Goal: Task Accomplishment & Management: Use online tool/utility

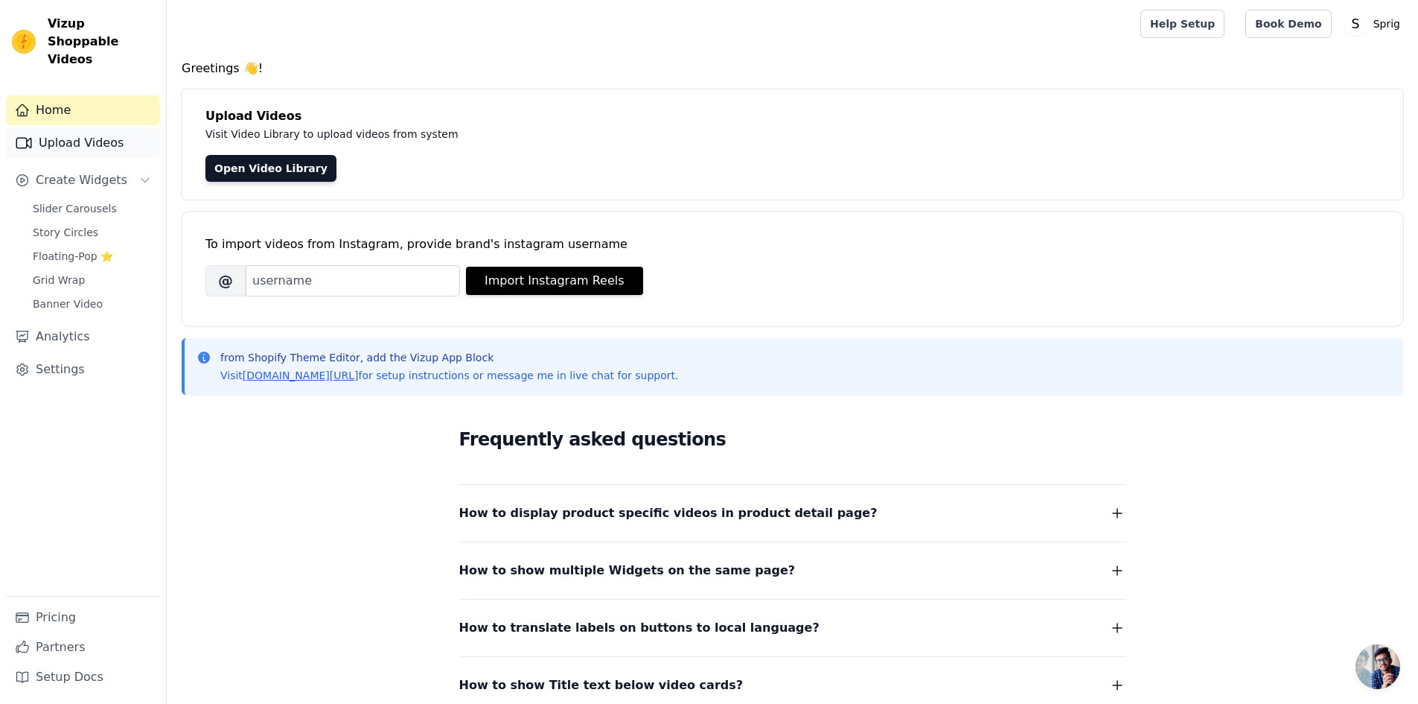
click at [57, 135] on link "Upload Videos" at bounding box center [83, 143] width 154 height 30
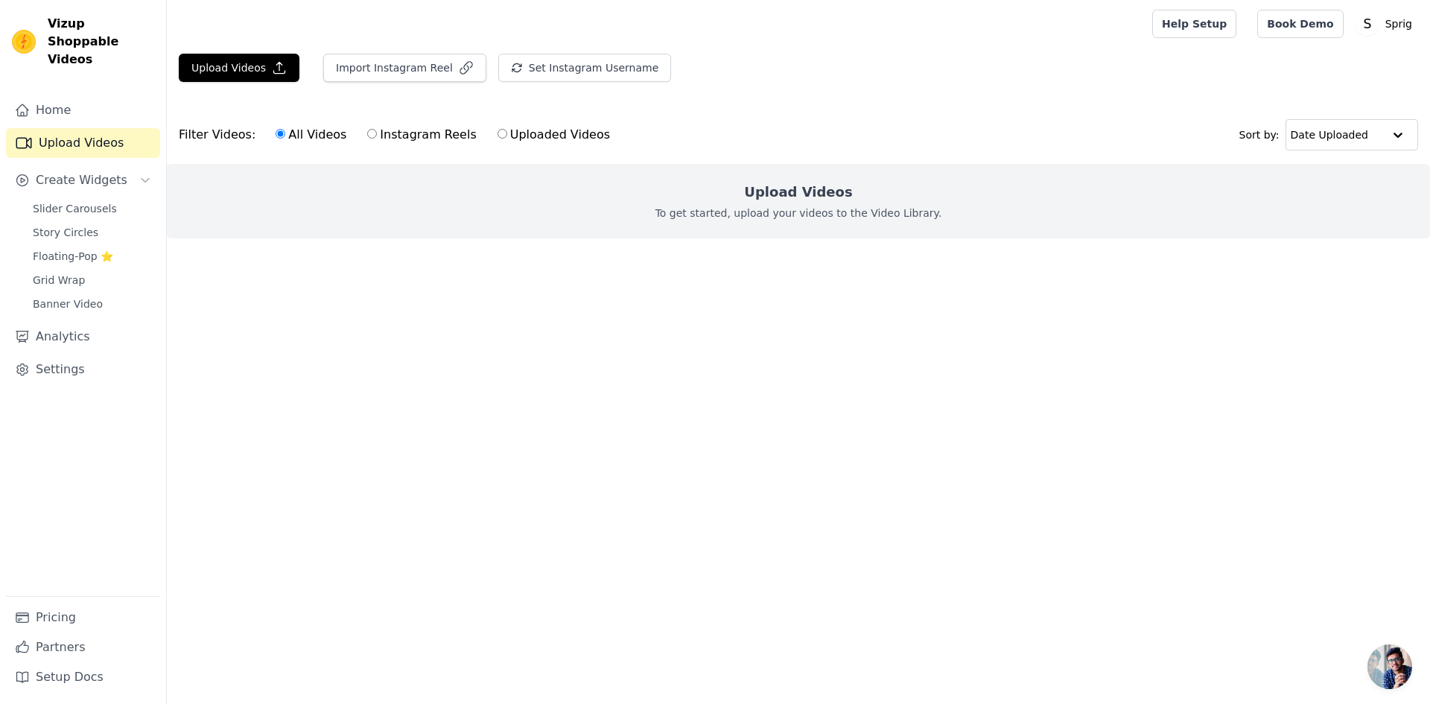
click at [497, 133] on input "Uploaded Videos" at bounding box center [502, 134] width 10 height 10
radio input "true"
click at [552, 141] on label "Uploaded Videos" at bounding box center [554, 134] width 114 height 19
click at [507, 138] on input "Uploaded Videos" at bounding box center [502, 134] width 10 height 10
click at [745, 298] on html "Vizup Shoppable Videos Home Upload Videos Create Widgets Slider Carousels Story…" at bounding box center [715, 149] width 1430 height 298
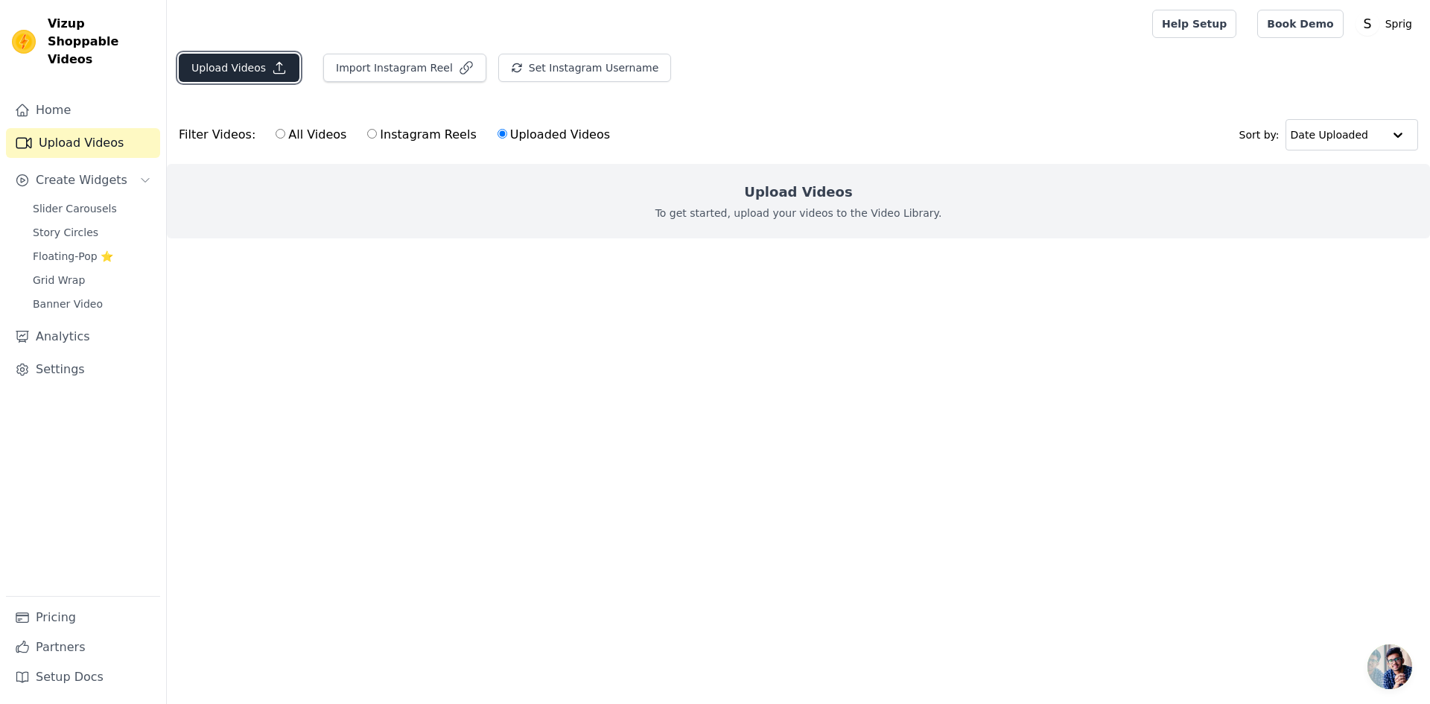
click at [211, 70] on button "Upload Videos" at bounding box center [239, 68] width 121 height 28
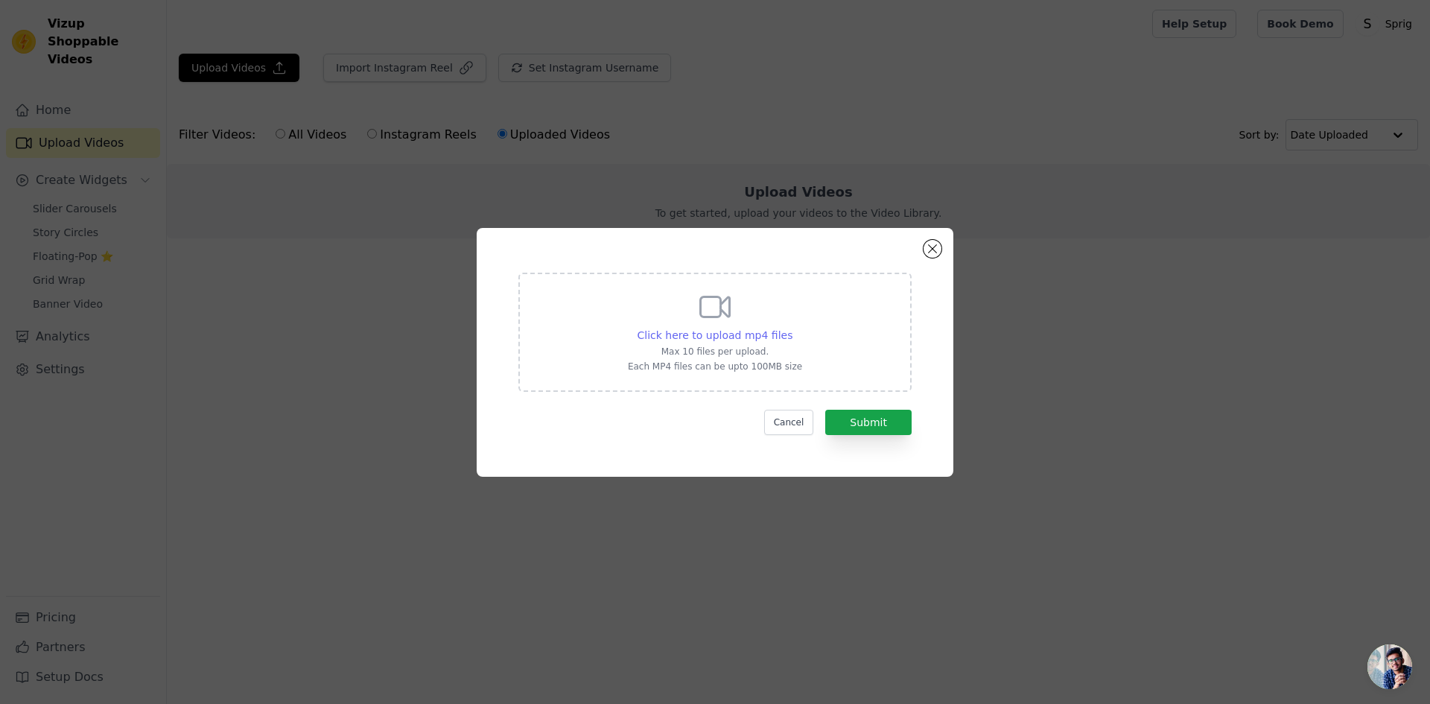
click at [693, 337] on span "Click here to upload mp4 files" at bounding box center [715, 335] width 156 height 12
click at [792, 328] on input "Click here to upload mp4 files Max 10 files per upload. Each MP4 files can be u…" at bounding box center [792, 327] width 1 height 1
type input "C:\fakepath\17 series(1).mp4"
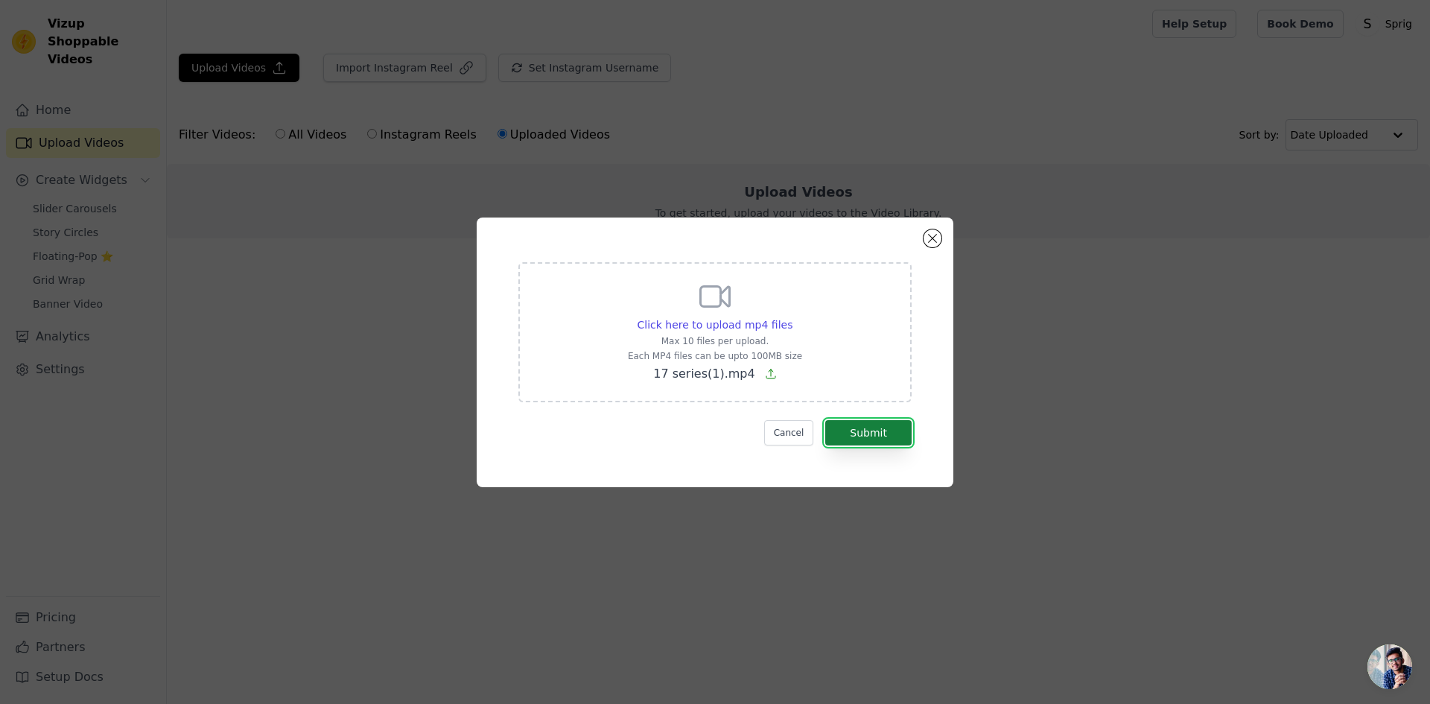
click at [882, 432] on button "Submit" at bounding box center [868, 432] width 86 height 25
click at [870, 436] on button "Submit" at bounding box center [868, 432] width 86 height 25
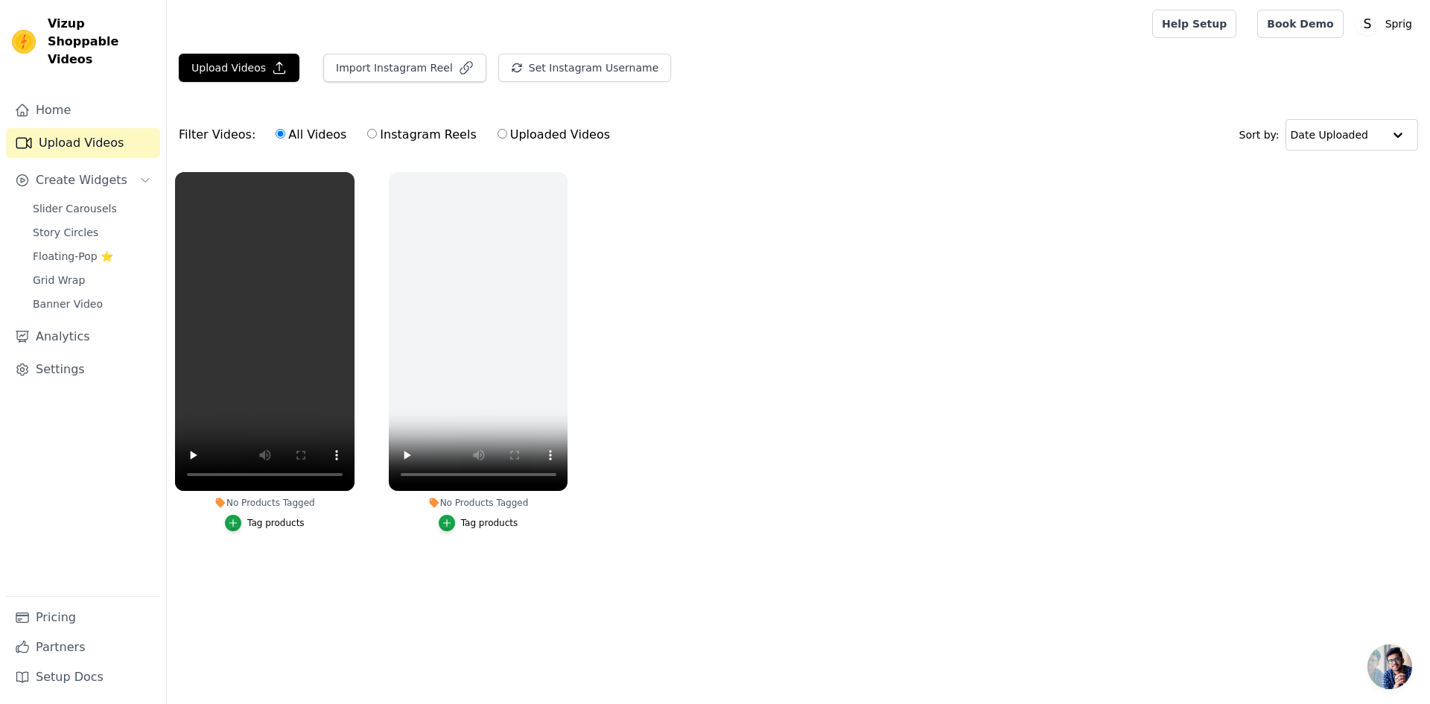
click at [676, 409] on ul "No Products Tagged Tag products No Products Tagged Tag products" at bounding box center [798, 366] width 1263 height 405
click at [562, 173] on icon "button" at bounding box center [564, 175] width 11 height 11
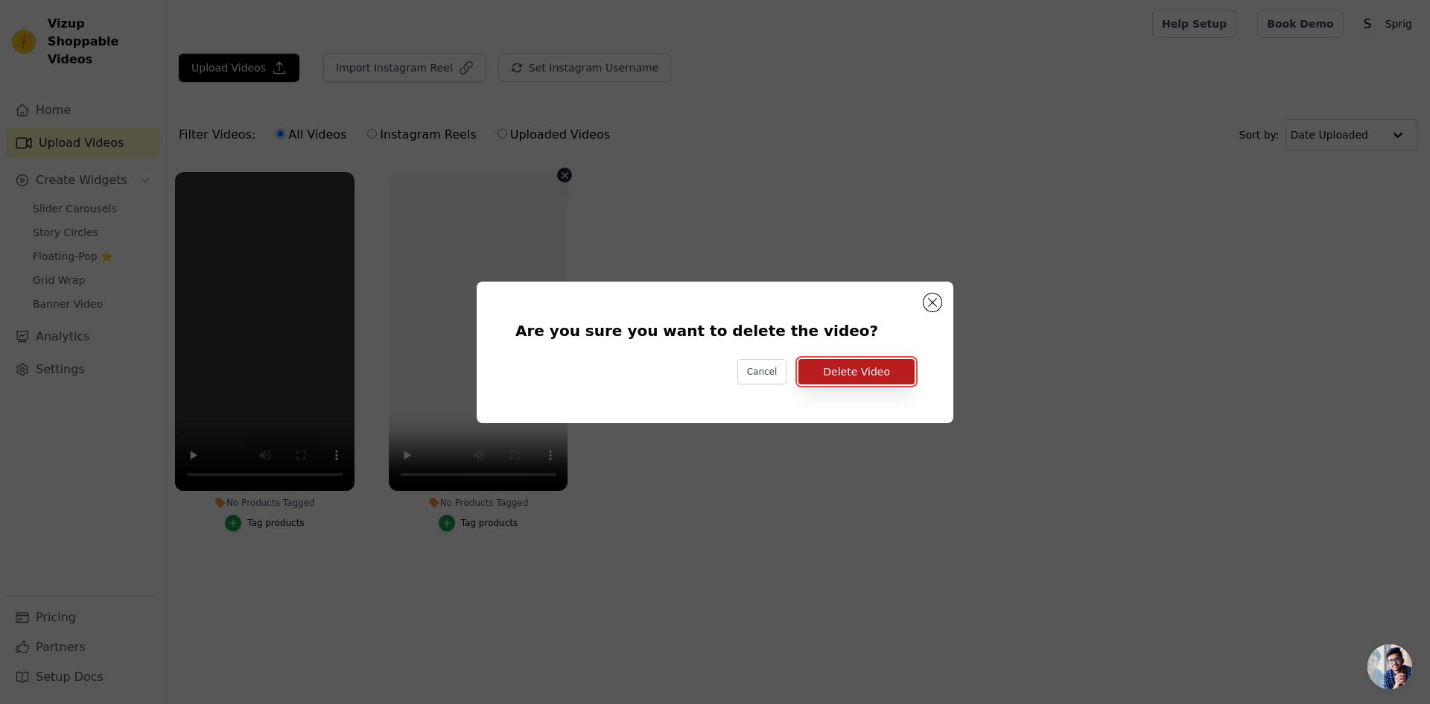
click at [835, 364] on button "Delete Video" at bounding box center [856, 371] width 116 height 25
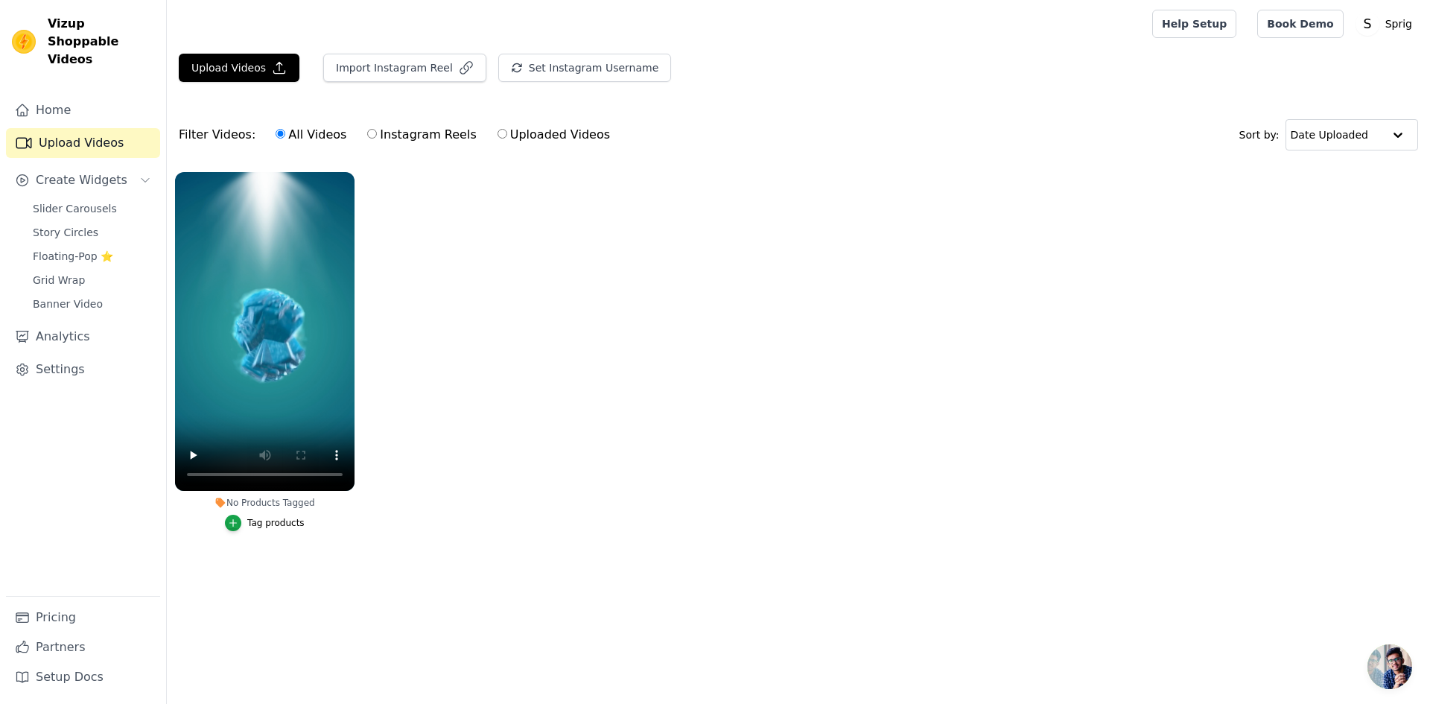
click at [262, 525] on div "Tag products" at bounding box center [275, 523] width 57 height 12
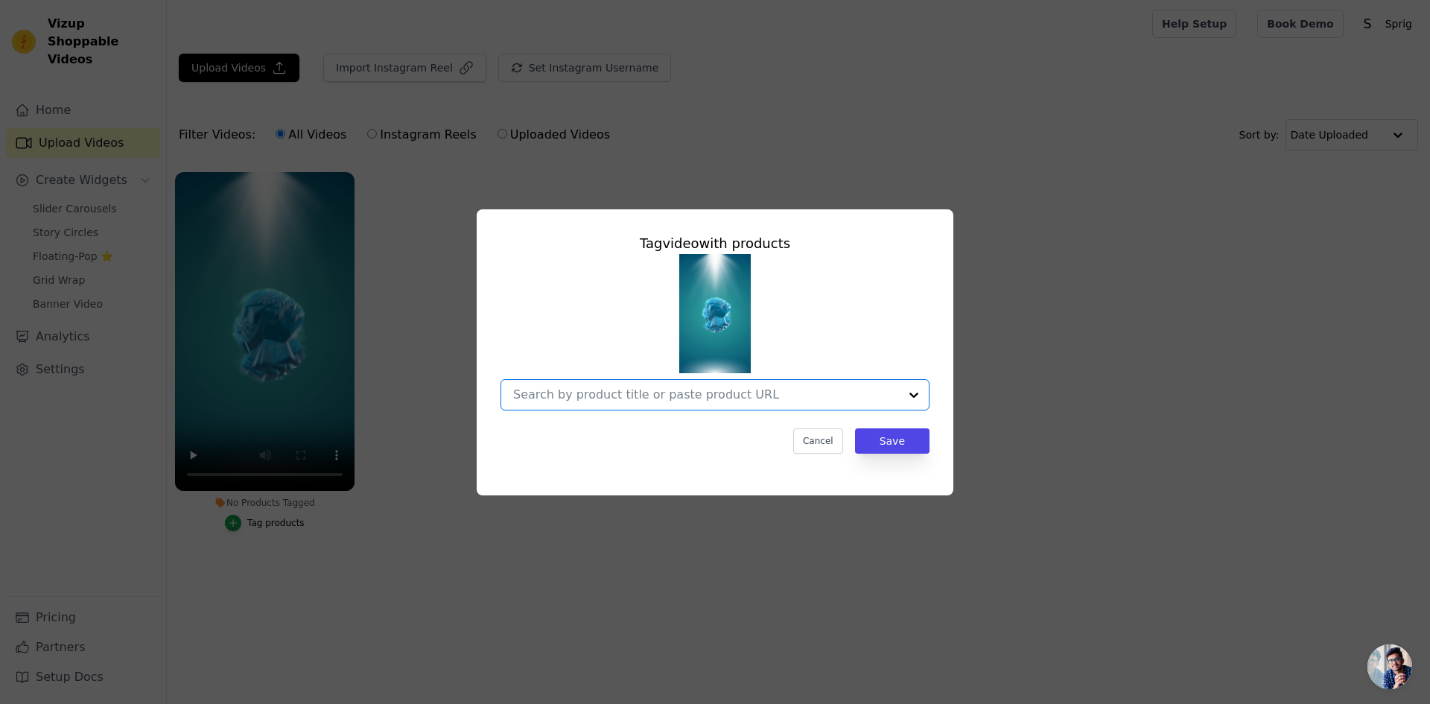
click at [776, 393] on input "No Products Tagged Tag video with products Option undefined, selected. Select i…" at bounding box center [706, 394] width 386 height 14
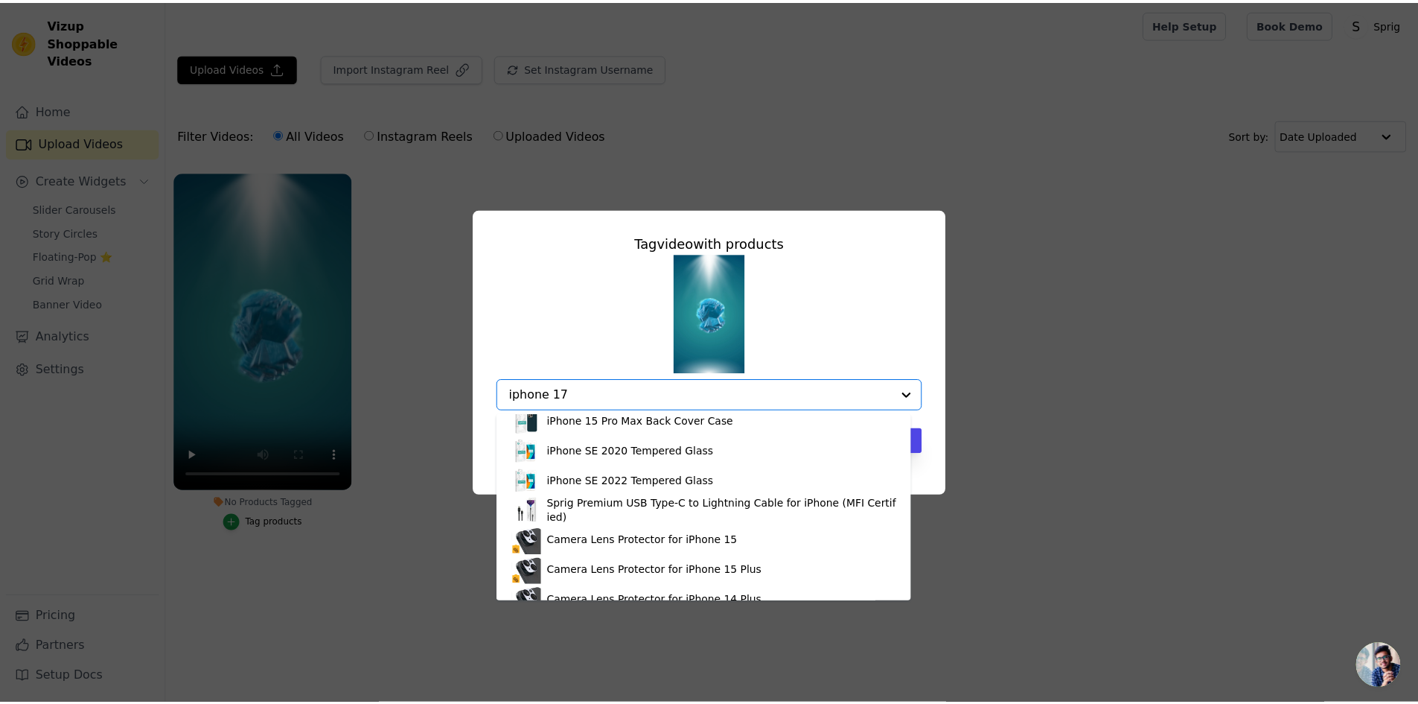
scroll to position [1861, 0]
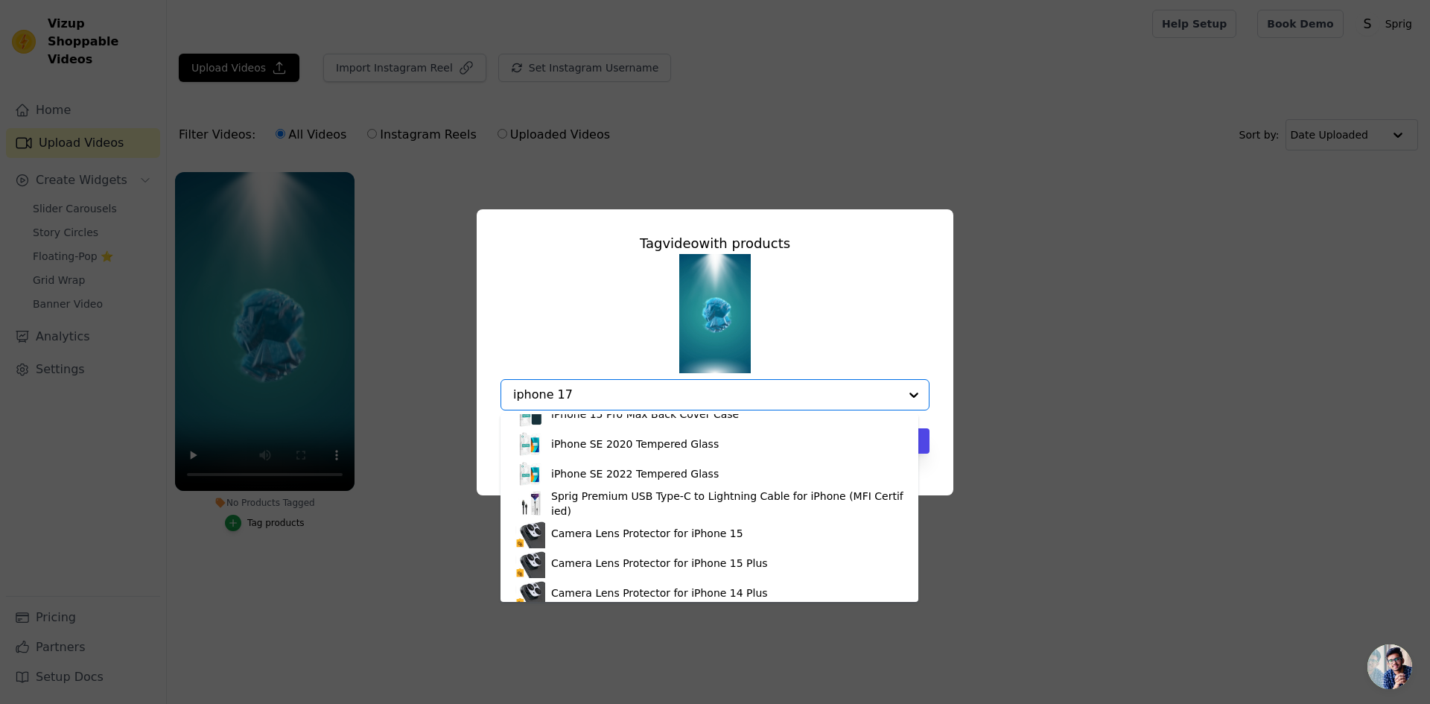
type input "iphone 17"
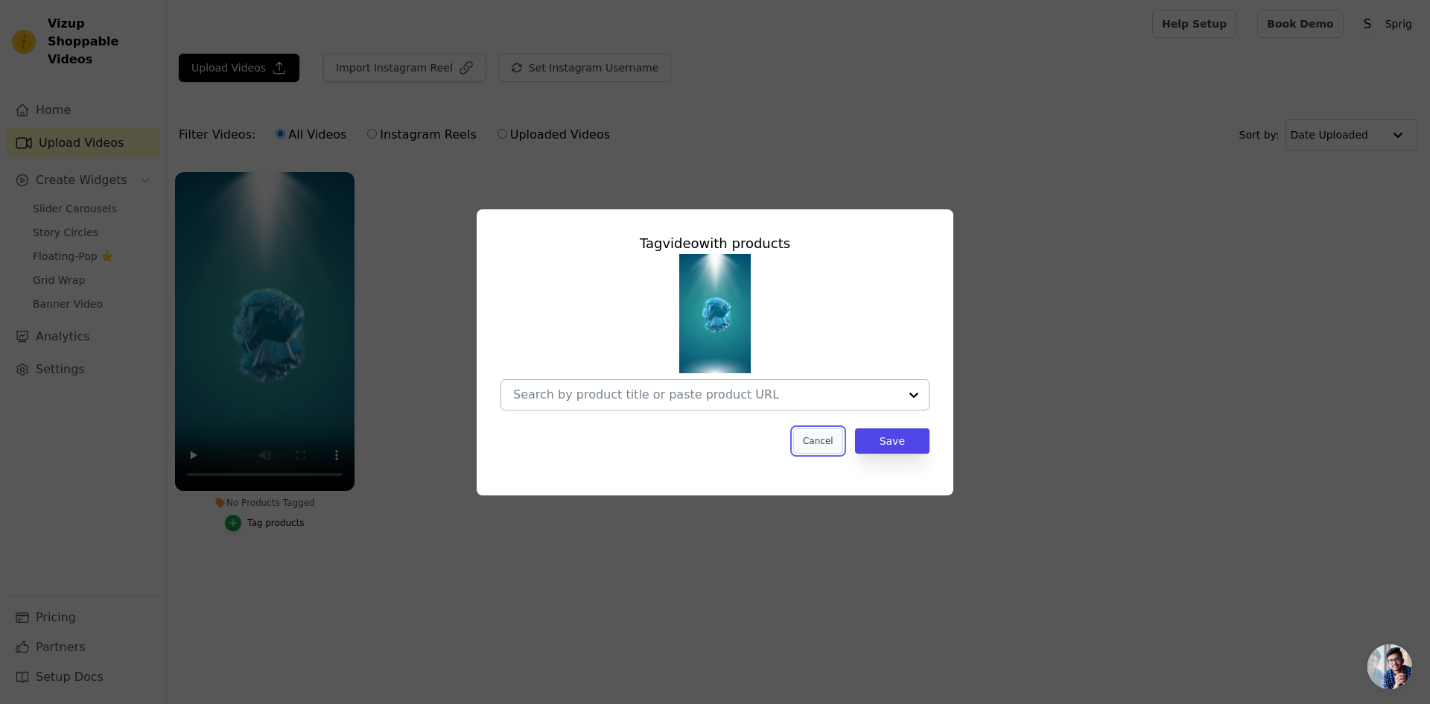
click at [818, 448] on button "Cancel" at bounding box center [818, 440] width 50 height 25
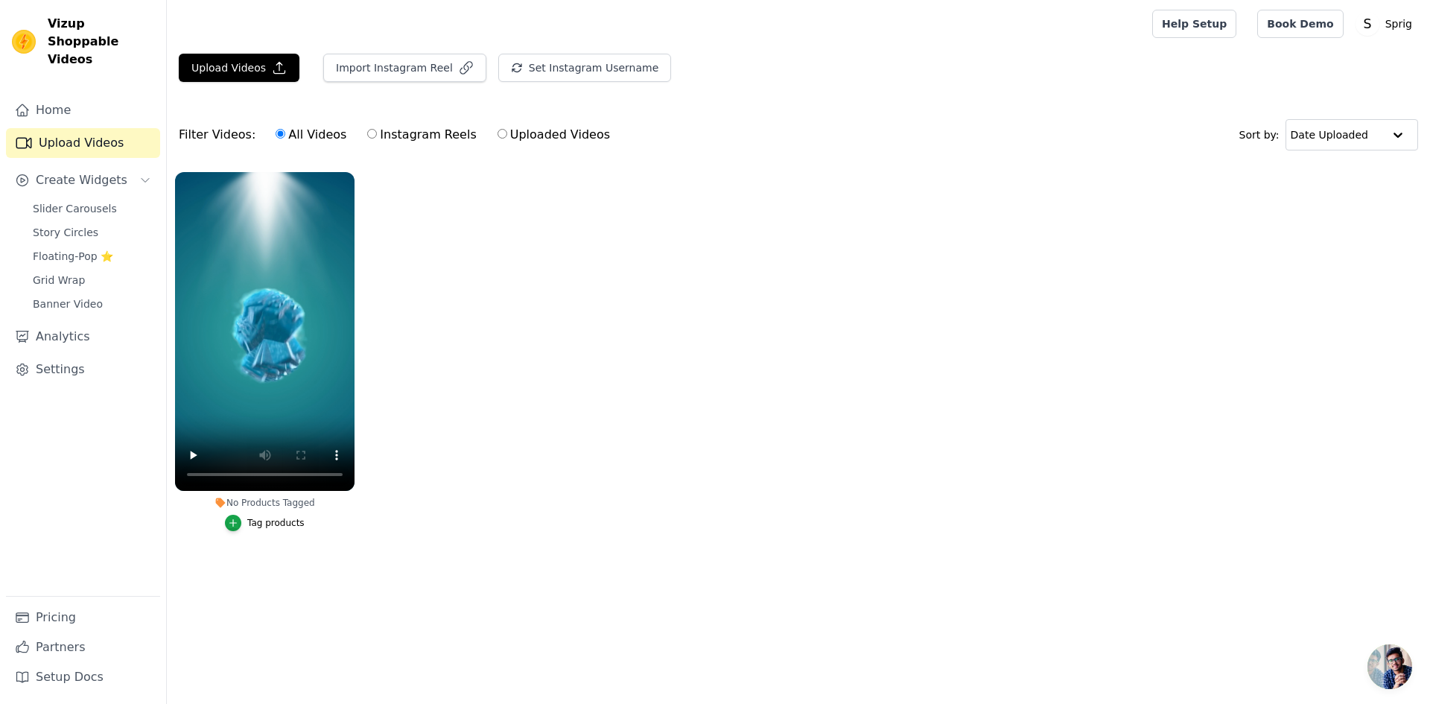
click at [257, 533] on label "No Products Tagged Tag products" at bounding box center [264, 354] width 181 height 366
click at [261, 525] on div "Tag products" at bounding box center [275, 523] width 57 height 12
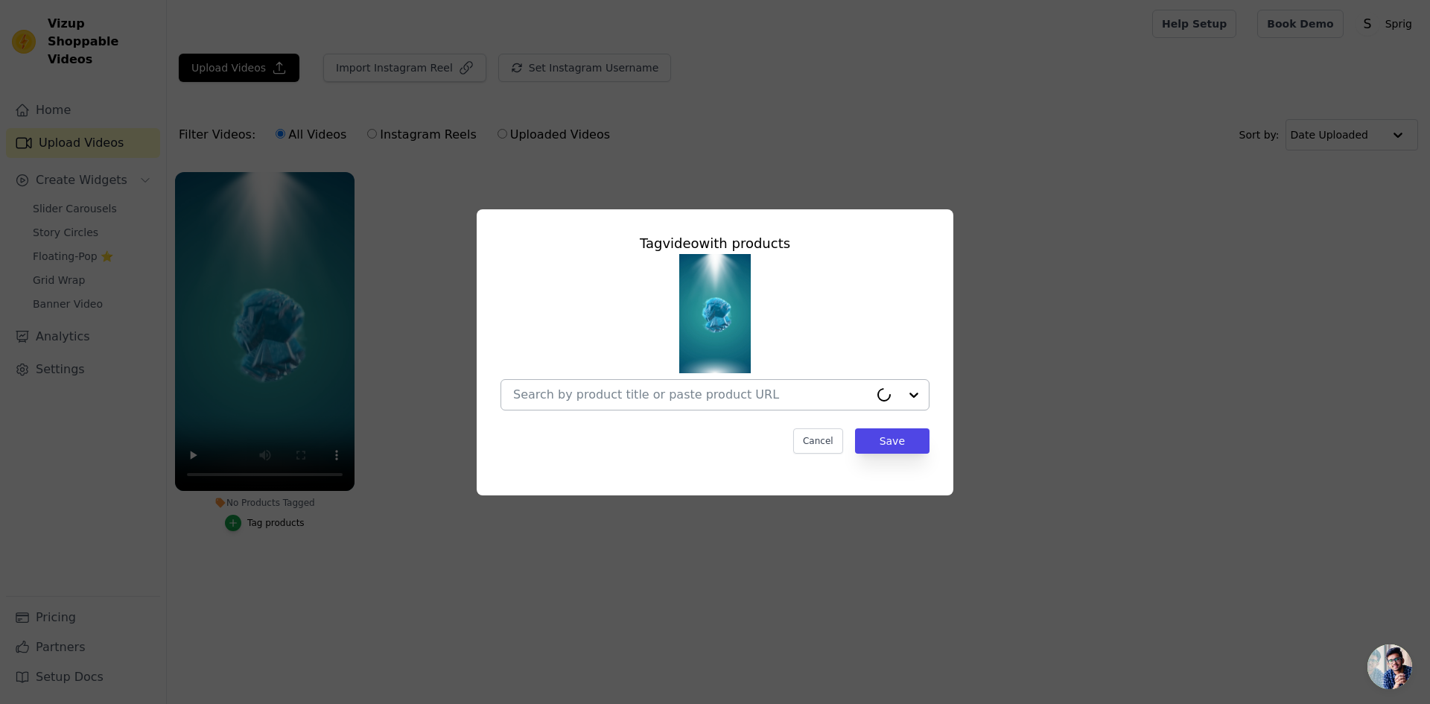
click at [643, 386] on div at bounding box center [691, 395] width 356 height 30
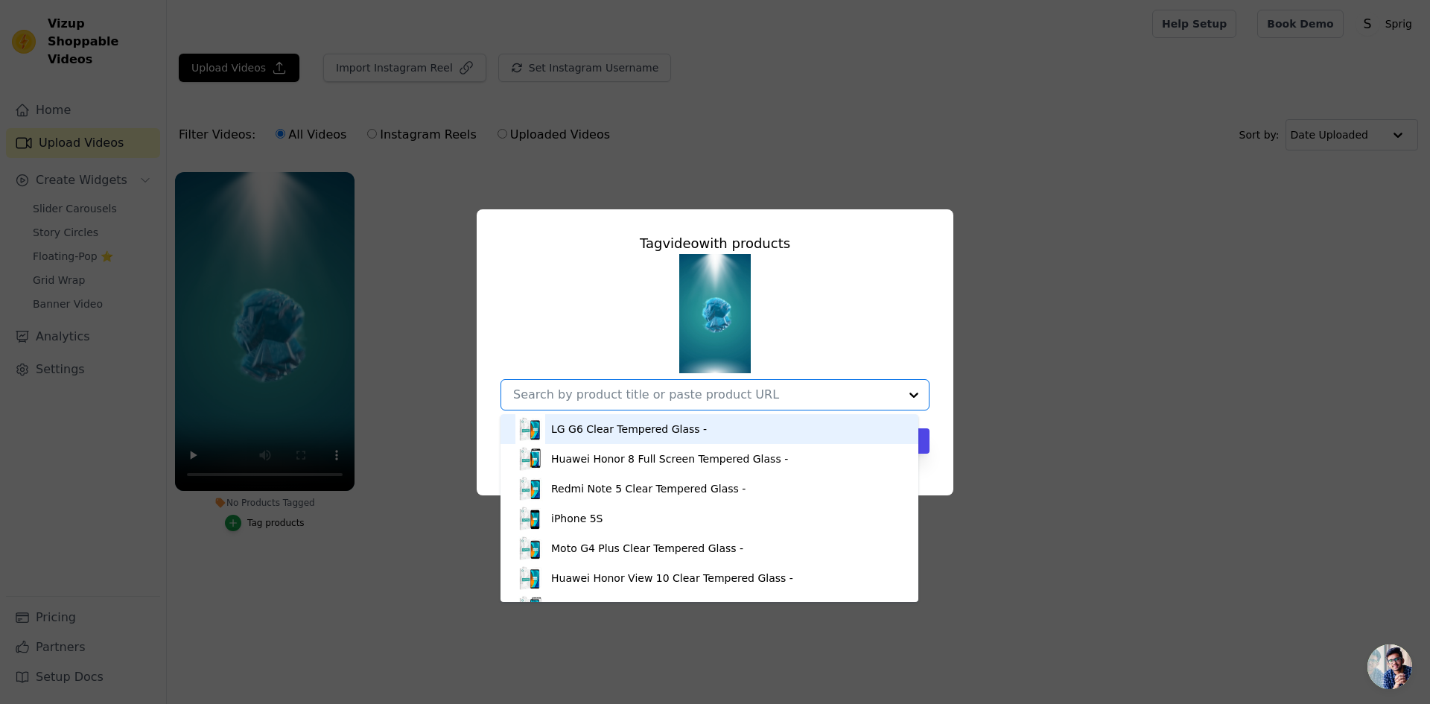
paste input "iPhone 17 Tempered Glass"
type input "iPhone 17 Tempered Glass"
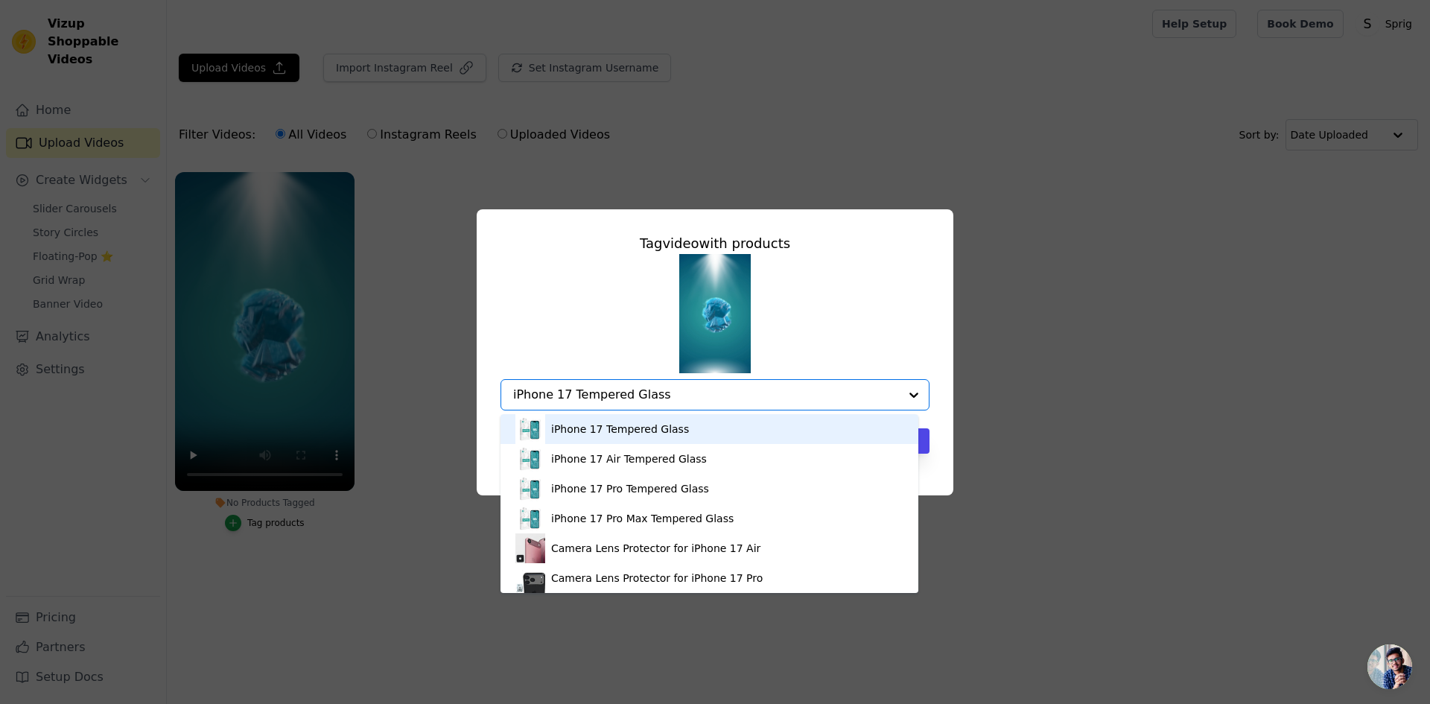
click at [637, 433] on div "iPhone 17 Tempered Glass" at bounding box center [620, 428] width 138 height 15
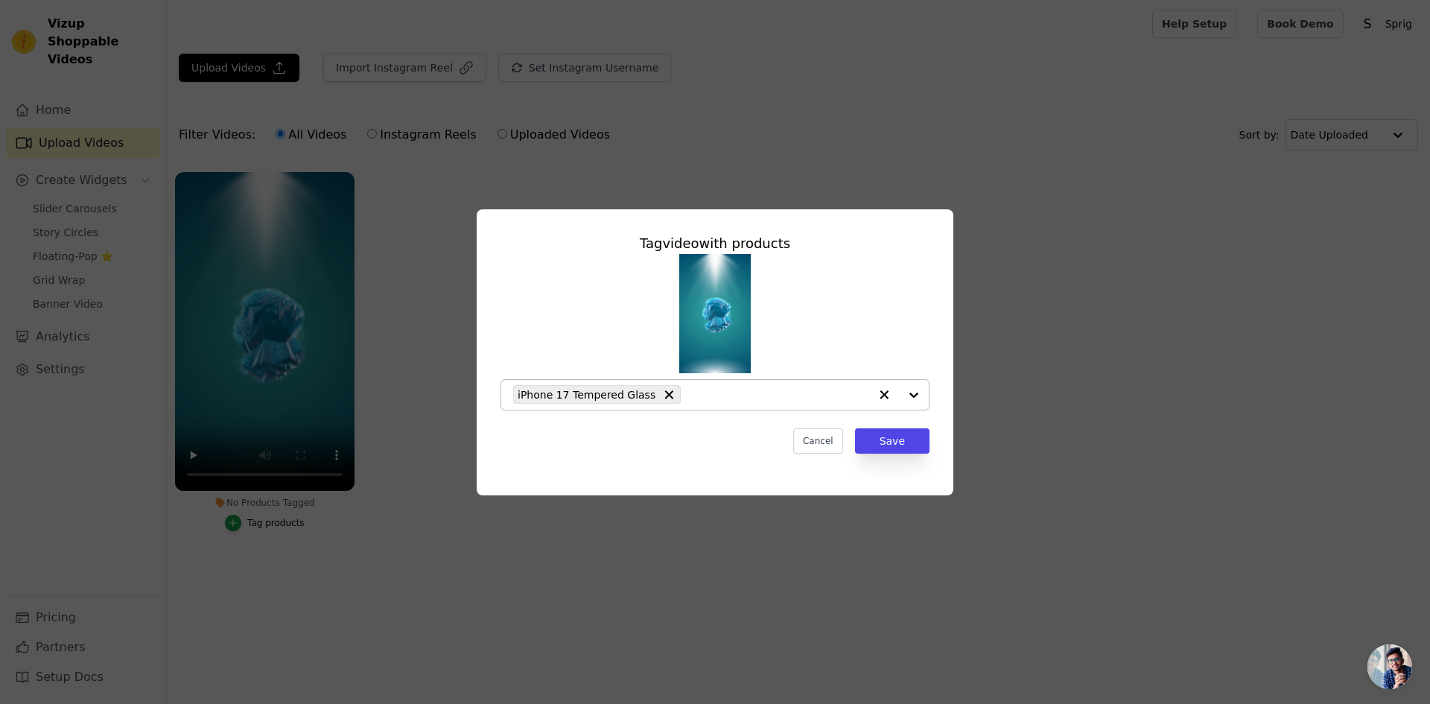
paste input "iPhone 17 Tempered Glass"
type input "iPhone 17 Tempered Glass"
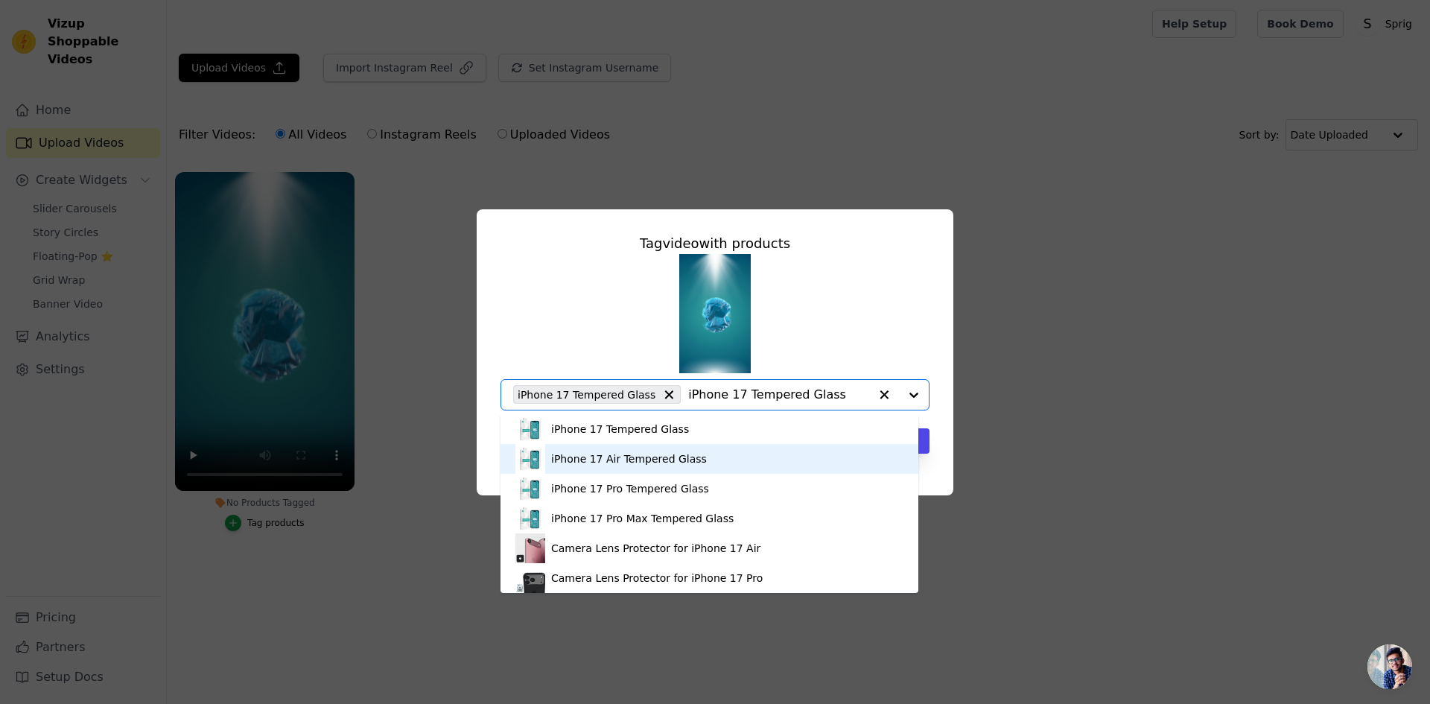
click at [649, 462] on div "iPhone 17 Air Tempered Glass" at bounding box center [629, 458] width 156 height 15
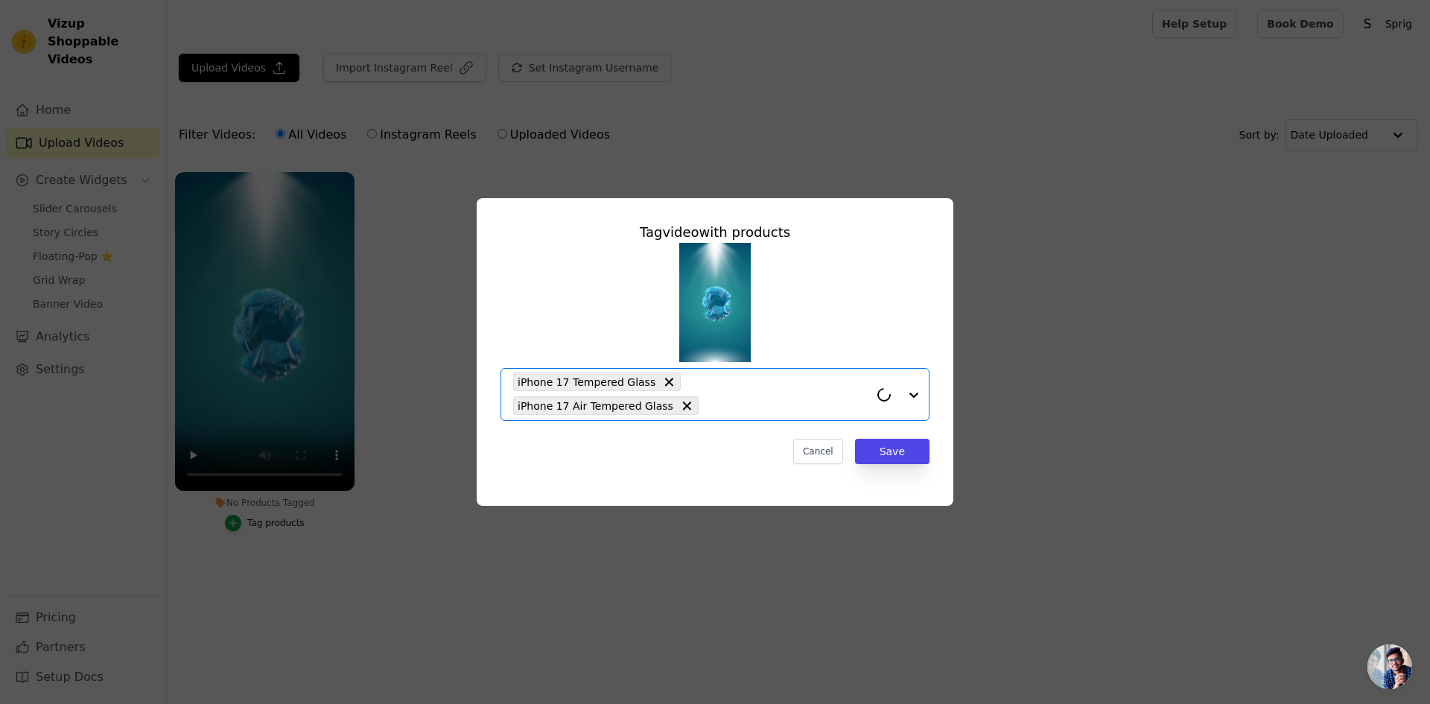
paste input "iPhone 17 Tempered Glass"
type input "iPhone 17 Tempered Glass"
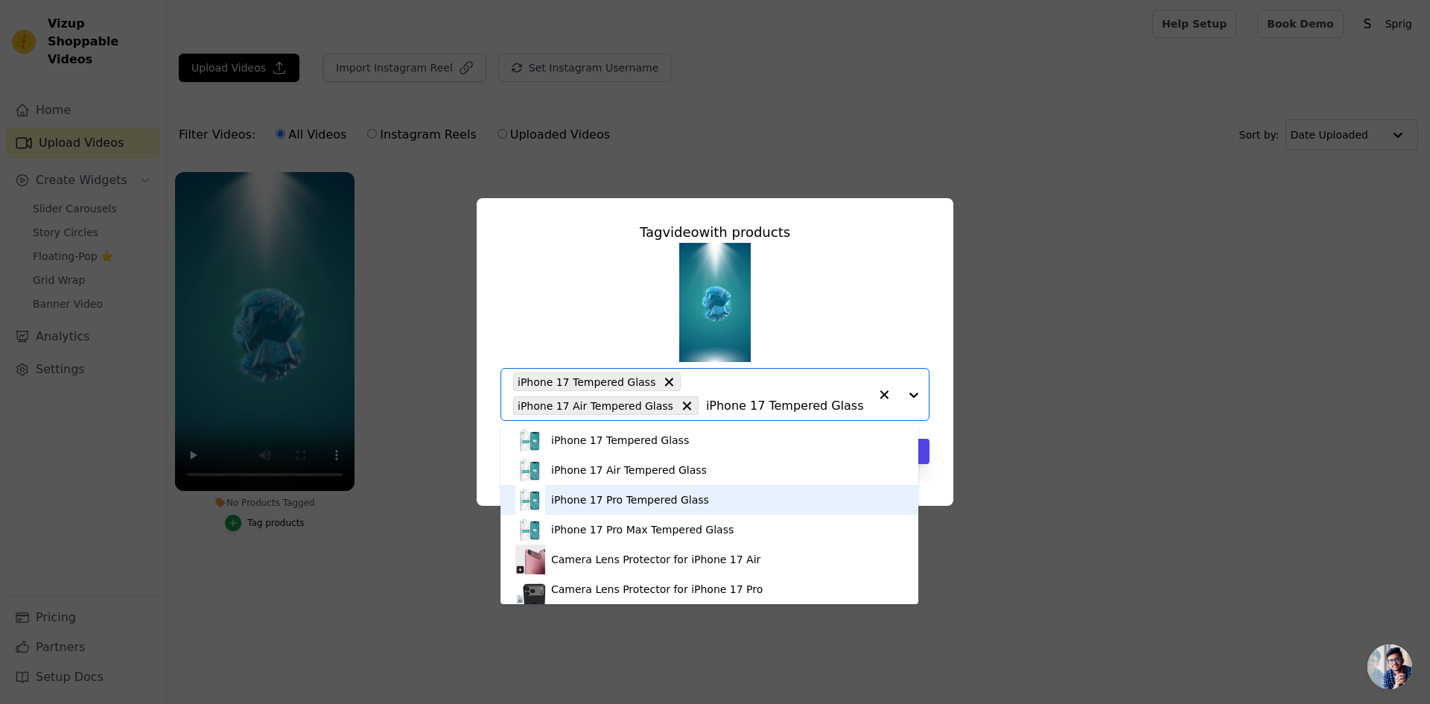
click at [642, 506] on div "iPhone 17 Pro Tempered Glass" at bounding box center [630, 499] width 158 height 15
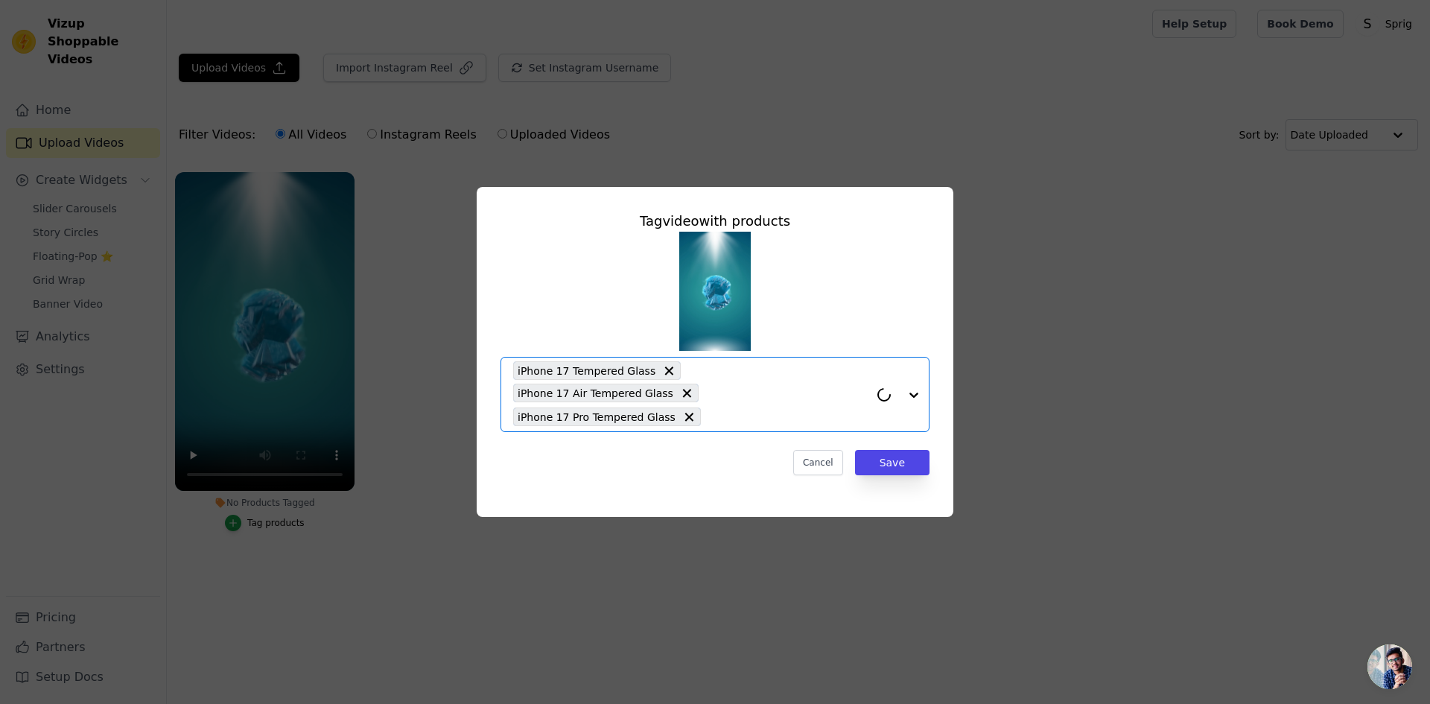
paste input "iPhone 17 Tempered Glass"
type input "iPhone 17 Tempered Glass"
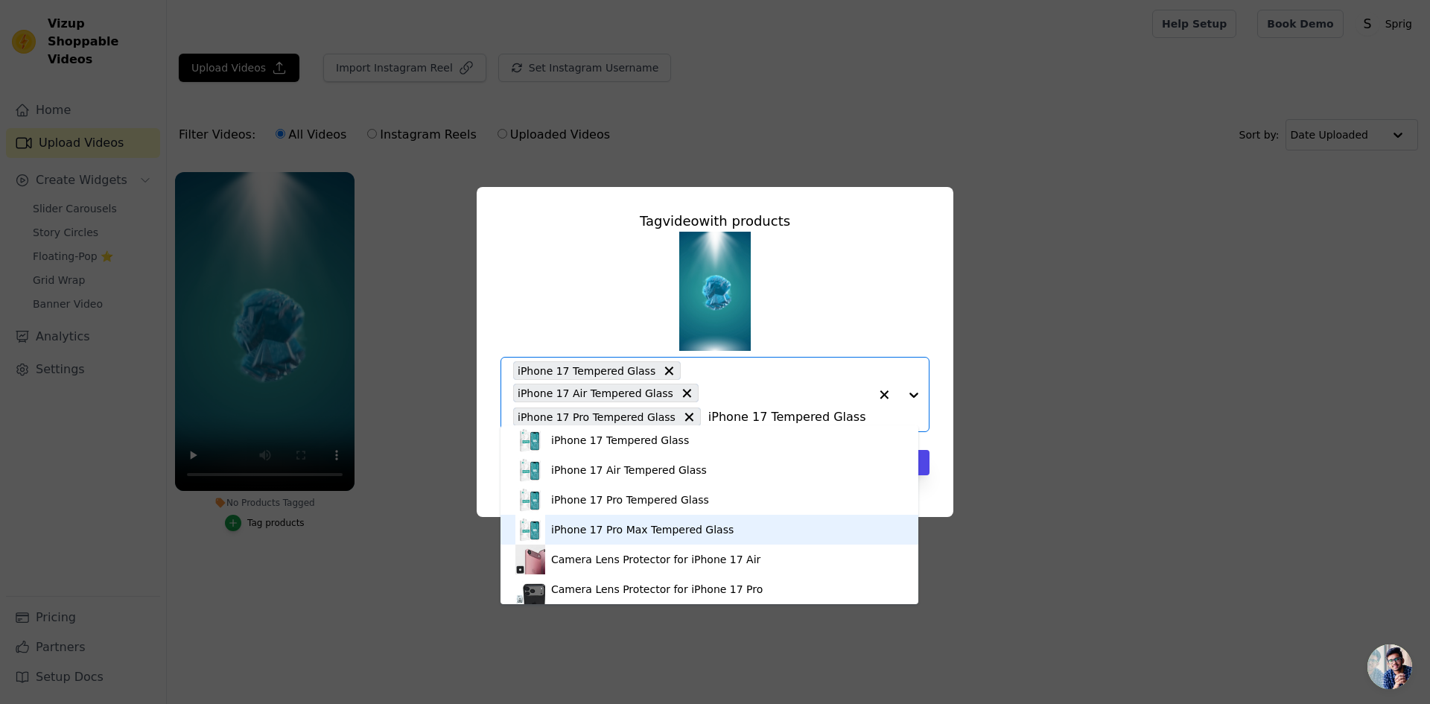
click at [642, 533] on div "iPhone 17 Pro Max Tempered Glass" at bounding box center [642, 529] width 182 height 15
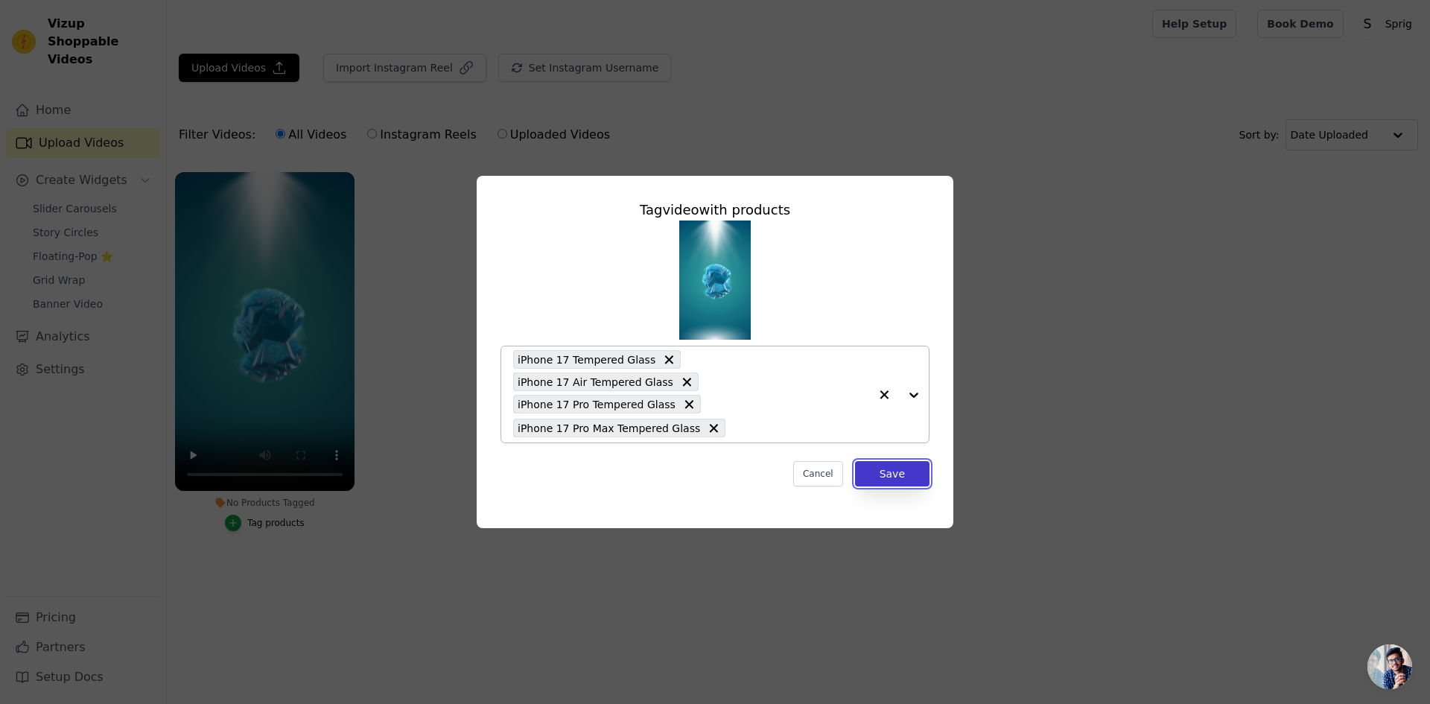
click at [895, 463] on button "Save" at bounding box center [892, 473] width 74 height 25
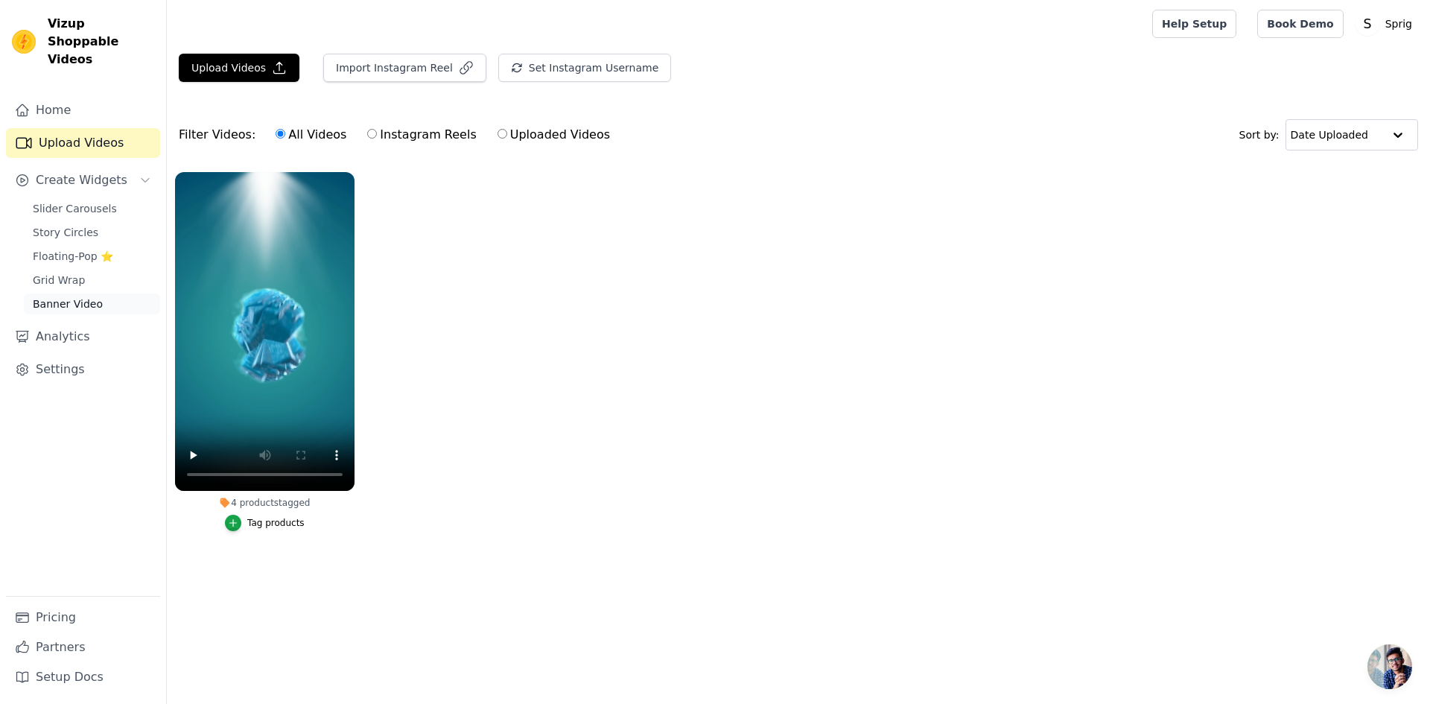
click at [54, 296] on span "Banner Video" at bounding box center [68, 303] width 70 height 15
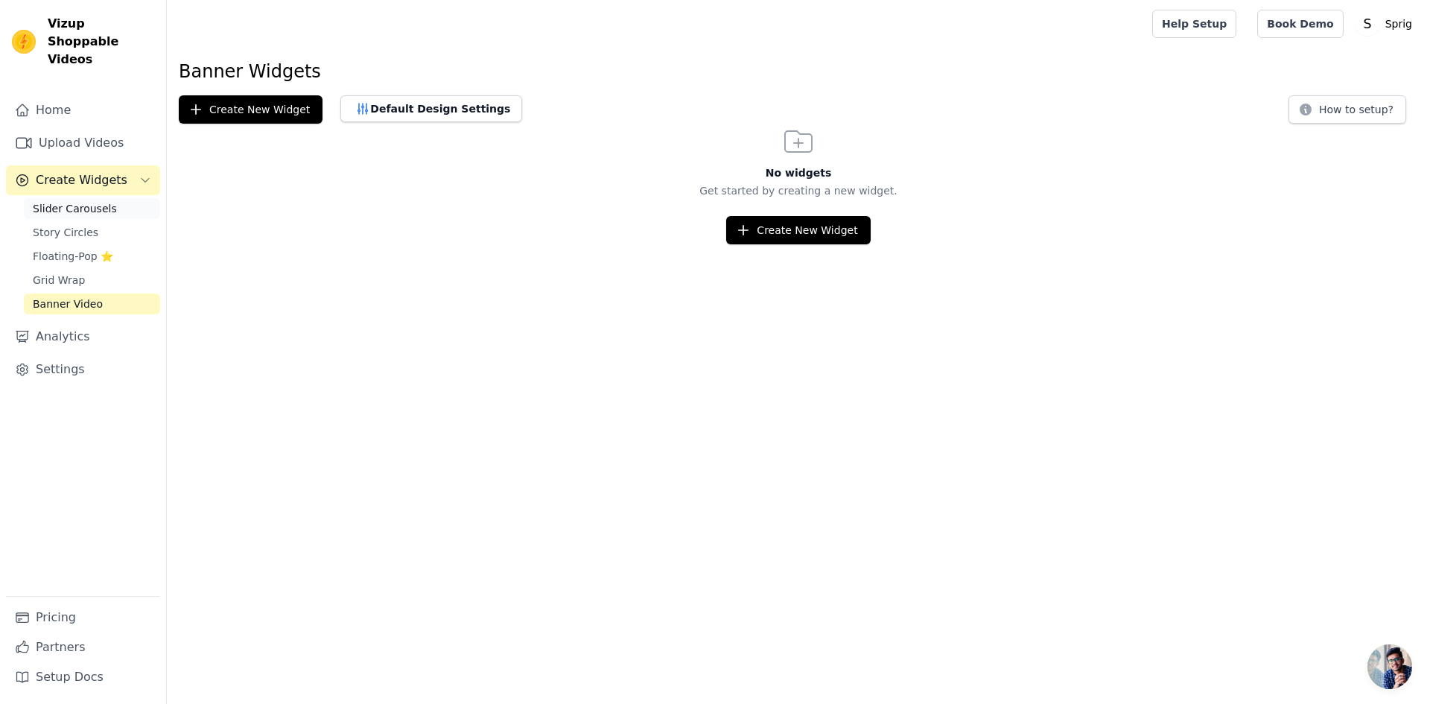
click at [95, 201] on span "Slider Carousels" at bounding box center [75, 208] width 84 height 15
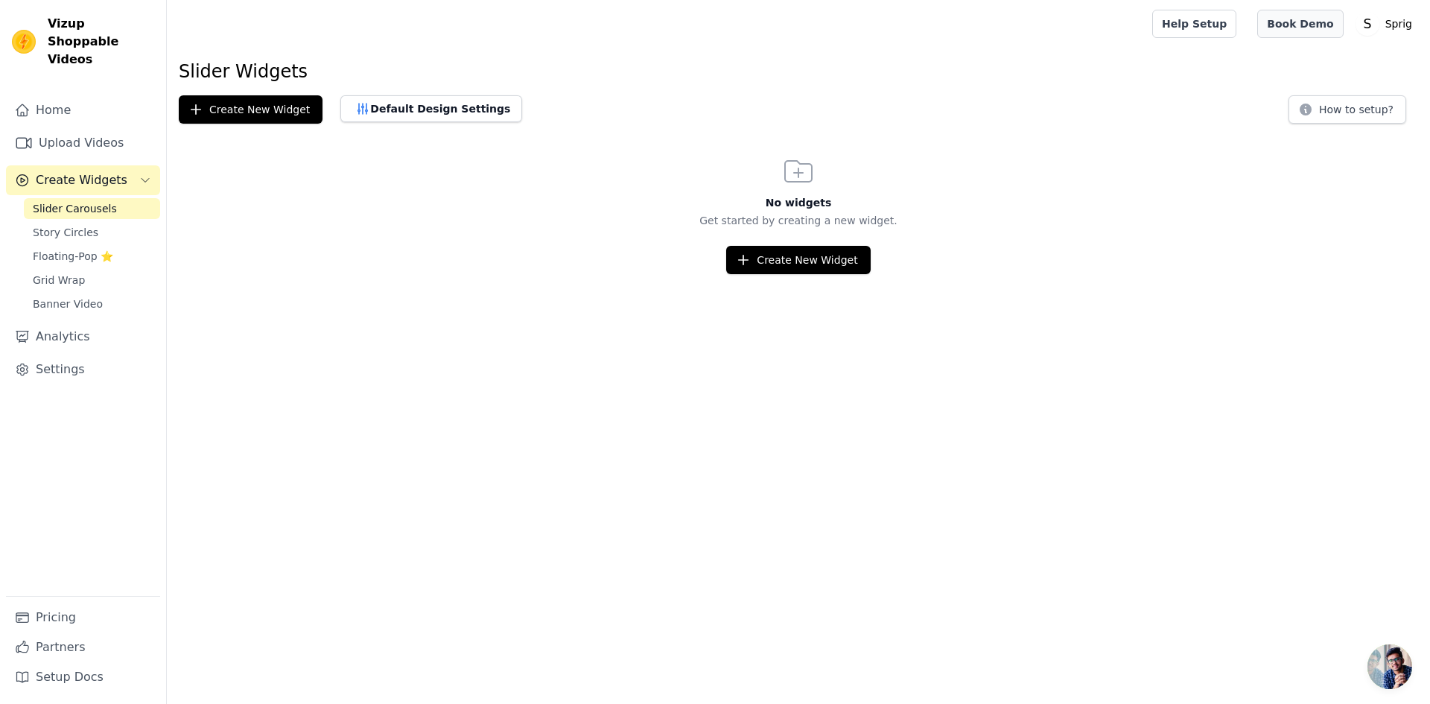
click at [1304, 31] on link "Book Demo" at bounding box center [1300, 24] width 86 height 28
drag, startPoint x: 45, startPoint y: 24, endPoint x: 109, endPoint y: 40, distance: 66.1
click at [109, 40] on div "Vizup Shoppable Videos" at bounding box center [83, 42] width 166 height 54
copy span "Vizup Shoppable Videos"
click at [69, 128] on link "Upload Videos" at bounding box center [83, 143] width 154 height 30
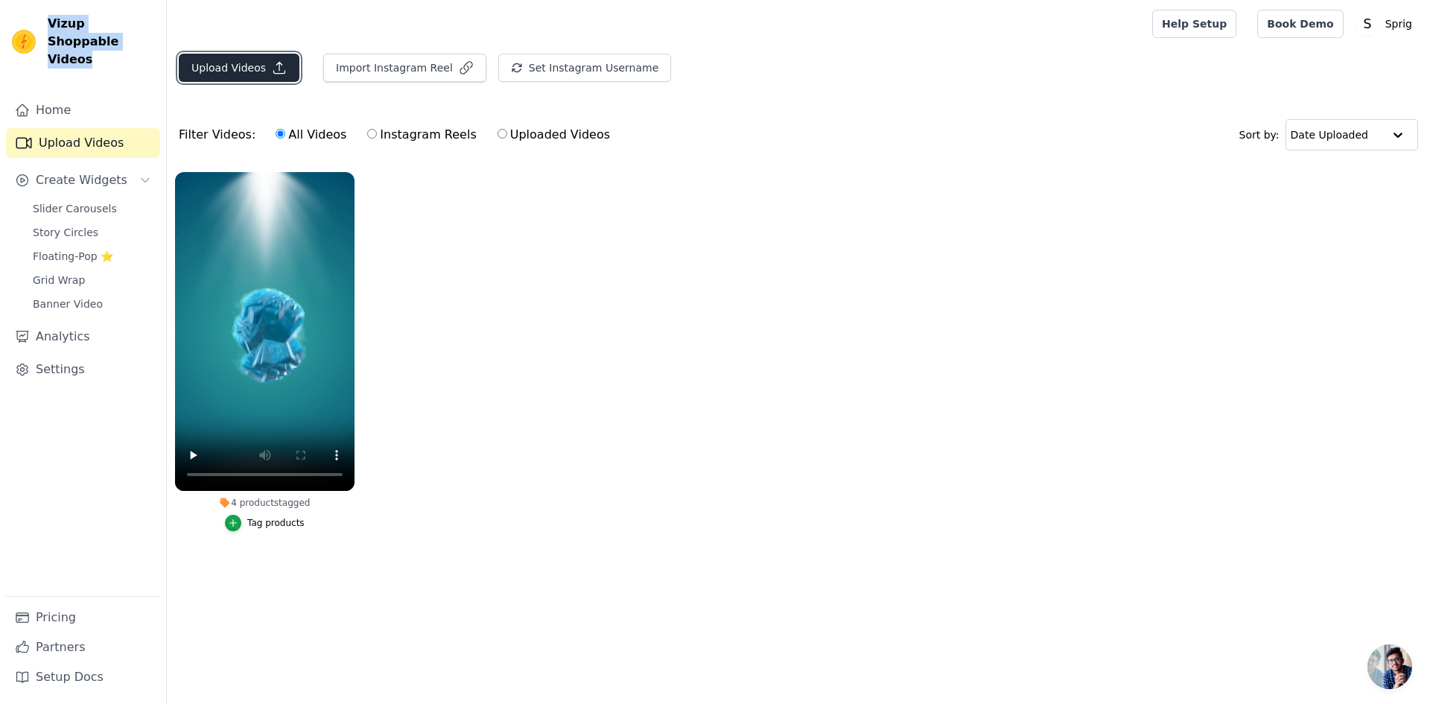
click at [263, 70] on button "Upload Videos" at bounding box center [239, 68] width 121 height 28
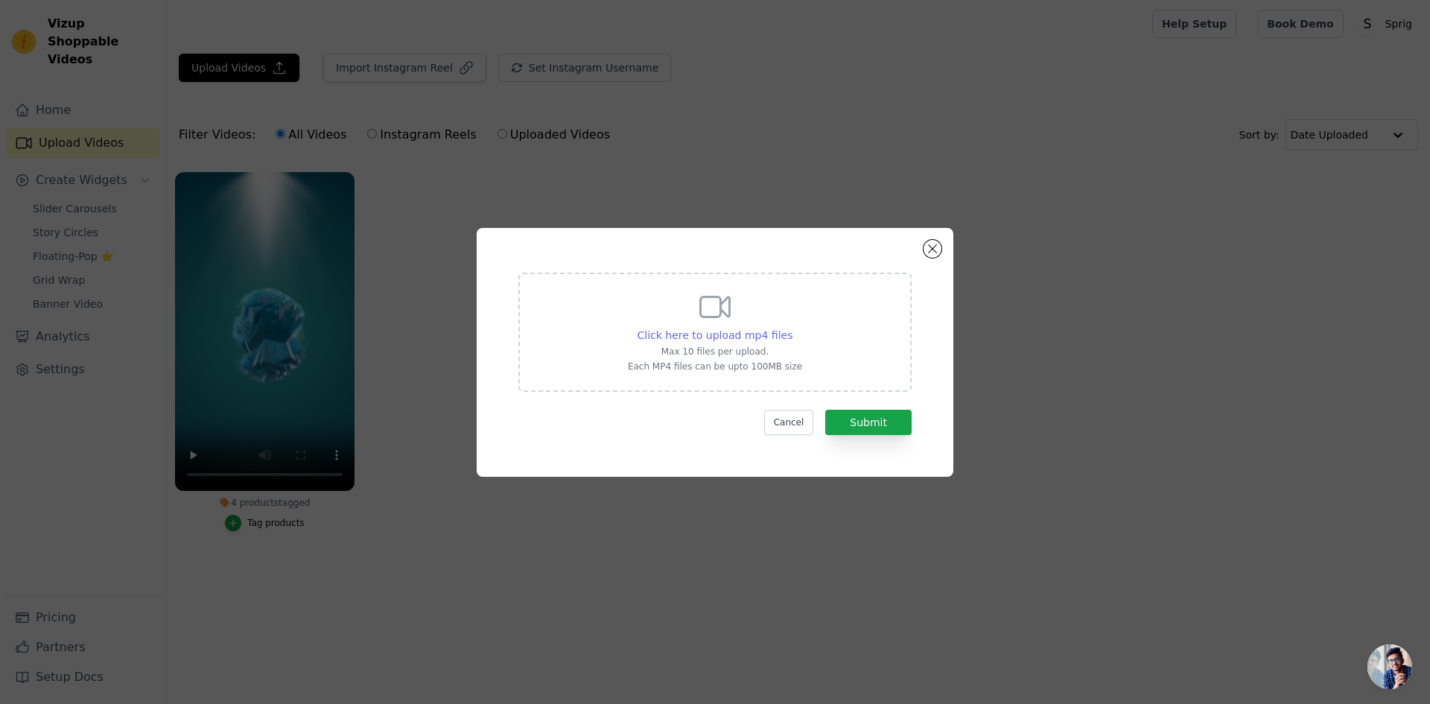
click at [704, 335] on span "Click here to upload mp4 files" at bounding box center [715, 335] width 156 height 12
click at [792, 328] on input "Click here to upload mp4 files Max 10 files per upload. Each MP4 files can be u…" at bounding box center [792, 327] width 1 height 1
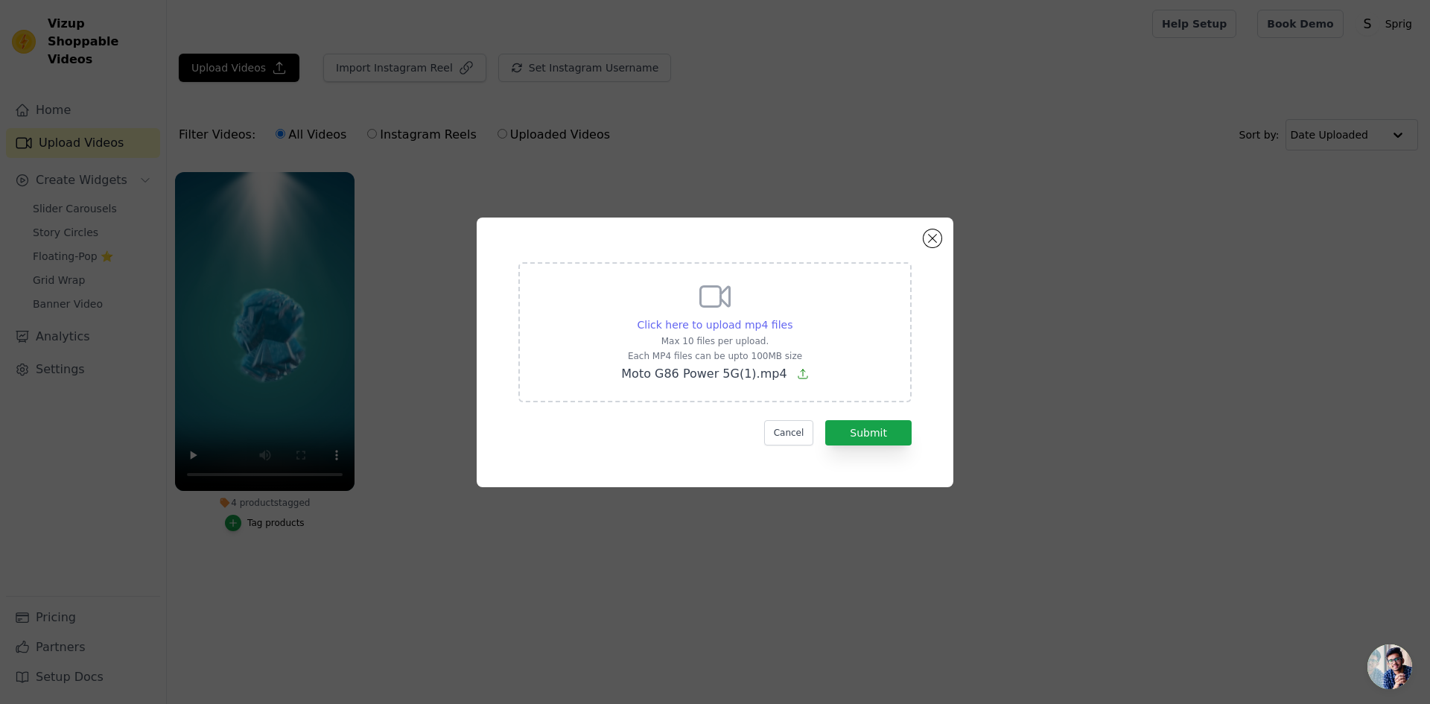
click at [724, 322] on span "Click here to upload mp4 files" at bounding box center [715, 325] width 156 height 12
click at [792, 317] on input "Click here to upload mp4 files Max 10 files per upload. Each MP4 files can be u…" at bounding box center [792, 316] width 1 height 1
type input "C:\fakepath\Samsung galaxy s24 fe 5g Wraps.mp4"
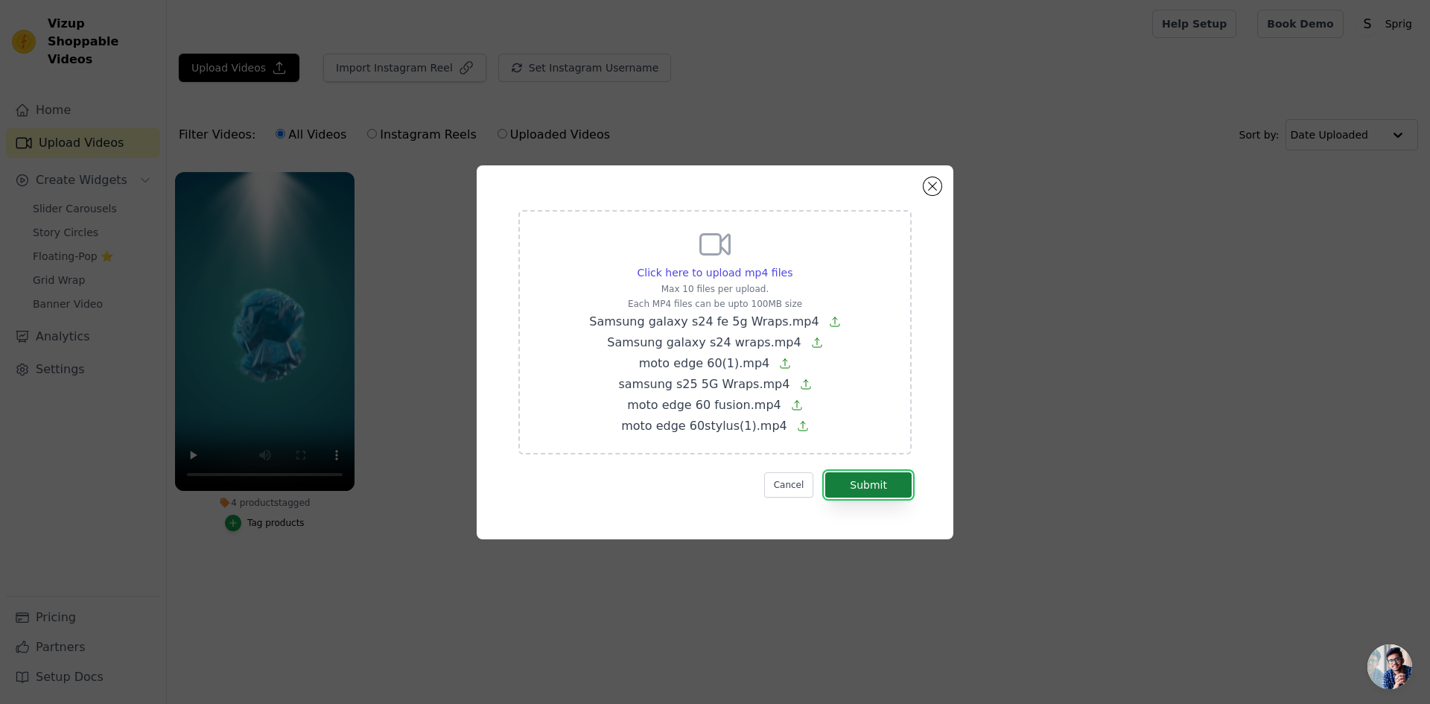
click at [862, 493] on button "Submit" at bounding box center [868, 484] width 86 height 25
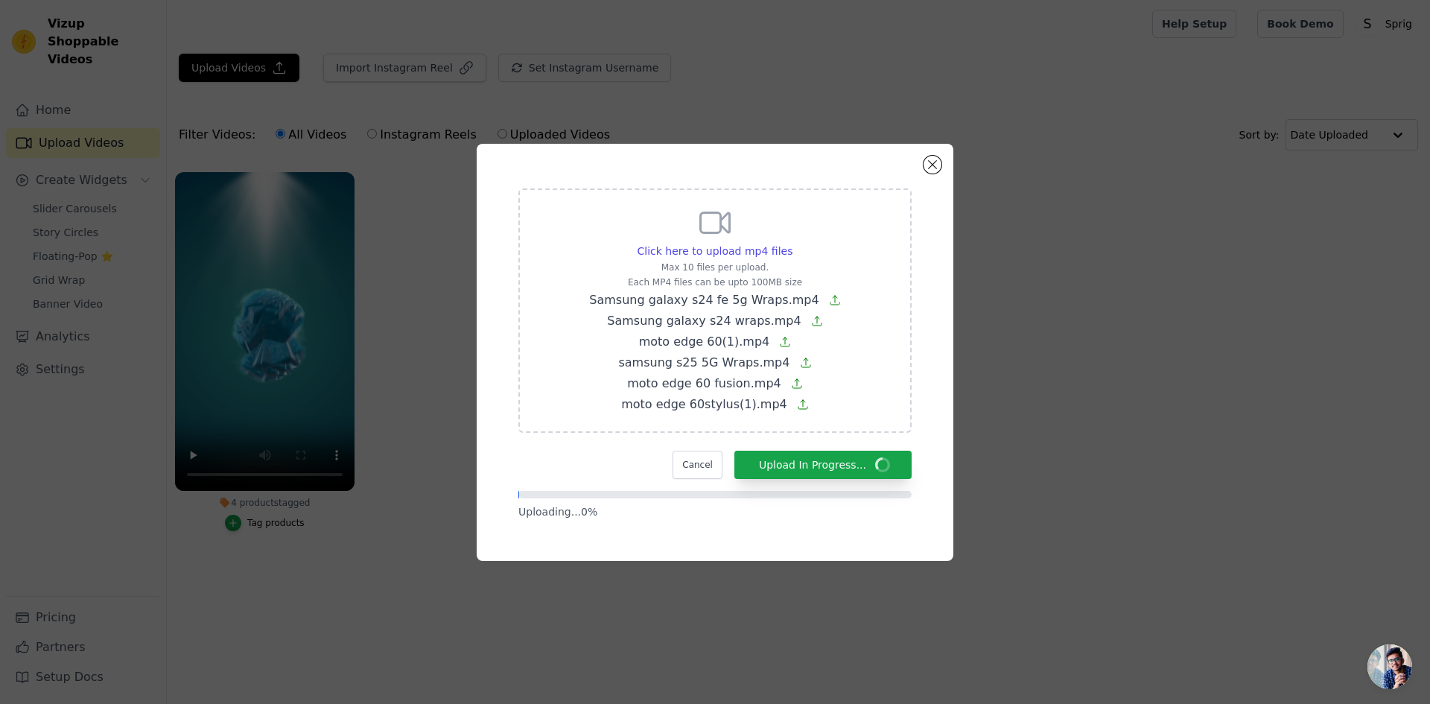
click at [1383, 664] on span "Open chat" at bounding box center [1389, 666] width 45 height 45
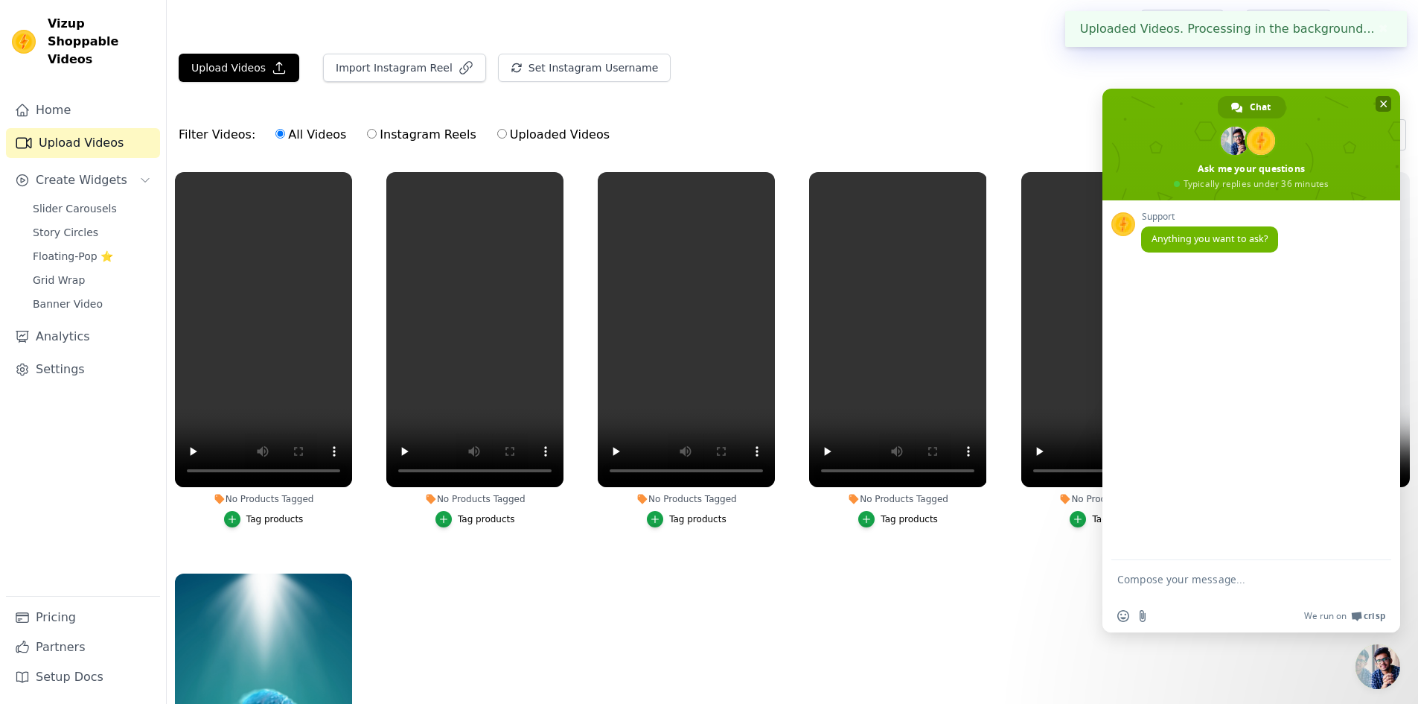
click at [1385, 104] on span "Close chat" at bounding box center [1383, 104] width 7 height 7
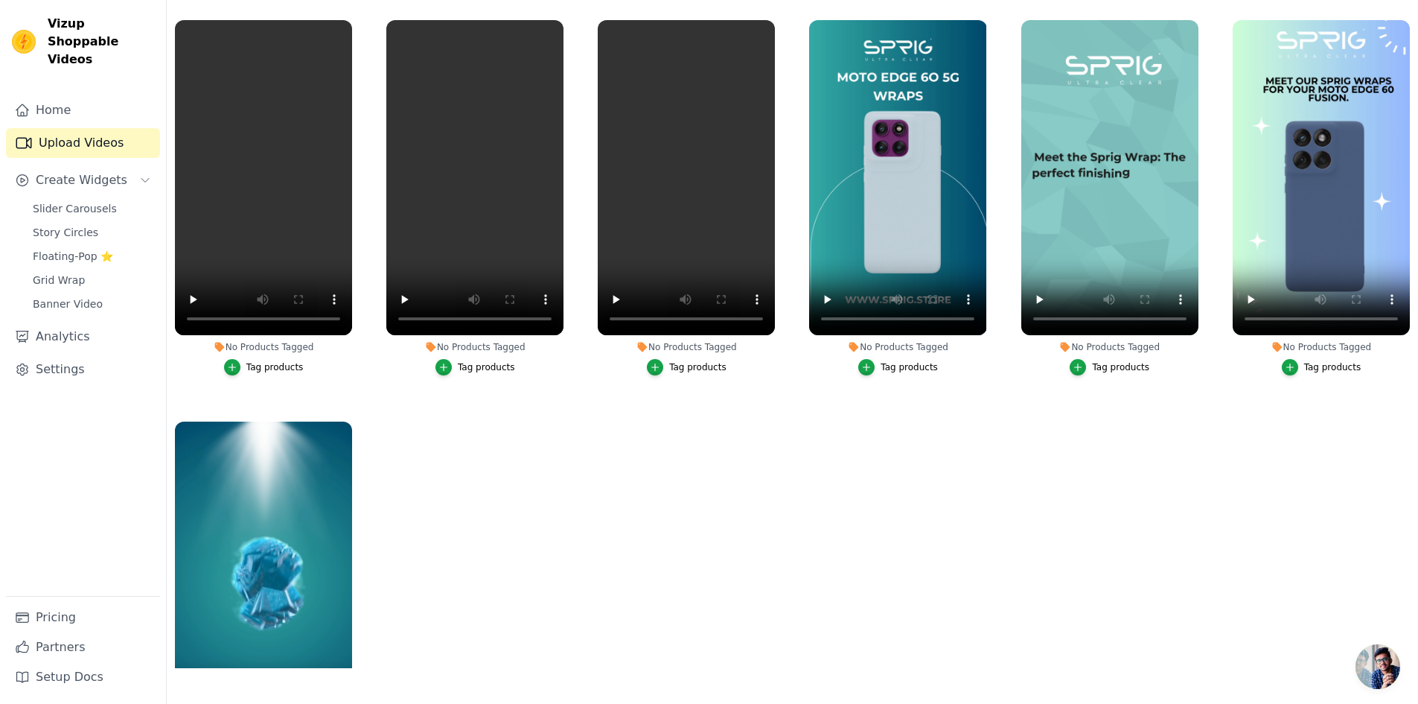
click at [1313, 369] on div "Tag products" at bounding box center [1333, 367] width 57 height 12
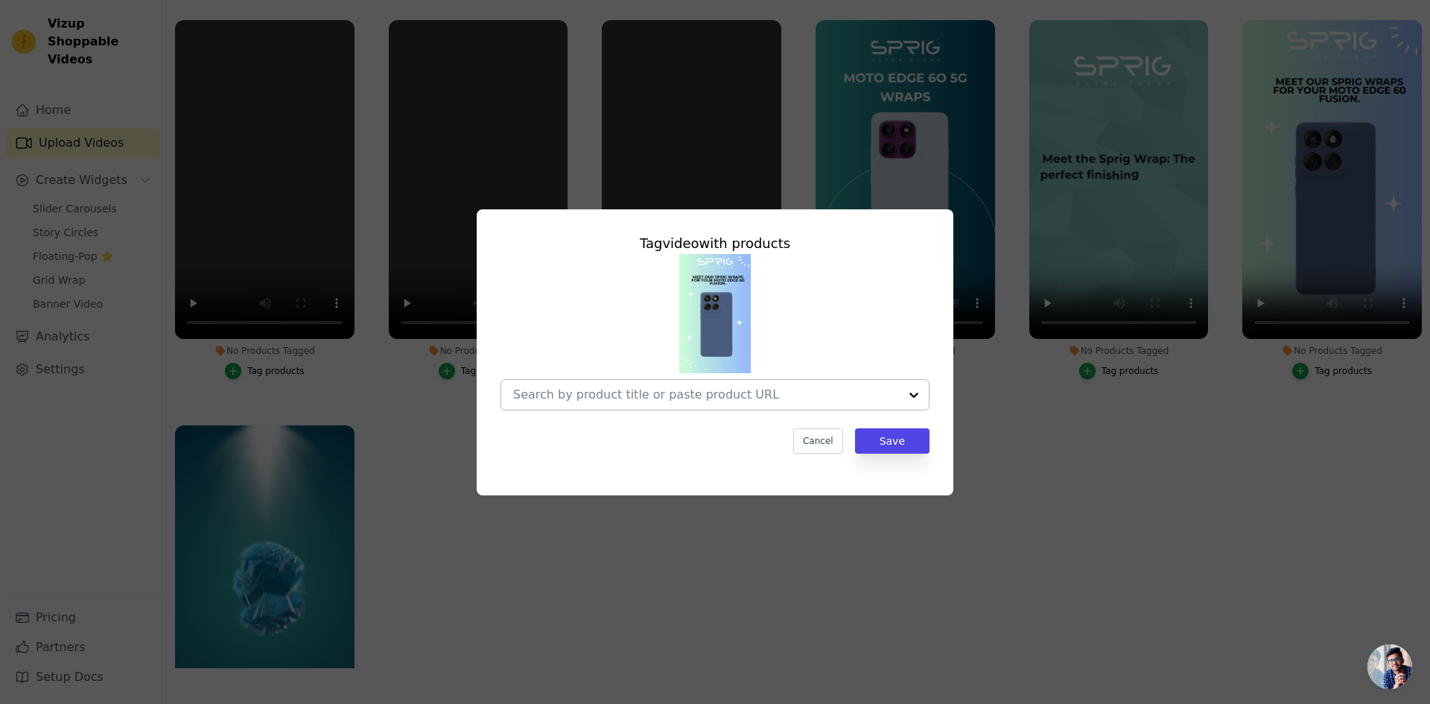
click at [689, 397] on input "No Products Tagged Tag video with products Cancel Save Tag products" at bounding box center [706, 394] width 386 height 14
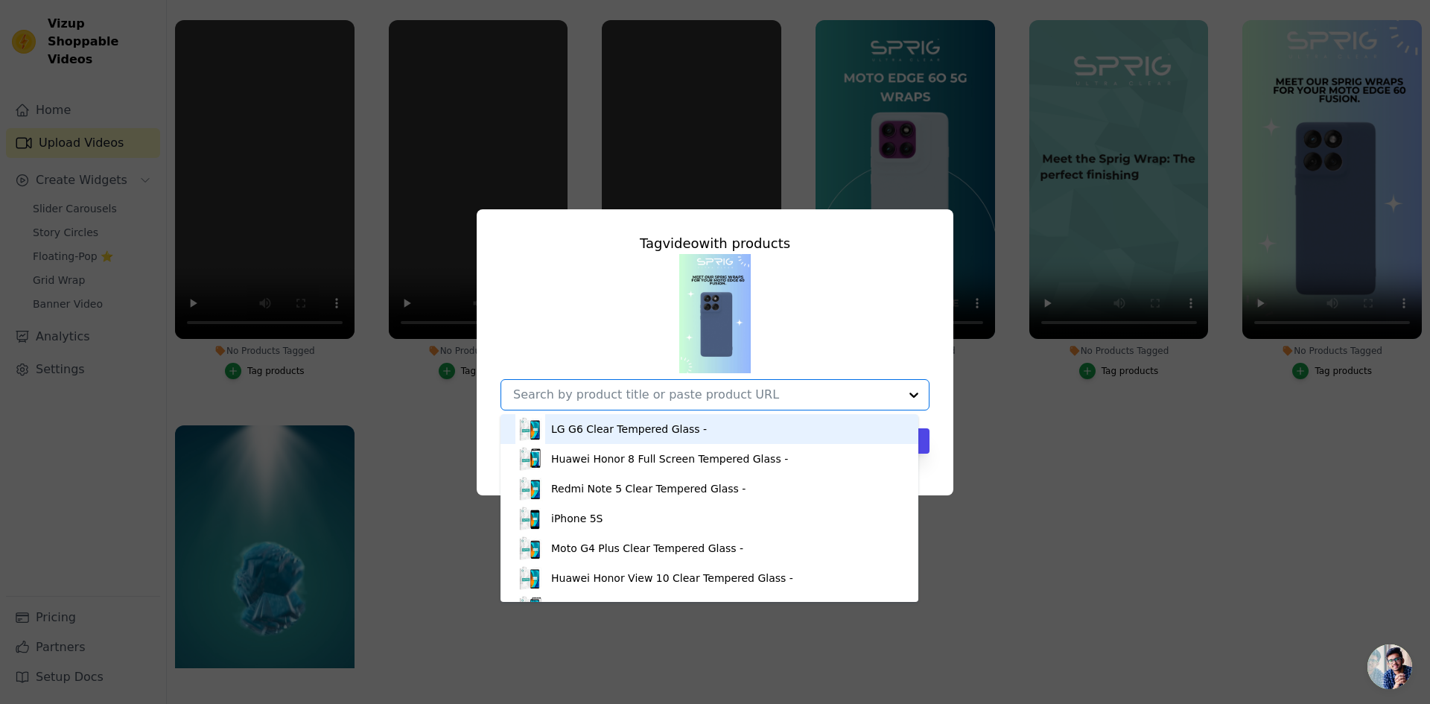
paste input "Moto Edge 60 Fusion"
type input "Moto Edge 60 Fusion"
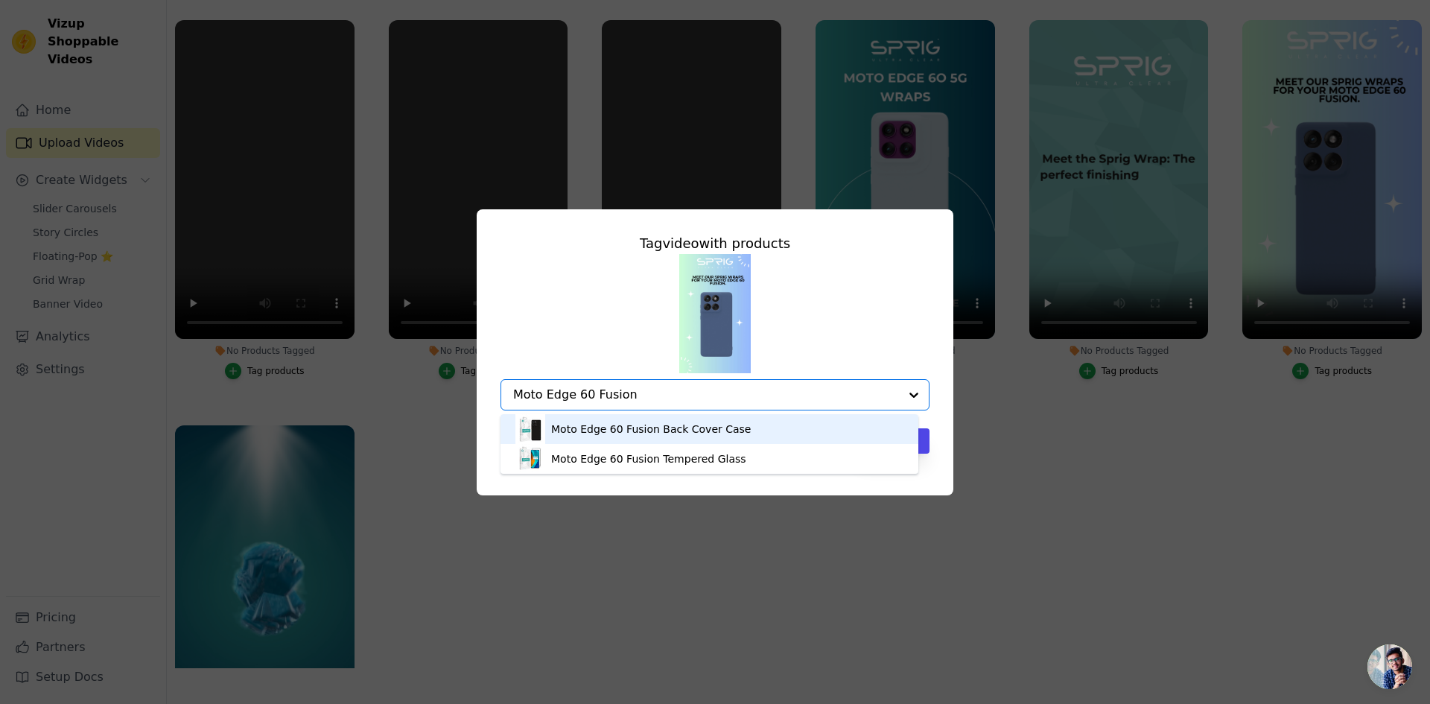
click at [686, 430] on div "Moto Edge 60 Fusion Back Cover Case" at bounding box center [651, 428] width 200 height 15
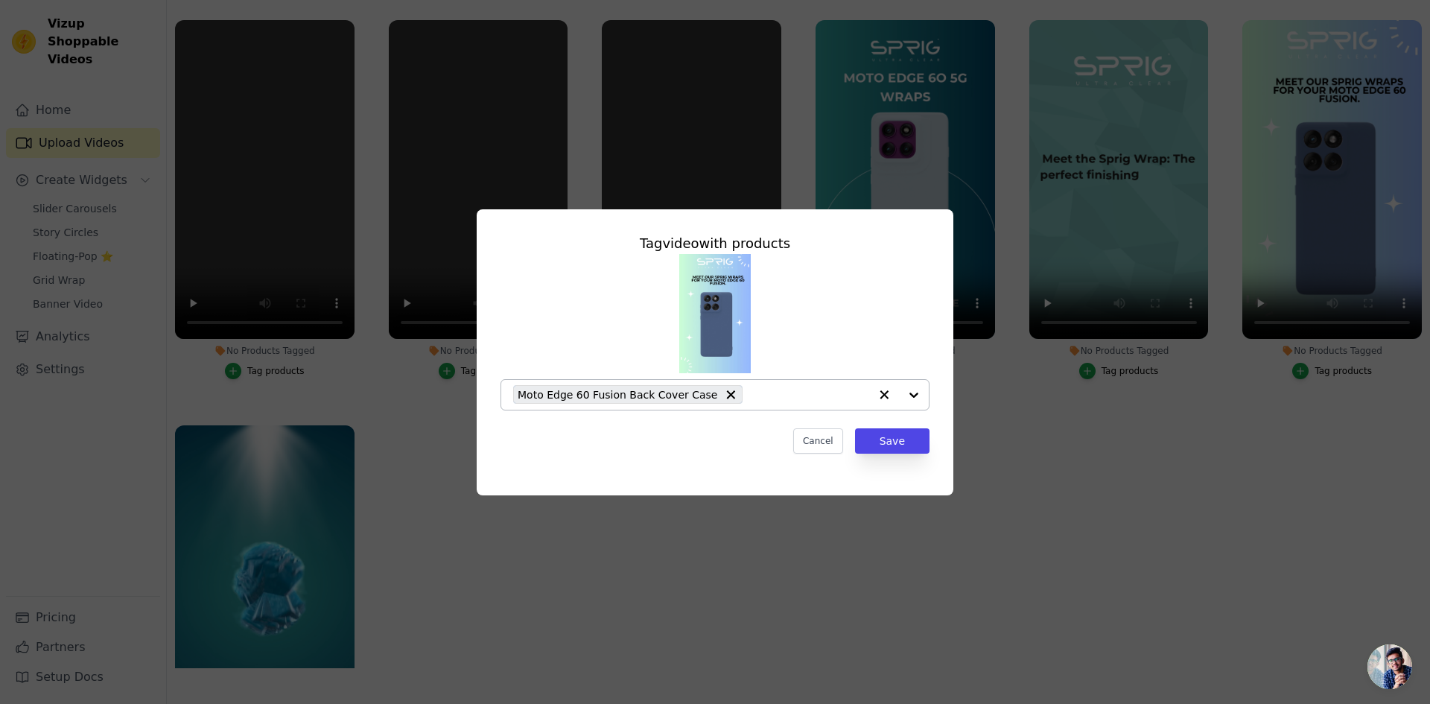
paste input "Moto Edge 60 Fusion"
type input "Moto Edge 60 Fusion"
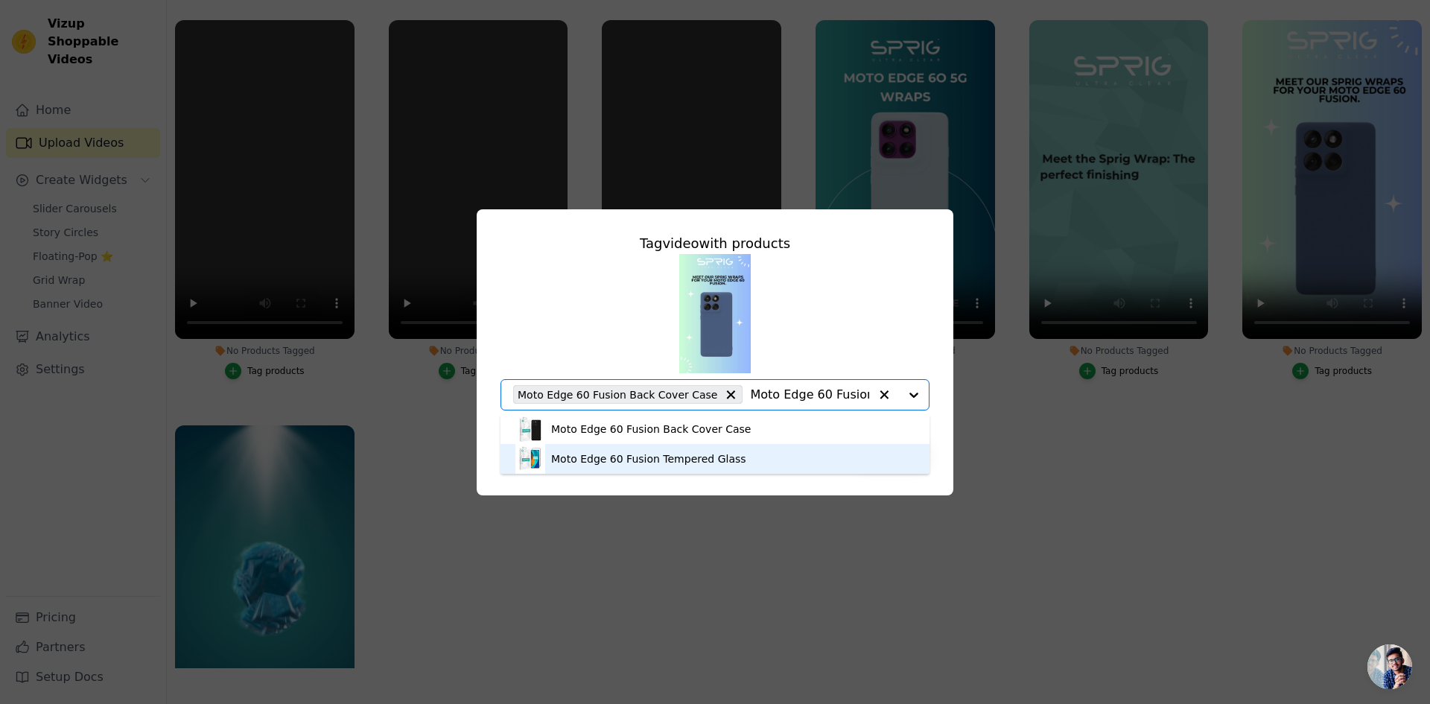
click at [692, 460] on div "Moto Edge 60 Fusion Tempered Glass" at bounding box center [648, 458] width 195 height 15
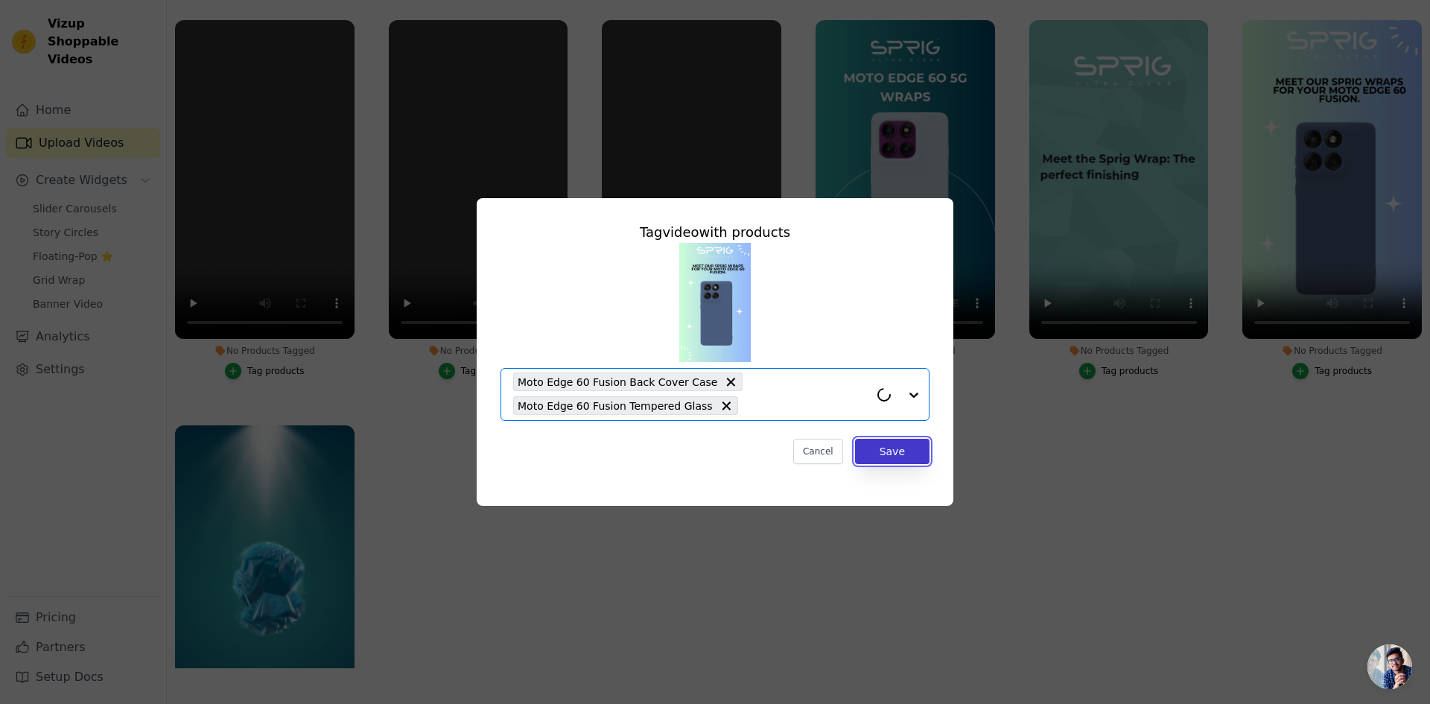
click at [905, 453] on button "Save" at bounding box center [892, 451] width 74 height 25
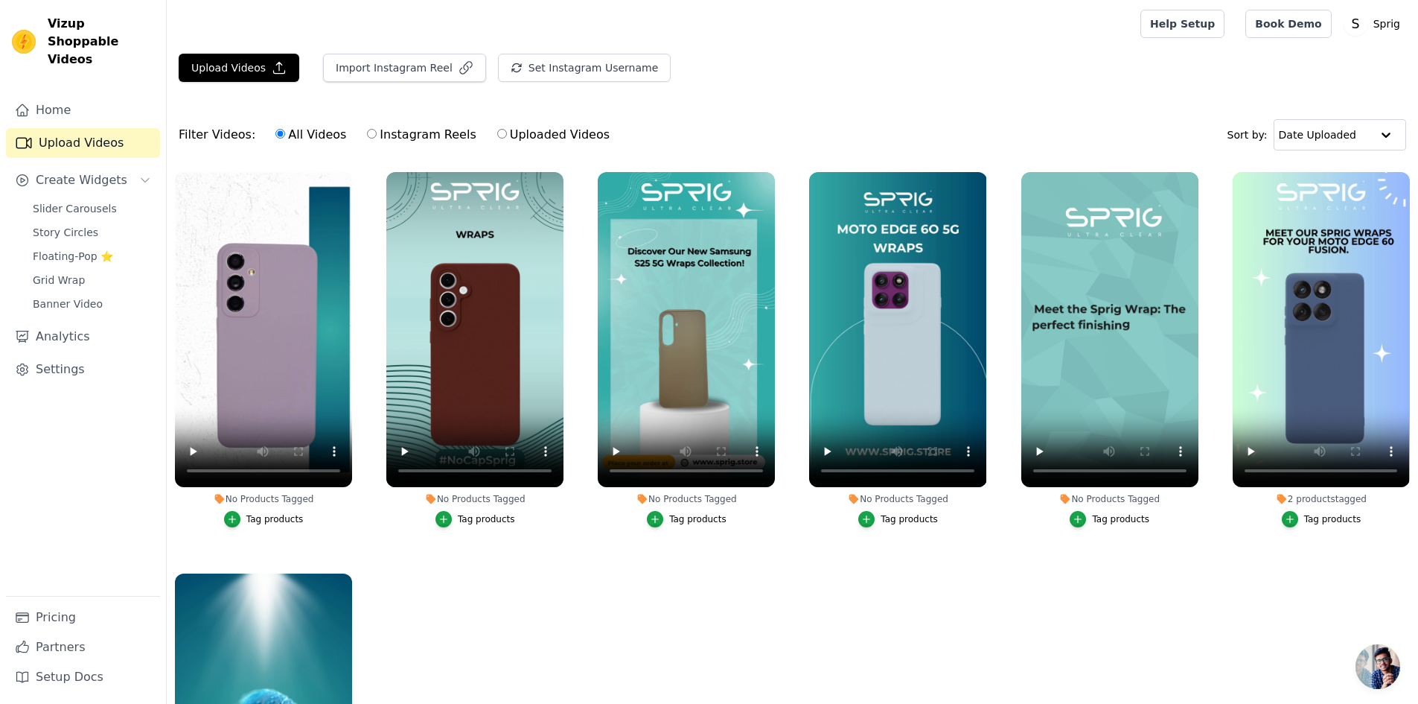
click at [265, 523] on div "Tag products" at bounding box center [274, 519] width 57 height 12
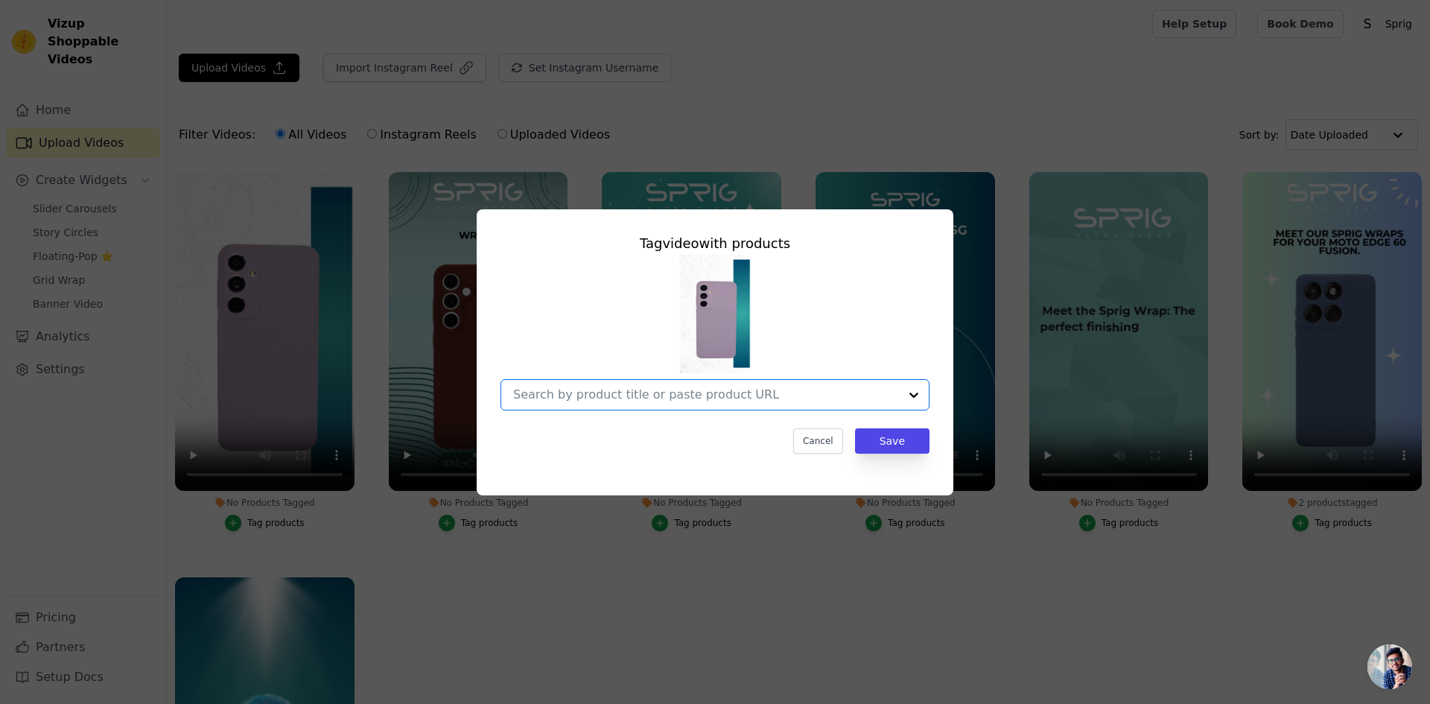
click at [618, 393] on input "No Products Tagged Tag video with products Option undefined, selected. Select i…" at bounding box center [706, 394] width 386 height 14
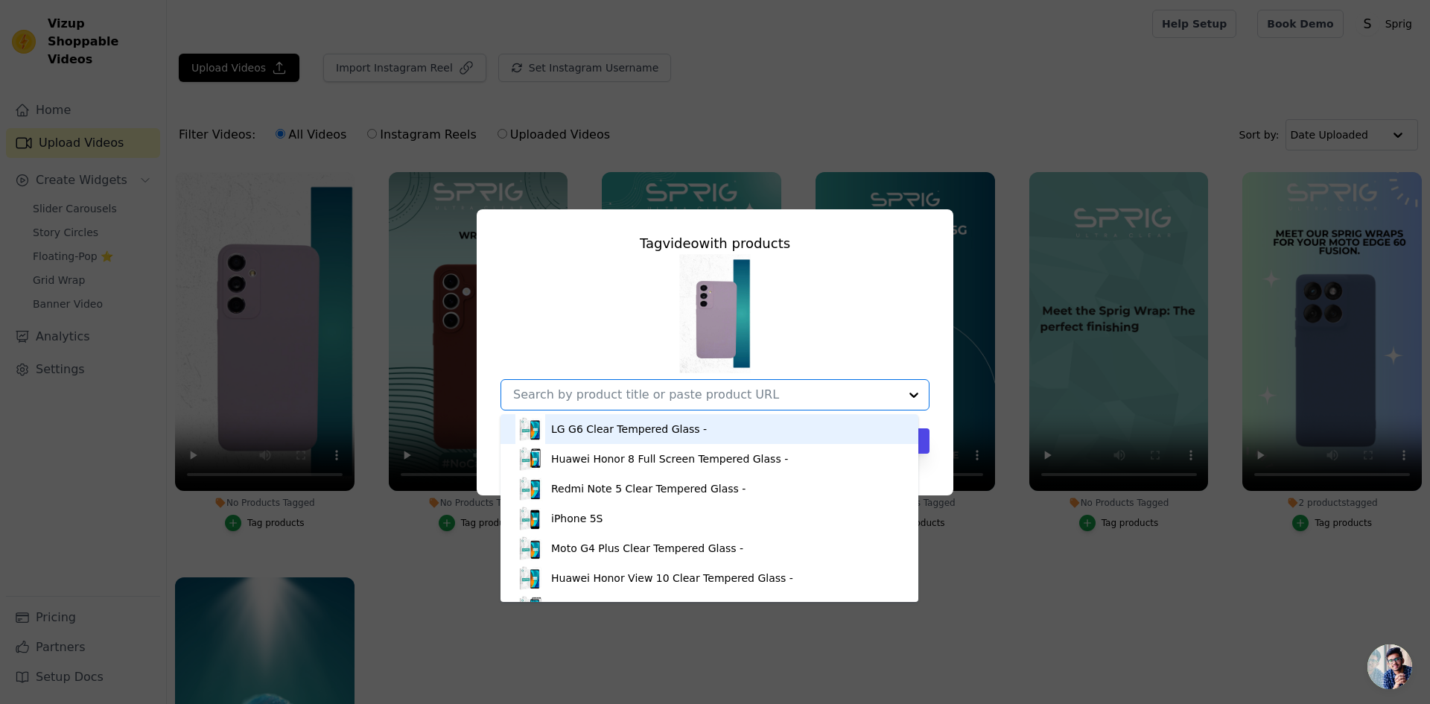
paste input "samsung galaxy s24"
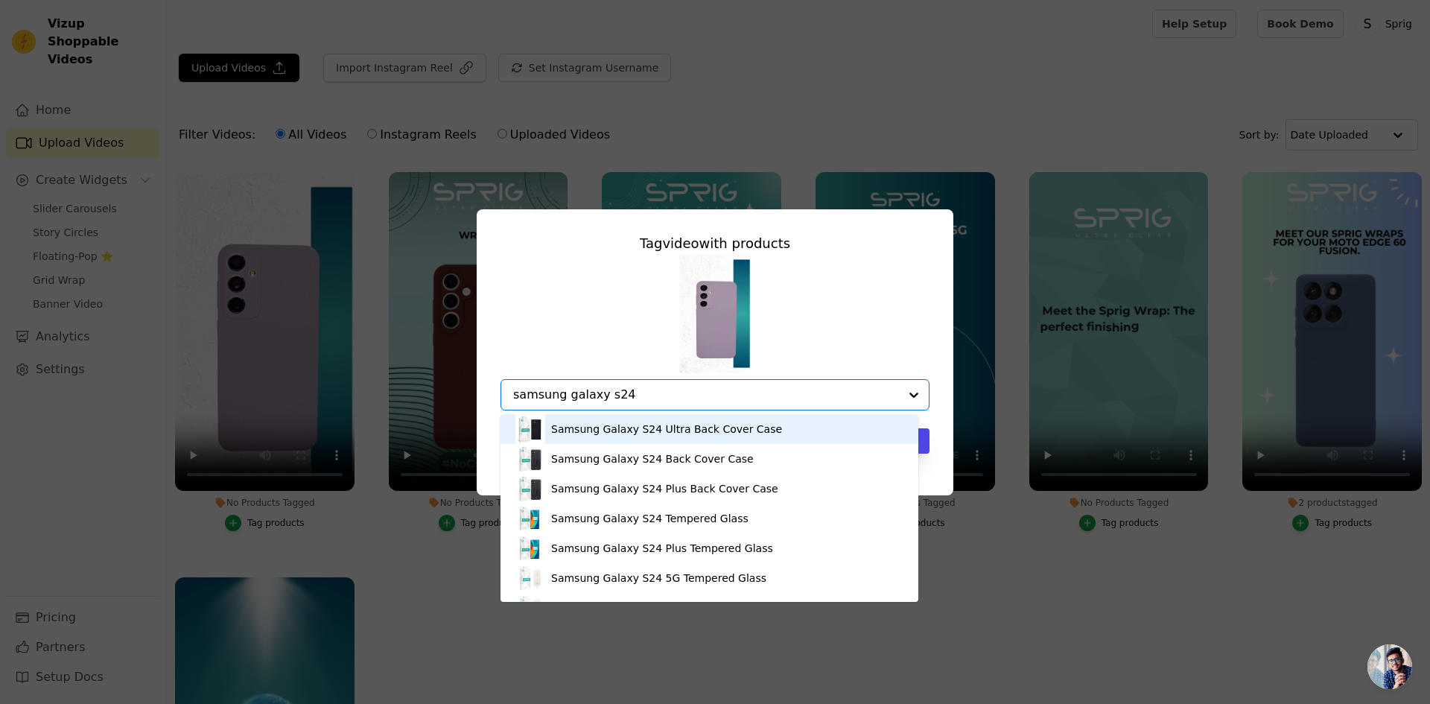
type input "samsung galaxy s24"
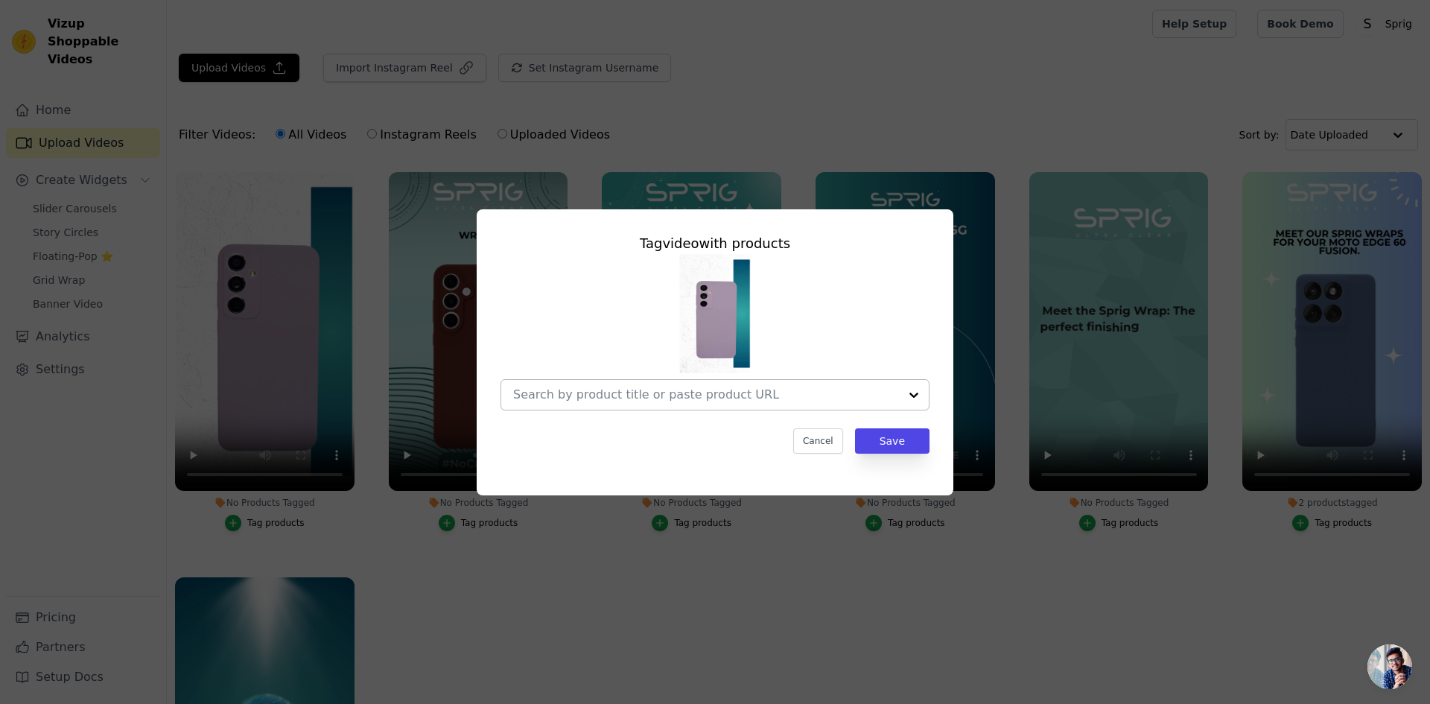
click at [617, 392] on input "No Products Tagged Tag video with products Cancel Save Tag products" at bounding box center [706, 394] width 386 height 14
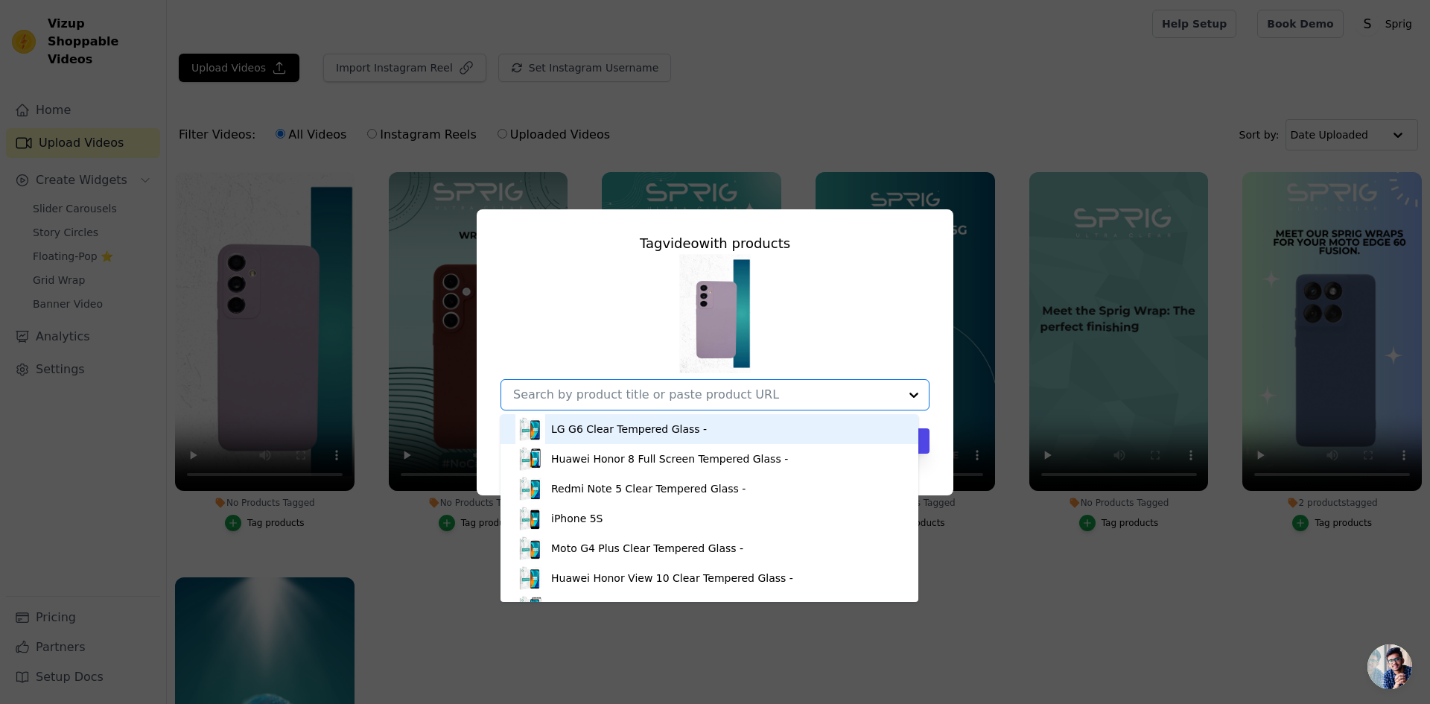
paste input "samsung galaxy s24"
type input "samsung galaxy s24"
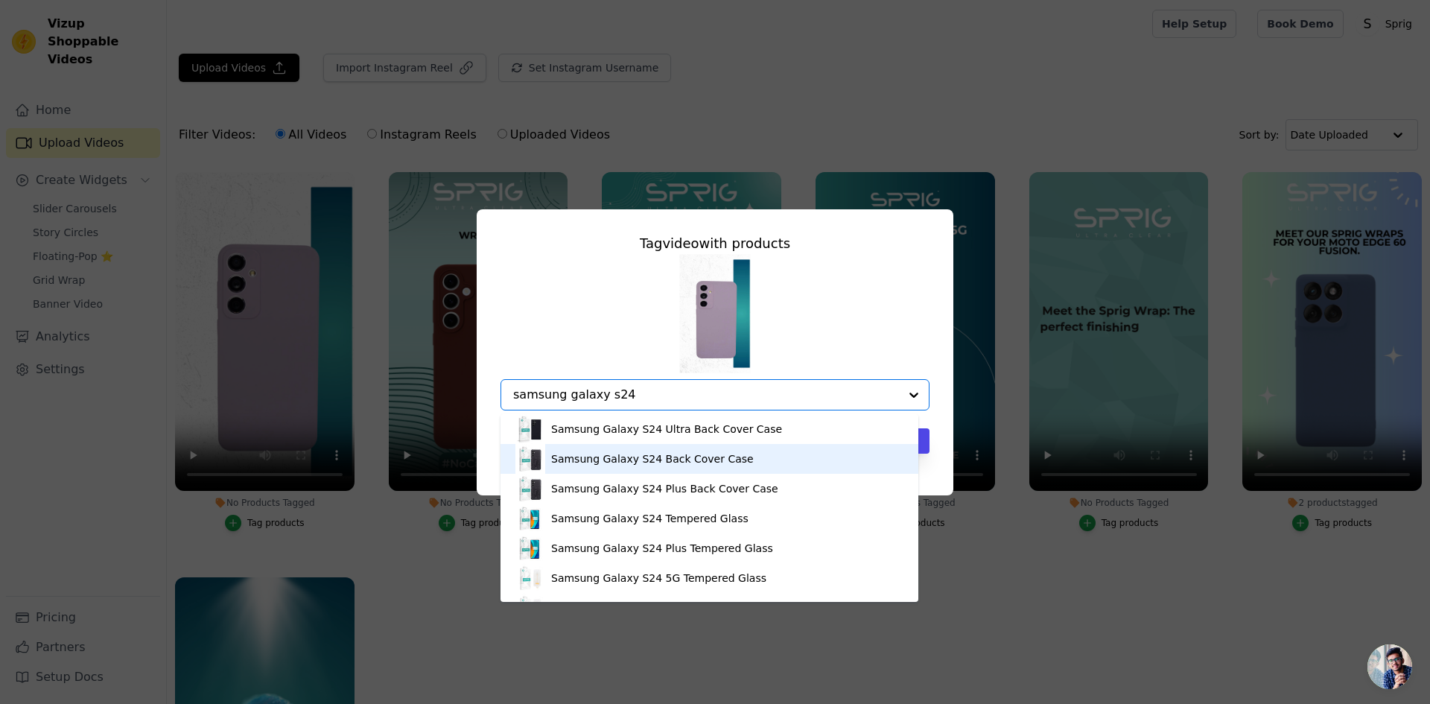
click at [672, 448] on div "Samsung Galaxy S24 Back Cover Case" at bounding box center [709, 459] width 388 height 30
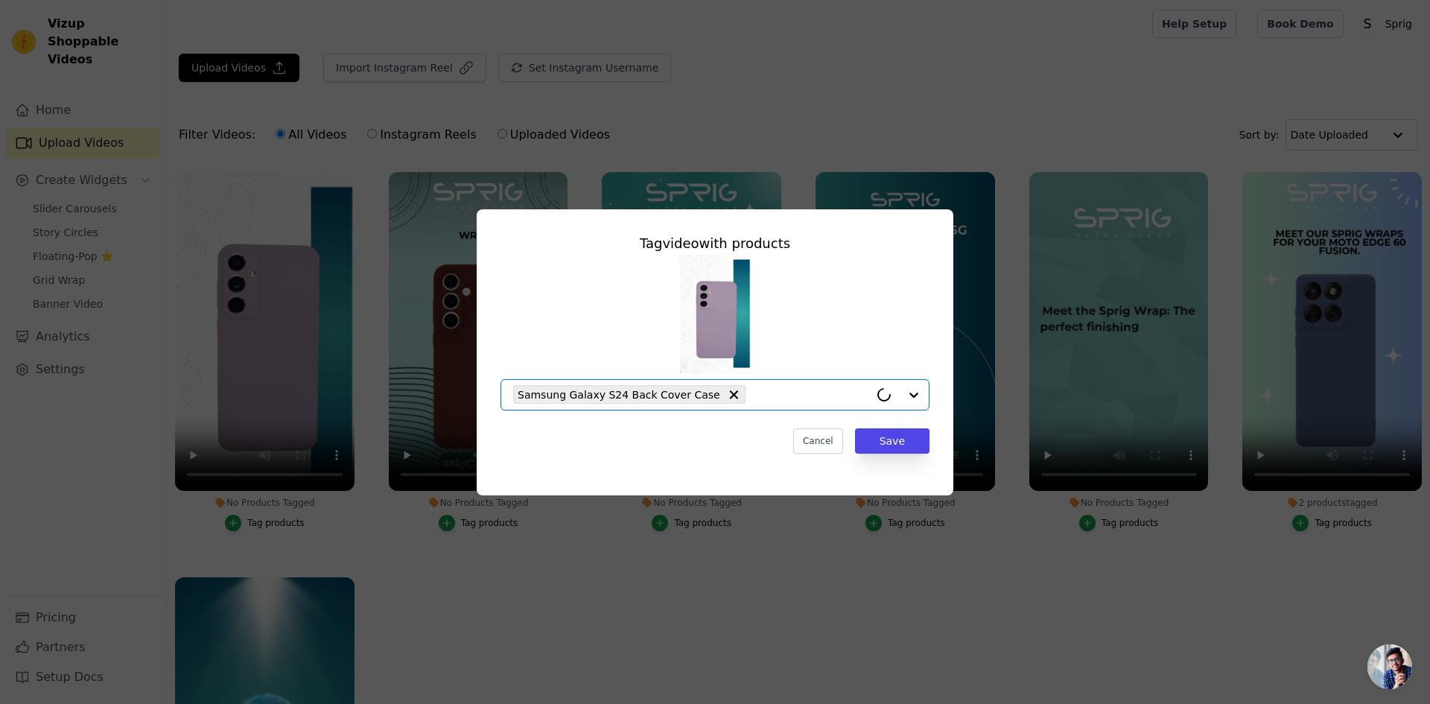
paste input "samsung galaxy s24"
type input "samsung galaxy s24"
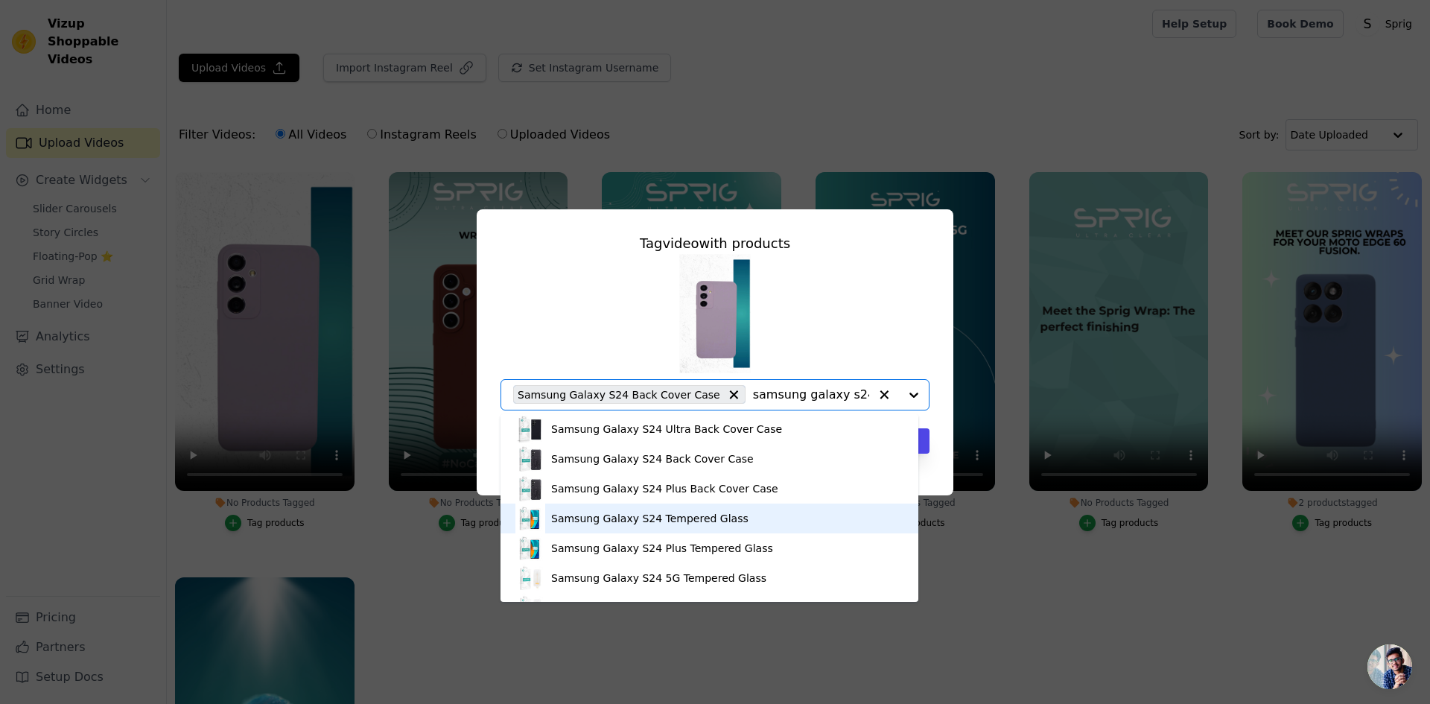
click at [678, 514] on div "Samsung Galaxy S24 Tempered Glass" at bounding box center [649, 518] width 197 height 15
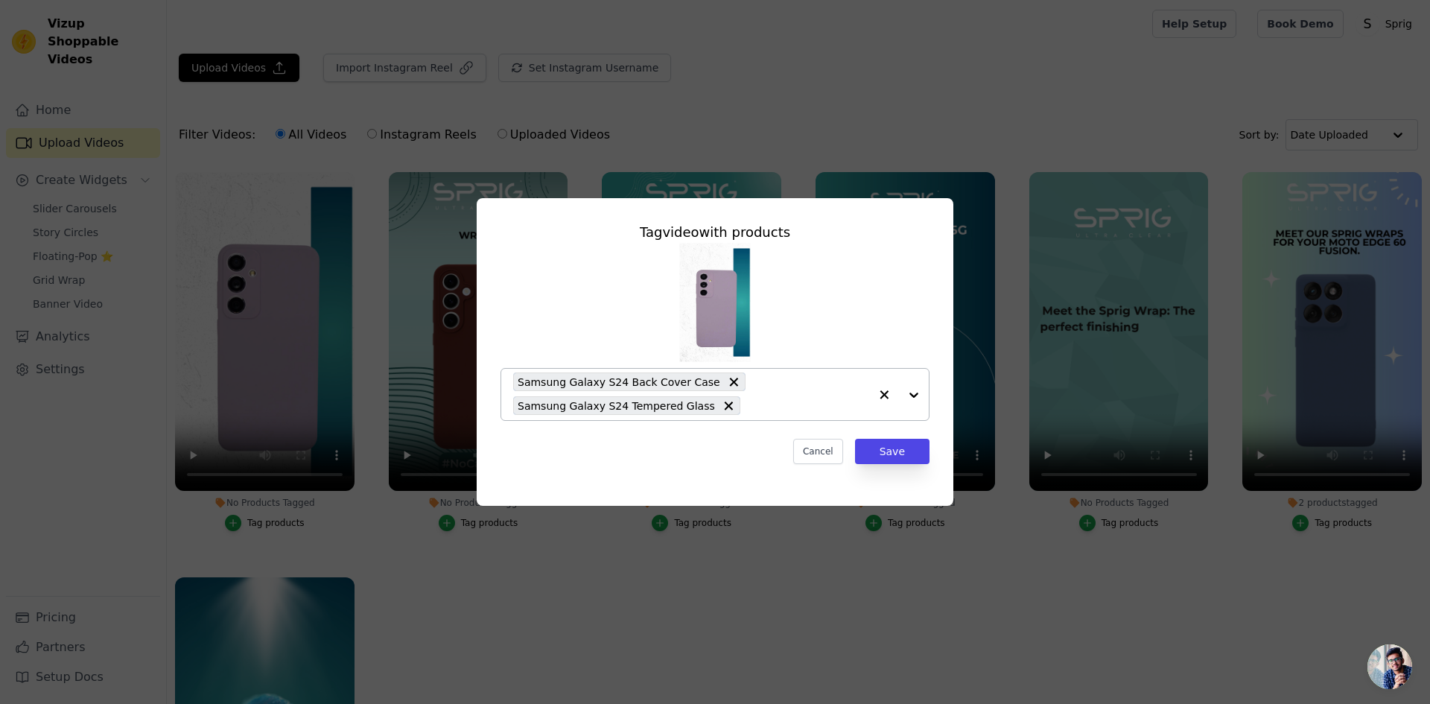
paste input "samsung galaxy s24"
type input "samsung galaxy s24"
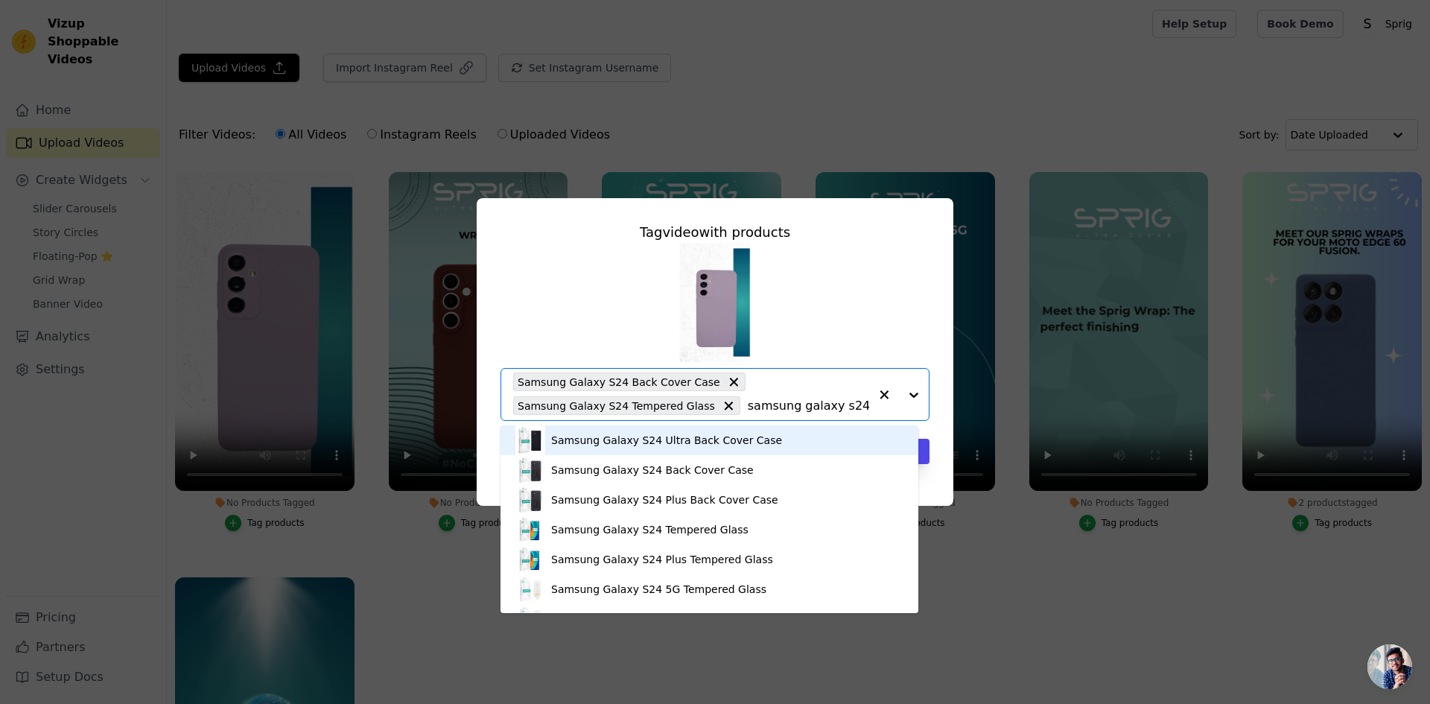
drag, startPoint x: 833, startPoint y: 407, endPoint x: 721, endPoint y: 415, distance: 112.7
click at [721, 415] on div "Samsung Galaxy S24 Back Cover Case Samsung Galaxy S24 Tempered Glass samsung ga…" at bounding box center [691, 394] width 356 height 51
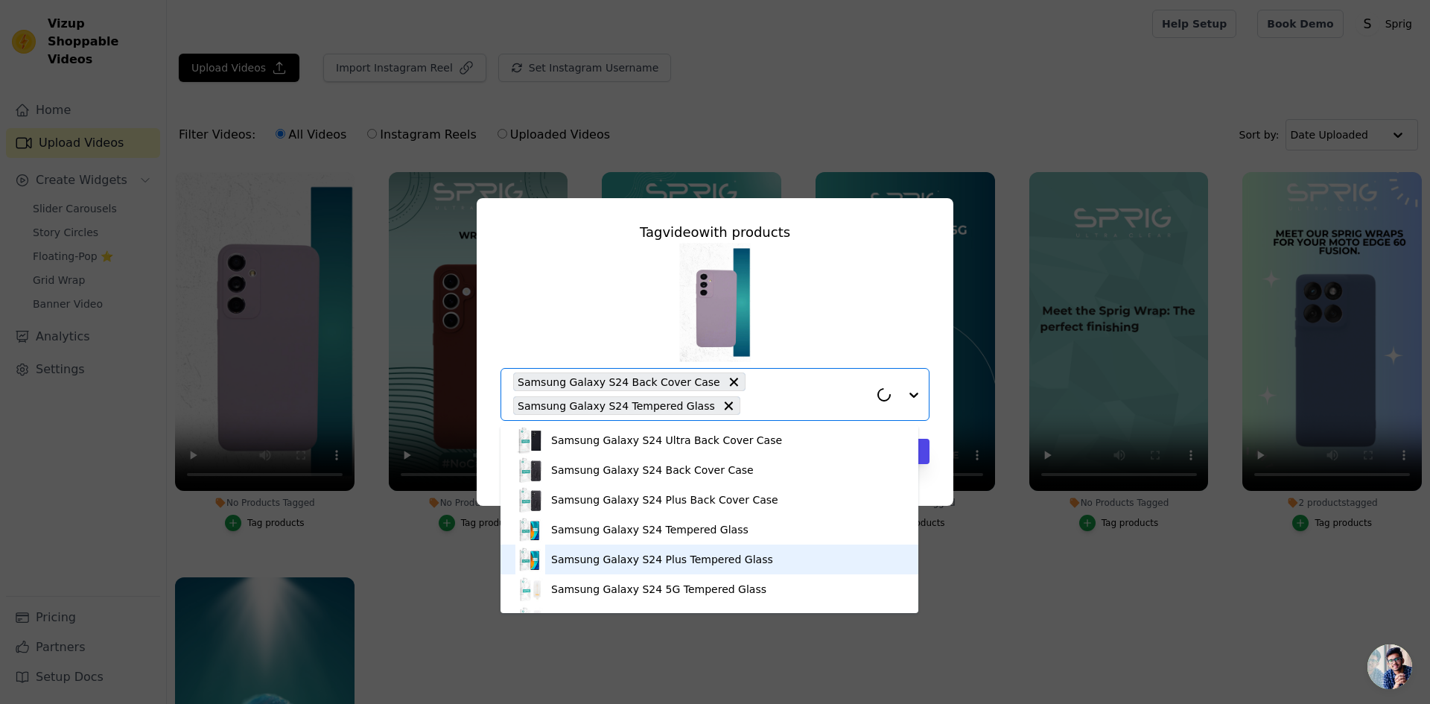
click at [987, 566] on div "Tag video with products Samsung Galaxy S24 Ultra Back Cover Case Samsung Galaxy…" at bounding box center [715, 352] width 1430 height 704
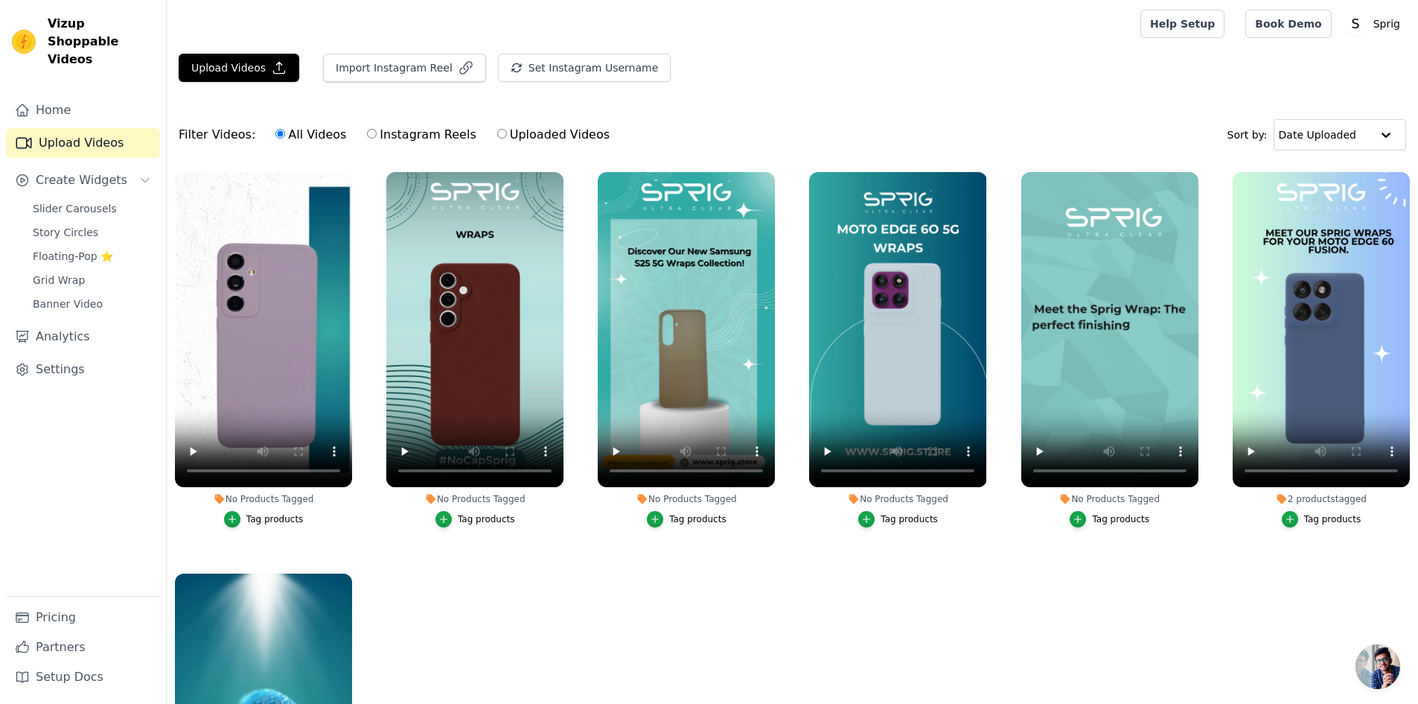
click at [274, 497] on div "No Products Tagged" at bounding box center [263, 499] width 177 height 12
click at [251, 518] on div "Tag products" at bounding box center [274, 519] width 57 height 12
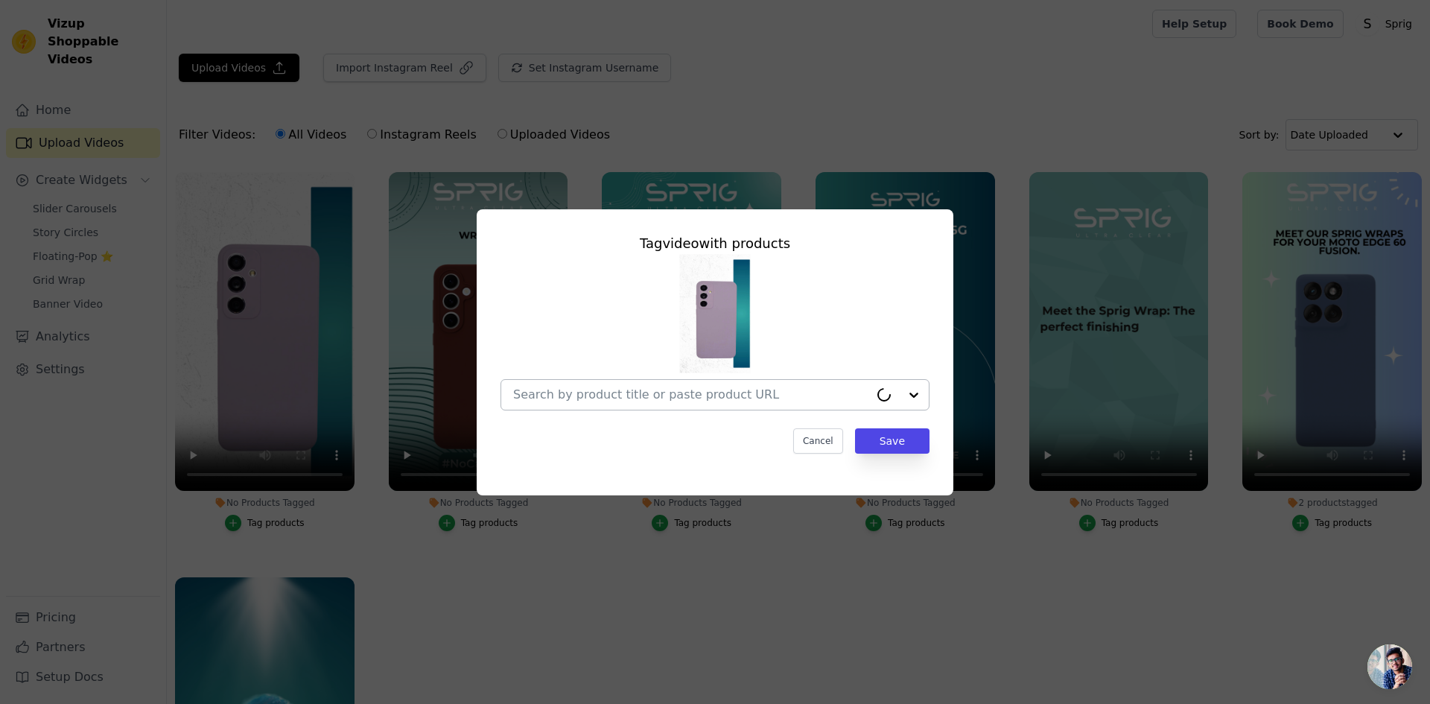
click at [640, 388] on input "No Products Tagged Tag video with products Cancel Save Tag products" at bounding box center [691, 394] width 356 height 14
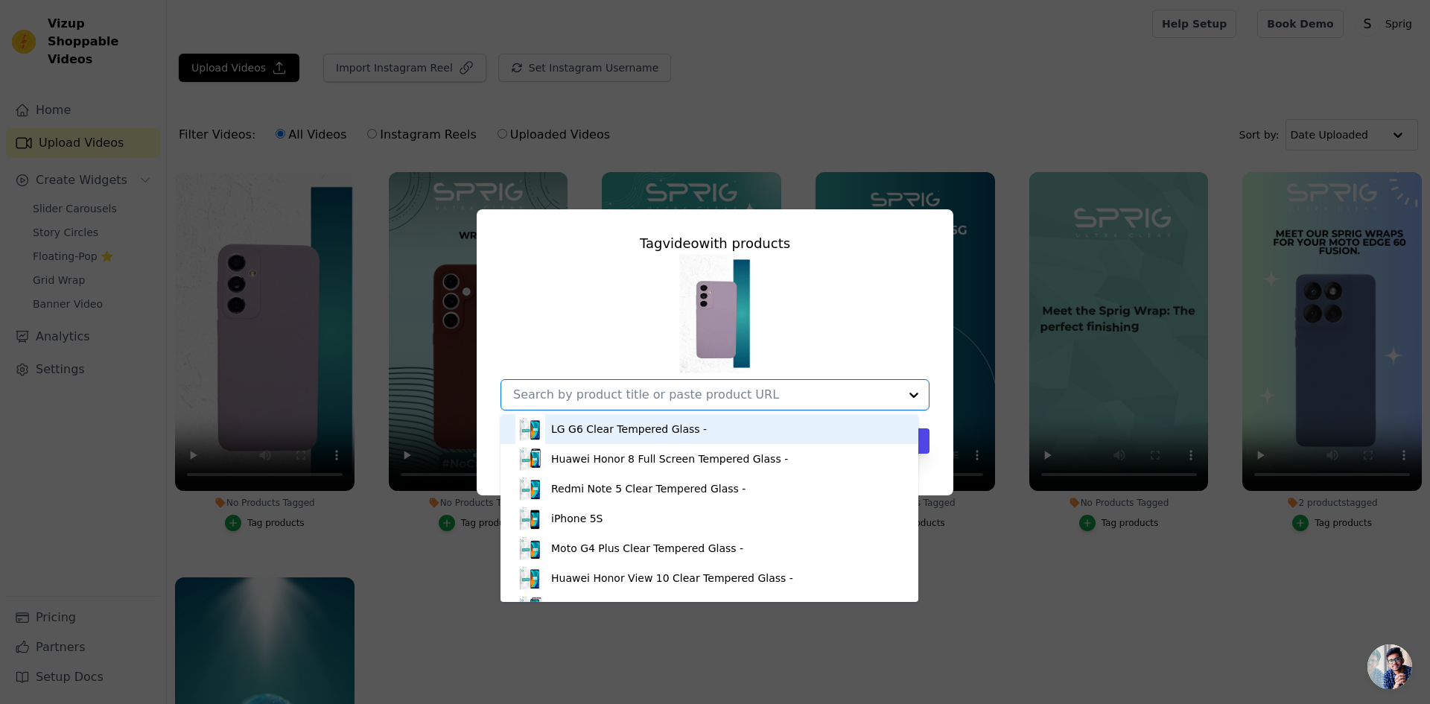
paste input "samsung galaxy s24"
type input "samsung galaxy s24"
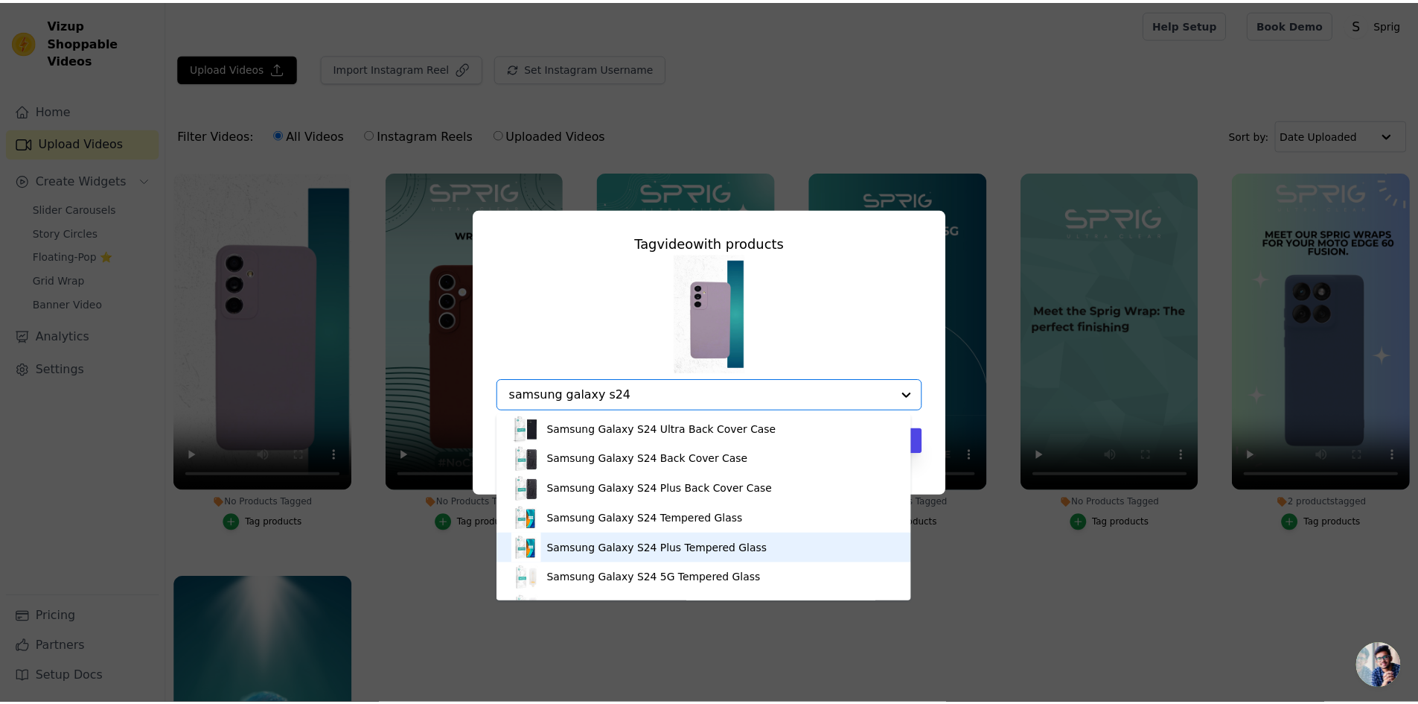
scroll to position [74, 0]
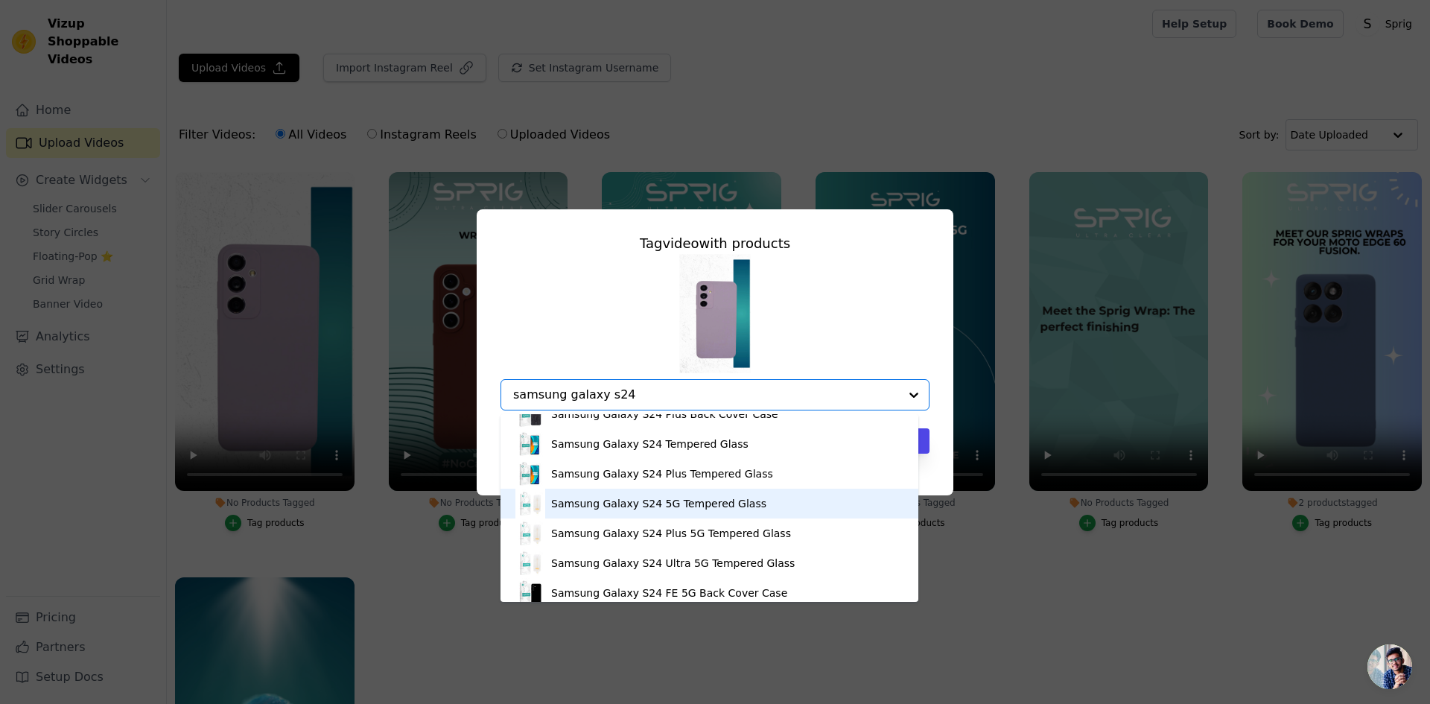
click at [700, 499] on div "Samsung Galaxy S24 5G Tempered Glass" at bounding box center [658, 503] width 215 height 15
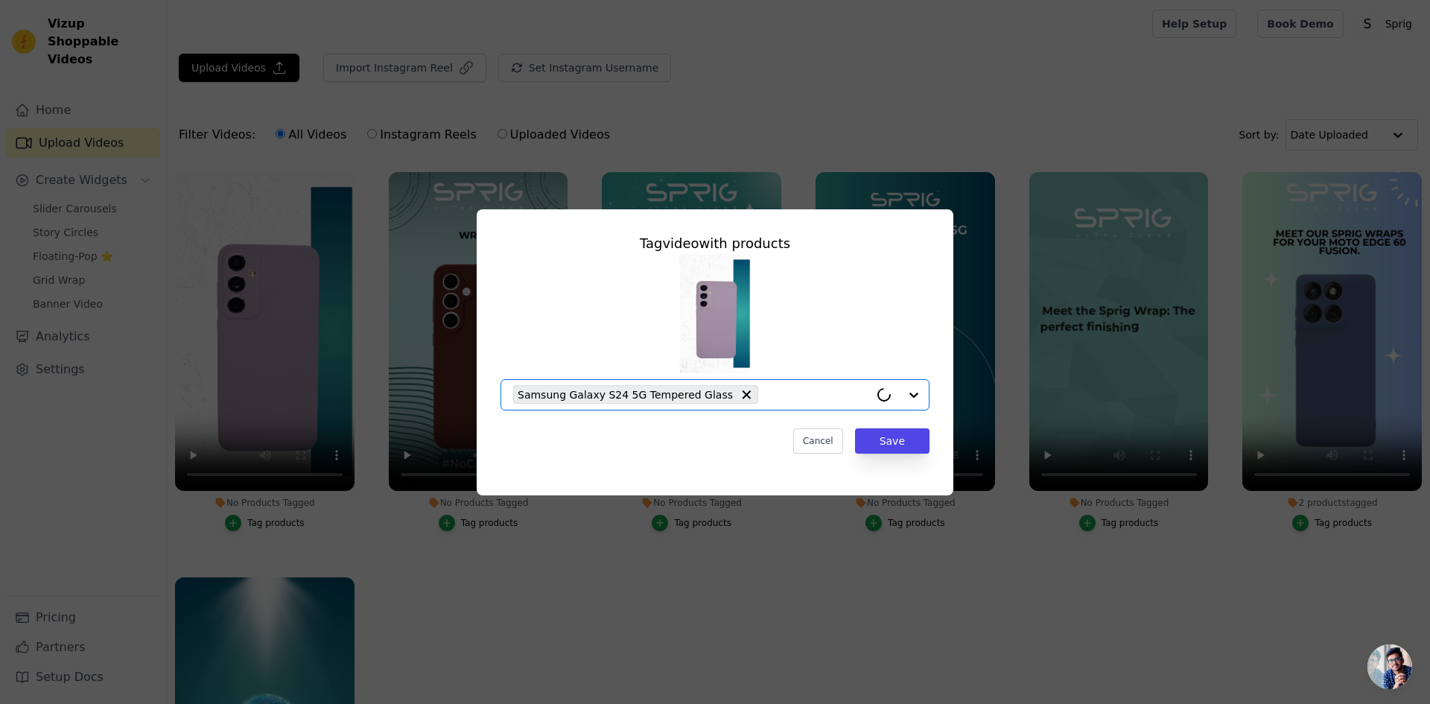
paste input "samsung galaxy s24"
type input "samsung galaxy s24"
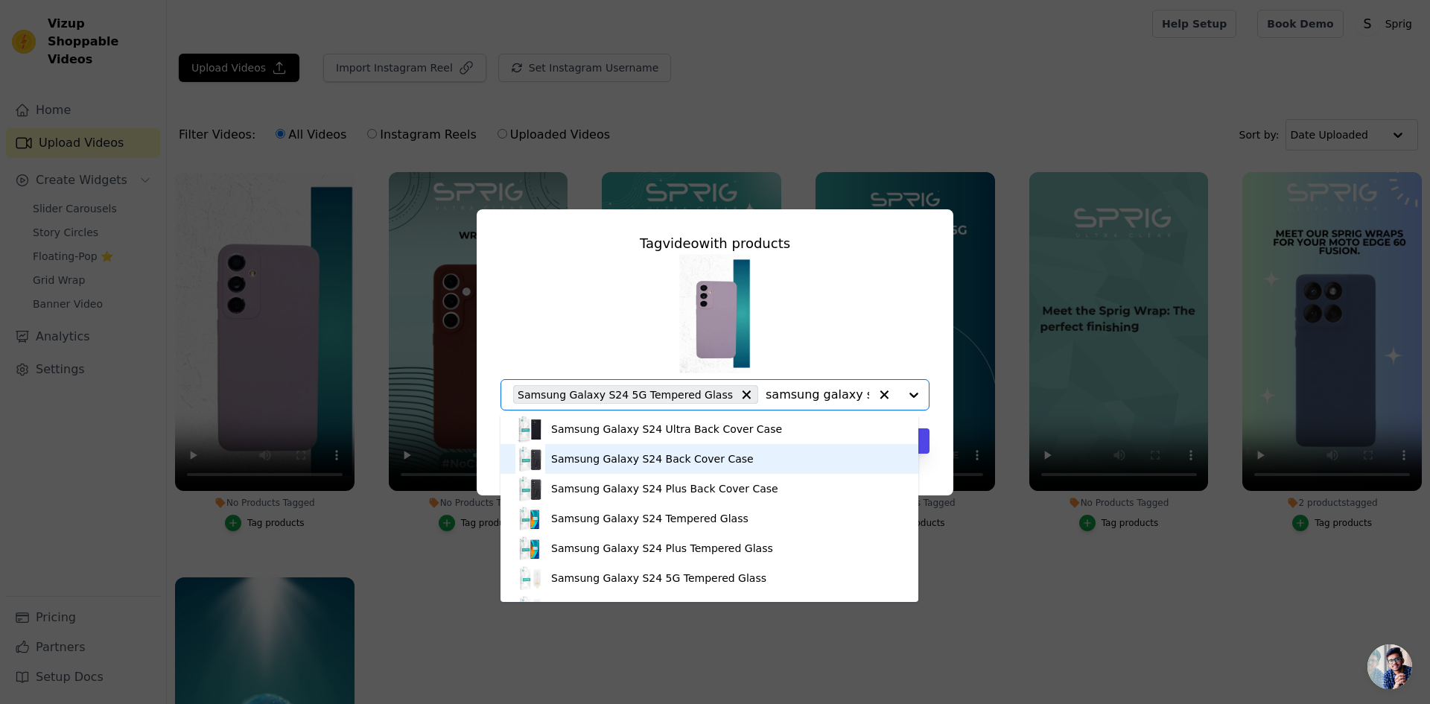
click at [653, 458] on div "Samsung Galaxy S24 Back Cover Case" at bounding box center [652, 458] width 203 height 15
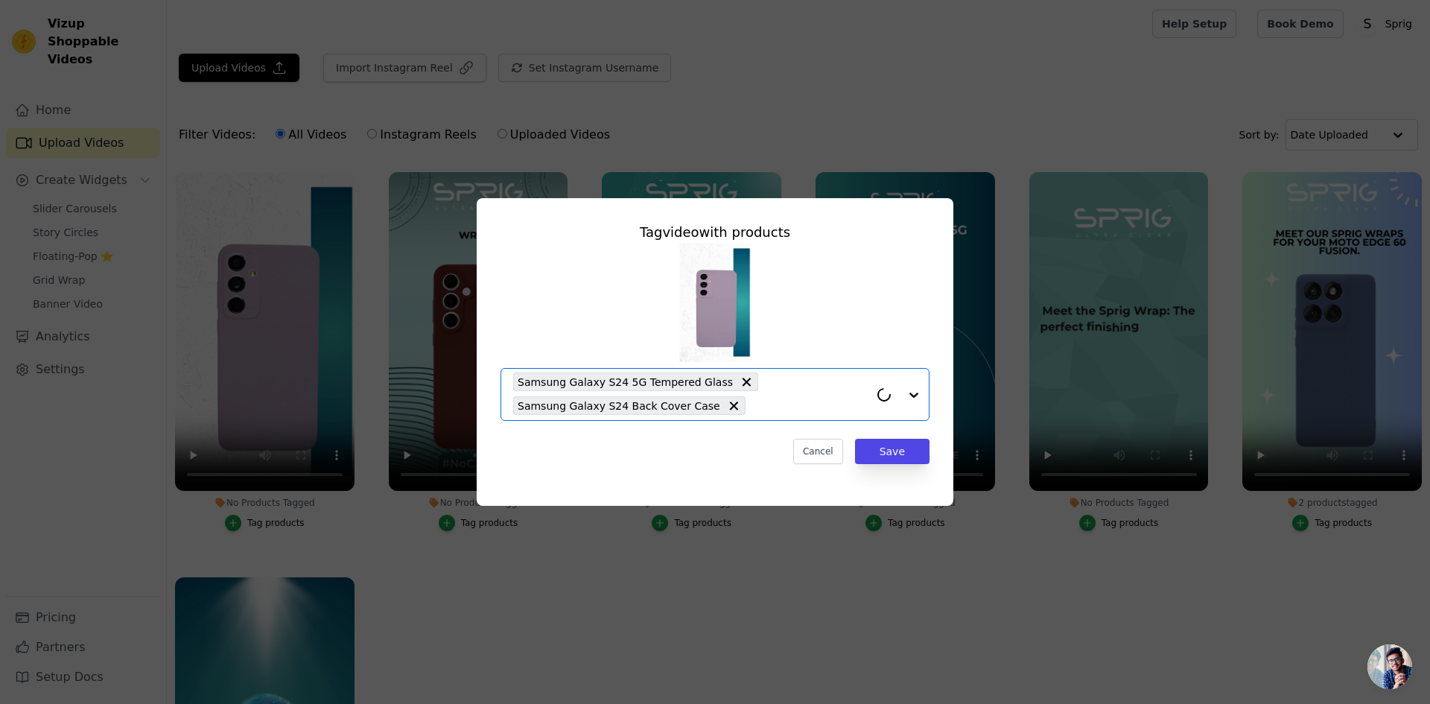
paste input "samsung galaxy s24"
type input "samsung galaxy s24"
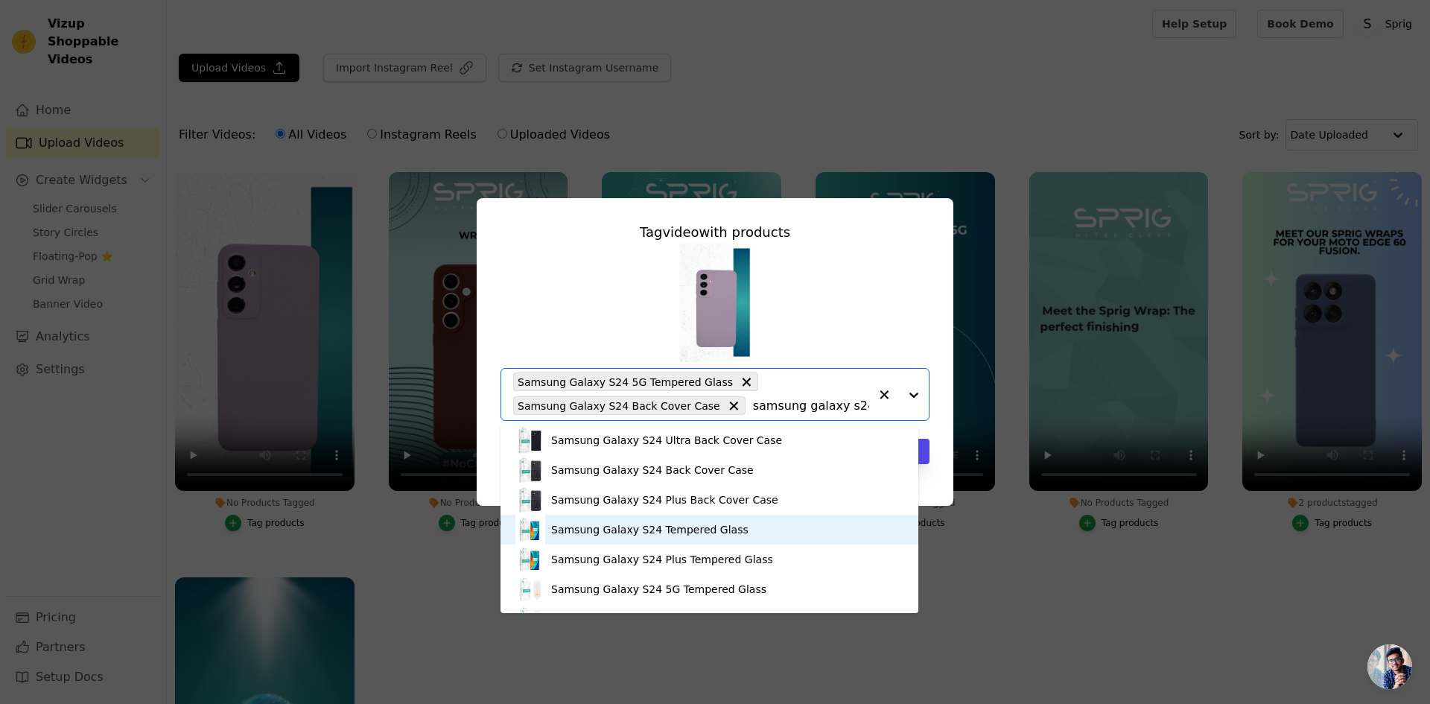
click at [646, 527] on div "Samsung Galaxy S24 Tempered Glass" at bounding box center [649, 529] width 197 height 15
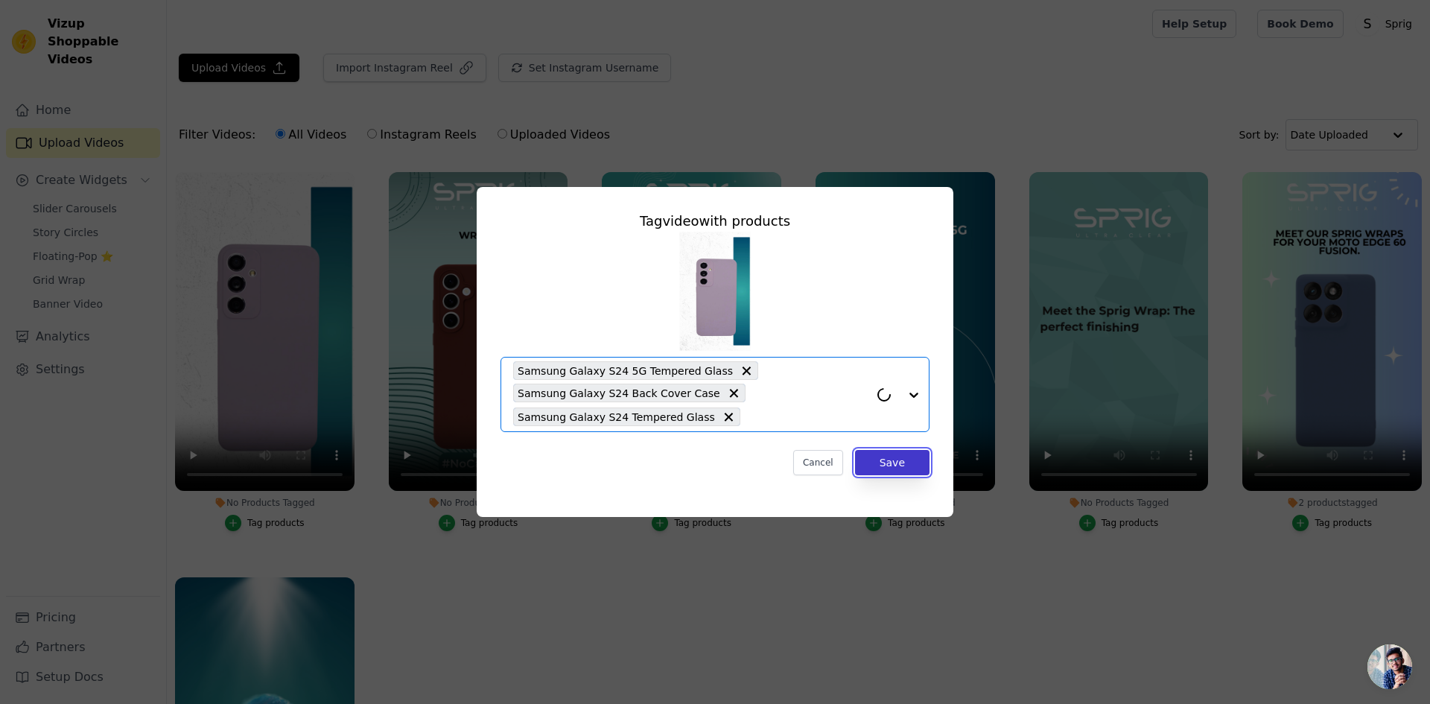
click at [912, 462] on button "Save" at bounding box center [892, 462] width 74 height 25
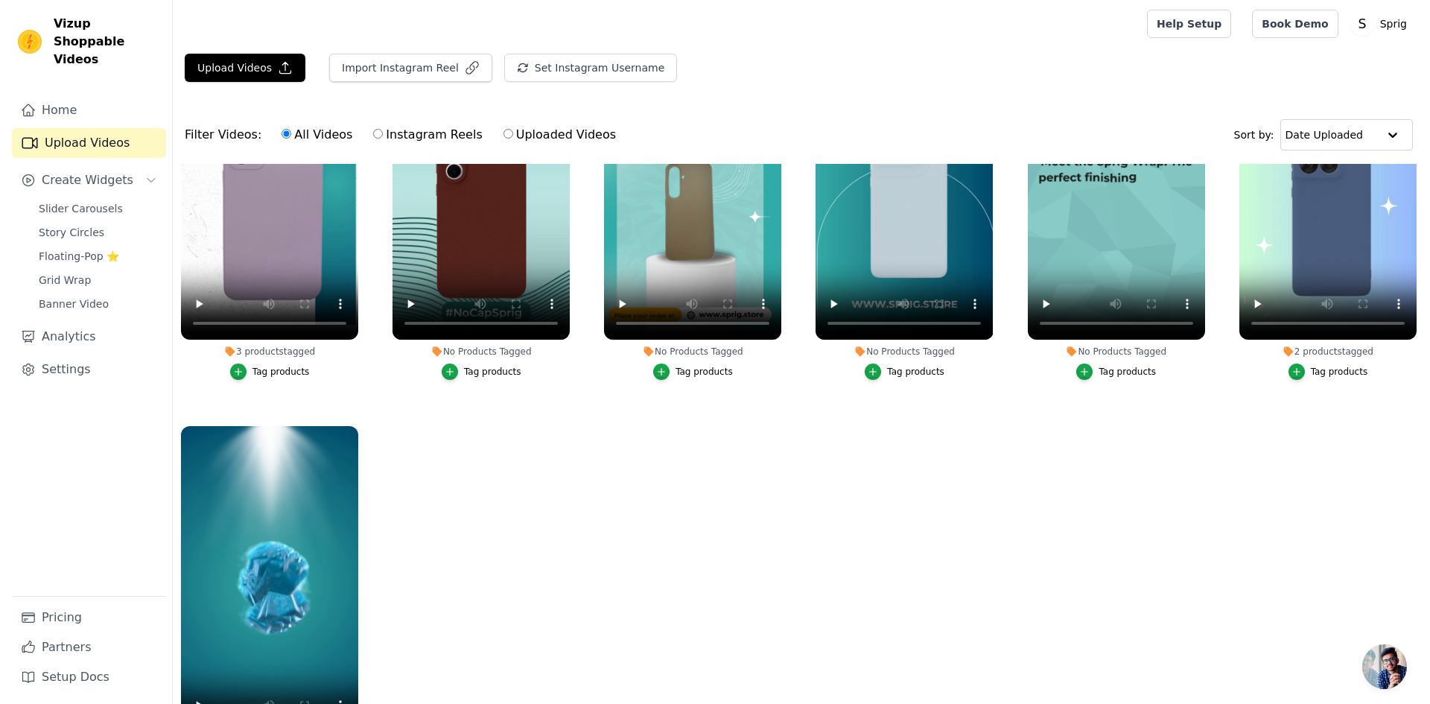
scroll to position [0, 0]
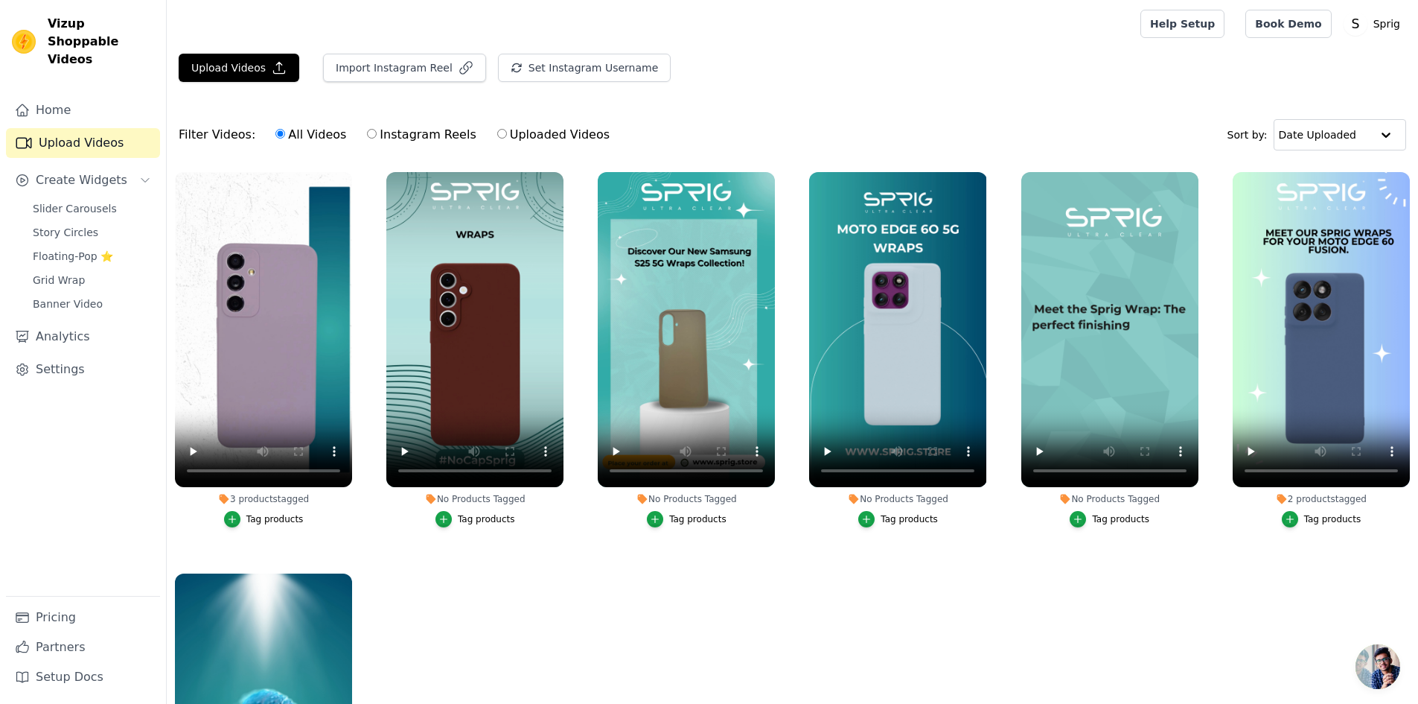
click at [478, 517] on div "Tag products" at bounding box center [486, 519] width 57 height 12
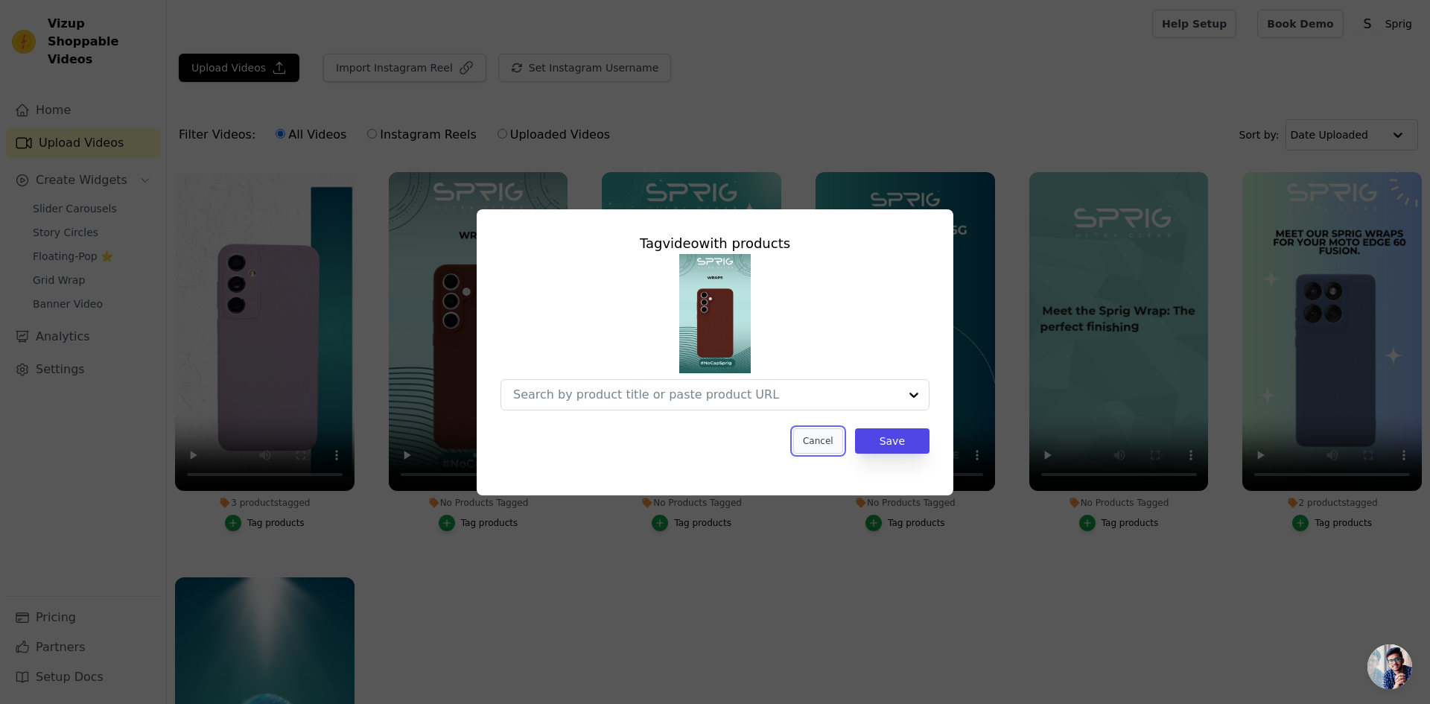
click at [818, 442] on button "Cancel" at bounding box center [818, 440] width 50 height 25
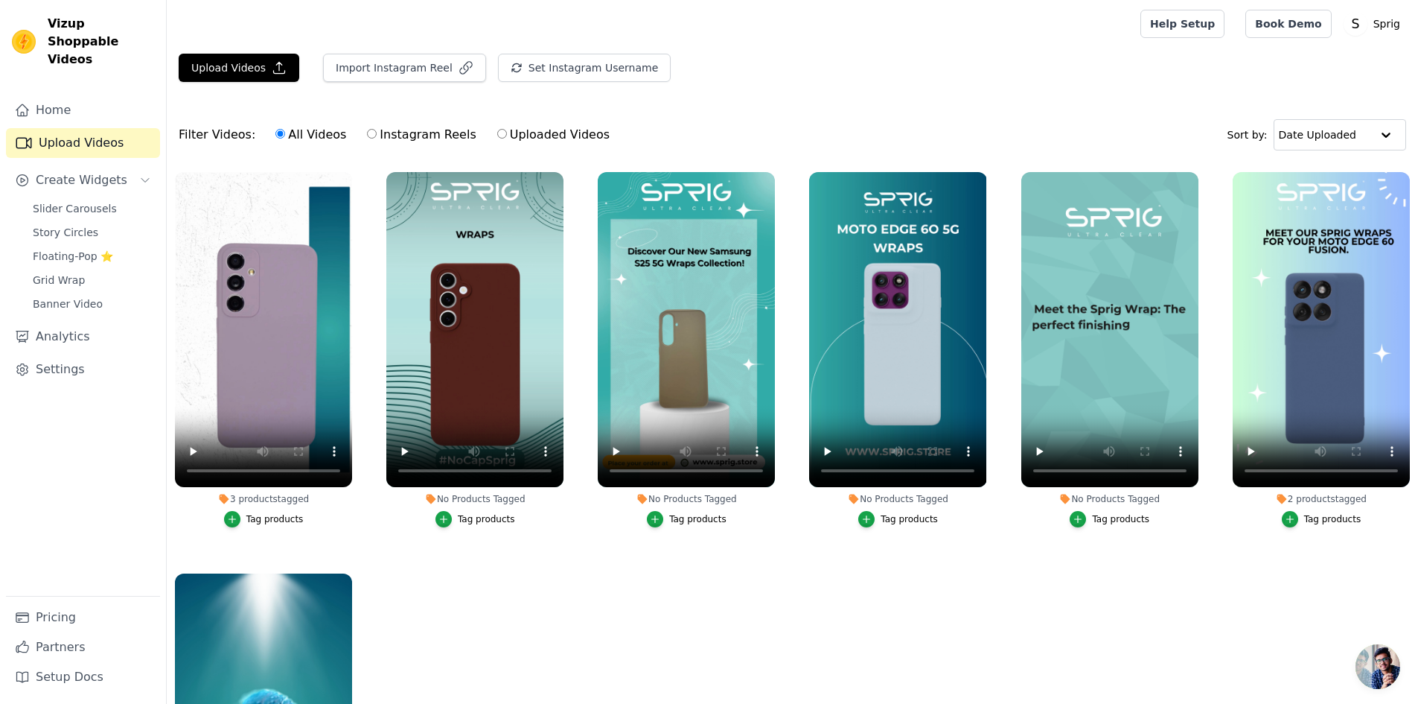
click at [474, 516] on div "Tag products" at bounding box center [486, 519] width 57 height 12
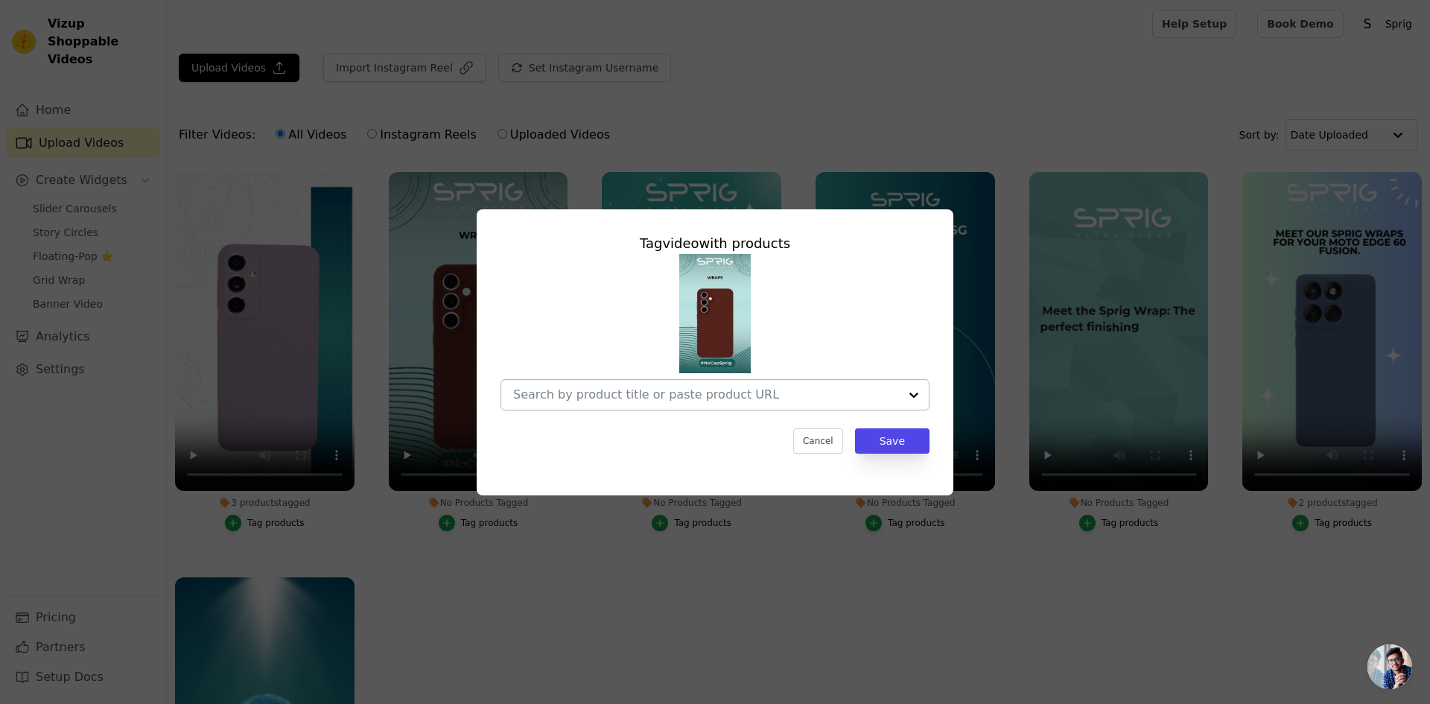
click at [609, 392] on input "No Products Tagged Tag video with products Cancel Save Tag products" at bounding box center [706, 394] width 386 height 14
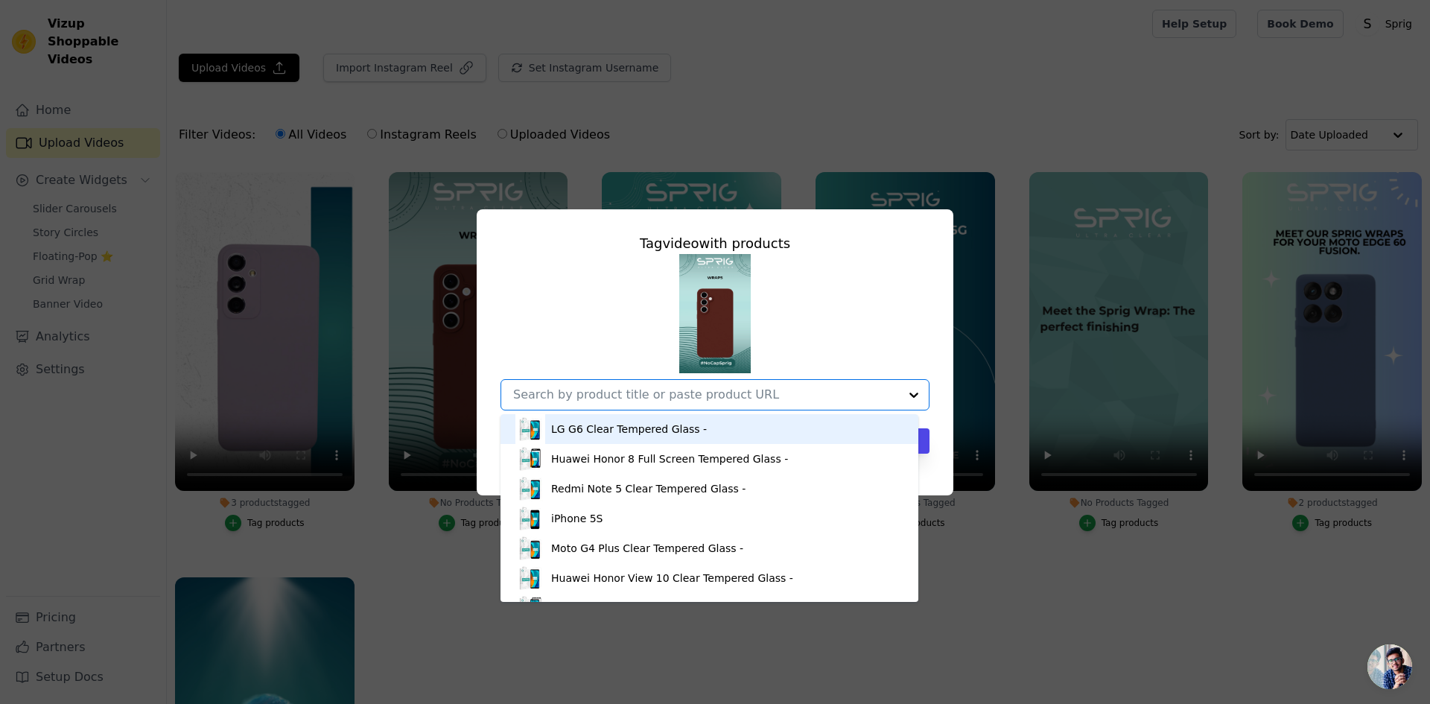
paste input "samsung galaxy s24fe"
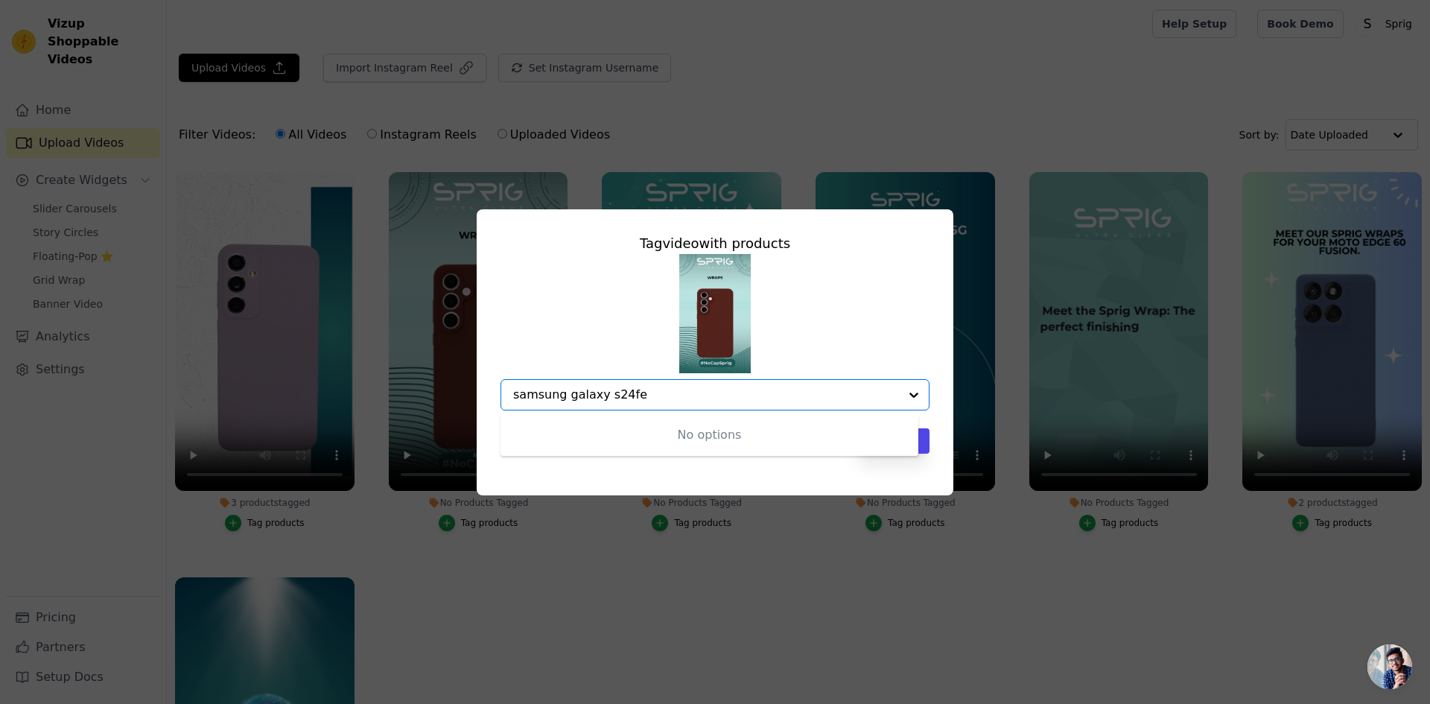
click at [620, 396] on input "samsung galaxy s24fe" at bounding box center [706, 394] width 386 height 14
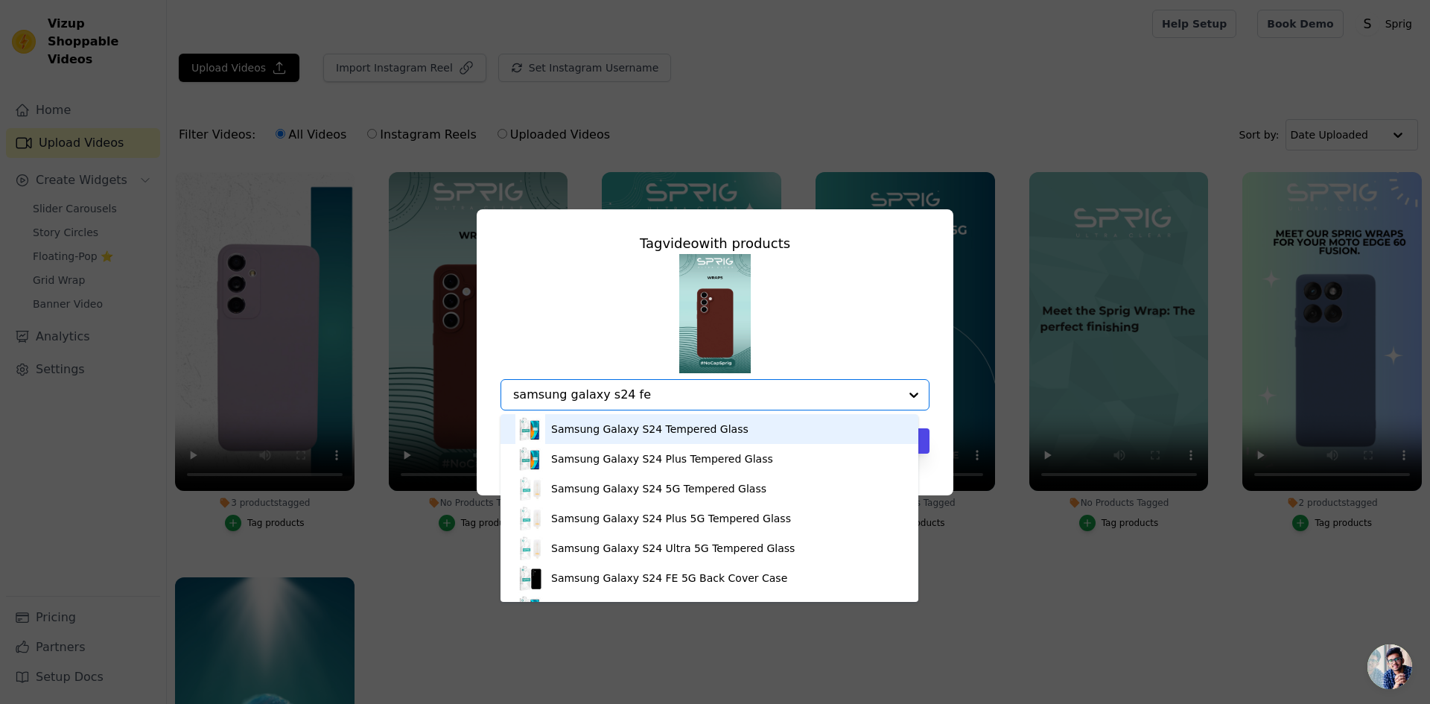
type input "samsung galaxy s24 fe"
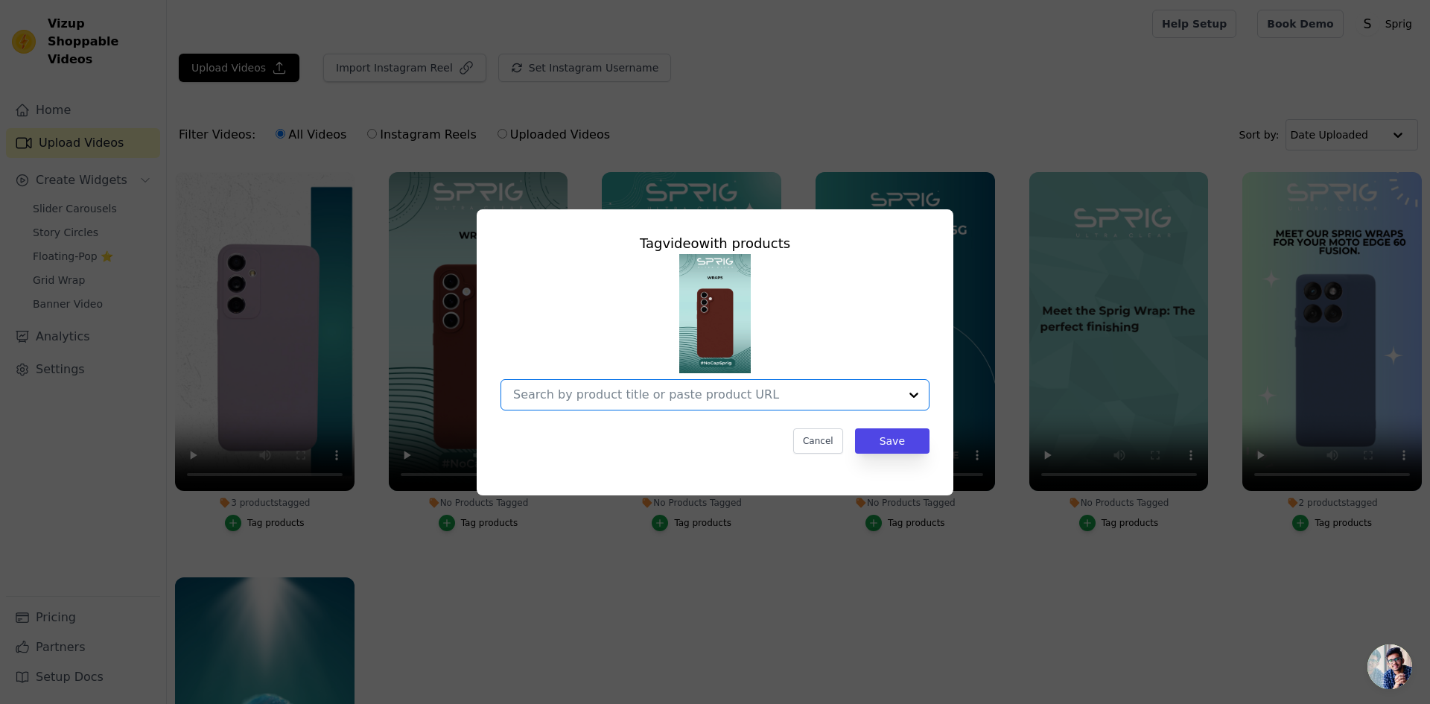
click at [686, 397] on input "No Products Tagged Tag video with products Option undefined, selected. Select i…" at bounding box center [706, 394] width 386 height 14
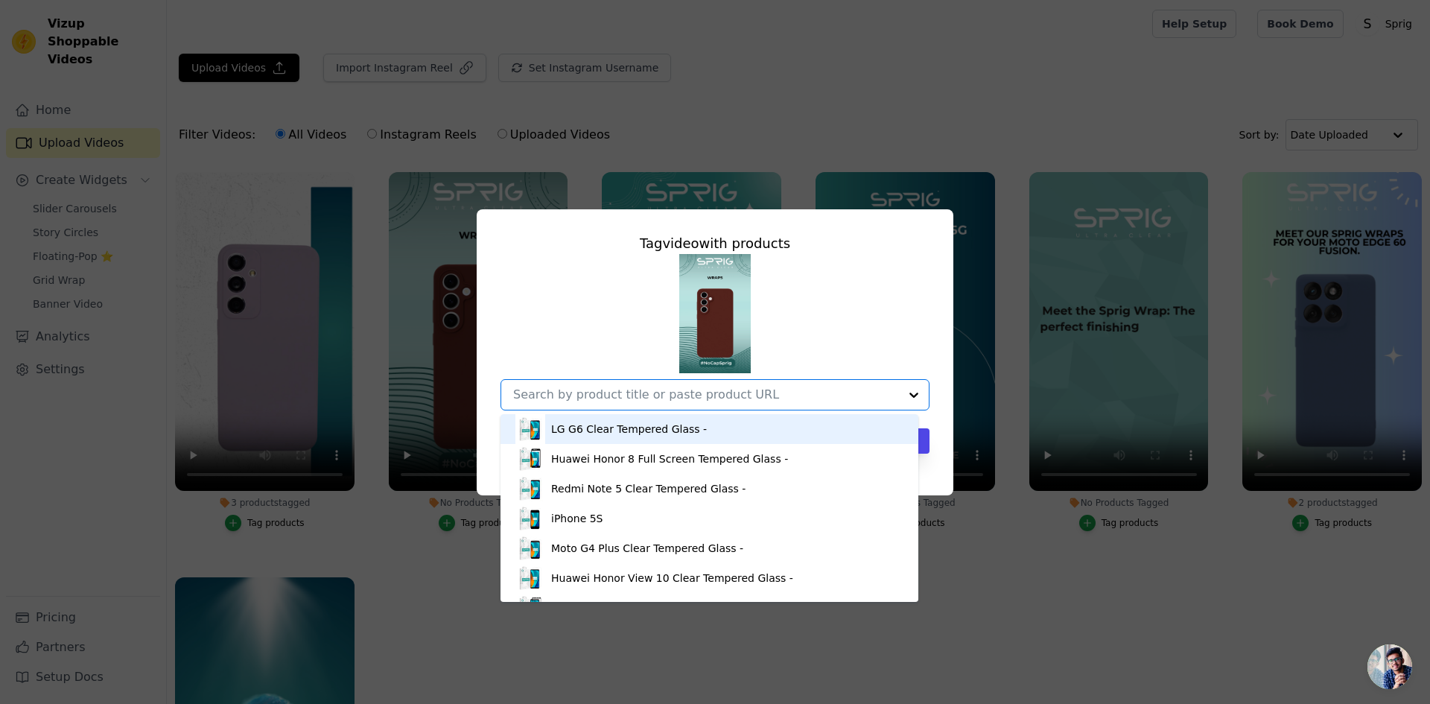
paste input "samsung galaxy s24fe"
click at [618, 399] on input "samsung galaxy s24fe" at bounding box center [691, 394] width 356 height 14
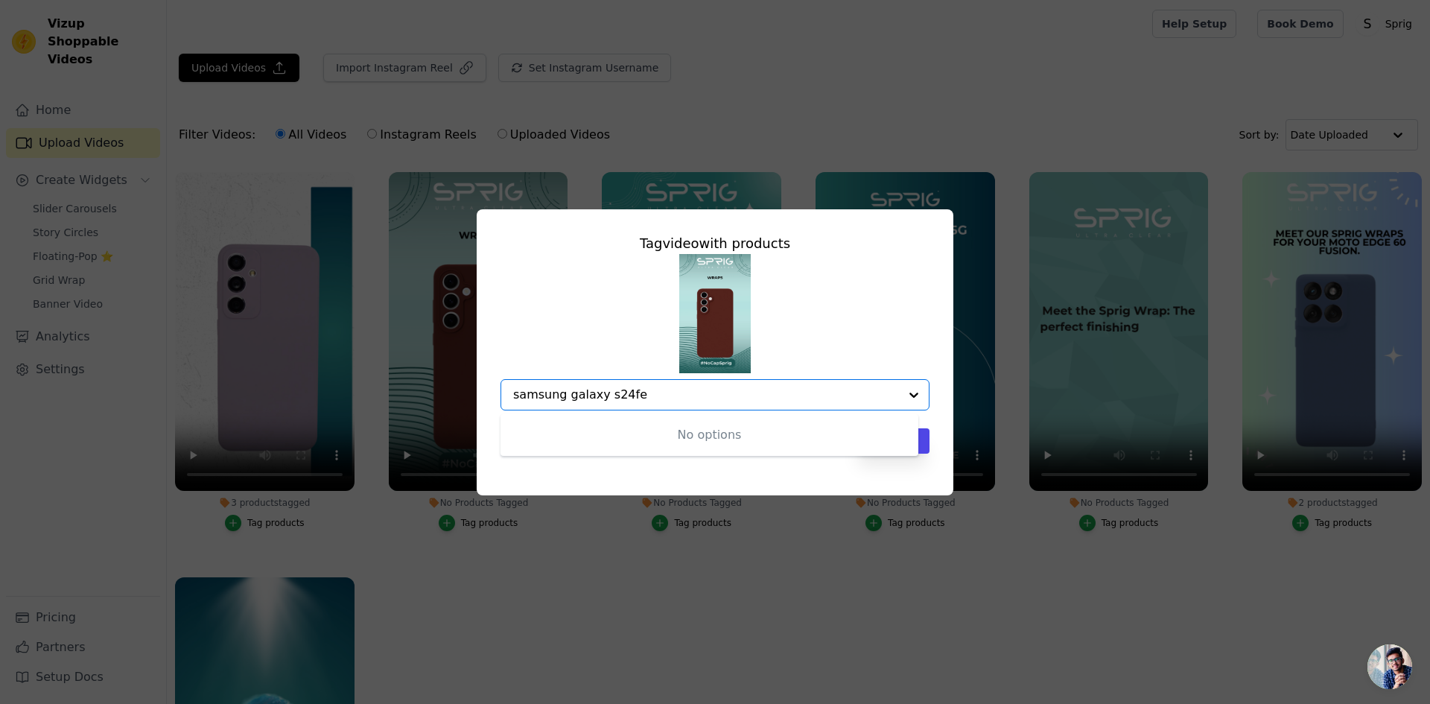
type input "samsung galaxy s24 fe"
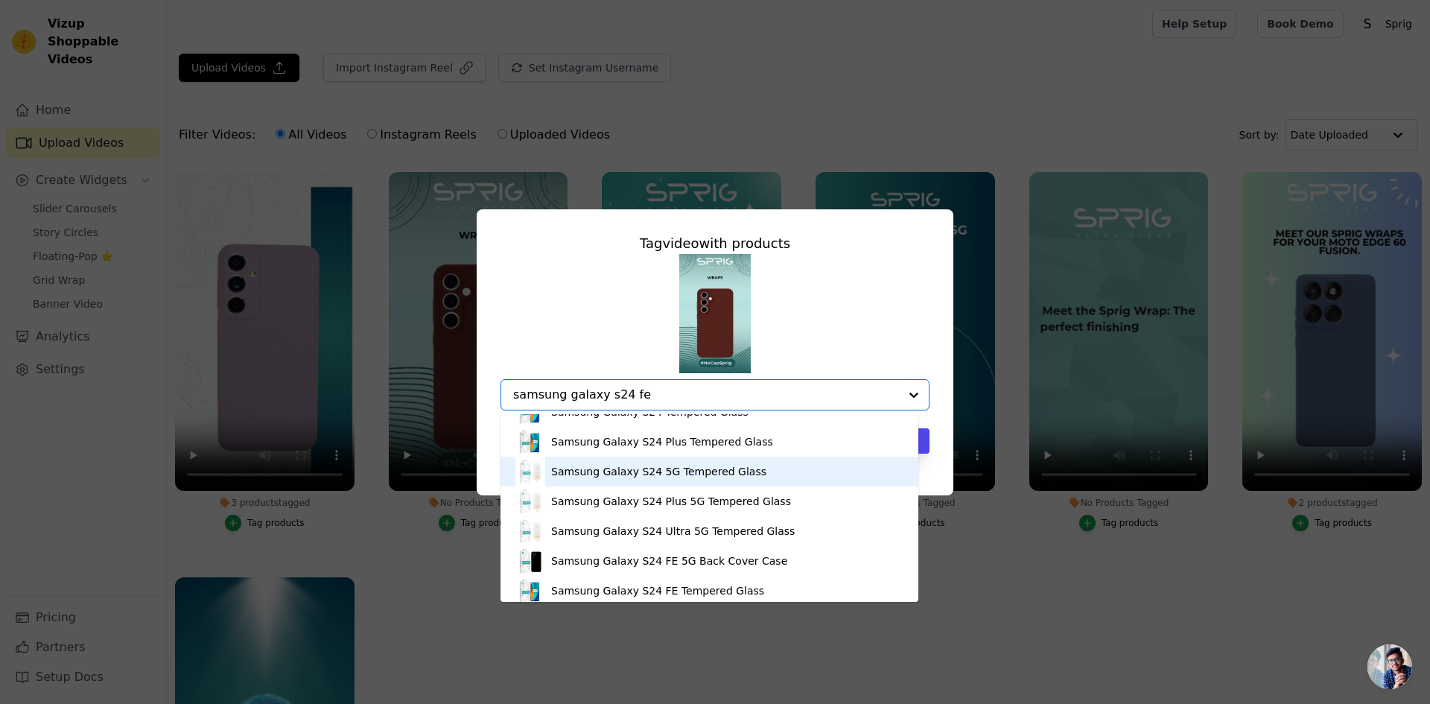
scroll to position [21, 0]
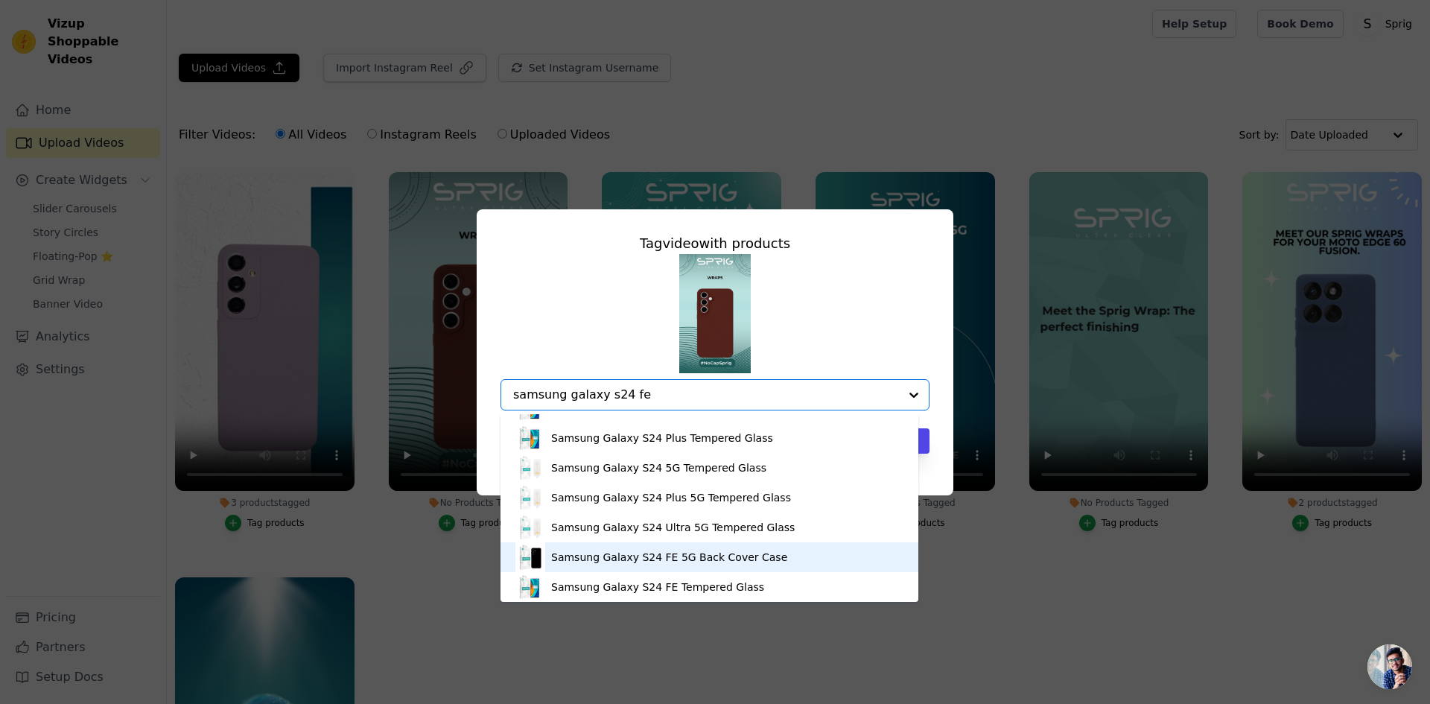
click at [671, 558] on div "Samsung Galaxy S24 FE 5G Back Cover Case" at bounding box center [669, 557] width 236 height 15
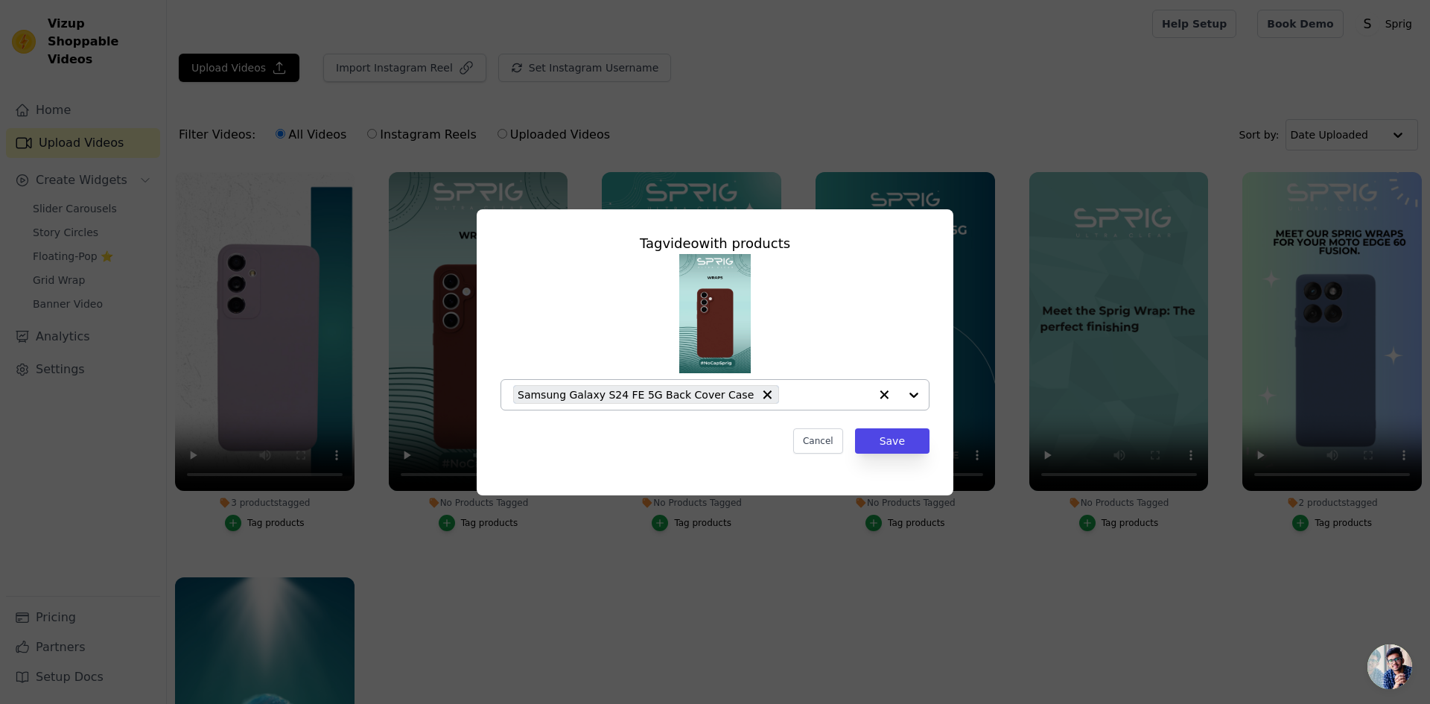
paste input "samsung galaxy s24fe"
click at [857, 395] on input "samsung galaxy s24fe" at bounding box center [827, 394] width 83 height 14
type input "samsung galaxy s24 fe"
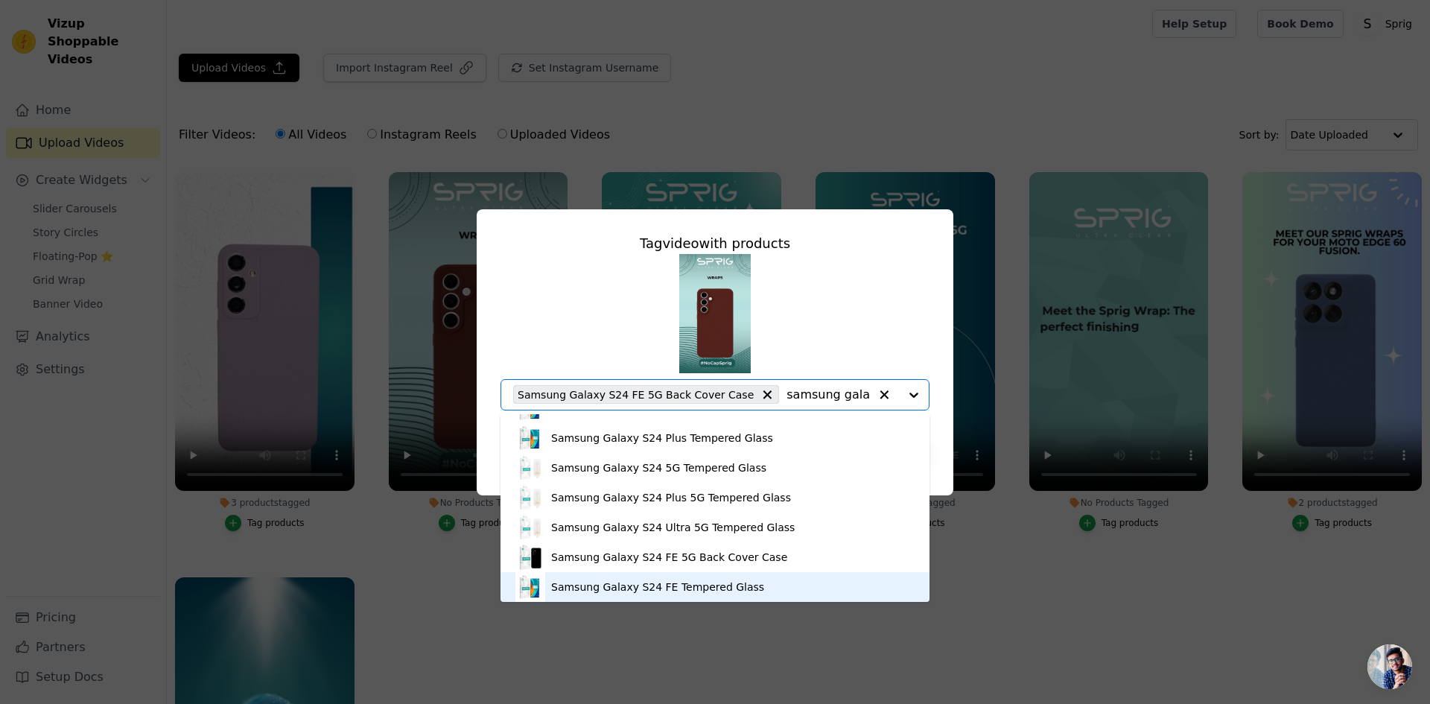
click at [647, 587] on div "Samsung Galaxy S24 FE Tempered Glass" at bounding box center [657, 586] width 213 height 15
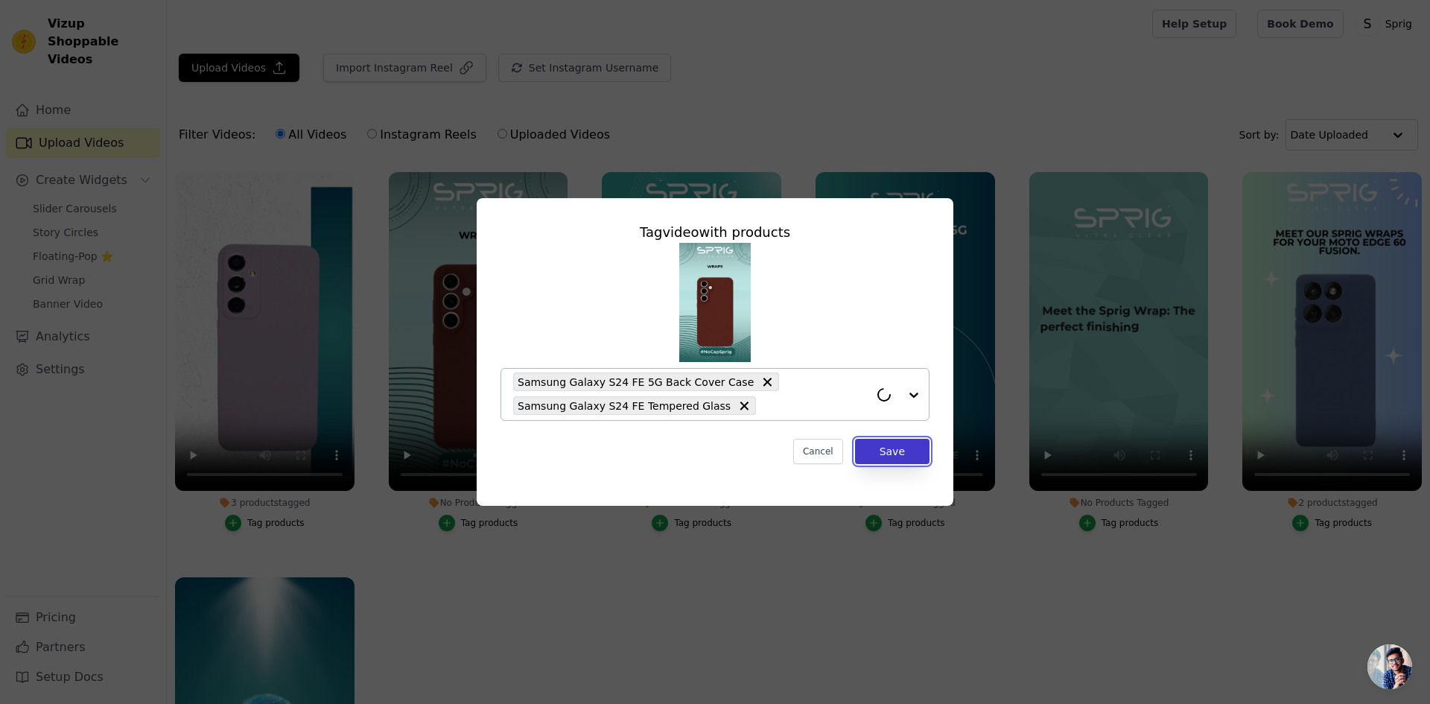
click at [895, 448] on button "Save" at bounding box center [892, 451] width 74 height 25
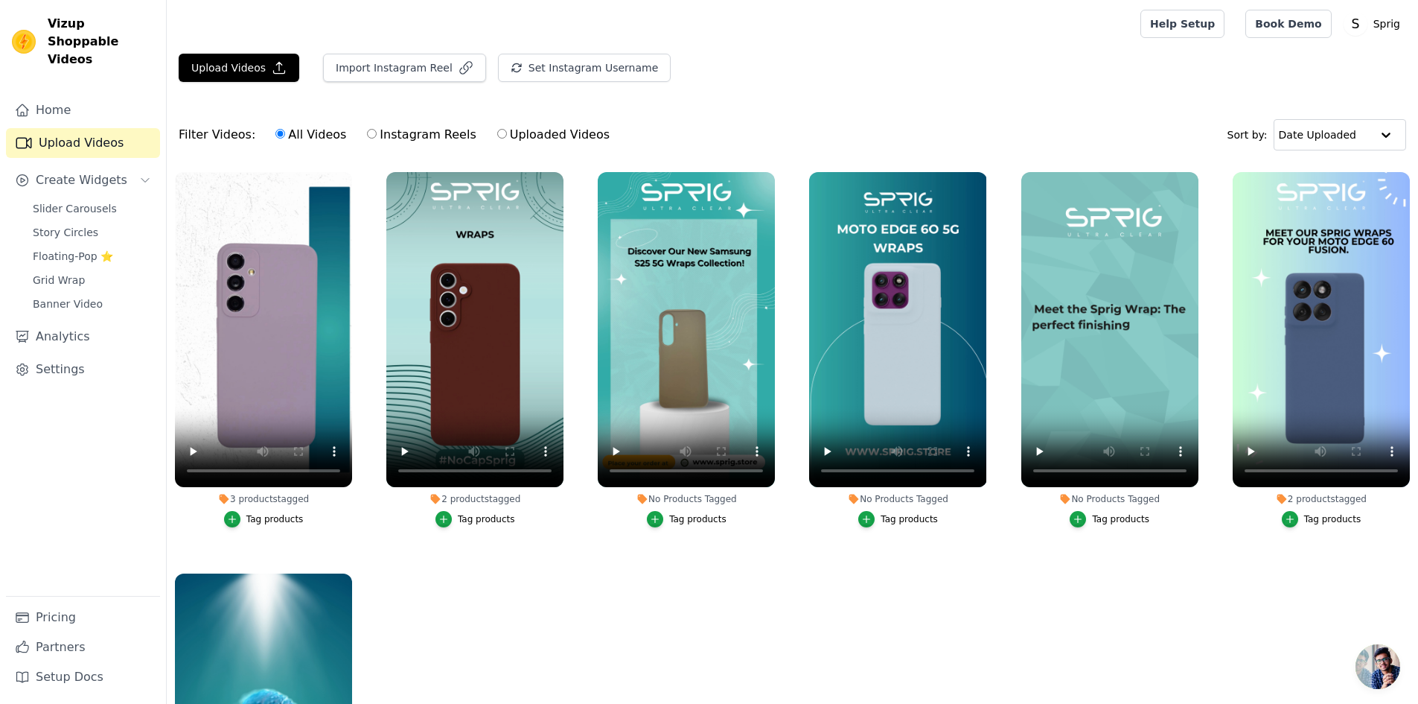
click at [695, 516] on div "Tag products" at bounding box center [697, 519] width 57 height 12
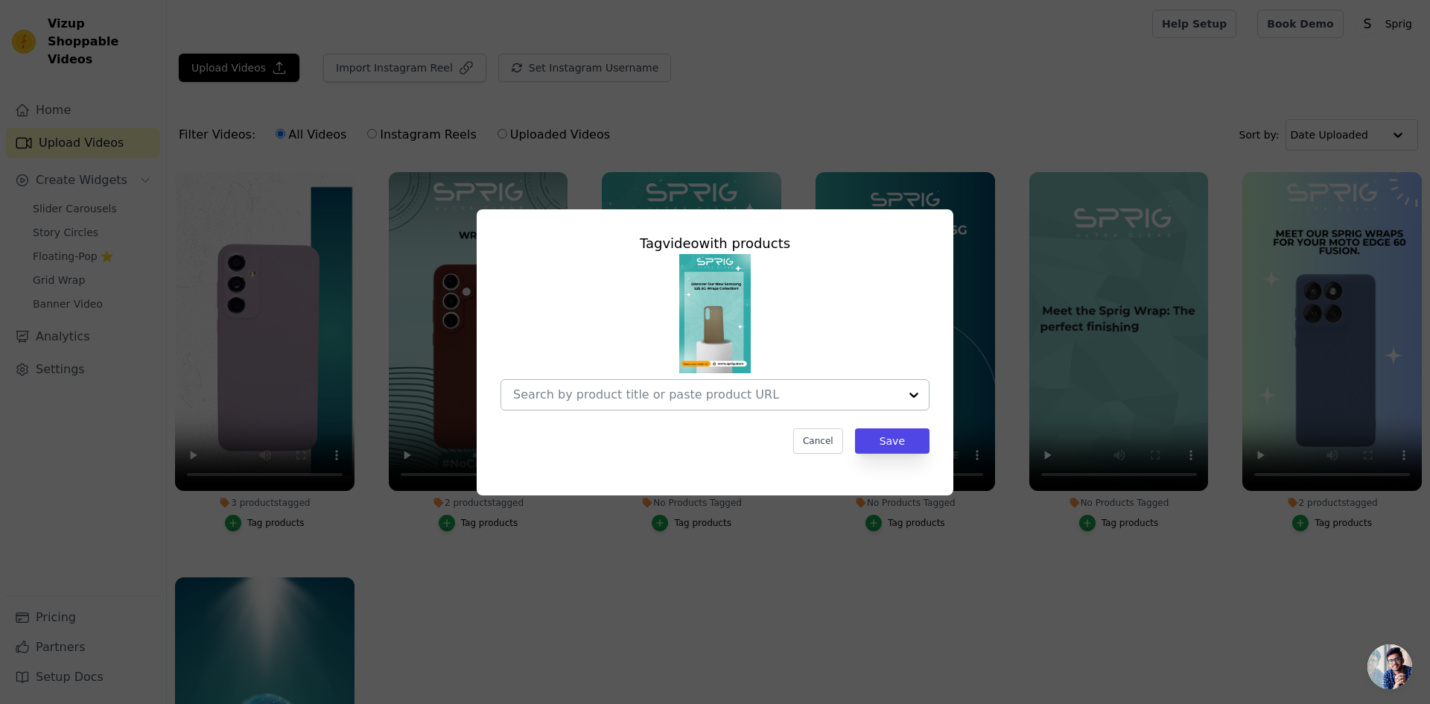
click at [585, 395] on input "No Products Tagged Tag video with products Cancel Save Tag products" at bounding box center [706, 394] width 386 height 14
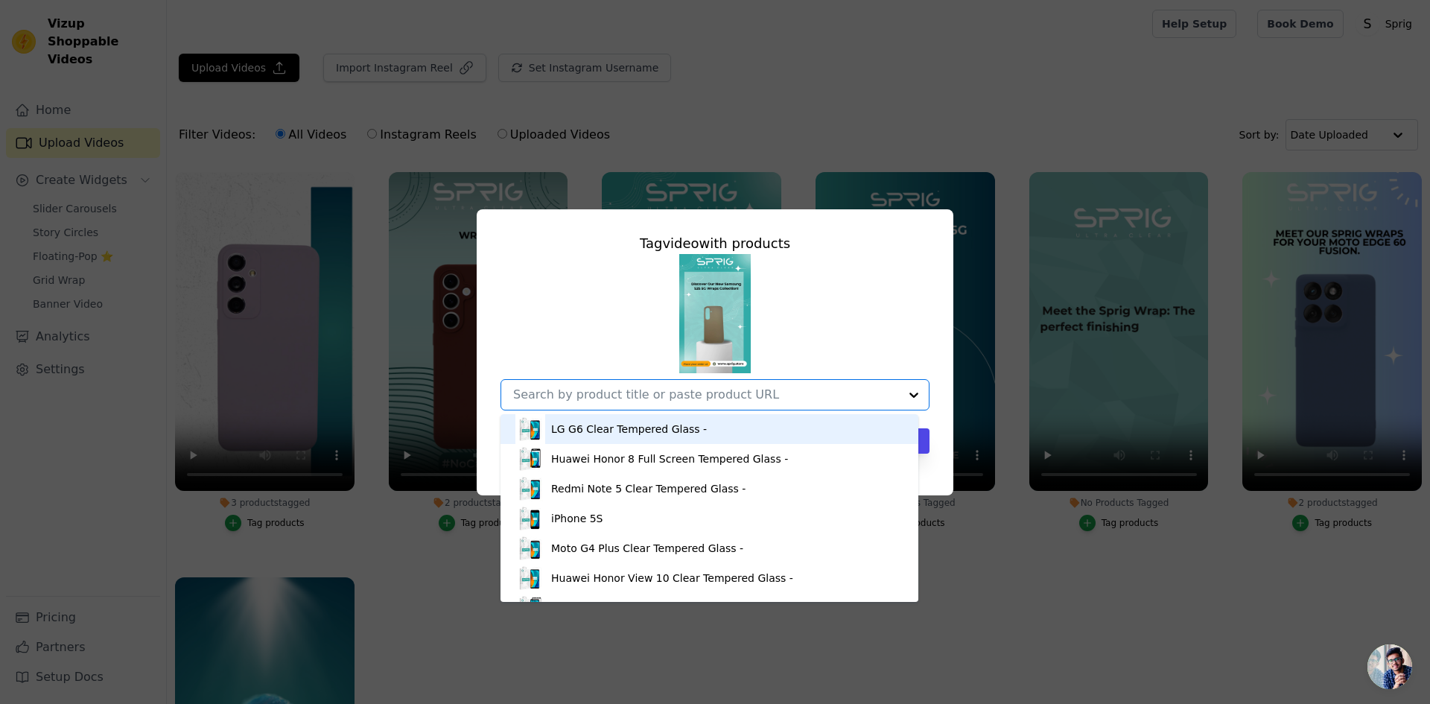
paste input "Samsung Galaxy S25"
type input "Samsung Galaxy S25"
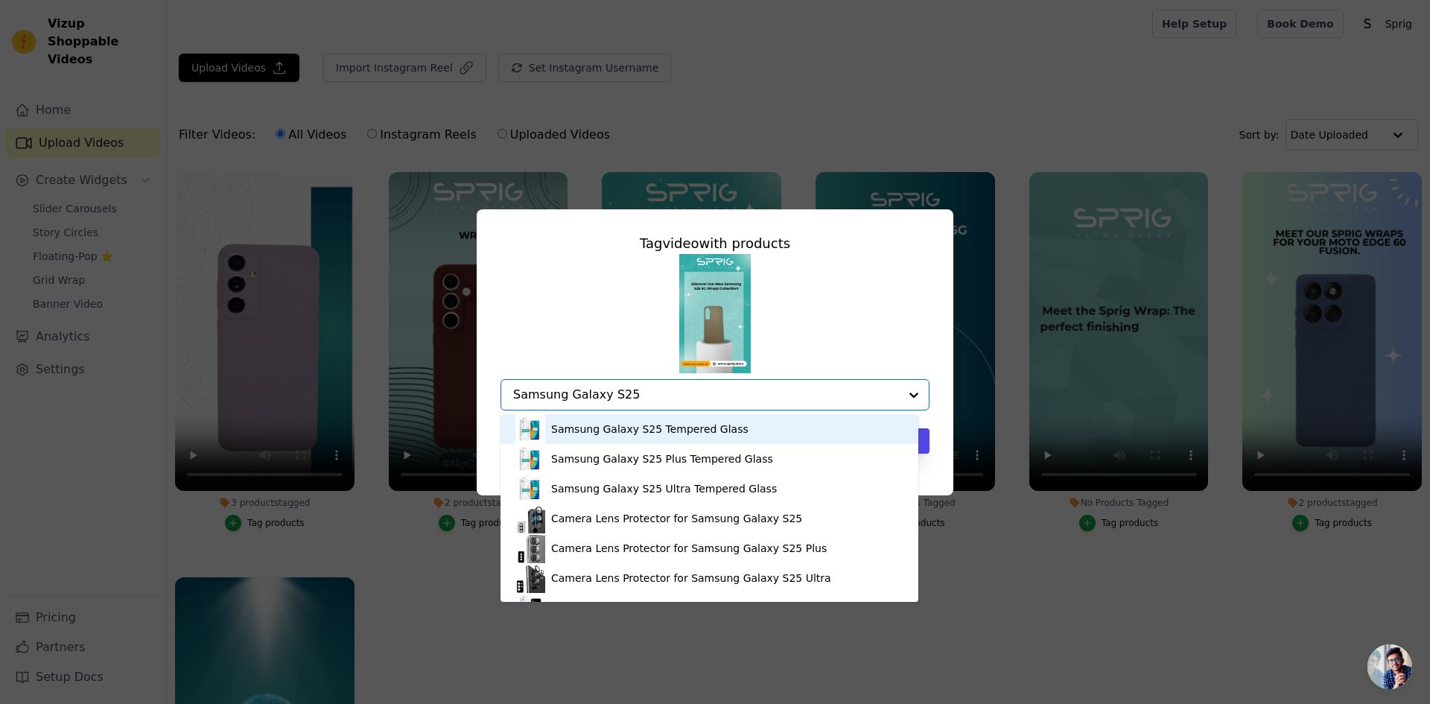
click at [598, 433] on div "Samsung Galaxy S25 Tempered Glass" at bounding box center [649, 428] width 197 height 15
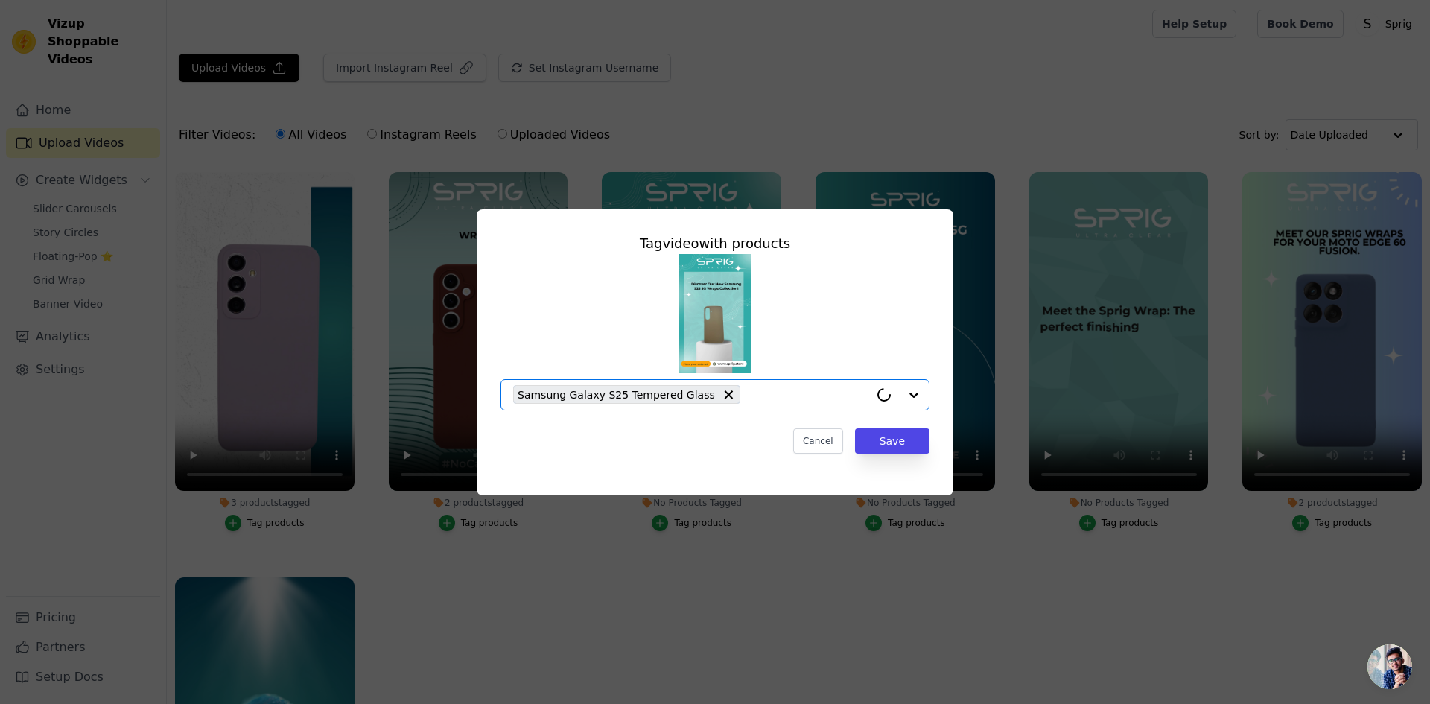
paste input "Samsung Galaxy S25"
type input "Samsung Galaxy S25"
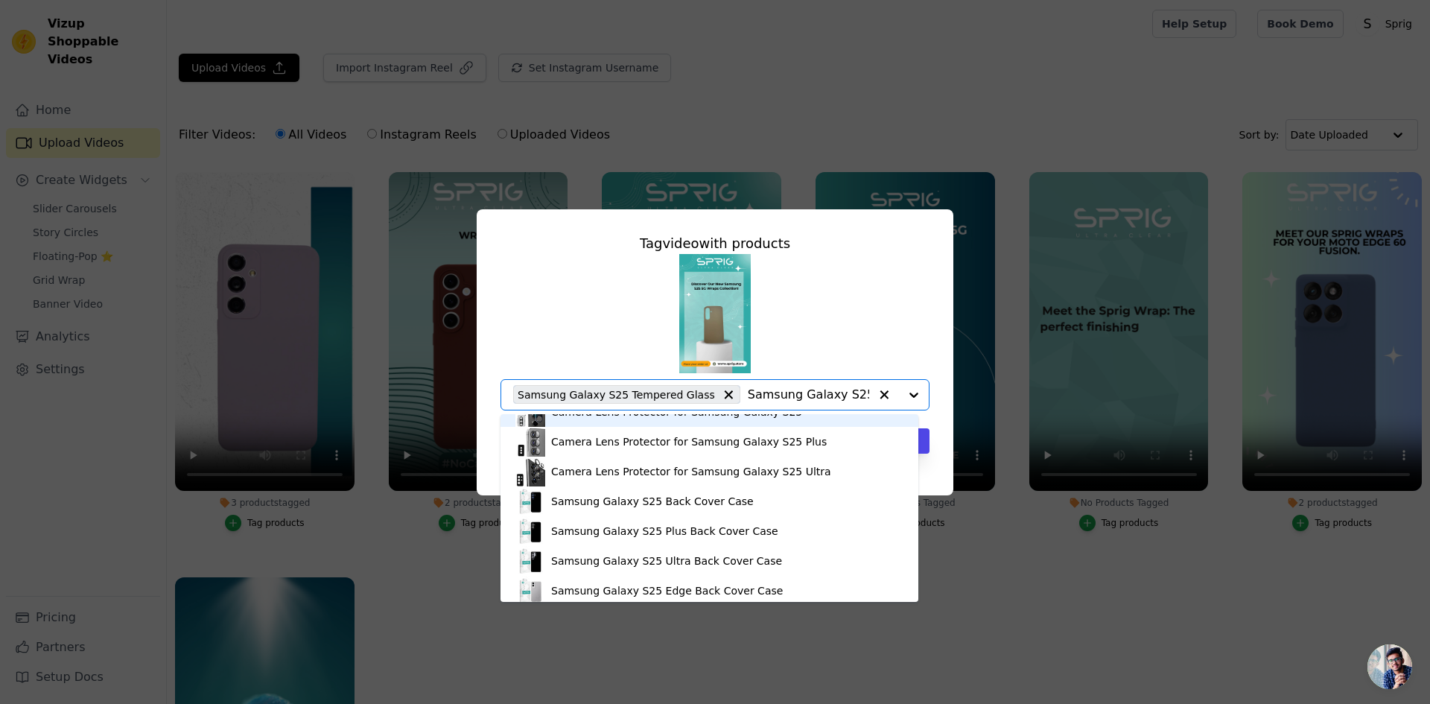
scroll to position [140, 0]
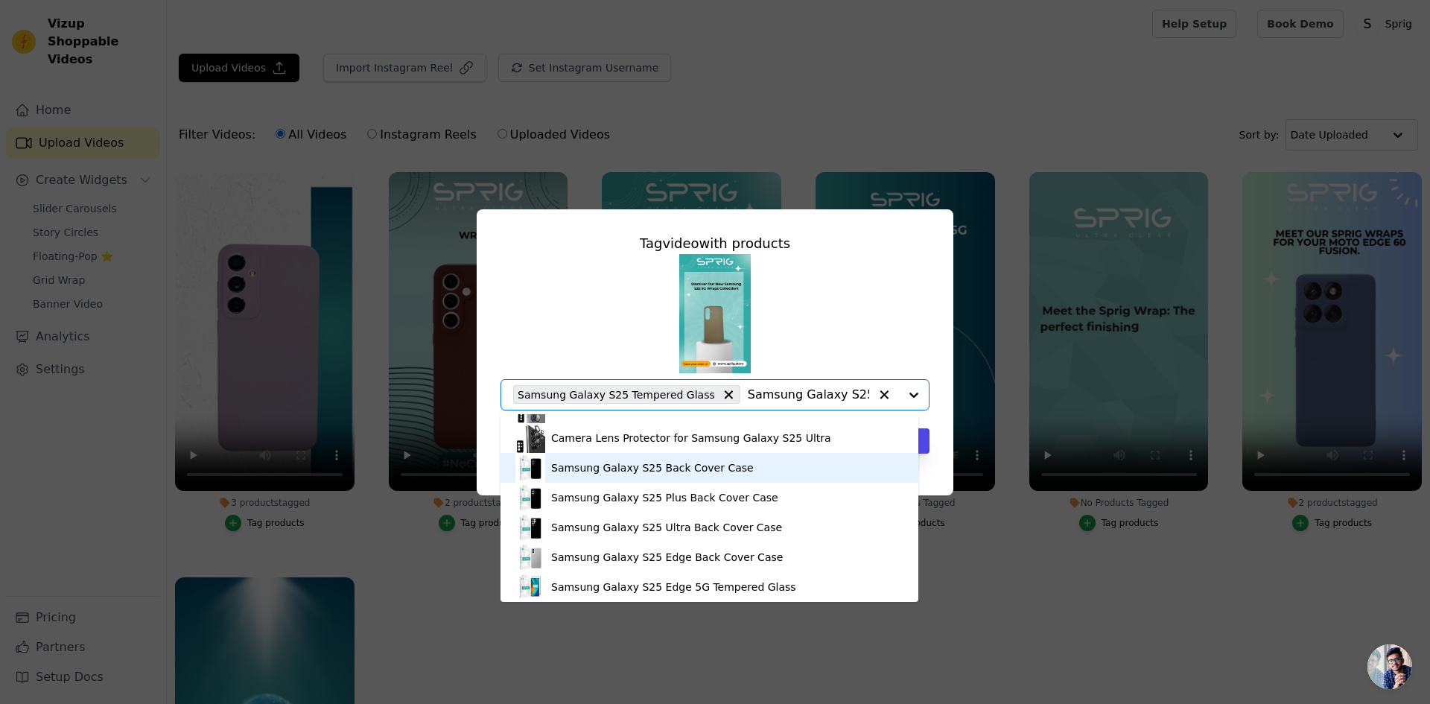
click at [696, 474] on div "Samsung Galaxy S25 Back Cover Case" at bounding box center [652, 467] width 203 height 15
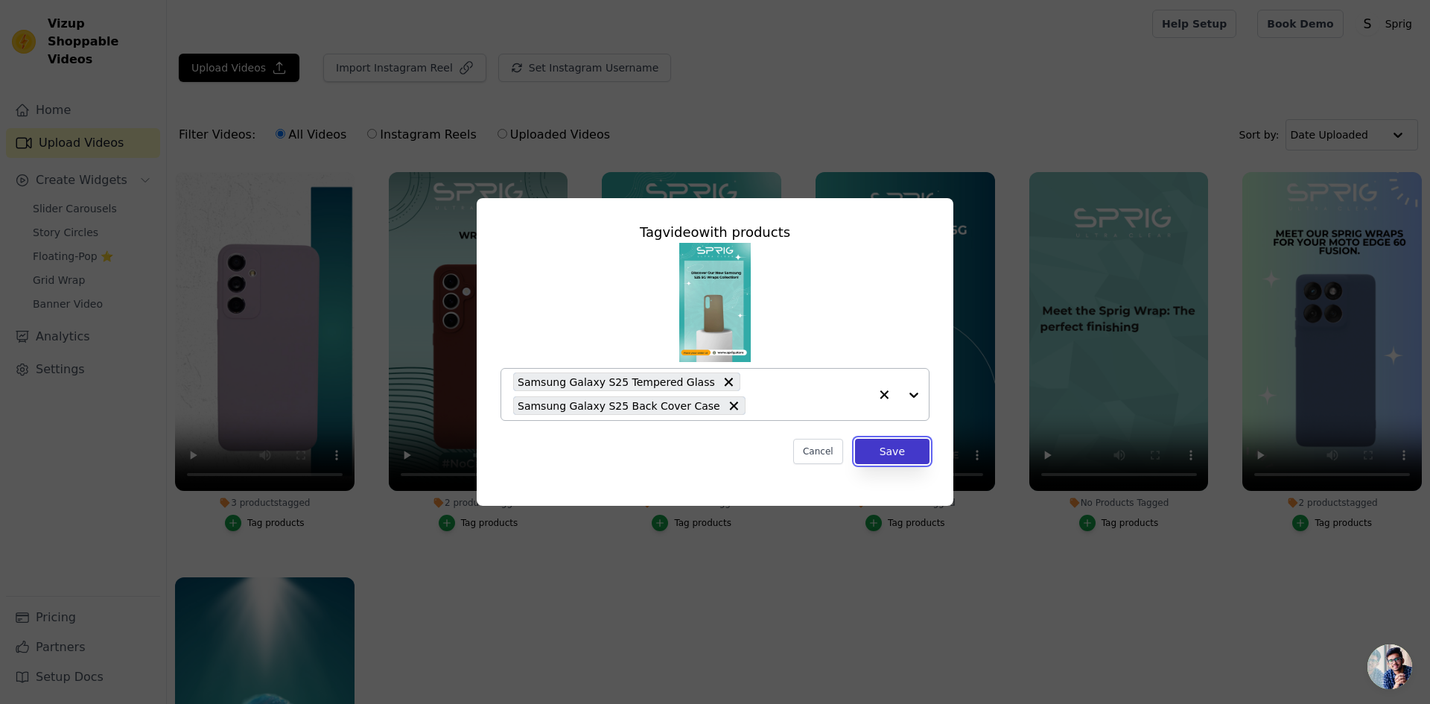
click at [891, 457] on button "Save" at bounding box center [892, 451] width 74 height 25
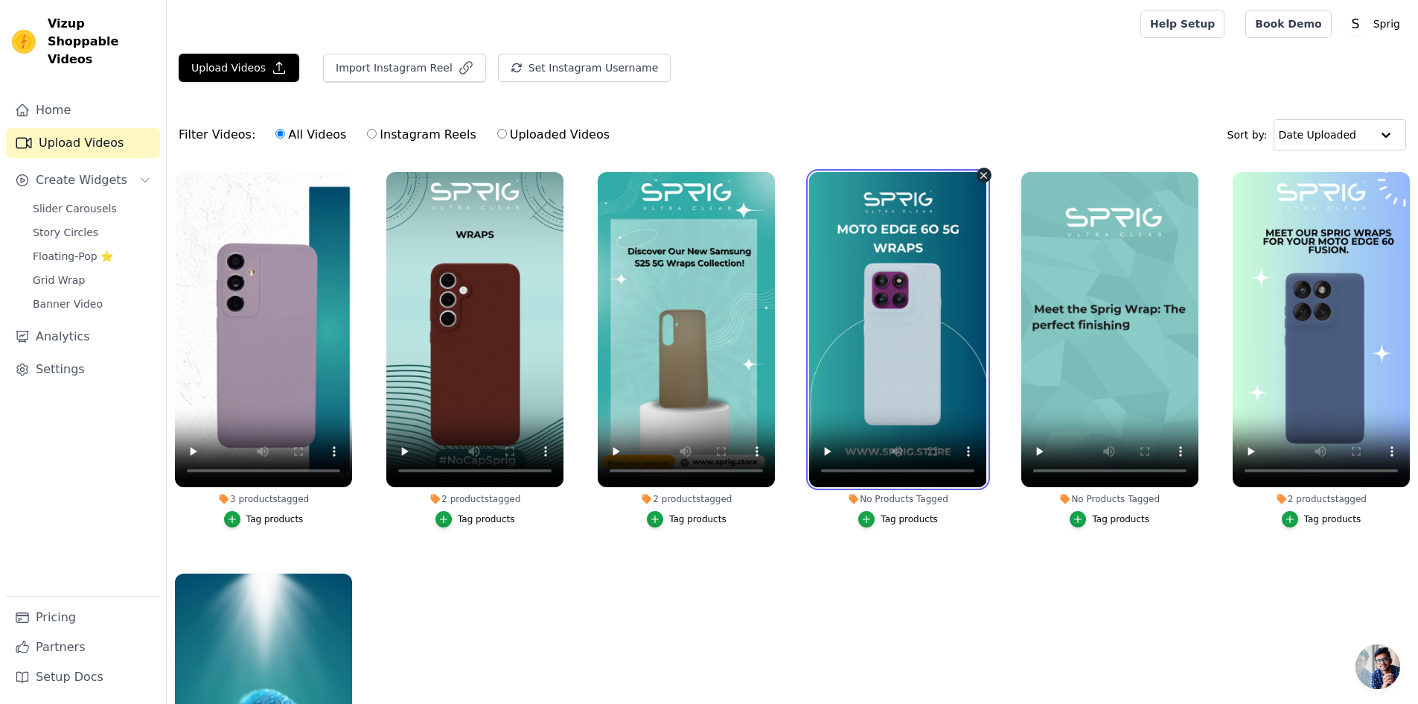
click at [913, 230] on video at bounding box center [897, 329] width 177 height 315
click at [1004, 582] on ul "3 products tagged Tag products 2 products tagged Tag products 2 products tagged…" at bounding box center [793, 492] width 1252 height 656
click at [896, 517] on div "Tag products" at bounding box center [909, 519] width 57 height 12
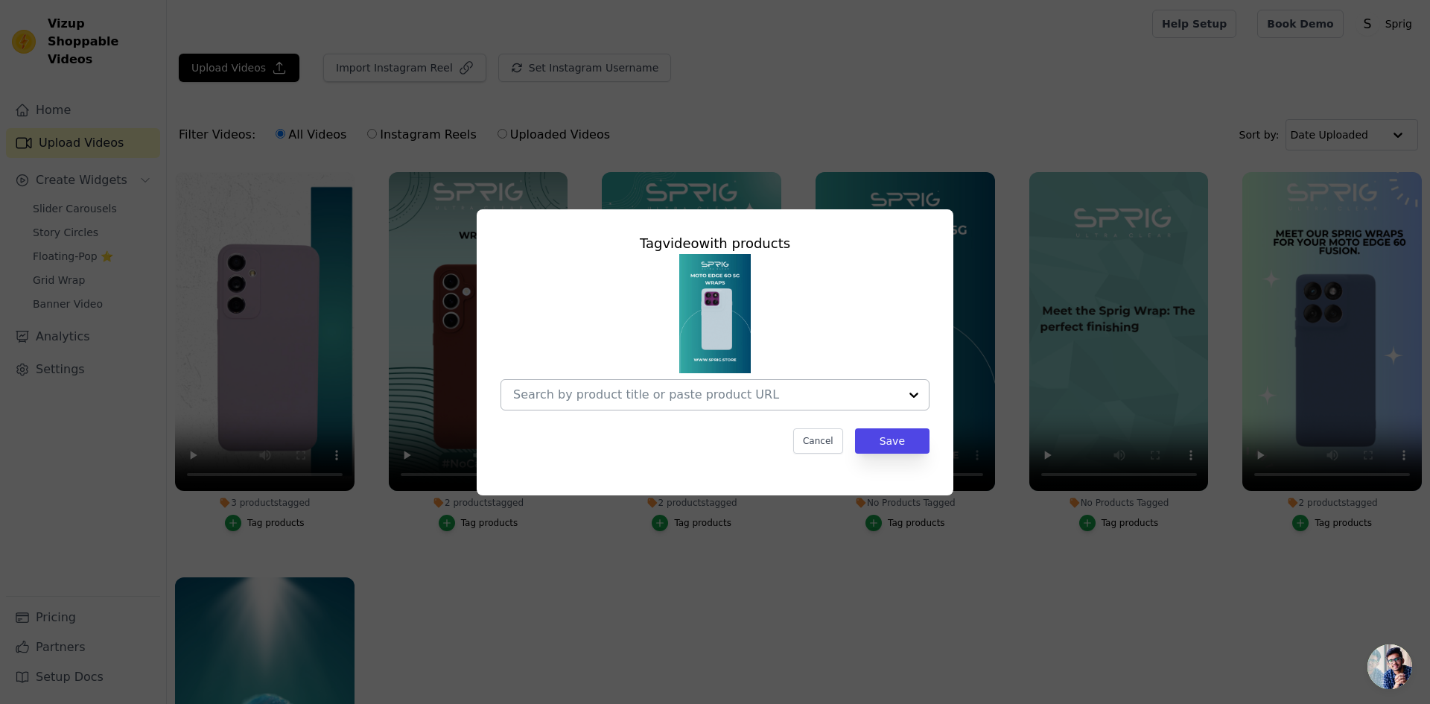
click at [590, 387] on input "No Products Tagged Tag video with products Cancel Save Tag products" at bounding box center [706, 394] width 386 height 14
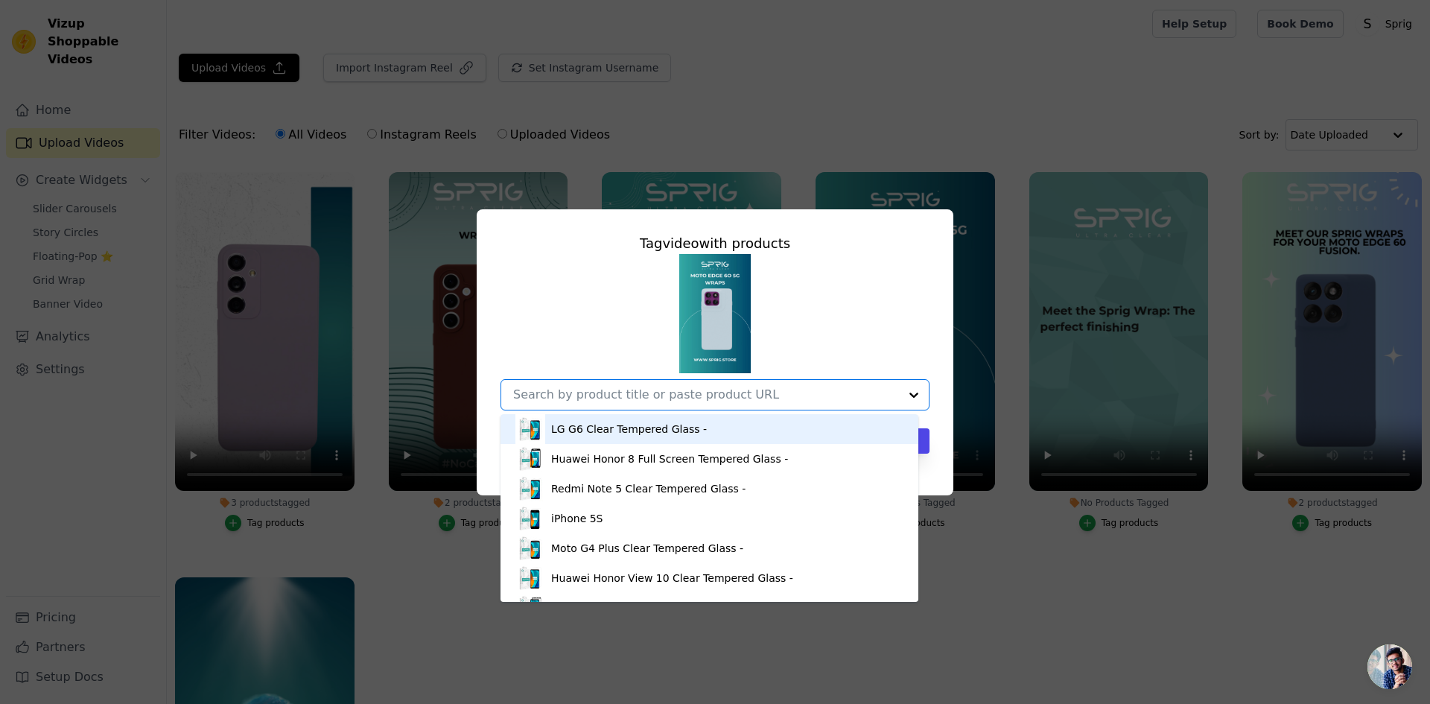
paste input "Moto Edge 60"
type input "Moto Edge 60"
click at [813, 136] on div "Tag video with products Moto Edge 60 Fusion Back Cover Case Moto Edge 60 Stylus…" at bounding box center [715, 352] width 1430 height 704
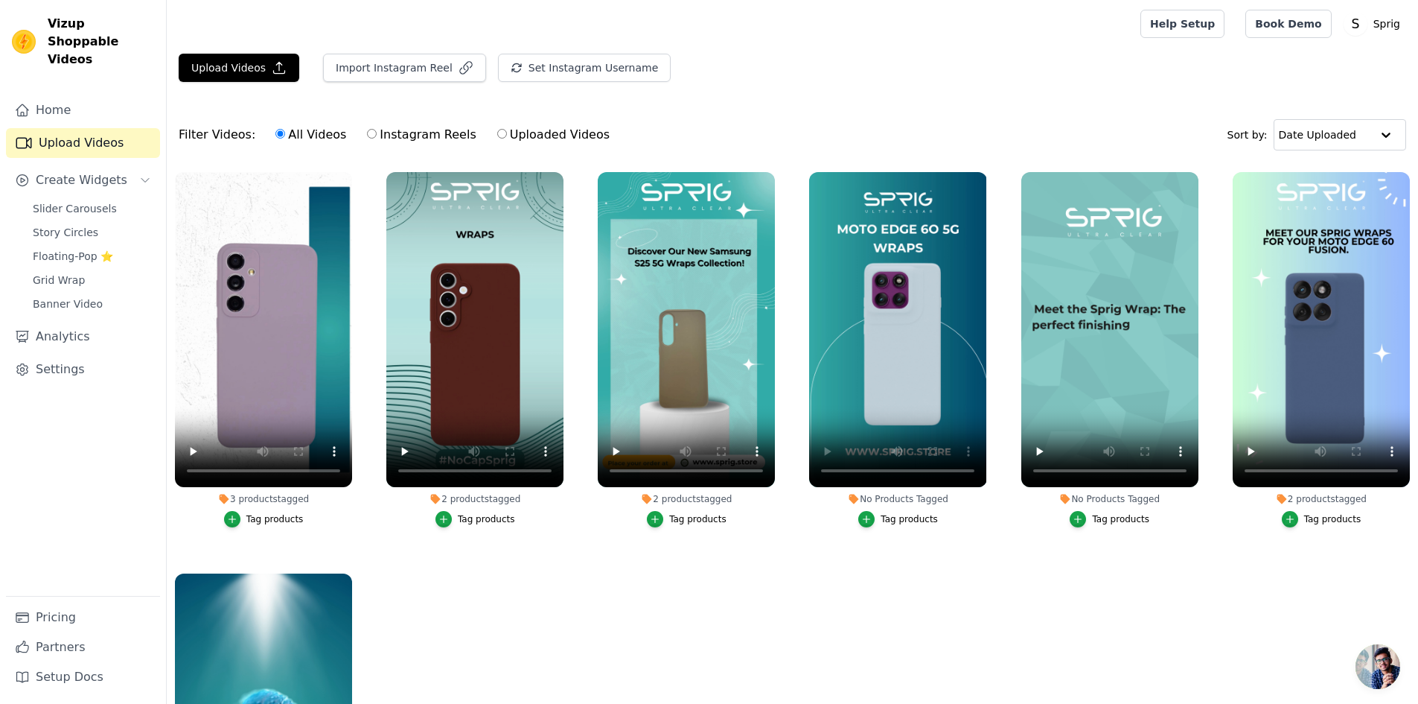
click at [905, 520] on div "Tag products" at bounding box center [909, 519] width 57 height 12
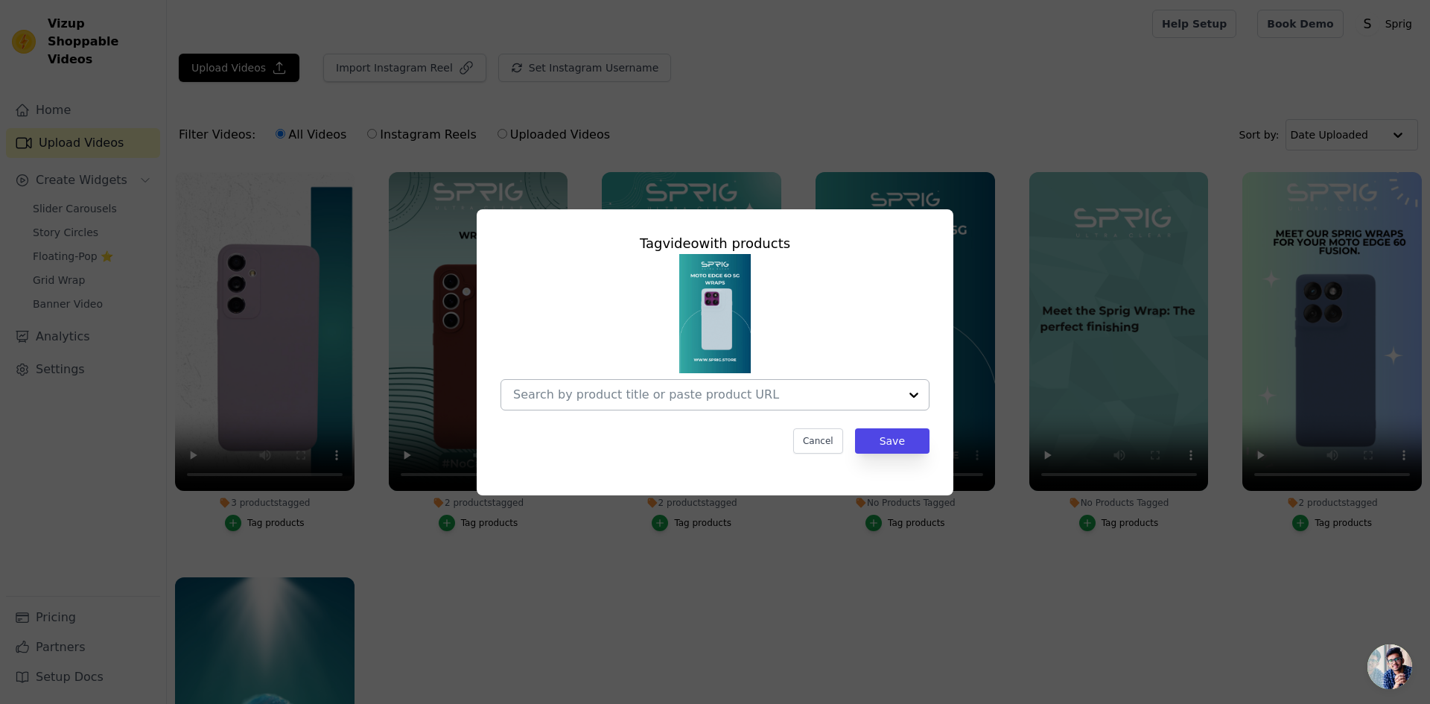
click at [617, 394] on input "No Products Tagged Tag video with products Cancel Save Tag products" at bounding box center [706, 394] width 386 height 14
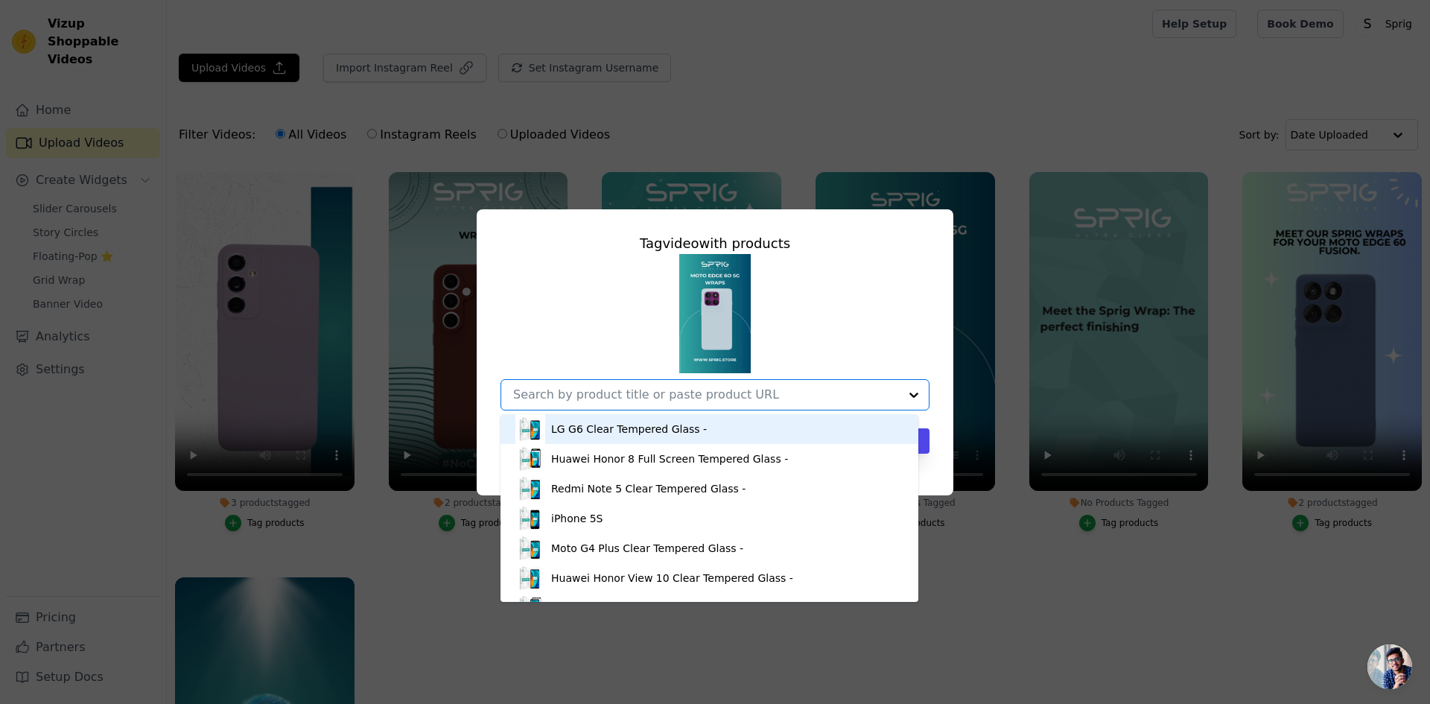
paste input "Moto Edge 60"
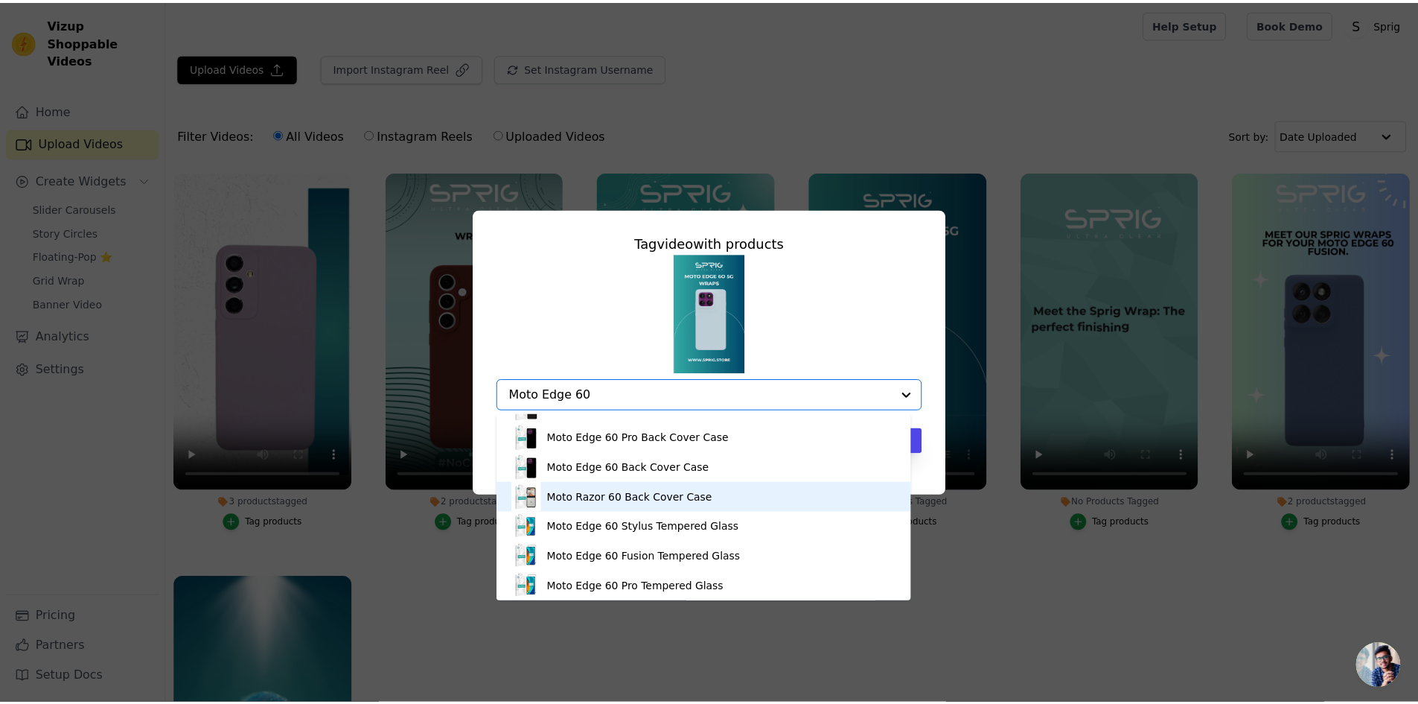
scroll to position [0, 0]
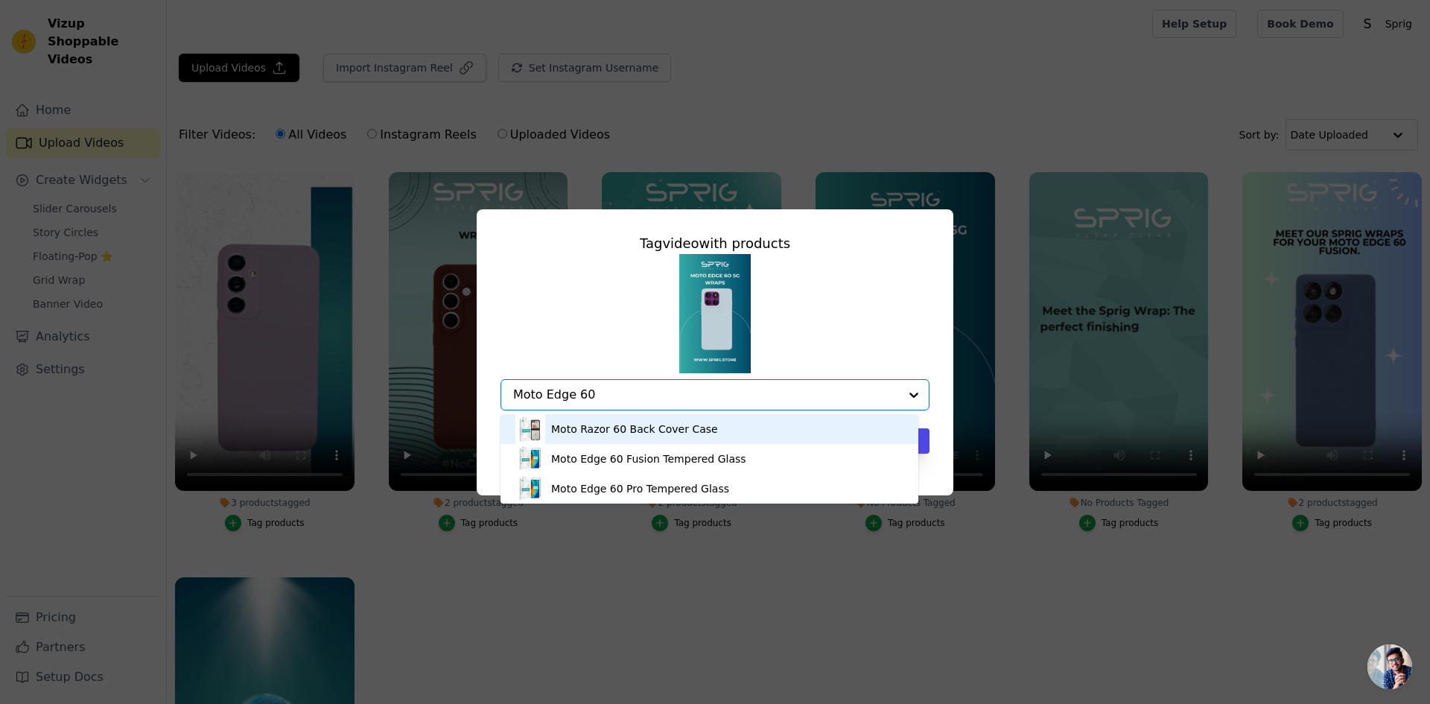
type input "Moto Edge 60"
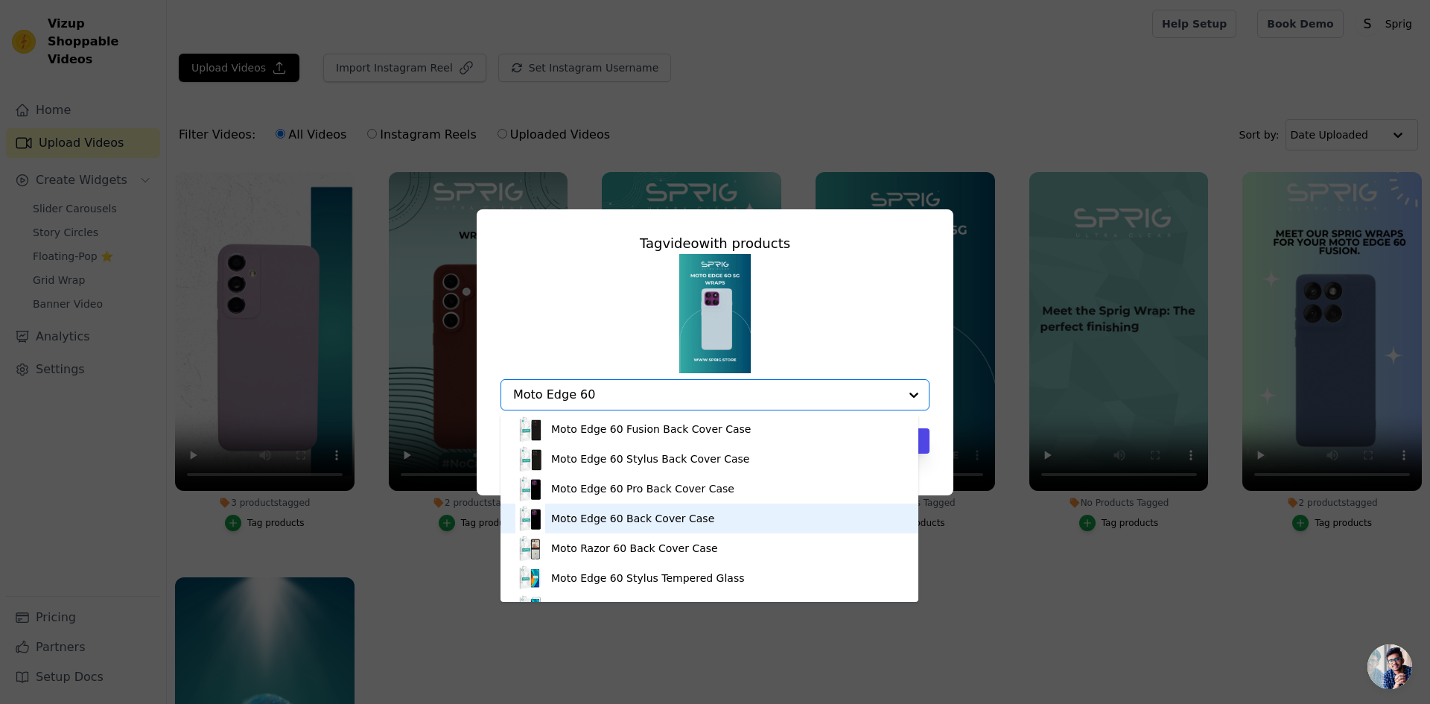
click at [649, 523] on div "Moto Edge 60 Back Cover Case" at bounding box center [632, 518] width 163 height 15
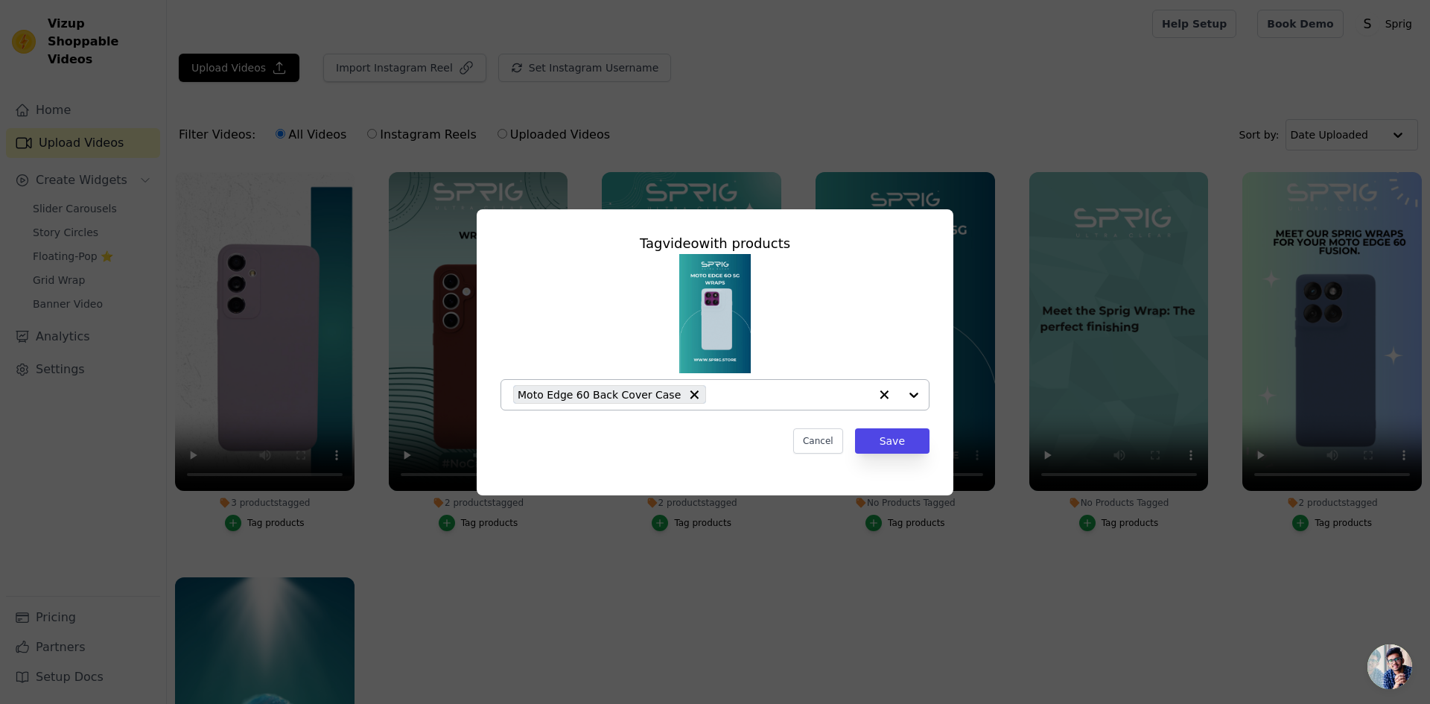
paste input "Moto Edge 60"
type input "Moto Edge 60"
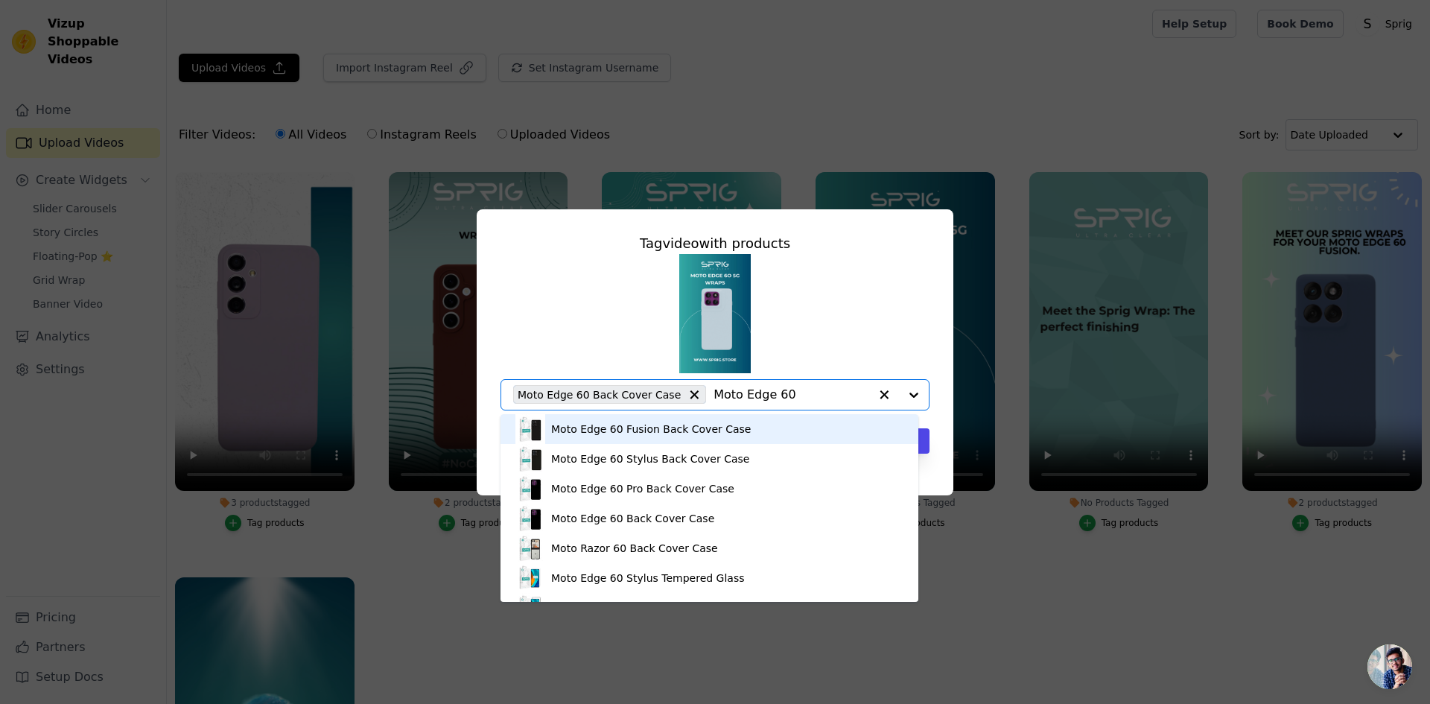
drag, startPoint x: 777, startPoint y: 389, endPoint x: 683, endPoint y: 396, distance: 94.1
click at [683, 396] on div "Moto Edge 60 Back Cover Case Moto Edge 60" at bounding box center [691, 395] width 356 height 30
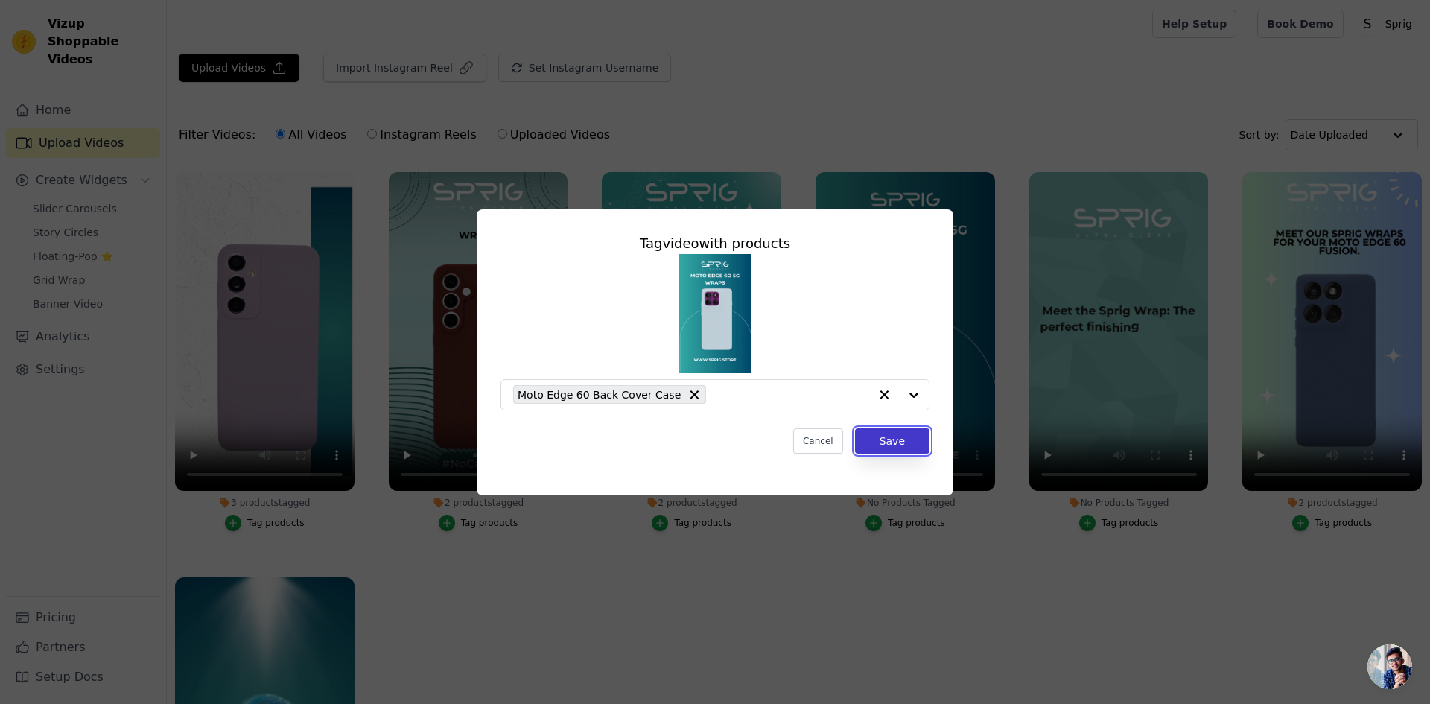
click at [928, 448] on button "Save" at bounding box center [892, 440] width 74 height 25
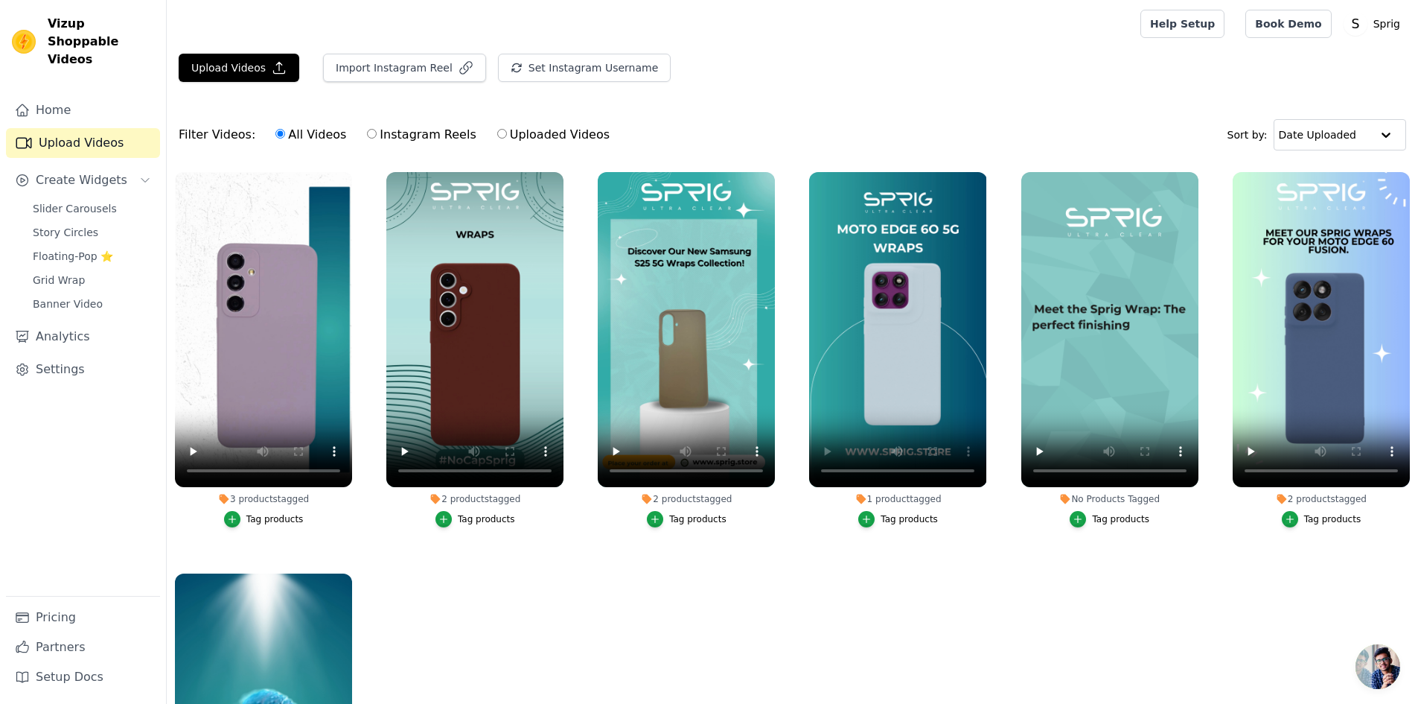
click at [887, 653] on ul "3 products tagged Tag products 2 products tagged Tag products 2 products tagged…" at bounding box center [793, 492] width 1252 height 656
click at [1111, 525] on button "Tag products" at bounding box center [1110, 519] width 80 height 16
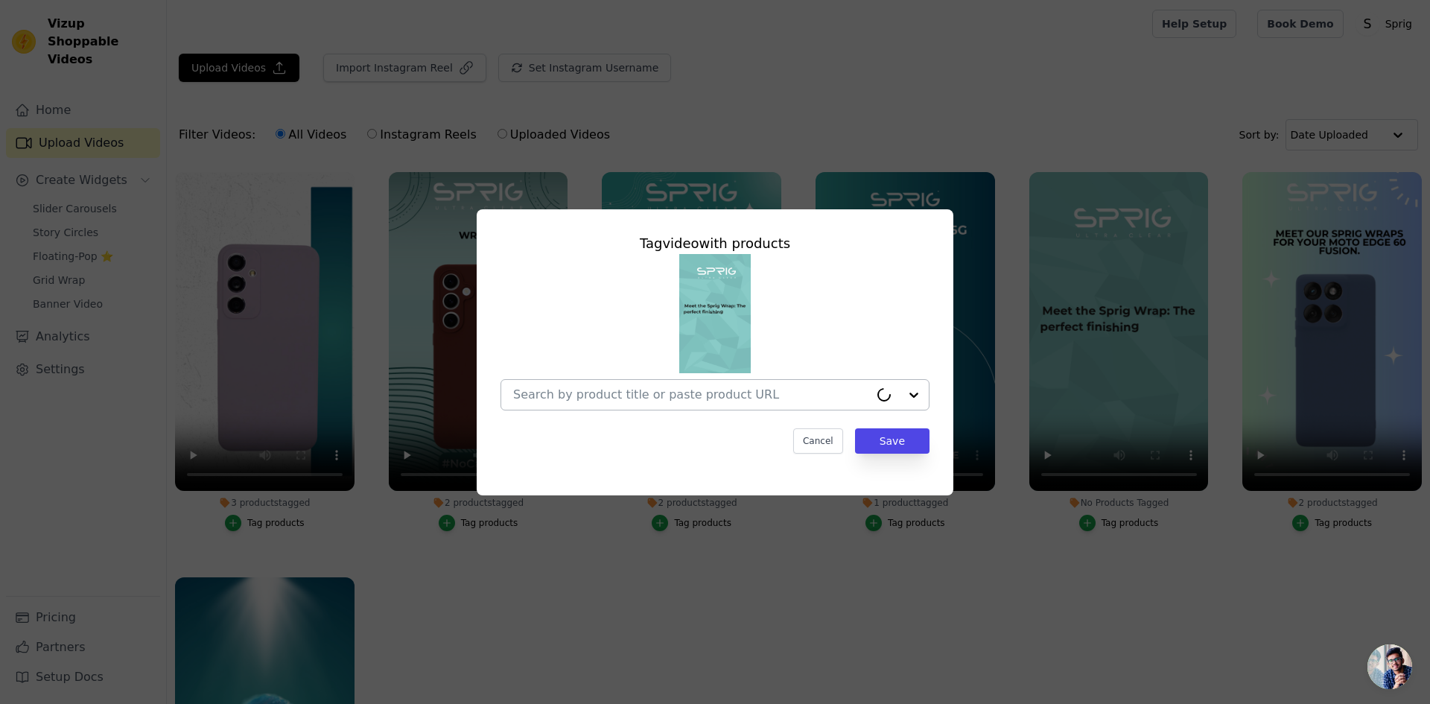
click at [604, 392] on input "No Products Tagged Tag video with products Cancel Save Tag products" at bounding box center [691, 394] width 356 height 14
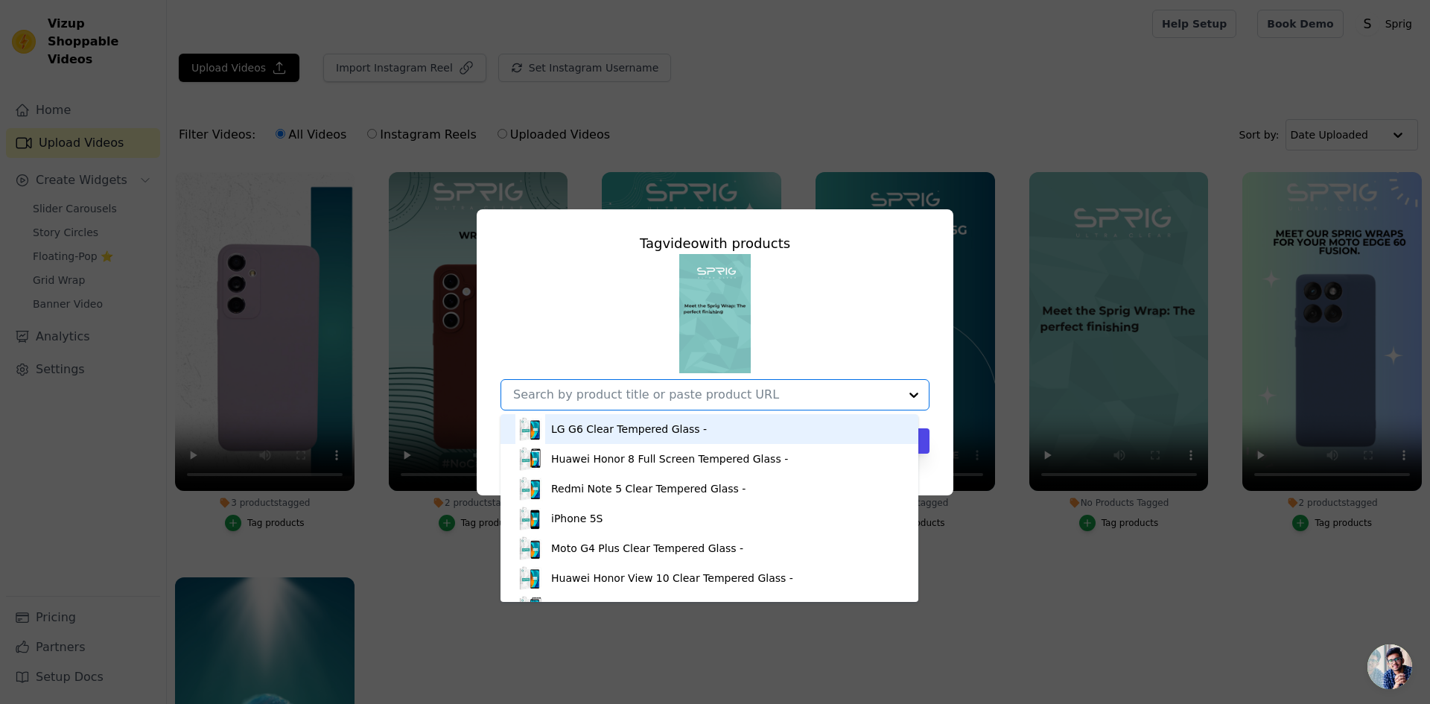
paste input "Moto Edge 60 Stylus"
type input "Moto Edge 60 Stylus"
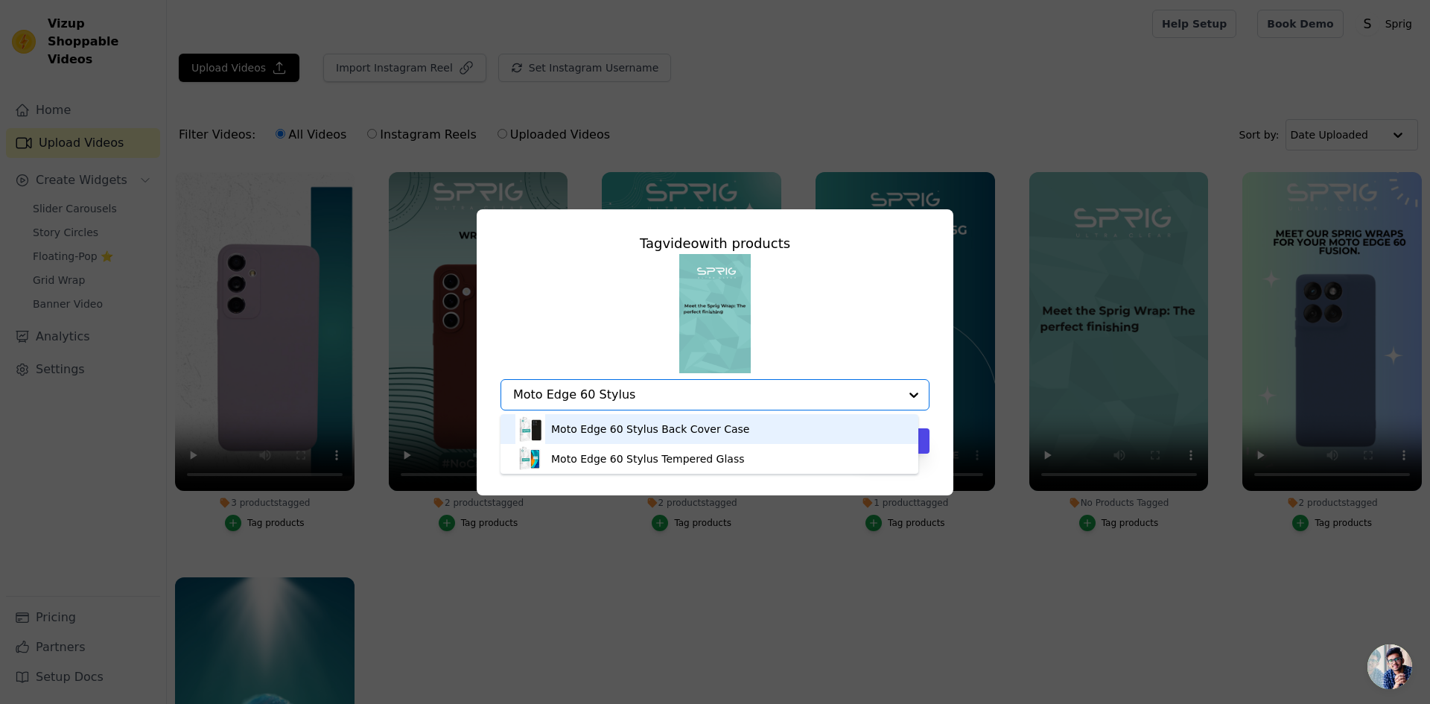
click at [647, 436] on div "Moto Edge 60 Stylus Back Cover Case" at bounding box center [709, 429] width 388 height 30
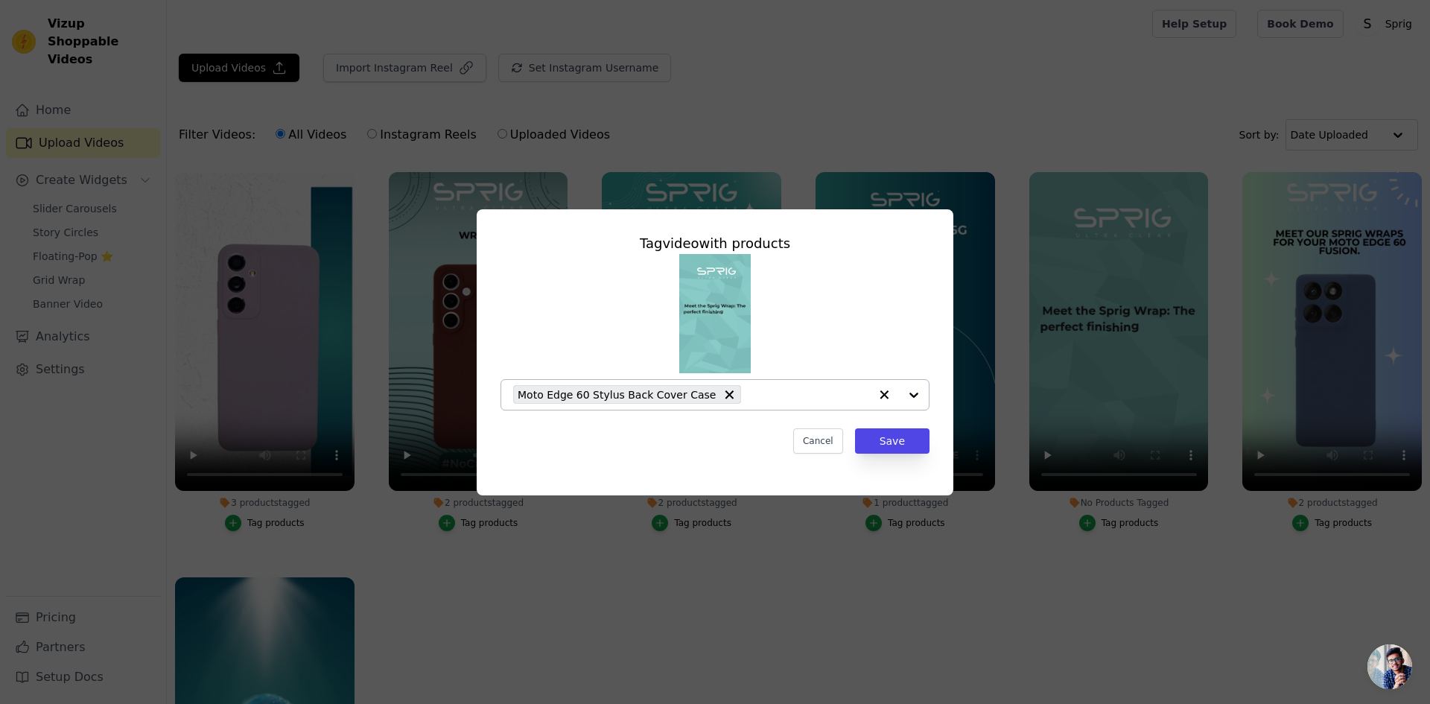
paste input "Moto Edge 60 Stylus"
type input "Moto Edge 60 Stylus"
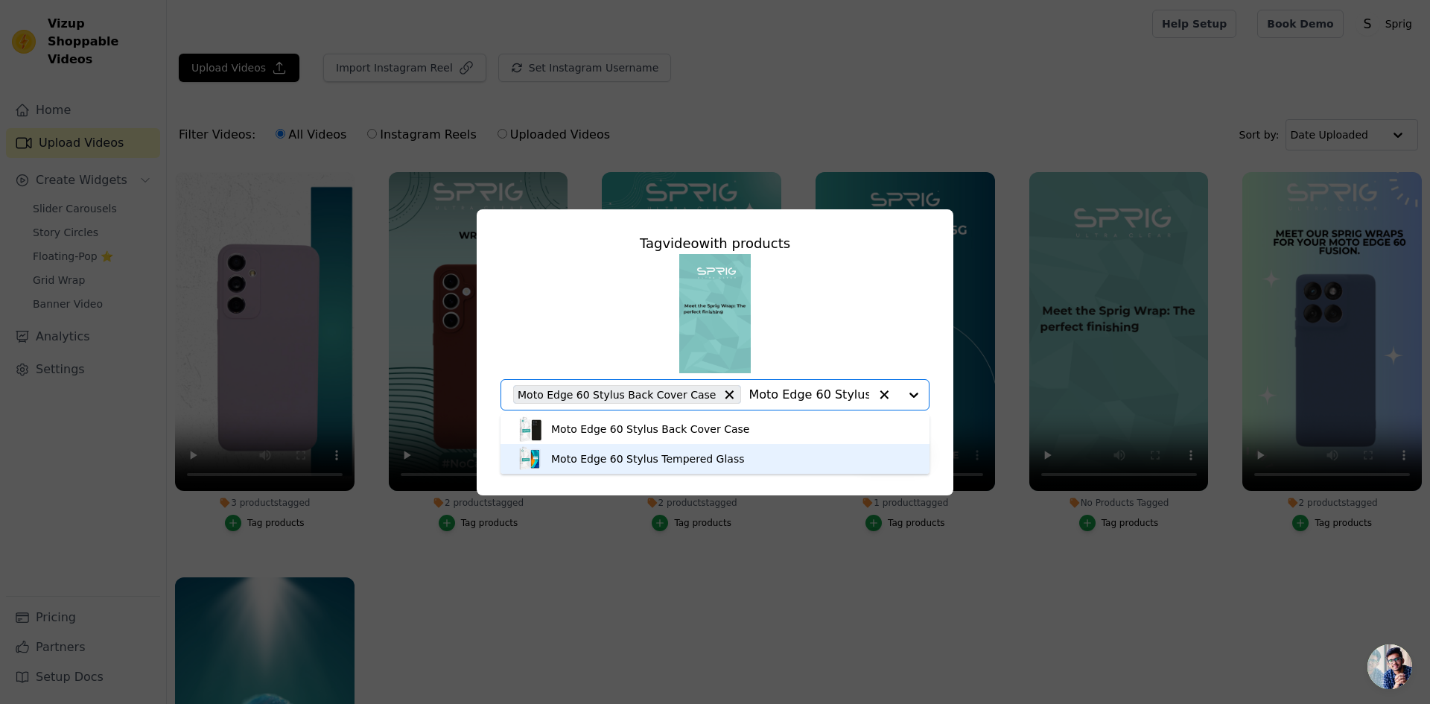
click at [693, 459] on div "Moto Edge 60 Stylus Tempered Glass" at bounding box center [648, 458] width 194 height 15
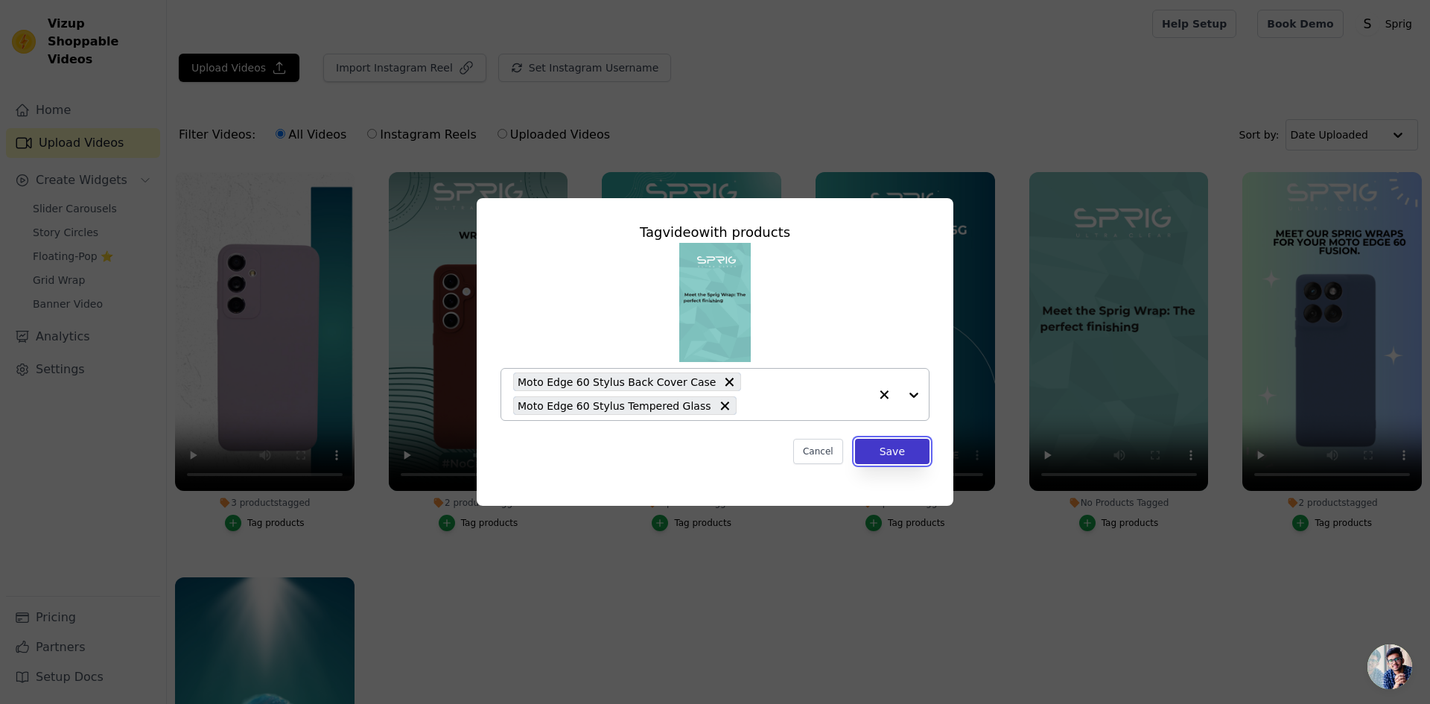
click at [882, 451] on button "Save" at bounding box center [892, 451] width 74 height 25
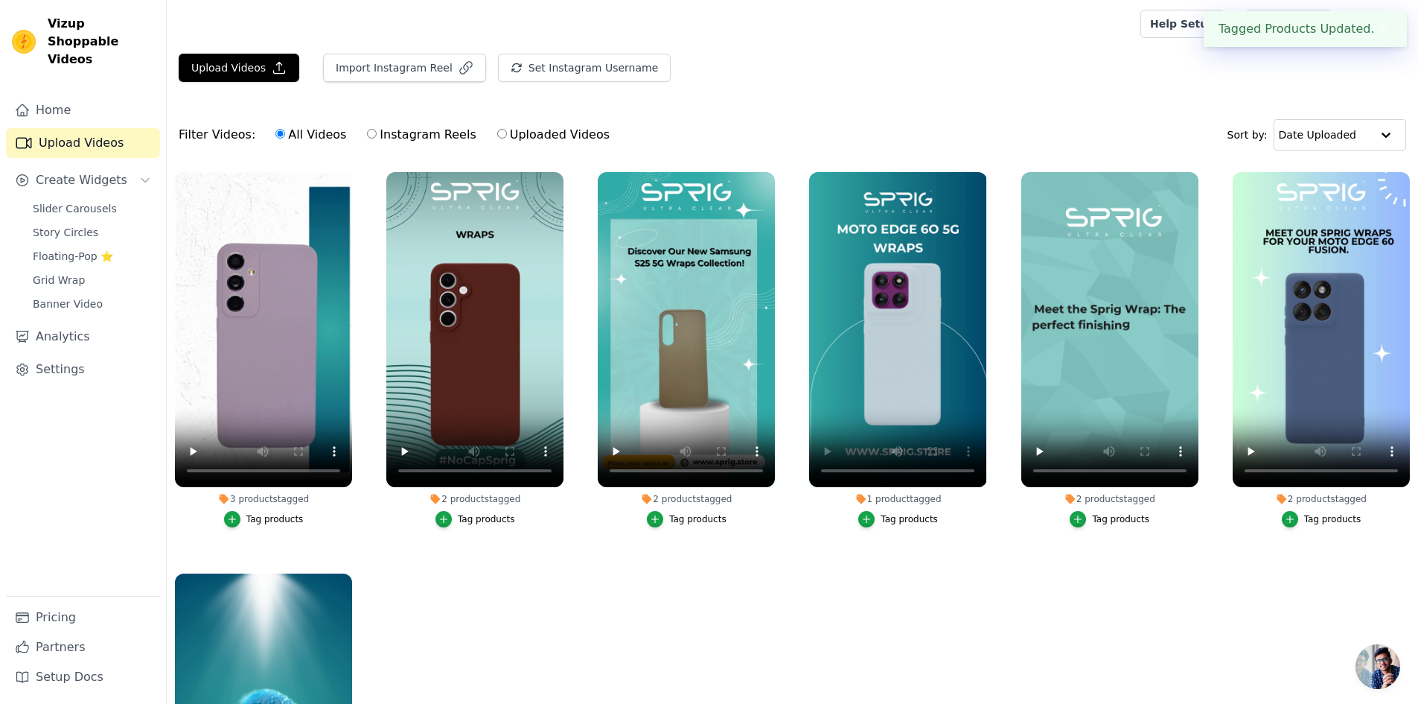
click at [917, 590] on ul "3 products tagged Tag products 2 products tagged Tag products 2 products tagged…" at bounding box center [793, 492] width 1252 height 656
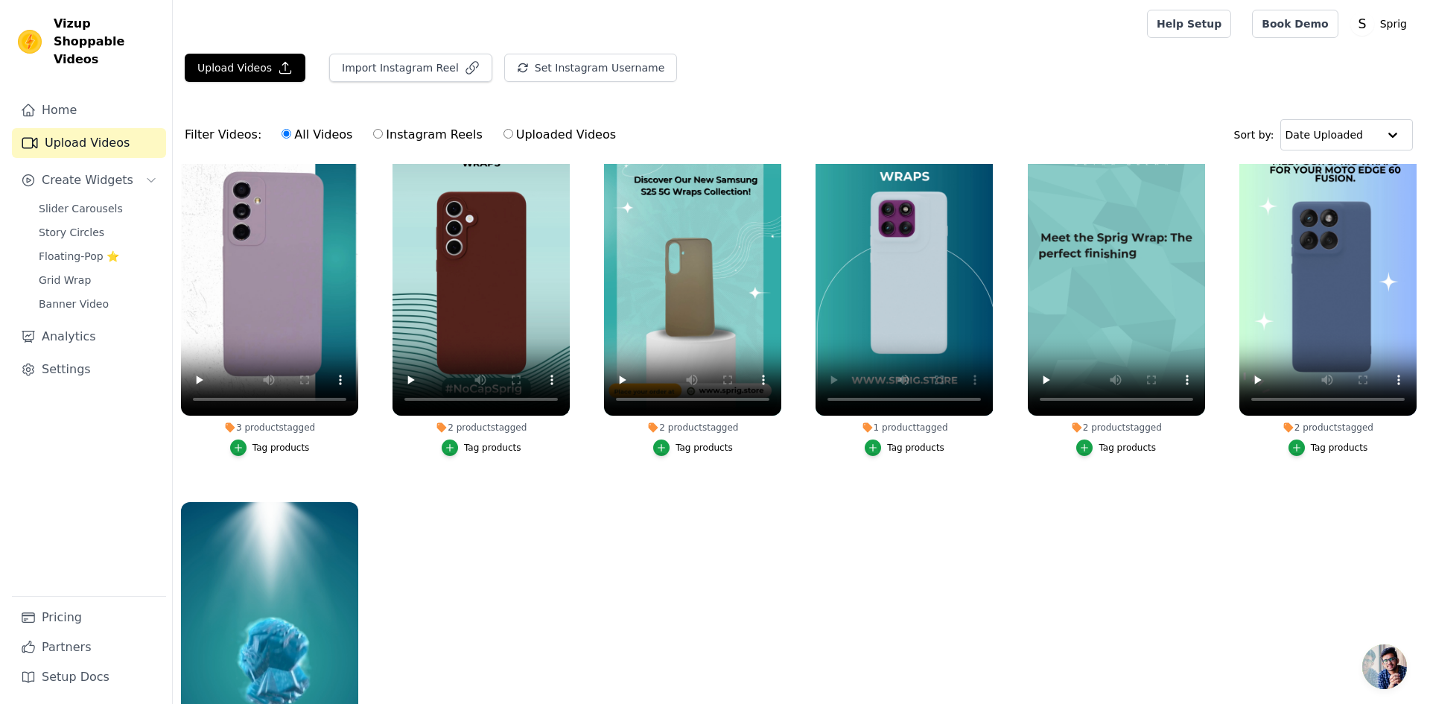
scroll to position [150, 0]
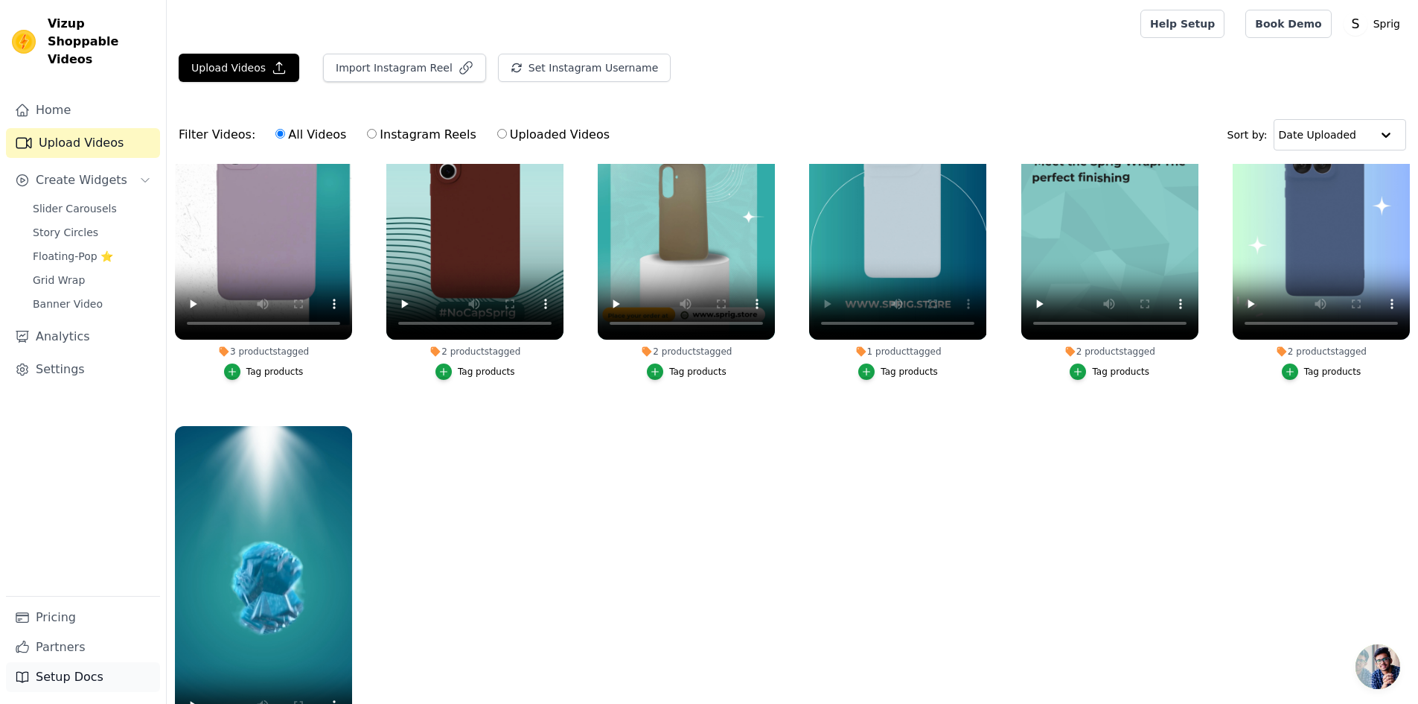
click at [83, 679] on link "Setup Docs" at bounding box center [83, 677] width 154 height 30
click at [66, 201] on span "Slider Carousels" at bounding box center [75, 208] width 84 height 15
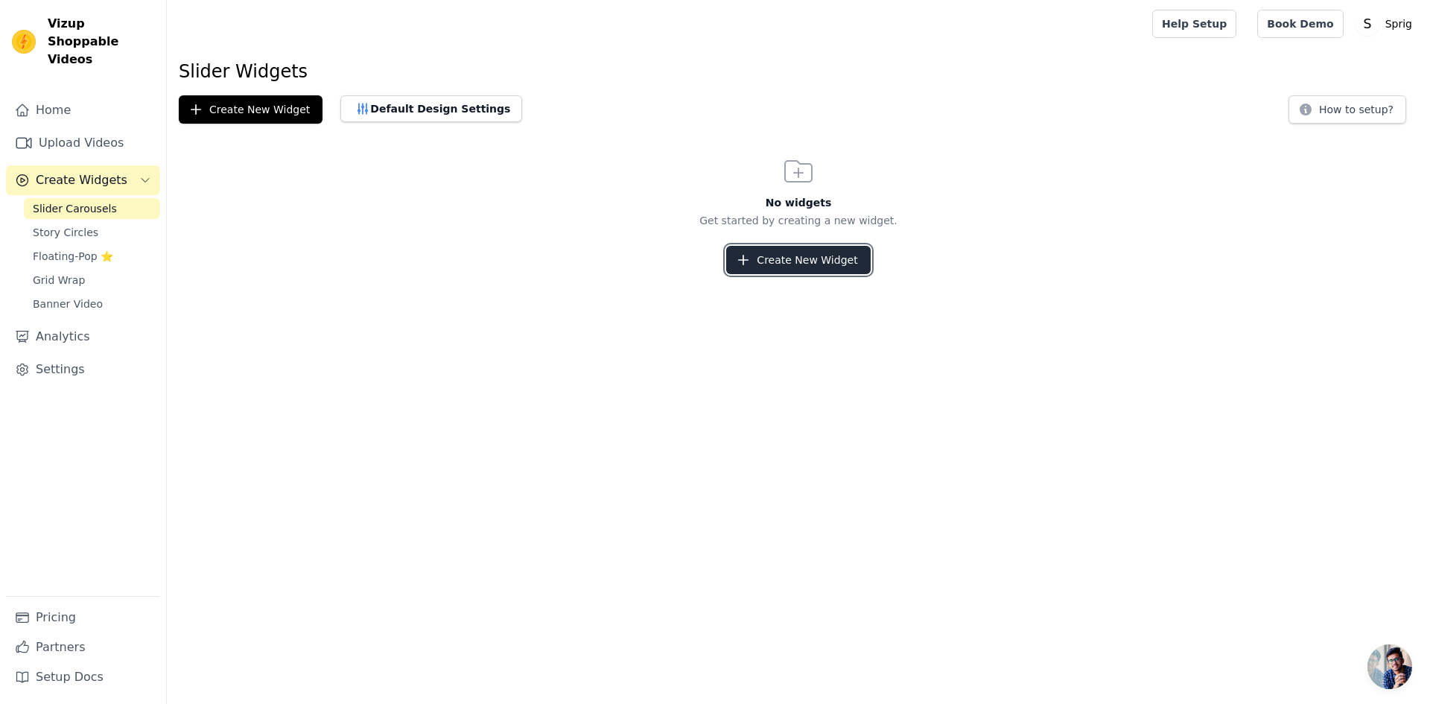
click at [824, 264] on button "Create New Widget" at bounding box center [798, 260] width 144 height 28
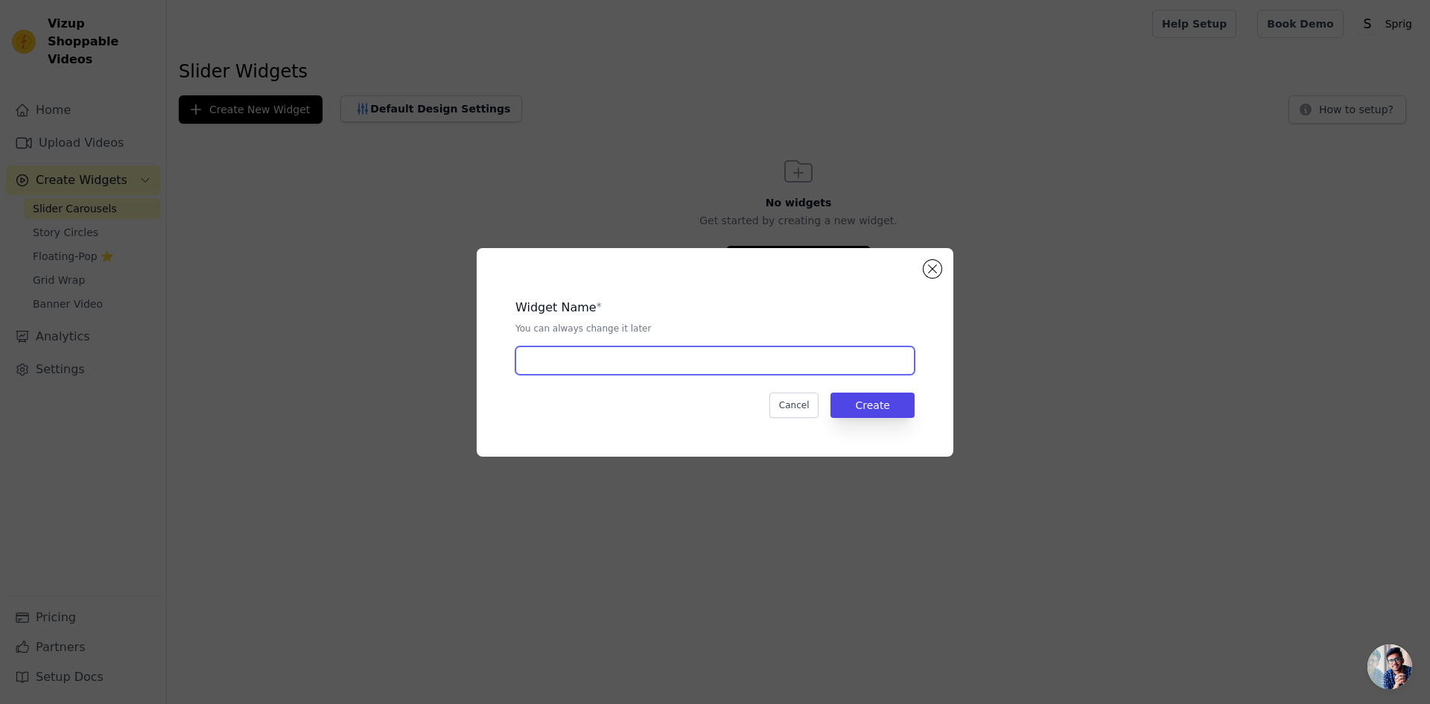
click at [583, 360] on input "text" at bounding box center [714, 360] width 399 height 28
type input "New Trial video"
click at [899, 405] on button "Create" at bounding box center [872, 404] width 84 height 25
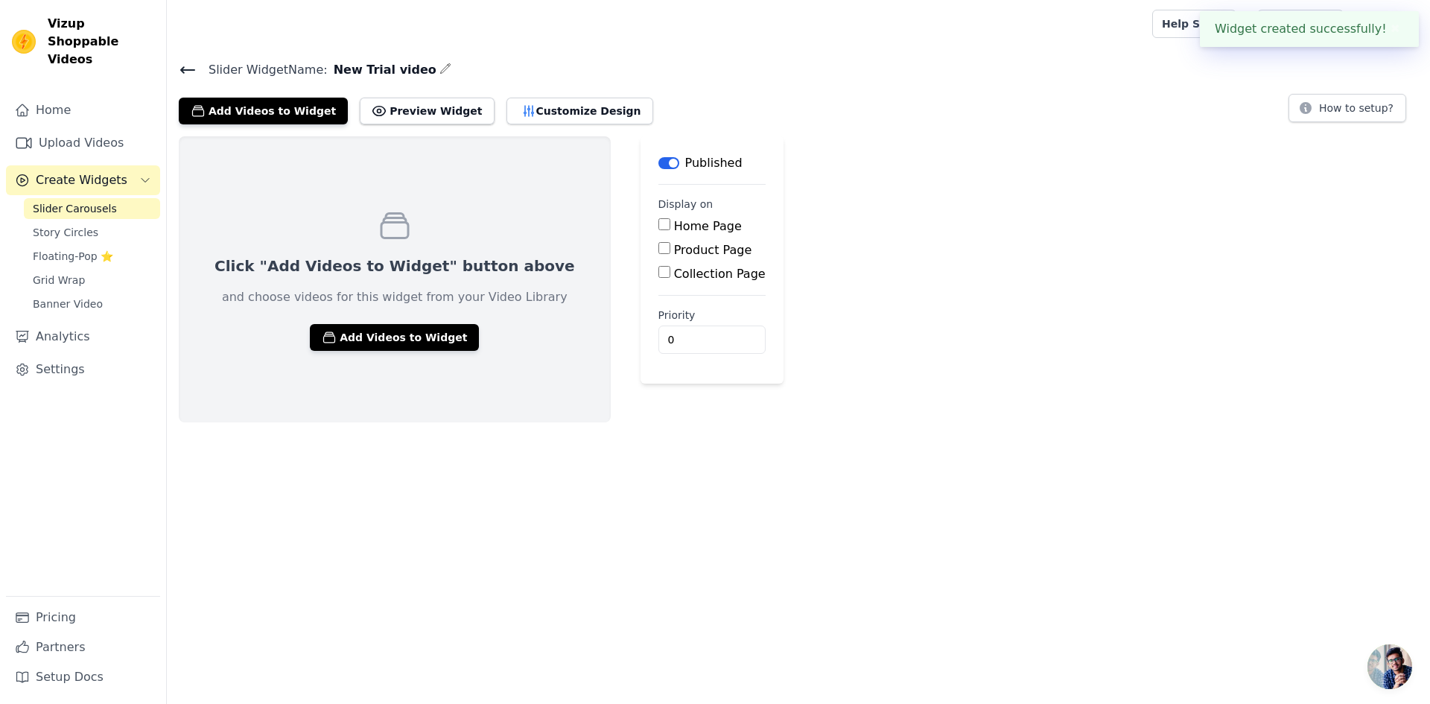
click at [658, 227] on input "Home Page" at bounding box center [664, 224] width 12 height 12
checkbox input "true"
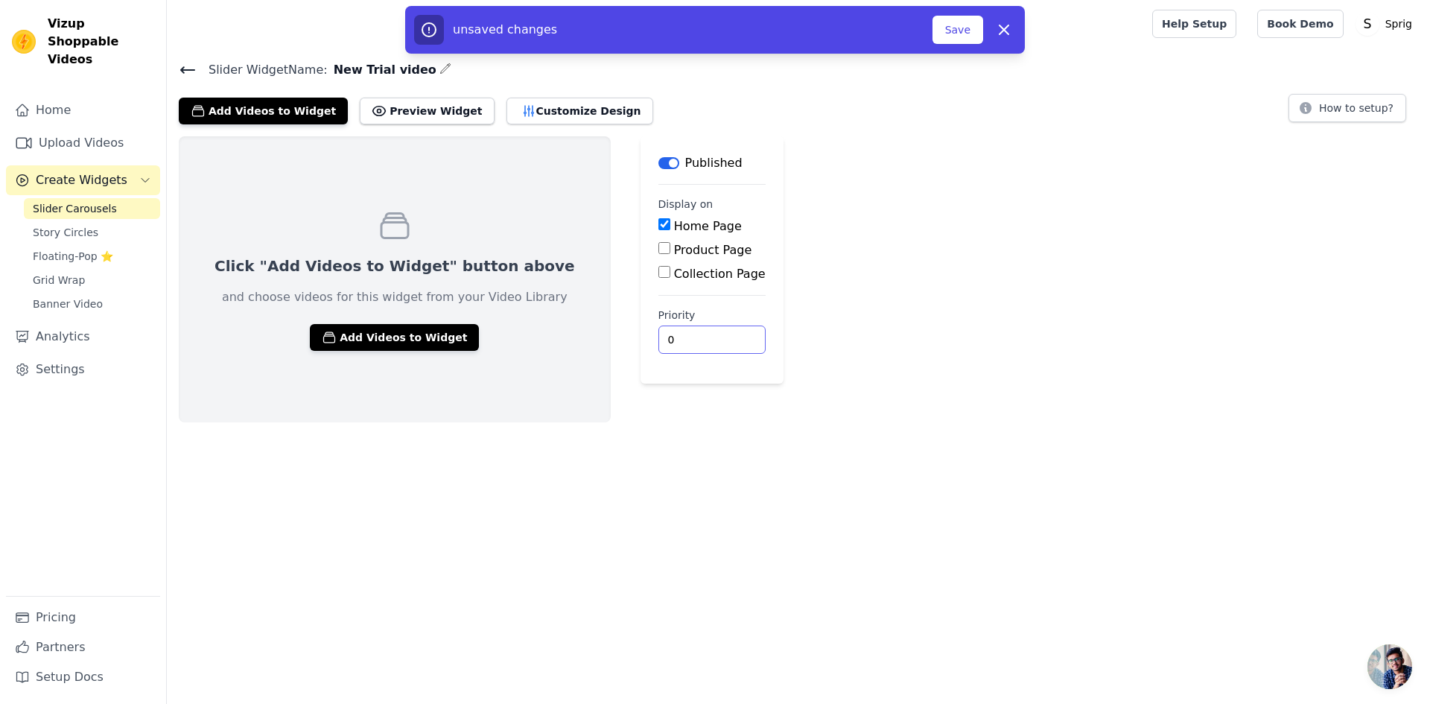
click at [658, 339] on input "0" at bounding box center [711, 339] width 107 height 28
click at [665, 337] on input "1" at bounding box center [711, 339] width 107 height 28
click at [665, 337] on input "2" at bounding box center [711, 339] width 107 height 28
click at [665, 337] on input "3" at bounding box center [711, 339] width 107 height 28
click at [663, 345] on input "2" at bounding box center [711, 339] width 107 height 28
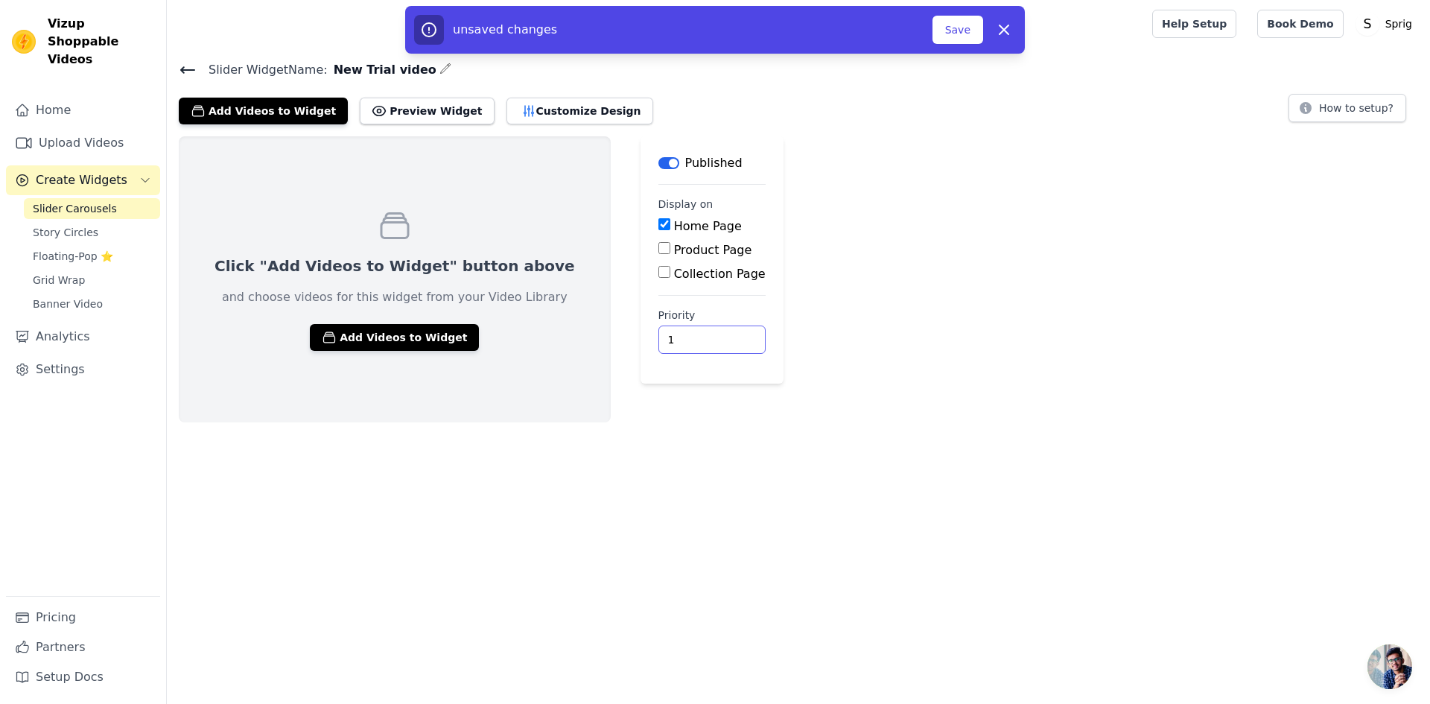
click at [663, 345] on input "1" at bounding box center [711, 339] width 107 height 28
type input "0"
click at [663, 345] on input "0" at bounding box center [711, 339] width 107 height 28
click at [958, 30] on button "Save" at bounding box center [957, 30] width 51 height 28
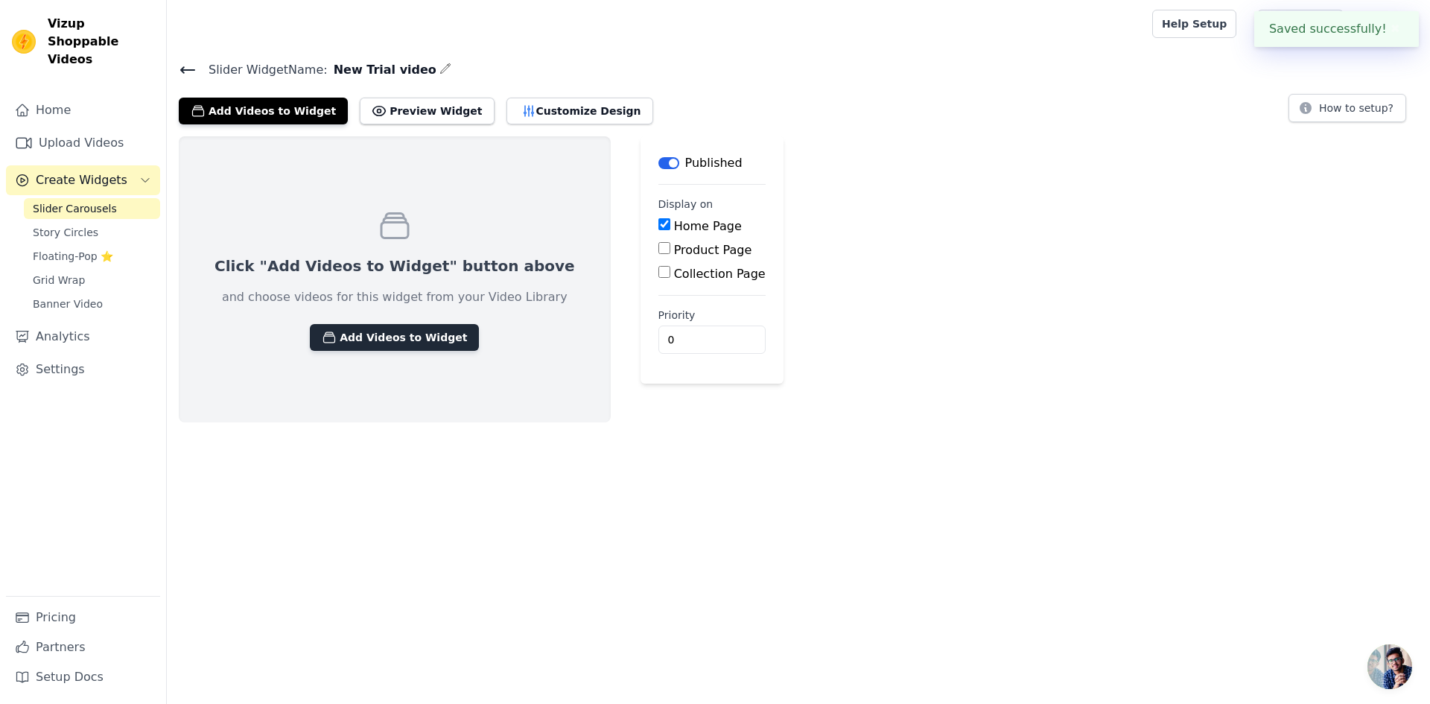
click at [369, 337] on button "Add Videos to Widget" at bounding box center [394, 337] width 169 height 27
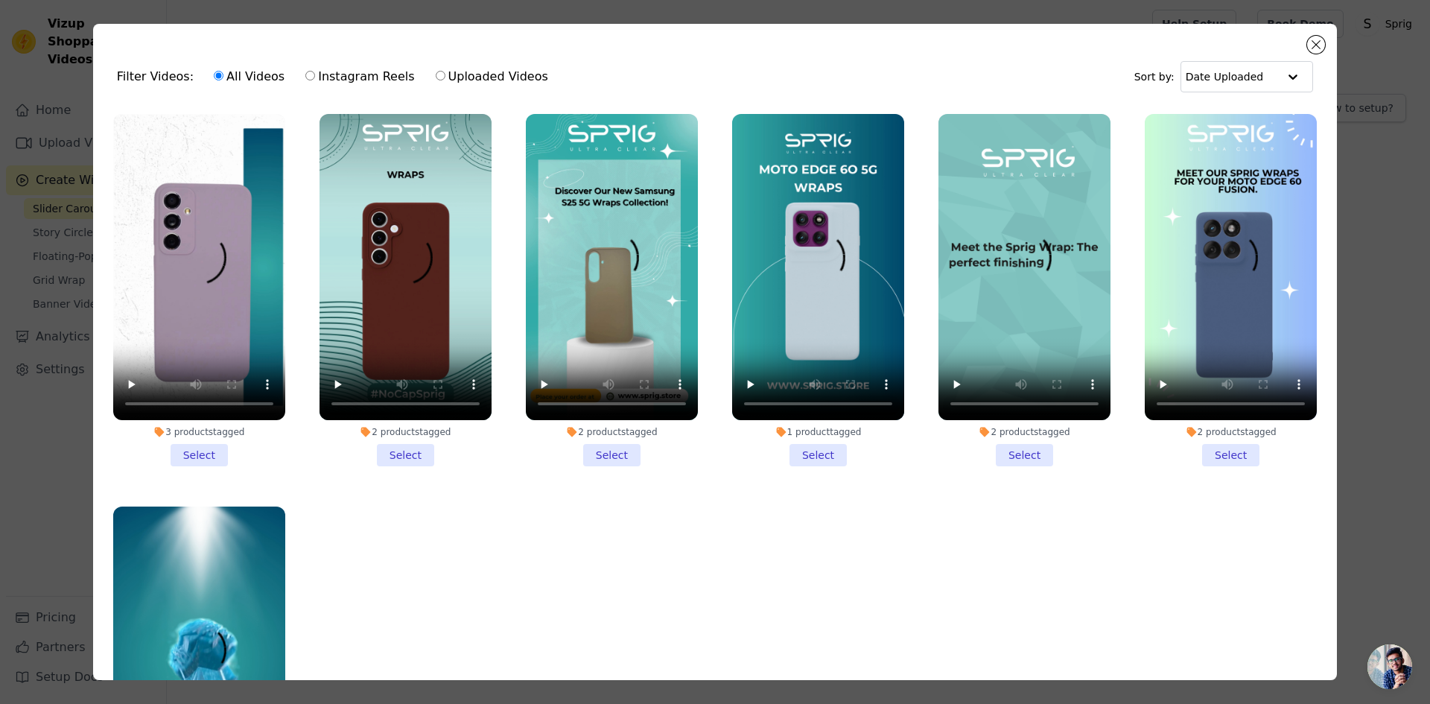
click at [188, 452] on li "3 products tagged Select" at bounding box center [199, 290] width 172 height 352
click at [0, 0] on input "3 products tagged Select" at bounding box center [0, 0] width 0 height 0
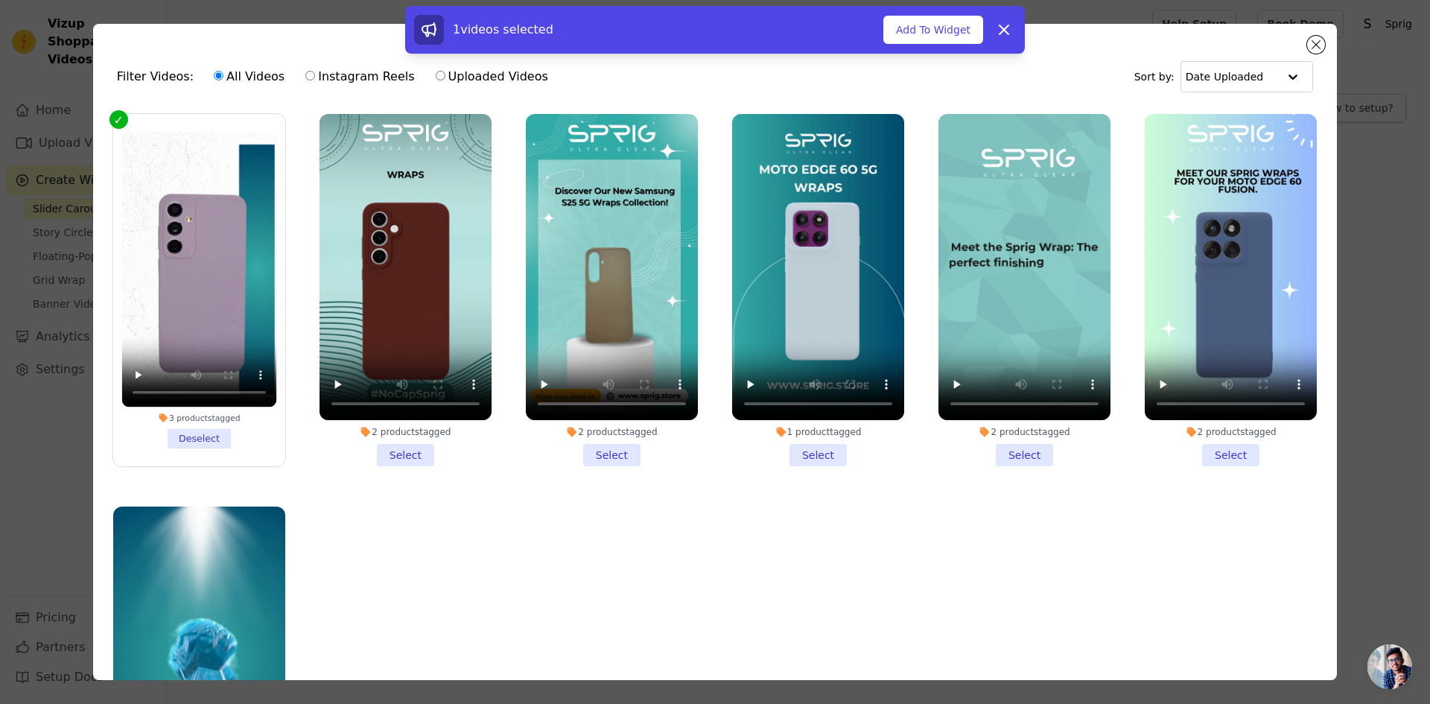
click at [392, 453] on li "2 products tagged Select" at bounding box center [405, 290] width 172 height 352
click at [0, 0] on input "2 products tagged Select" at bounding box center [0, 0] width 0 height 0
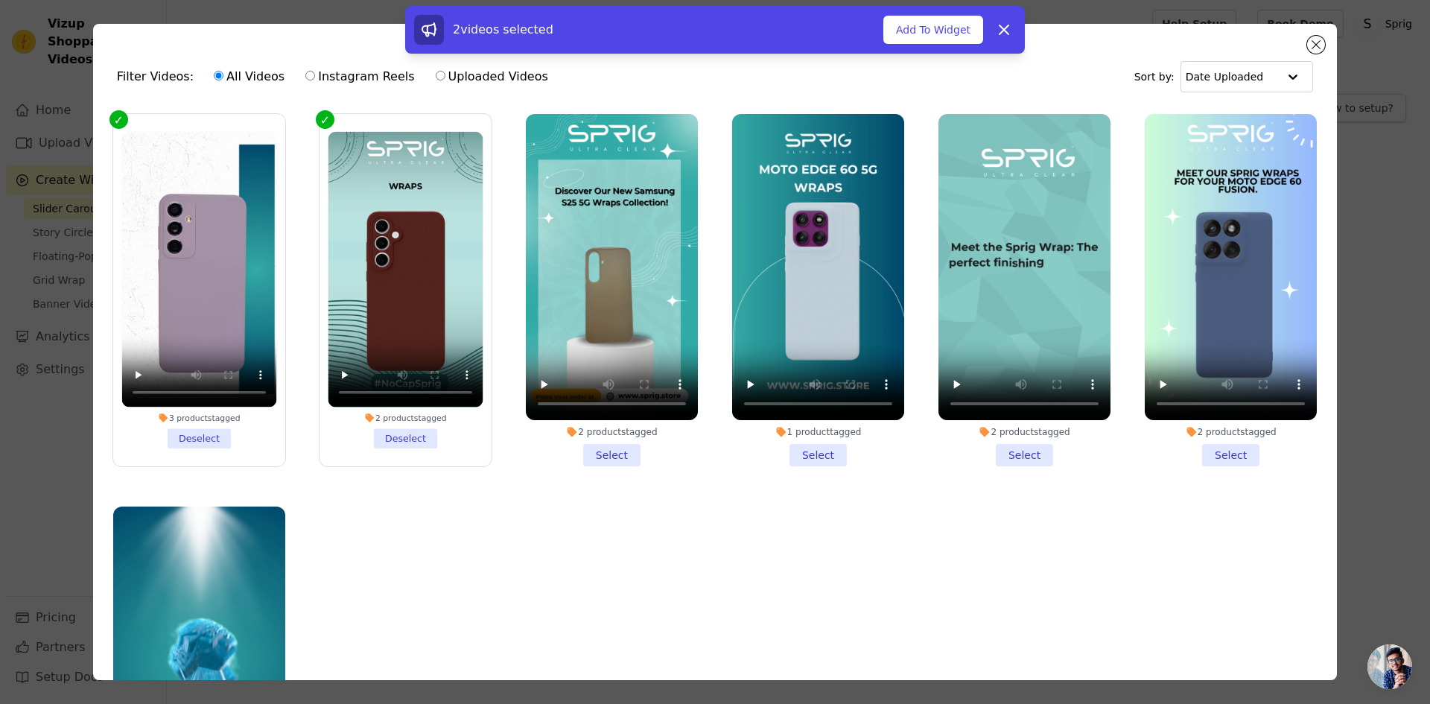
click at [602, 446] on li "2 products tagged Select" at bounding box center [612, 290] width 172 height 352
click at [0, 0] on input "2 products tagged Select" at bounding box center [0, 0] width 0 height 0
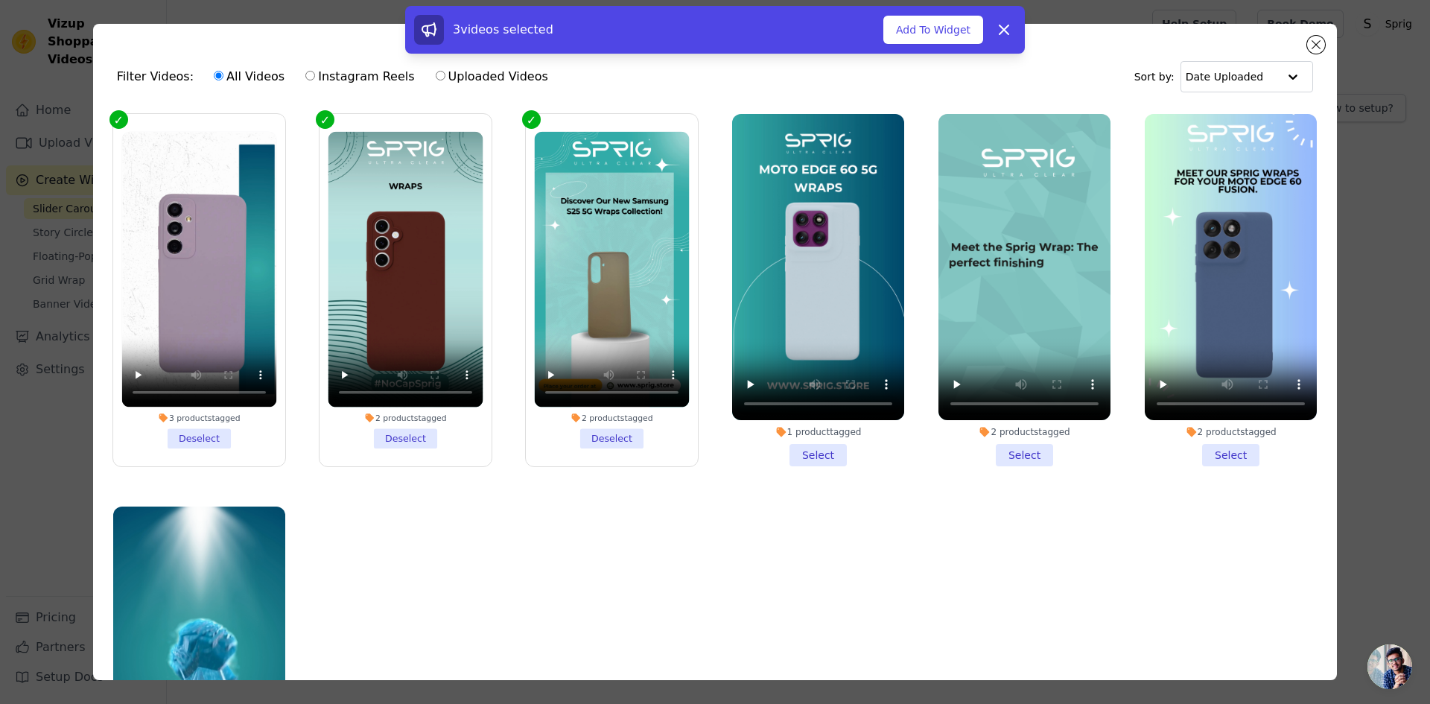
drag, startPoint x: 809, startPoint y: 456, endPoint x: 954, endPoint y: 475, distance: 146.4
click at [809, 457] on li "1 product tagged Select" at bounding box center [818, 290] width 172 height 352
click at [0, 0] on input "1 product tagged Select" at bounding box center [0, 0] width 0 height 0
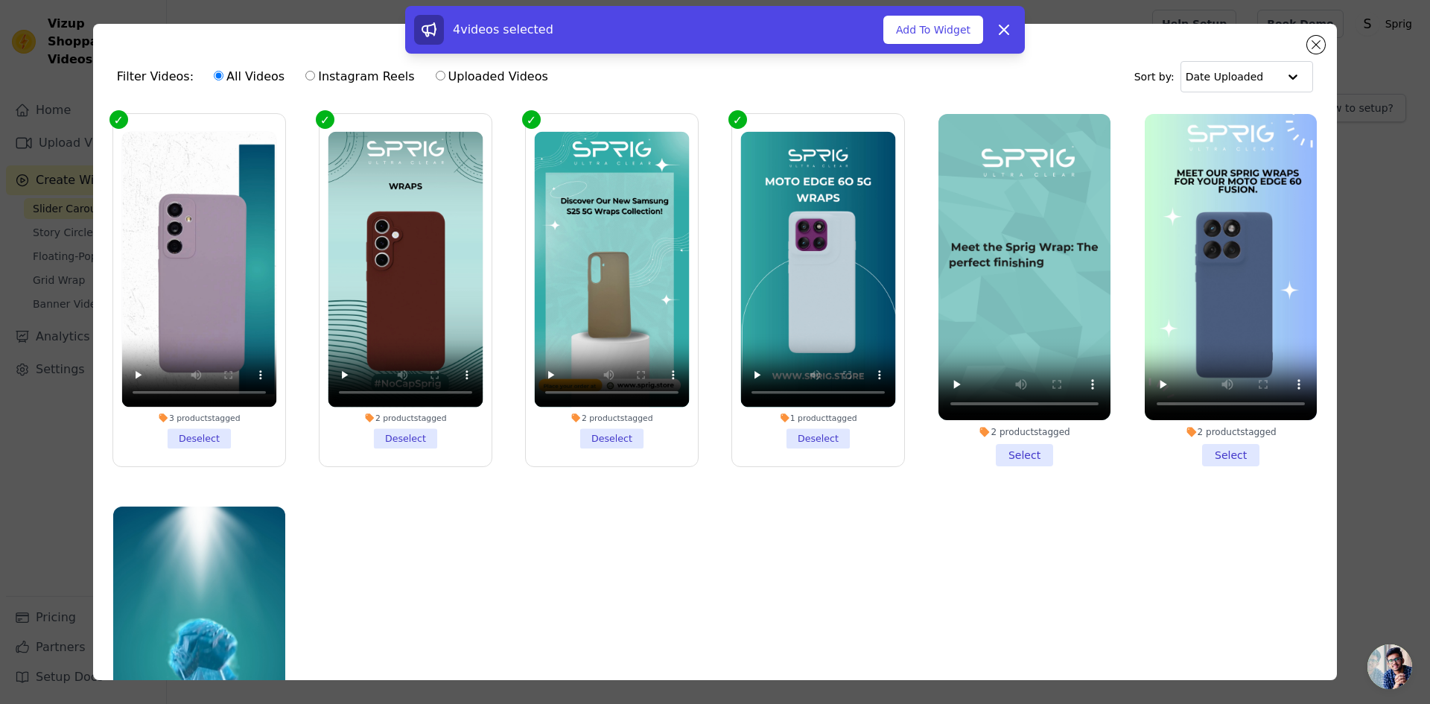
click at [1022, 444] on li "2 products tagged Select" at bounding box center [1024, 290] width 172 height 352
click at [0, 0] on input "2 products tagged Select" at bounding box center [0, 0] width 0 height 0
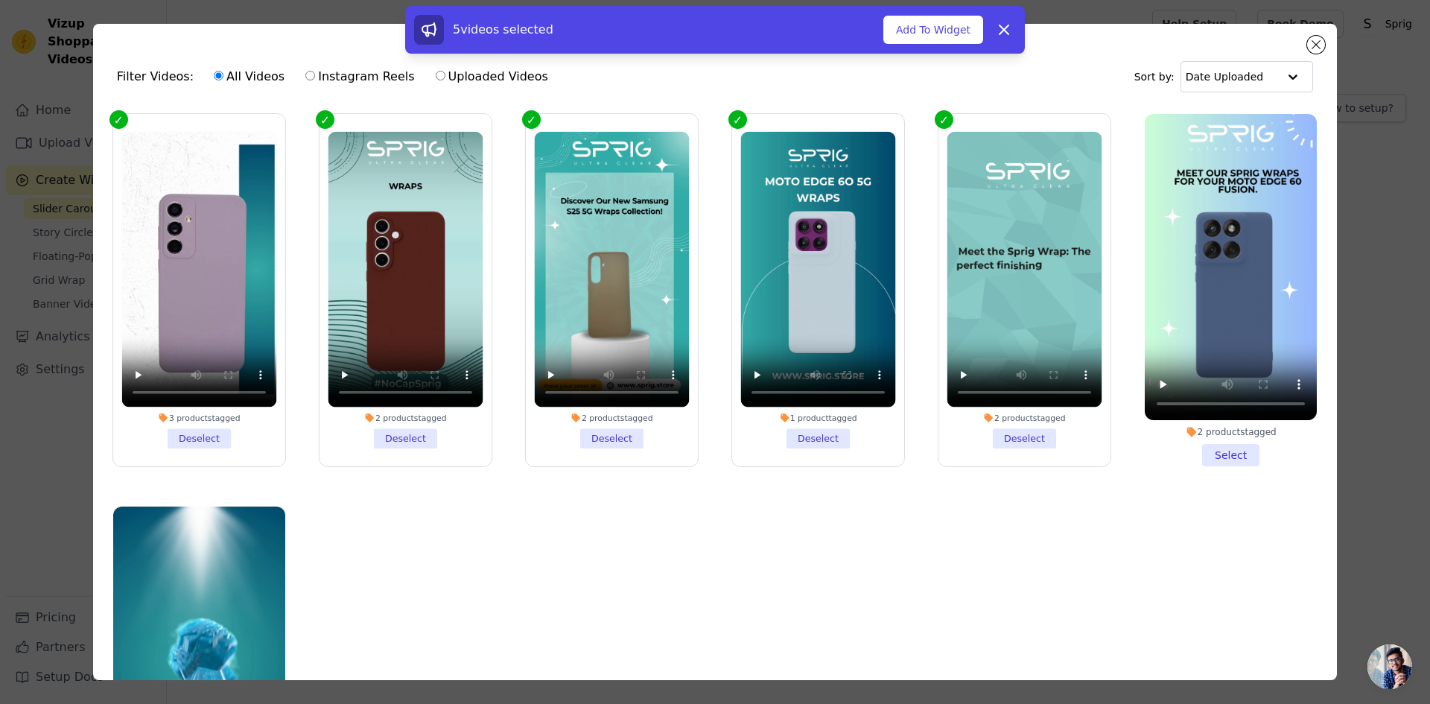
drag, startPoint x: 1207, startPoint y: 450, endPoint x: 525, endPoint y: 465, distance: 682.2
click at [1207, 450] on li "2 products tagged Select" at bounding box center [1230, 290] width 172 height 352
click at [0, 0] on input "2 products tagged Select" at bounding box center [0, 0] width 0 height 0
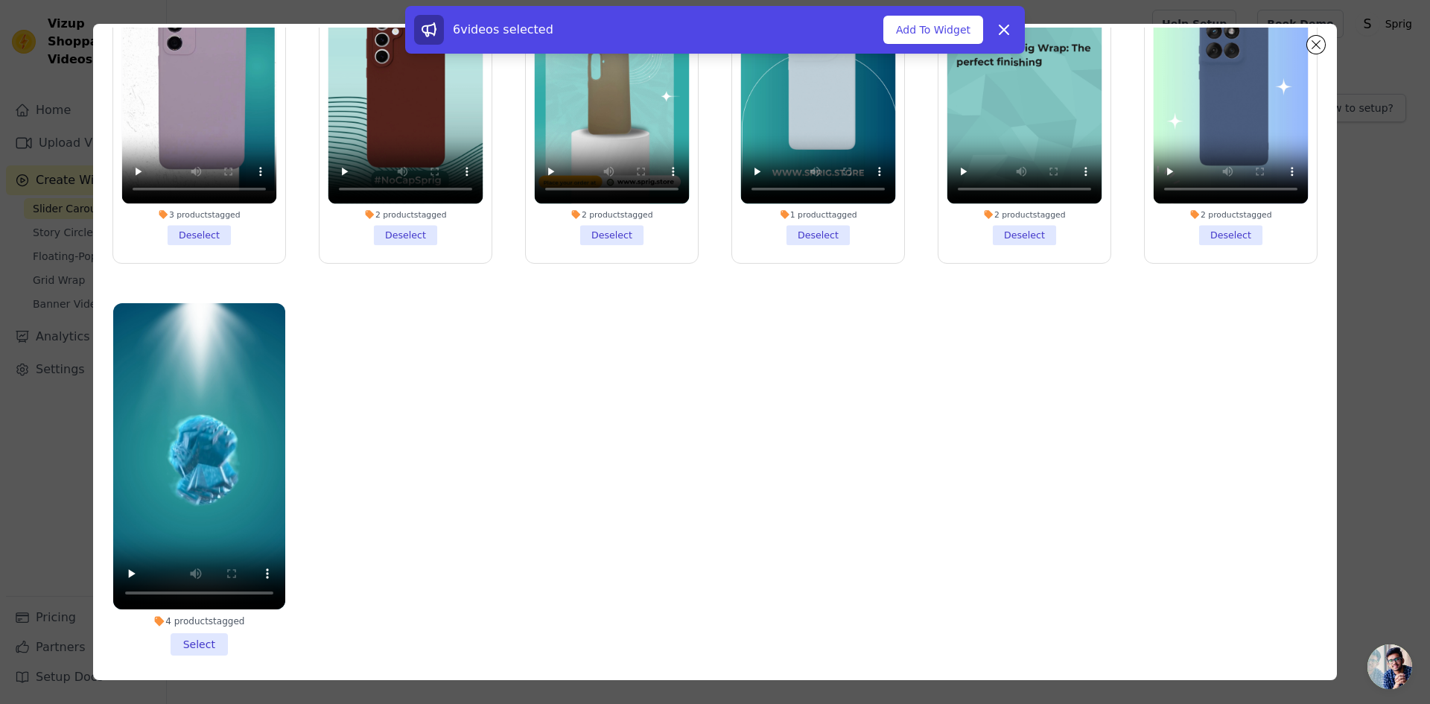
scroll to position [130, 0]
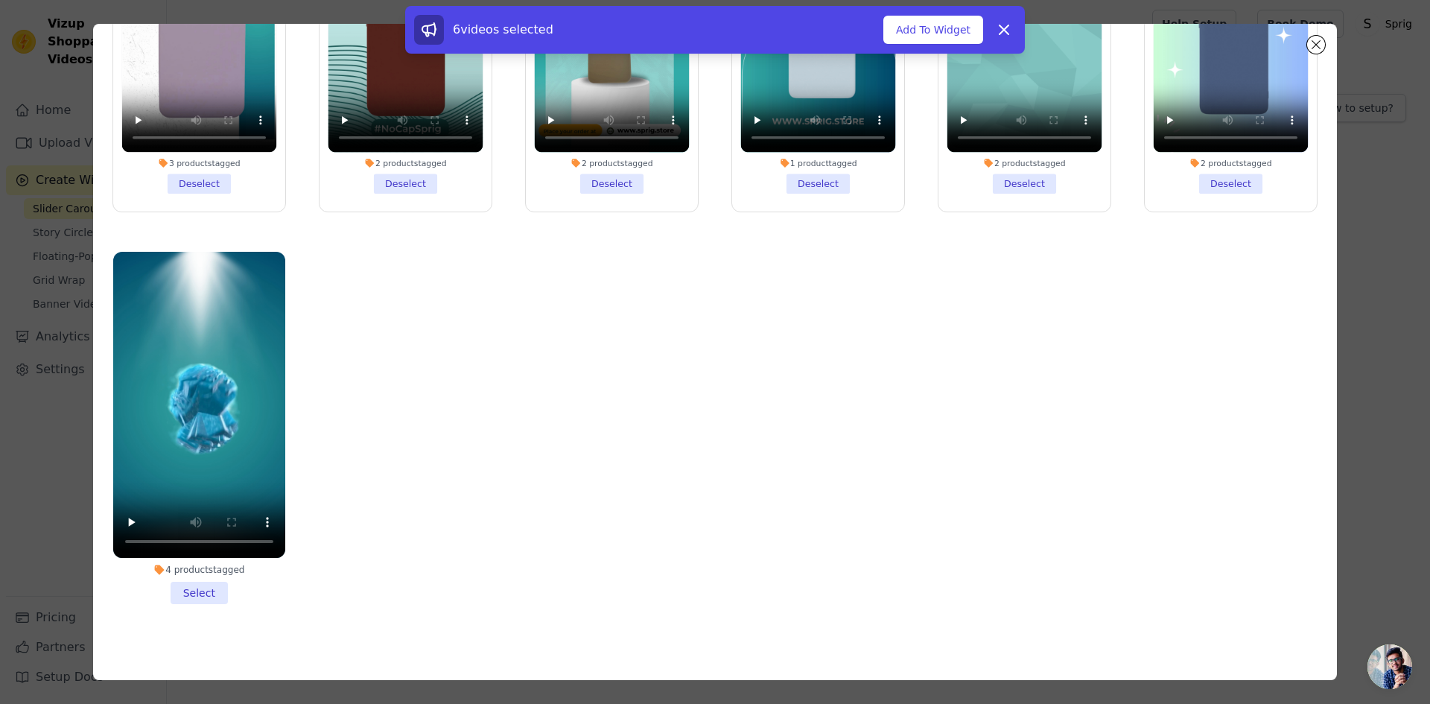
click at [197, 585] on li "4 products tagged Select" at bounding box center [199, 428] width 172 height 352
click at [0, 0] on input "4 products tagged Select" at bounding box center [0, 0] width 0 height 0
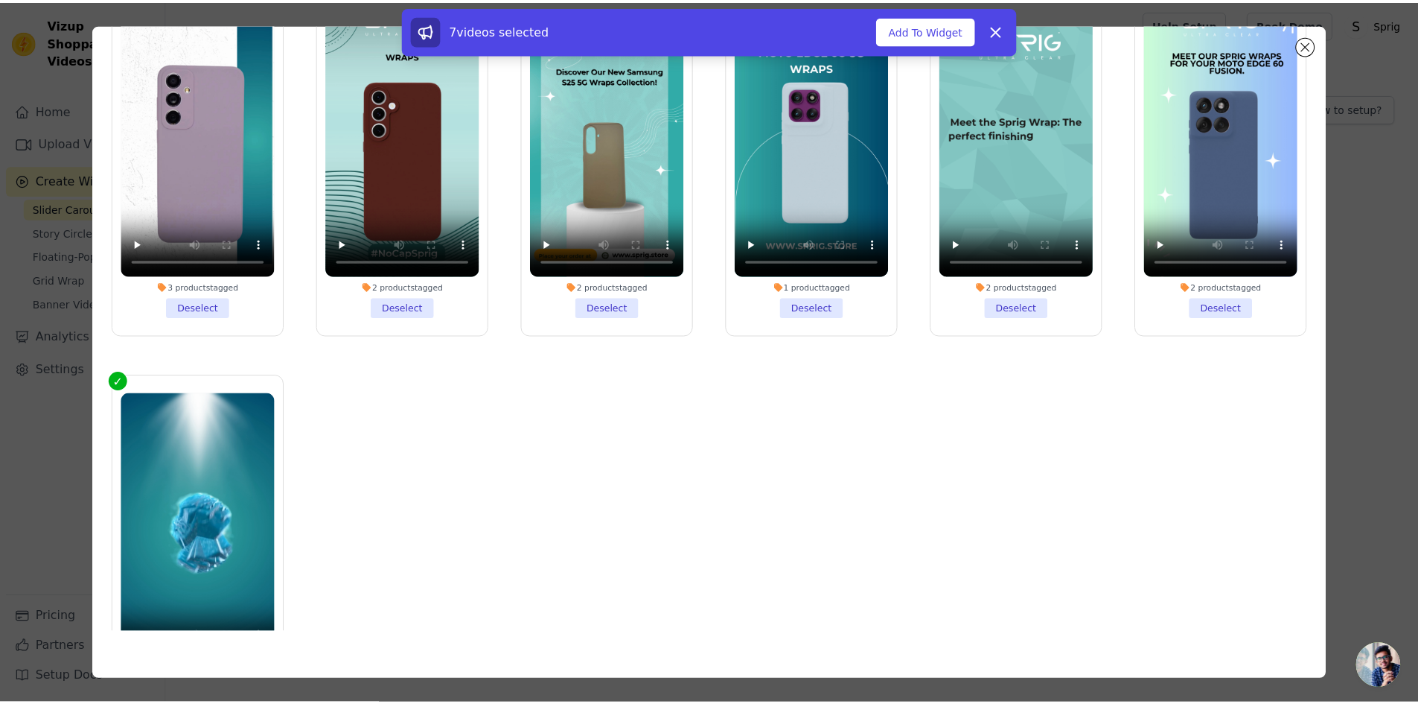
scroll to position [0, 0]
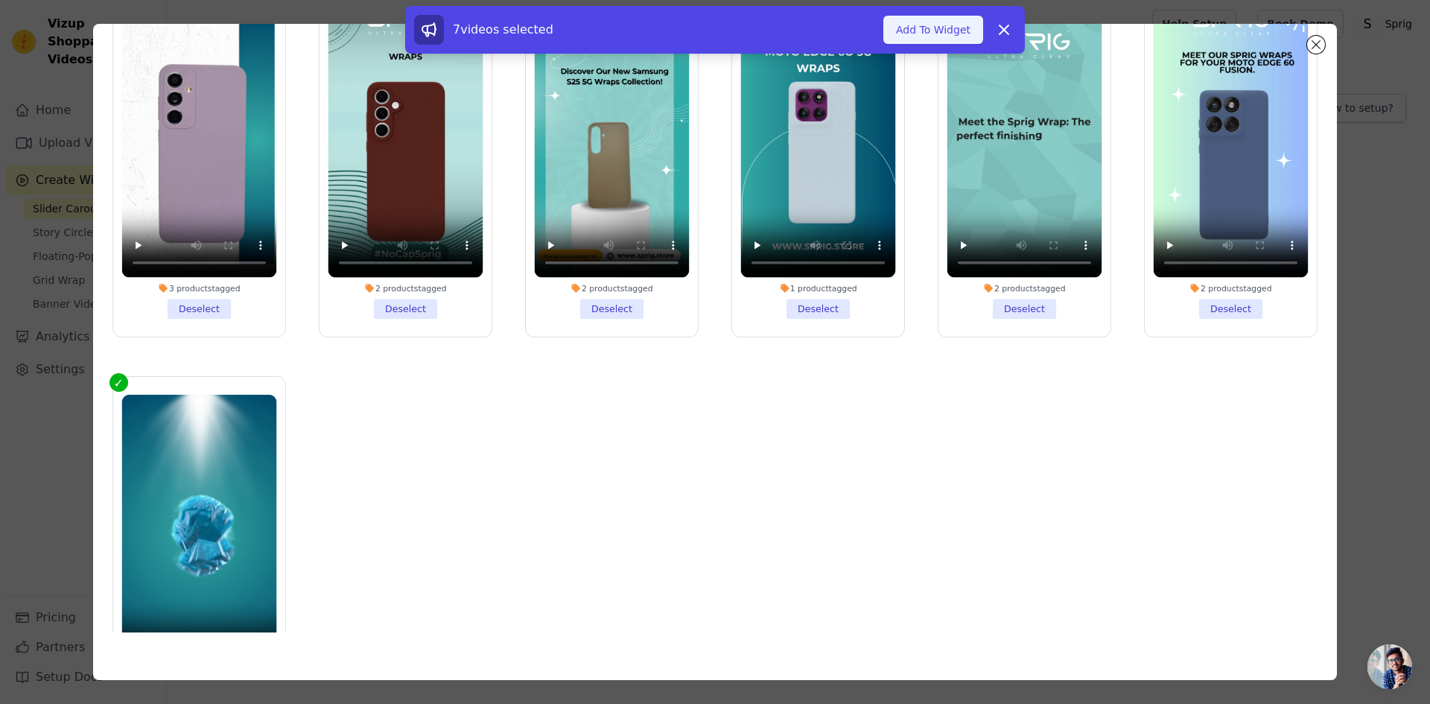
click at [921, 22] on button "Add To Widget" at bounding box center [933, 30] width 100 height 28
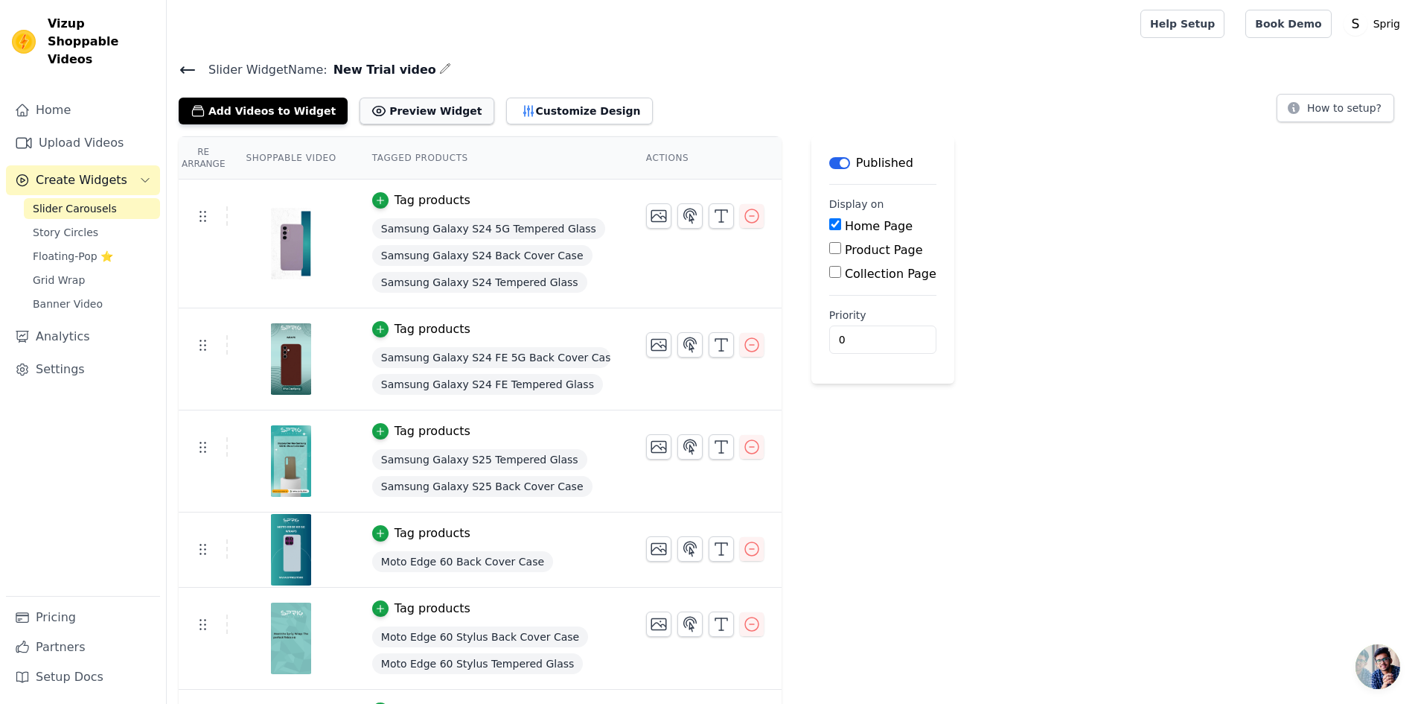
click at [392, 110] on button "Preview Widget" at bounding box center [427, 111] width 134 height 27
click at [50, 95] on link "Home" at bounding box center [83, 110] width 154 height 30
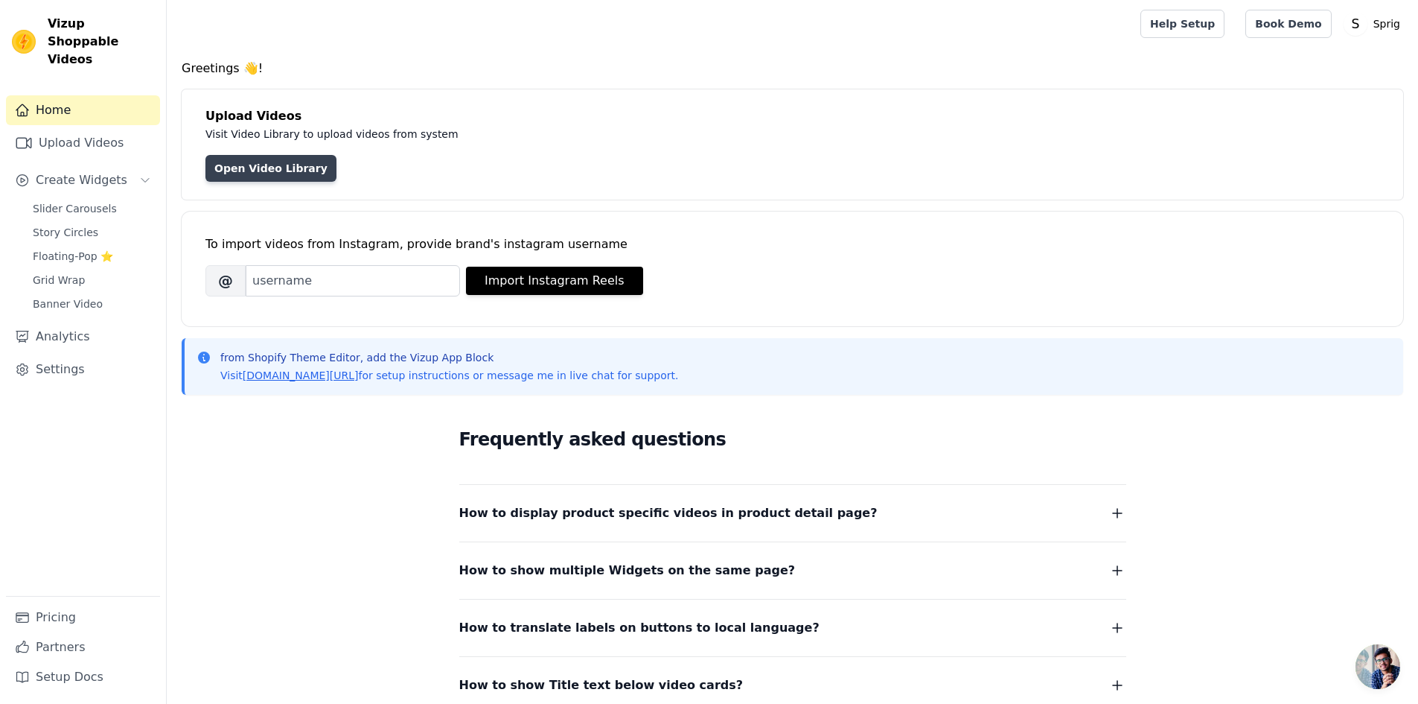
click at [237, 163] on link "Open Video Library" at bounding box center [271, 168] width 131 height 27
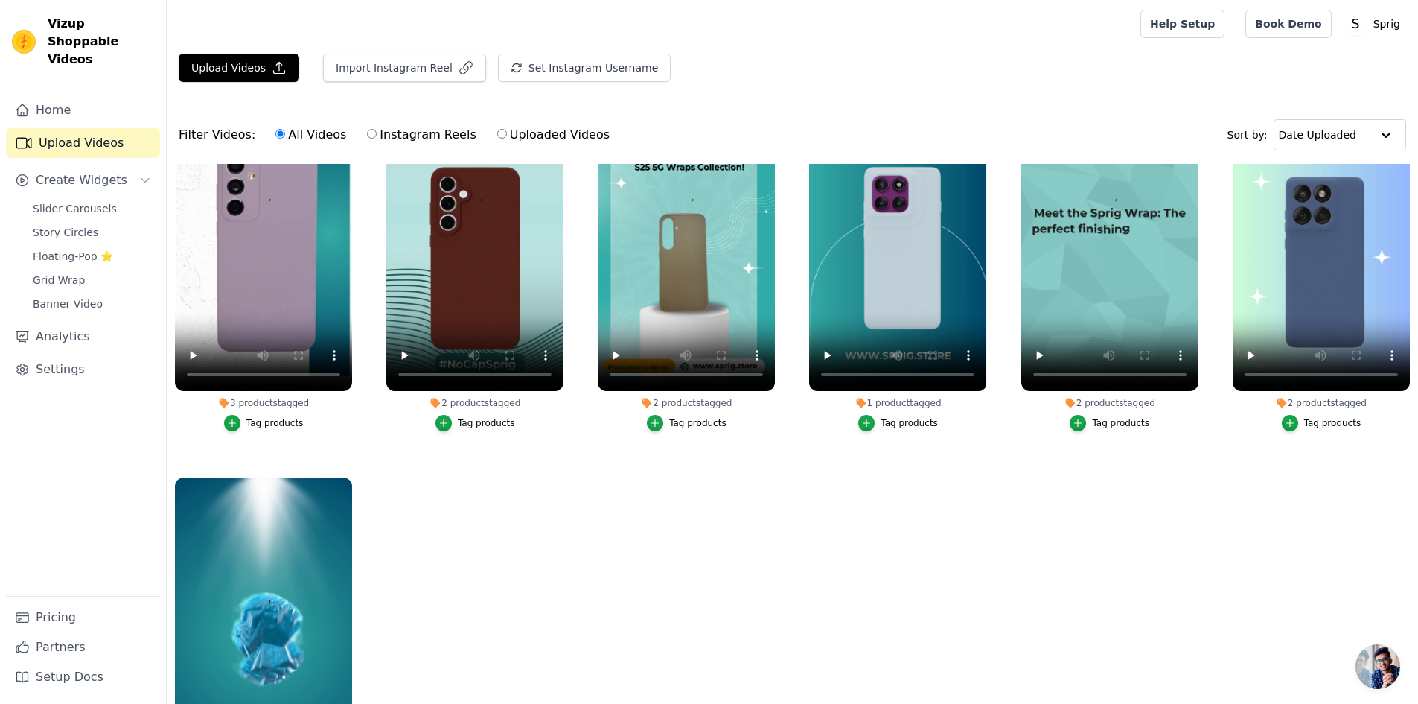
scroll to position [150, 0]
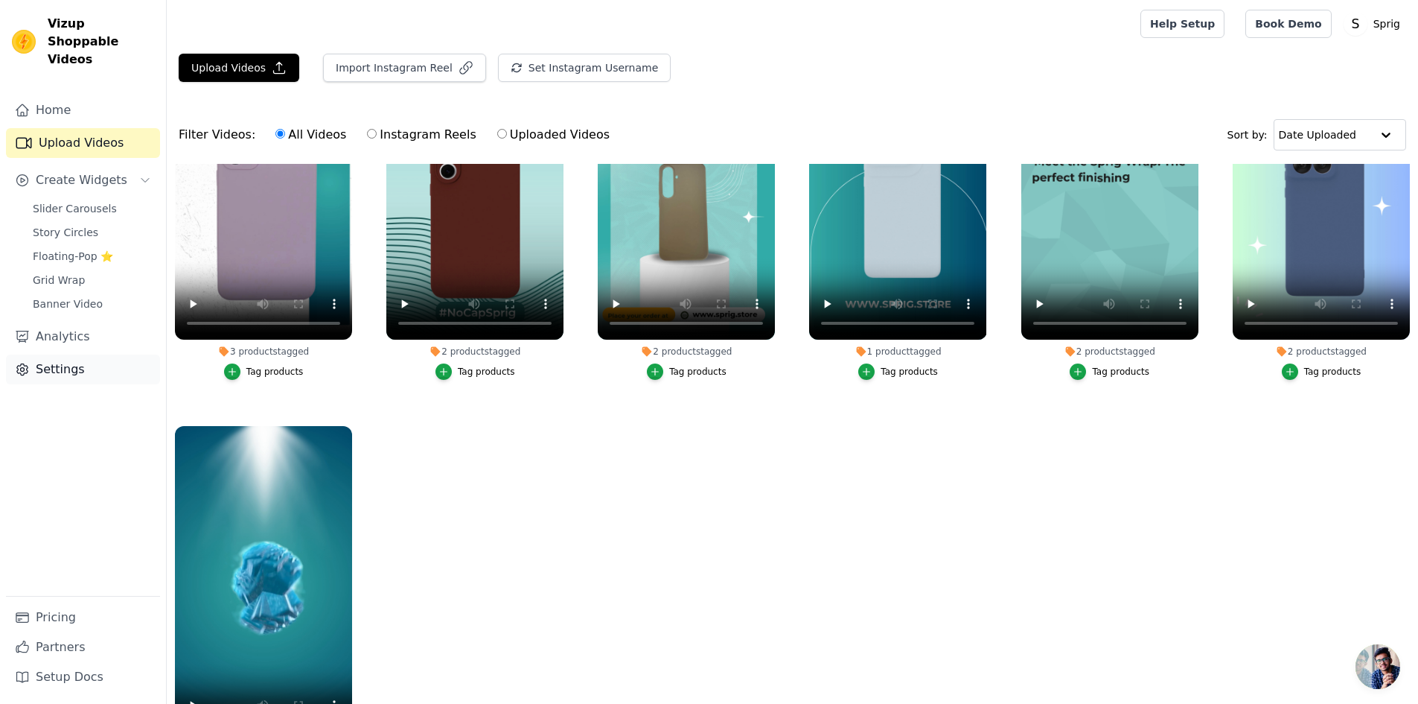
click at [45, 363] on link "Settings" at bounding box center [83, 369] width 154 height 30
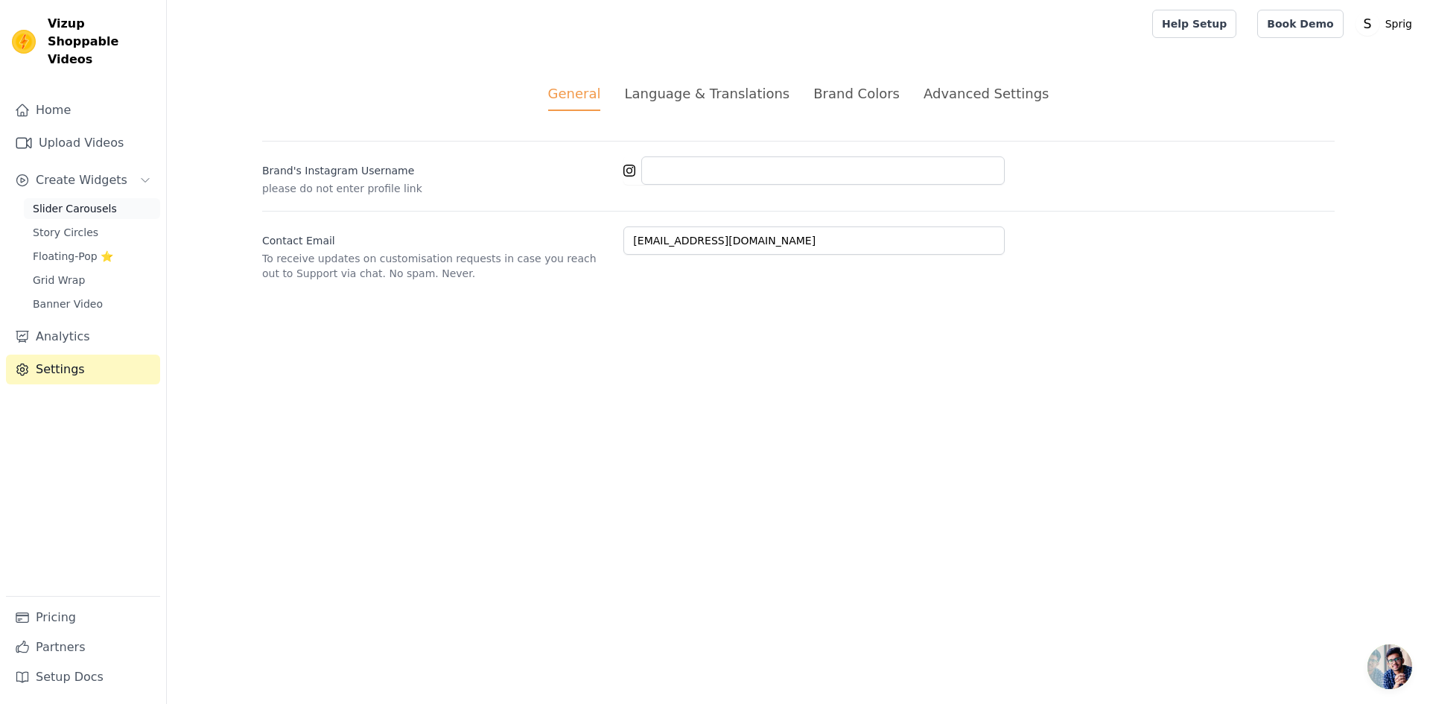
click at [59, 201] on span "Slider Carousels" at bounding box center [75, 208] width 84 height 15
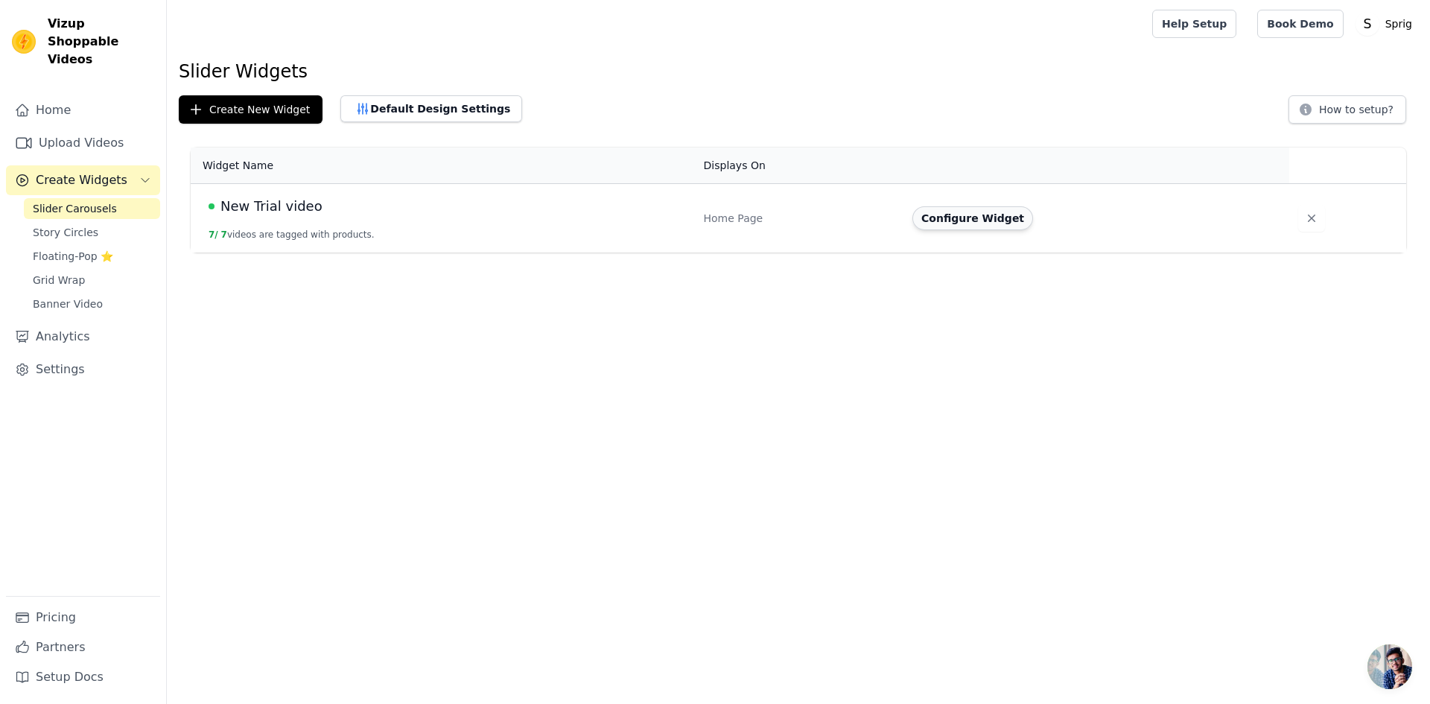
click at [962, 220] on button "Configure Widget" at bounding box center [972, 218] width 121 height 24
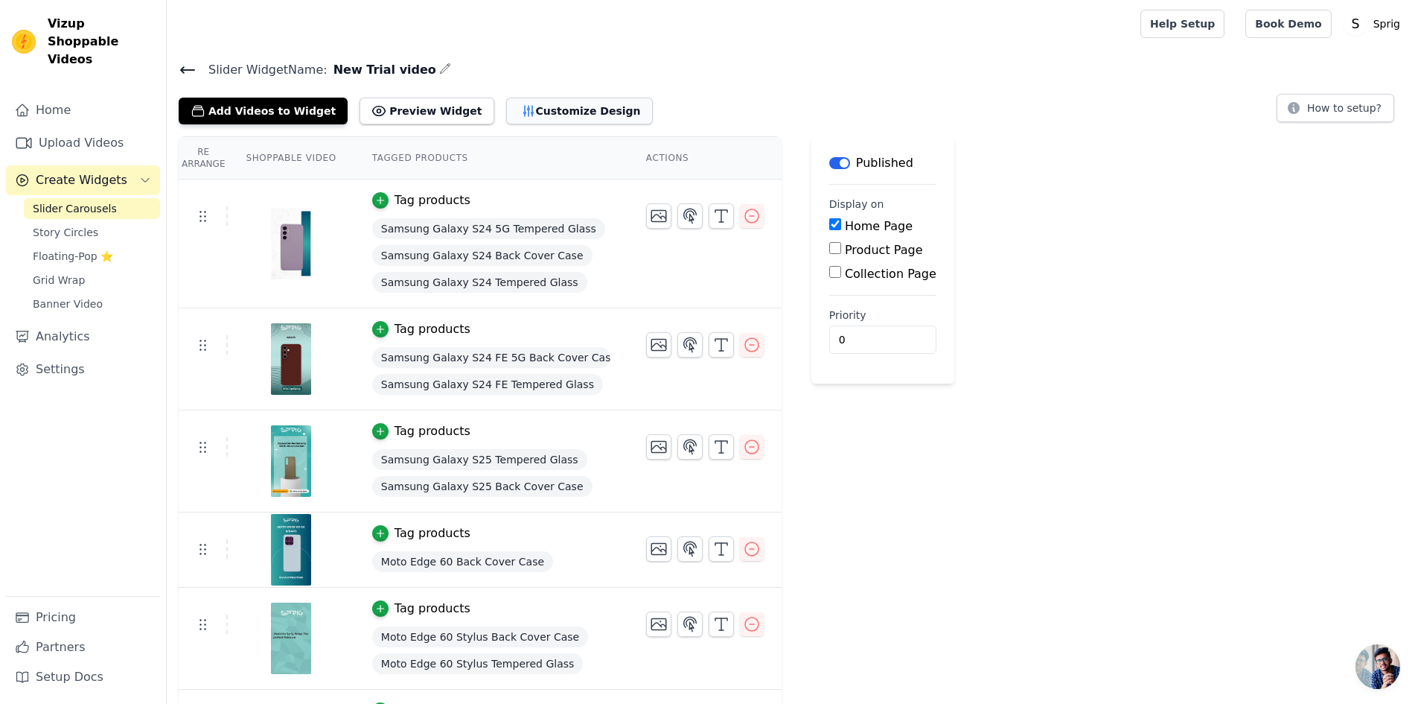
click at [508, 115] on button "Customize Design" at bounding box center [579, 111] width 147 height 27
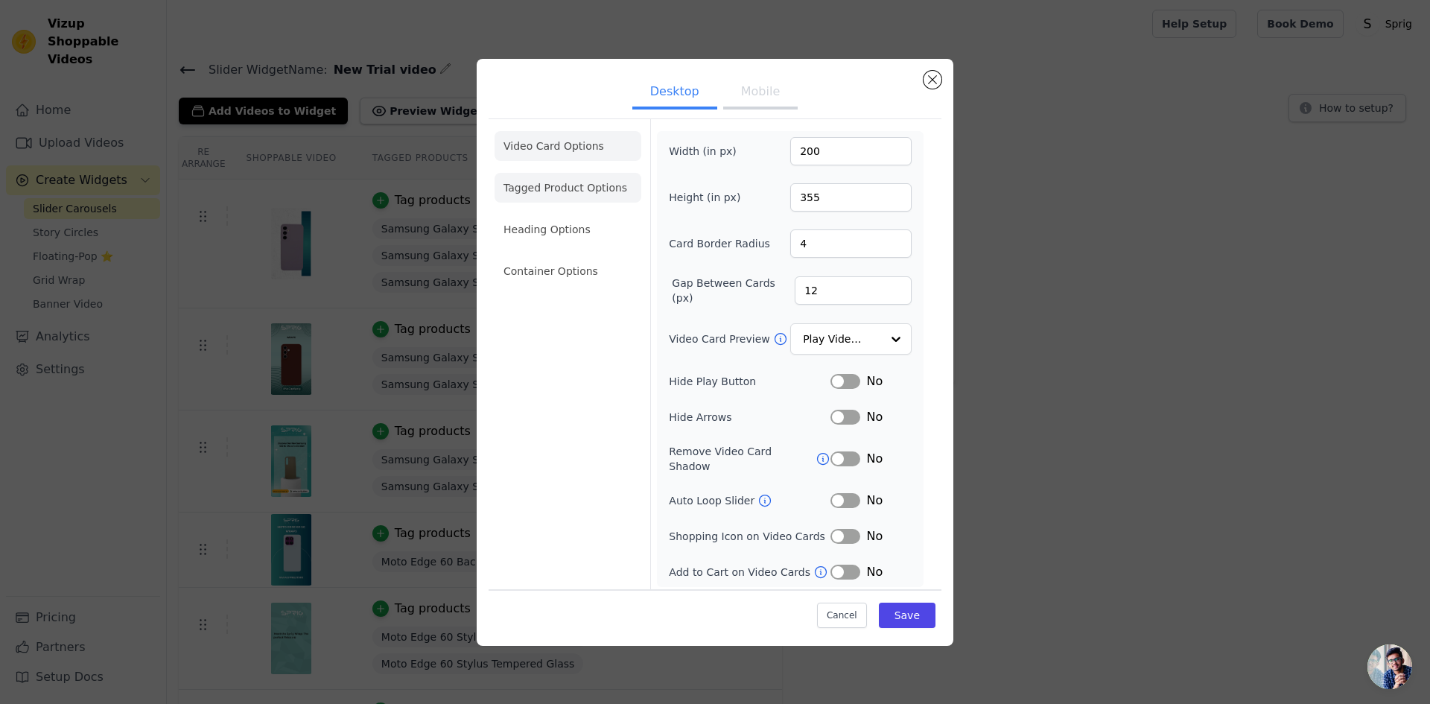
click at [558, 193] on li "Tagged Product Options" at bounding box center [567, 188] width 147 height 30
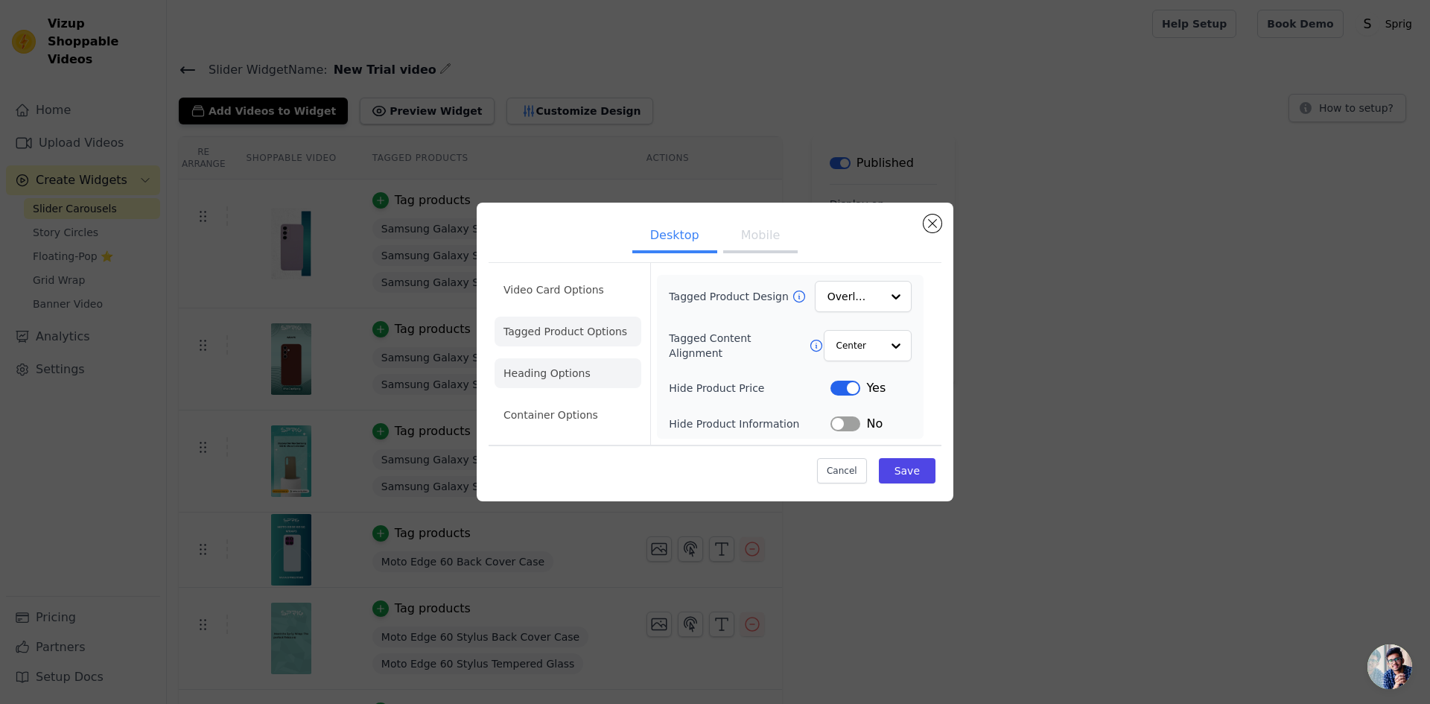
click at [561, 371] on li "Heading Options" at bounding box center [567, 373] width 147 height 30
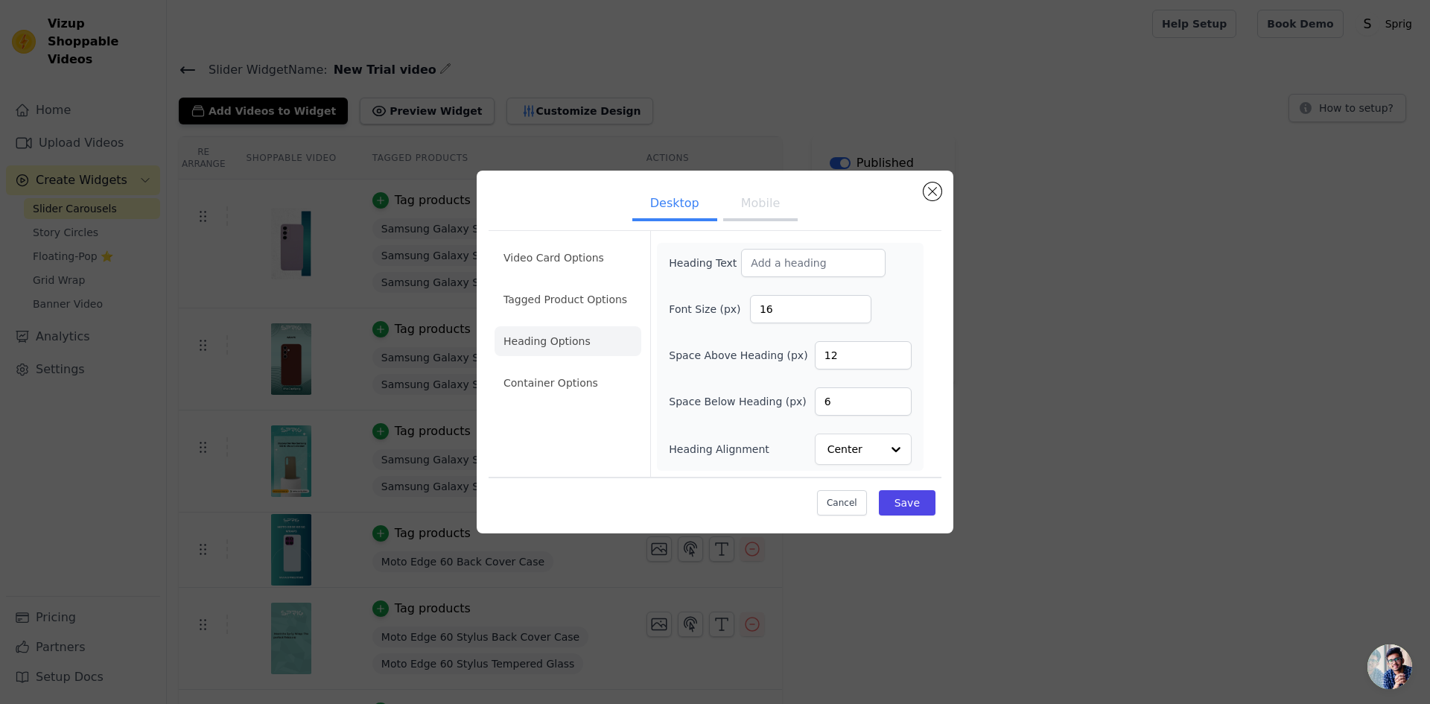
click at [756, 200] on button "Mobile" at bounding box center [760, 204] width 74 height 33
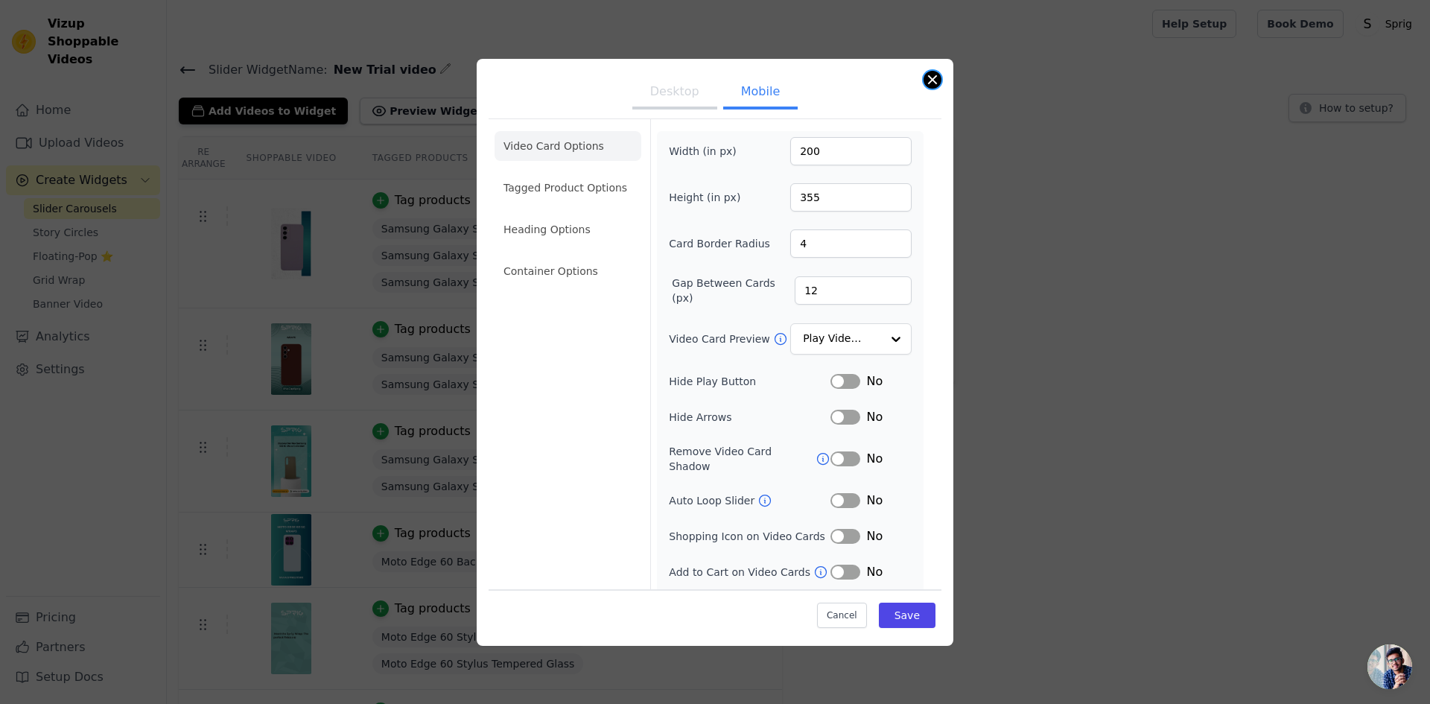
click at [929, 76] on button "Close modal" at bounding box center [932, 80] width 18 height 18
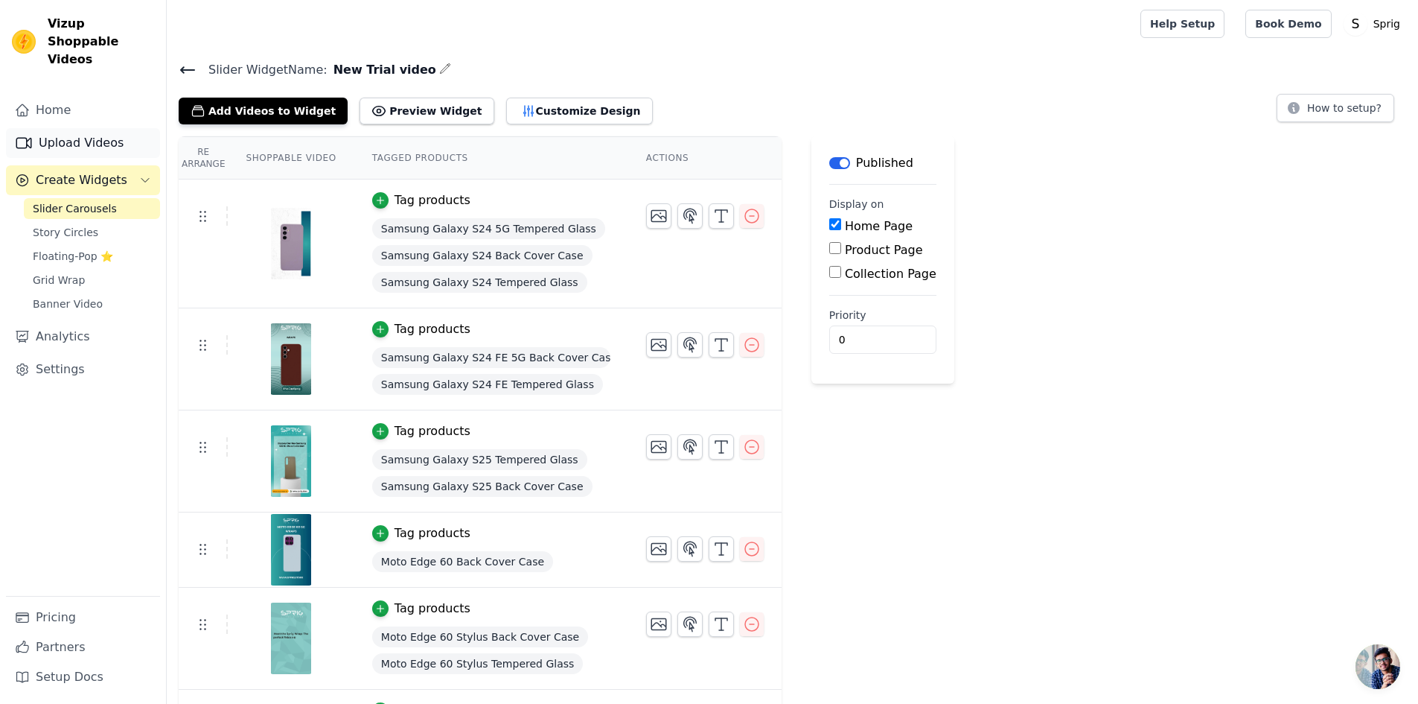
click at [66, 132] on link "Upload Videos" at bounding box center [83, 143] width 154 height 30
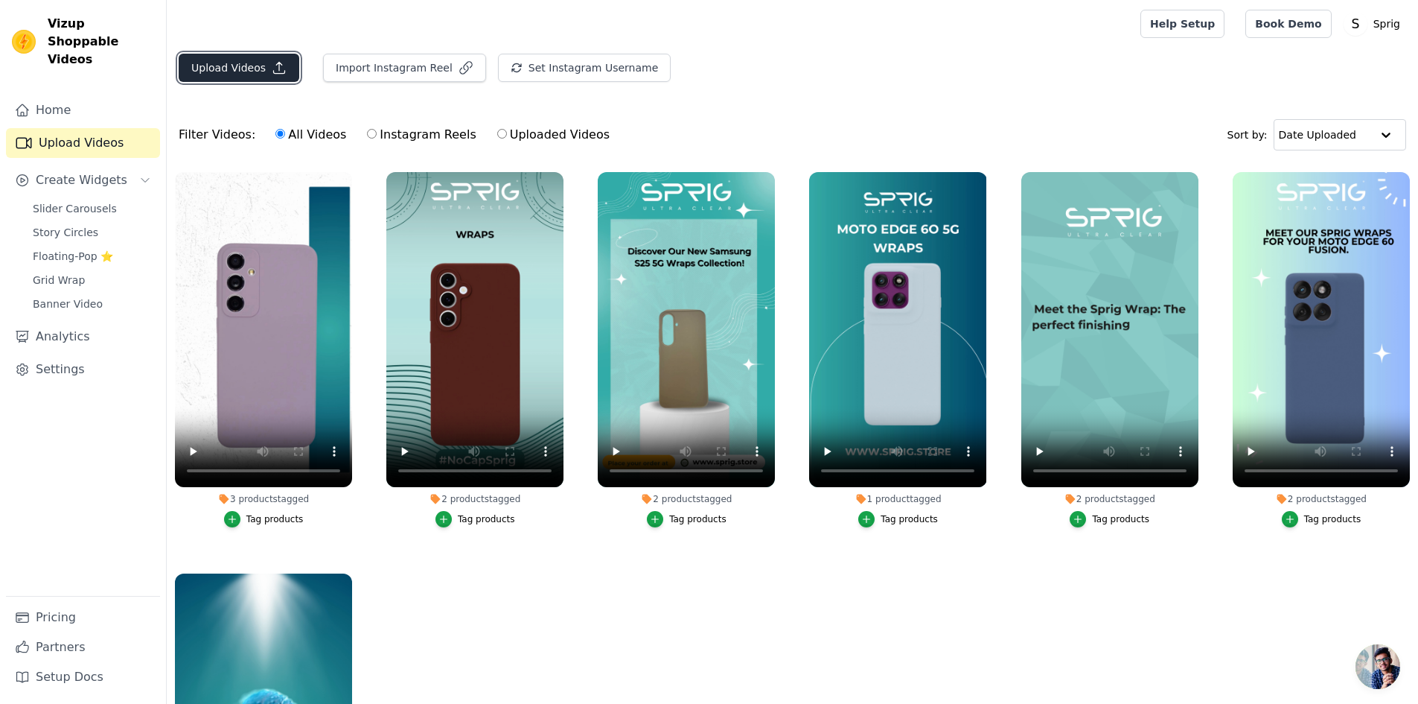
click at [223, 73] on button "Upload Videos" at bounding box center [239, 68] width 121 height 28
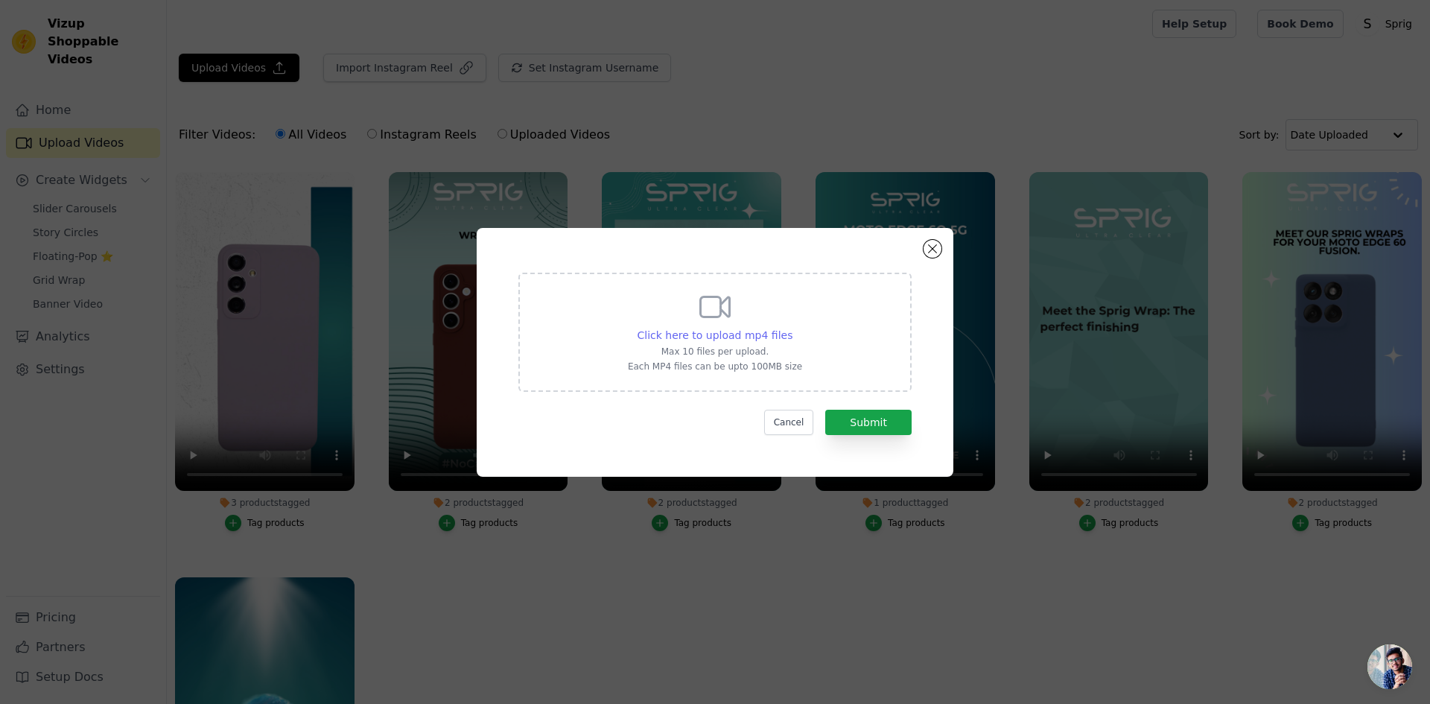
click at [716, 337] on span "Click here to upload mp4 files" at bounding box center [715, 335] width 156 height 12
click at [792, 328] on input "Click here to upload mp4 files Max 10 files per upload. Each MP4 files can be u…" at bounding box center [792, 327] width 1 height 1
type input "C:\fakepath\Moto G86 Power 5G(1) (1).mp4"
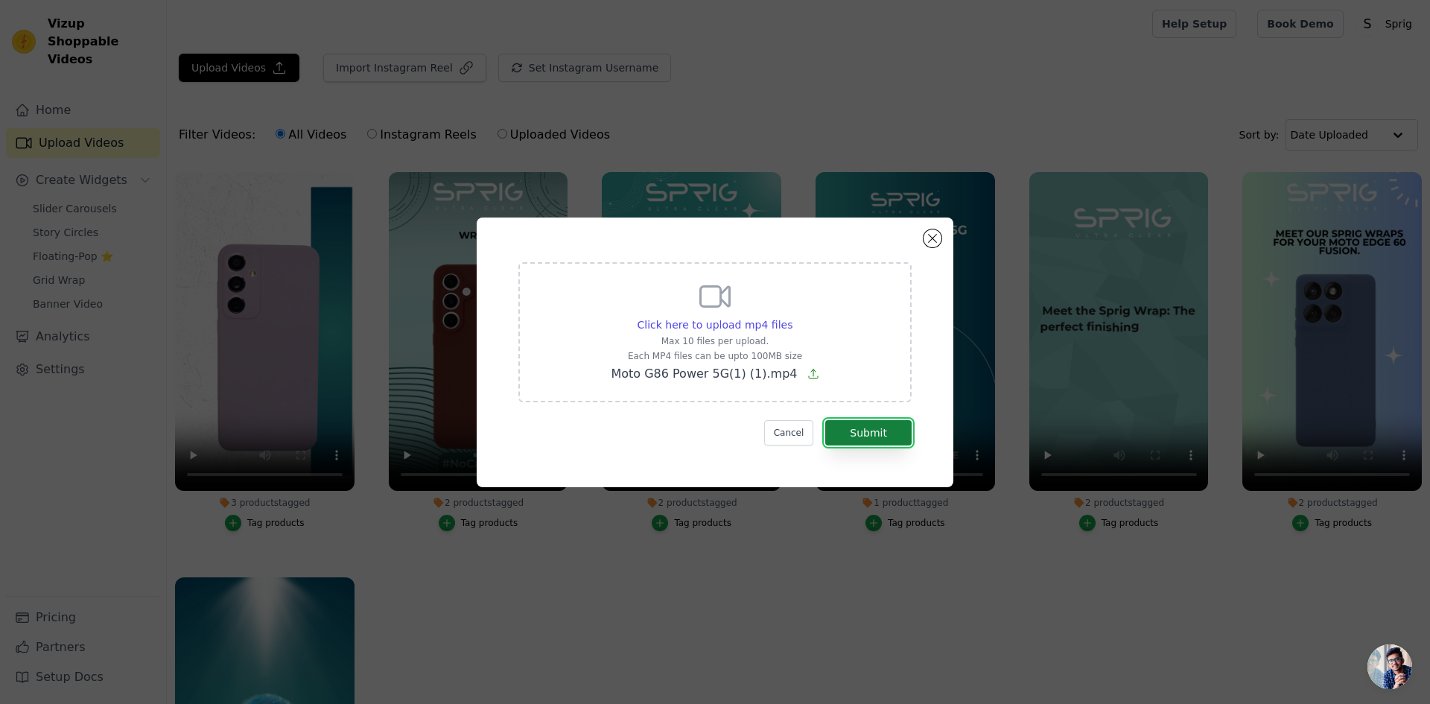
click at [885, 439] on button "Submit" at bounding box center [868, 432] width 86 height 25
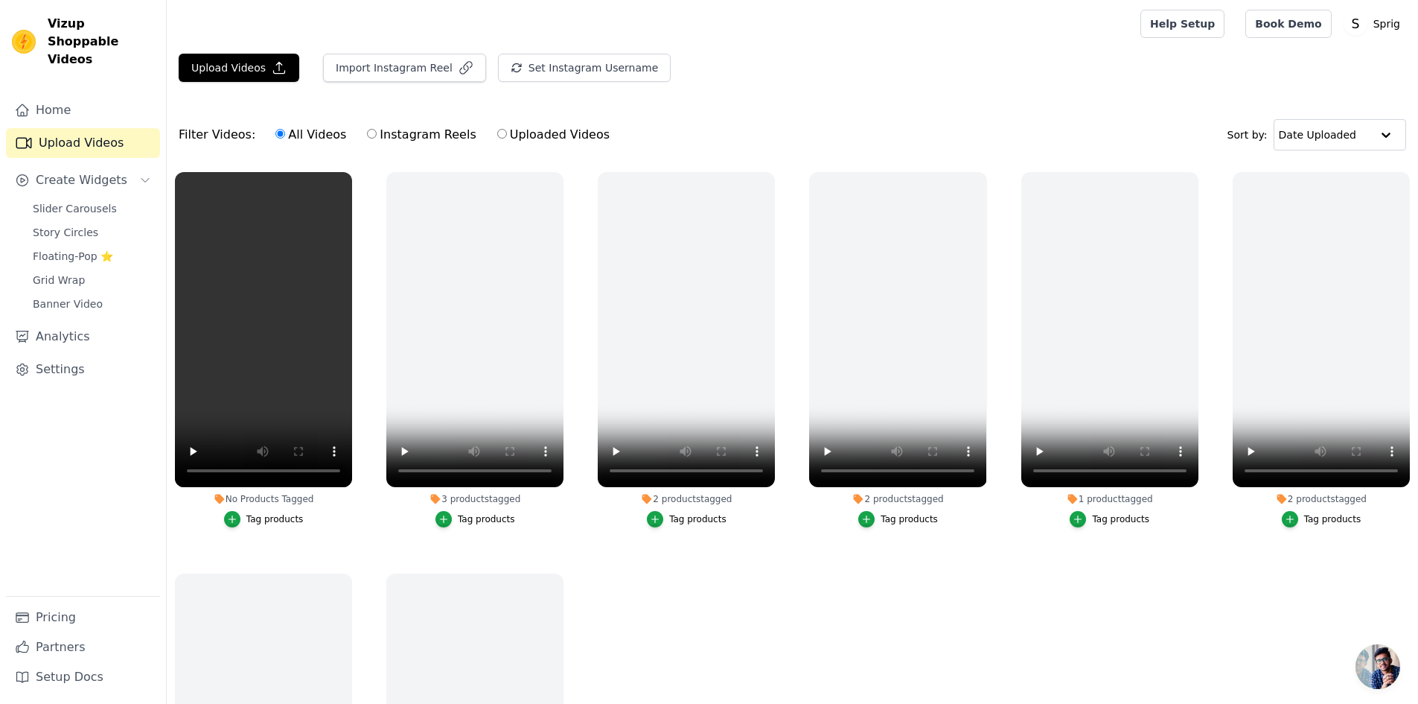
click at [271, 520] on div "Tag products" at bounding box center [274, 519] width 57 height 12
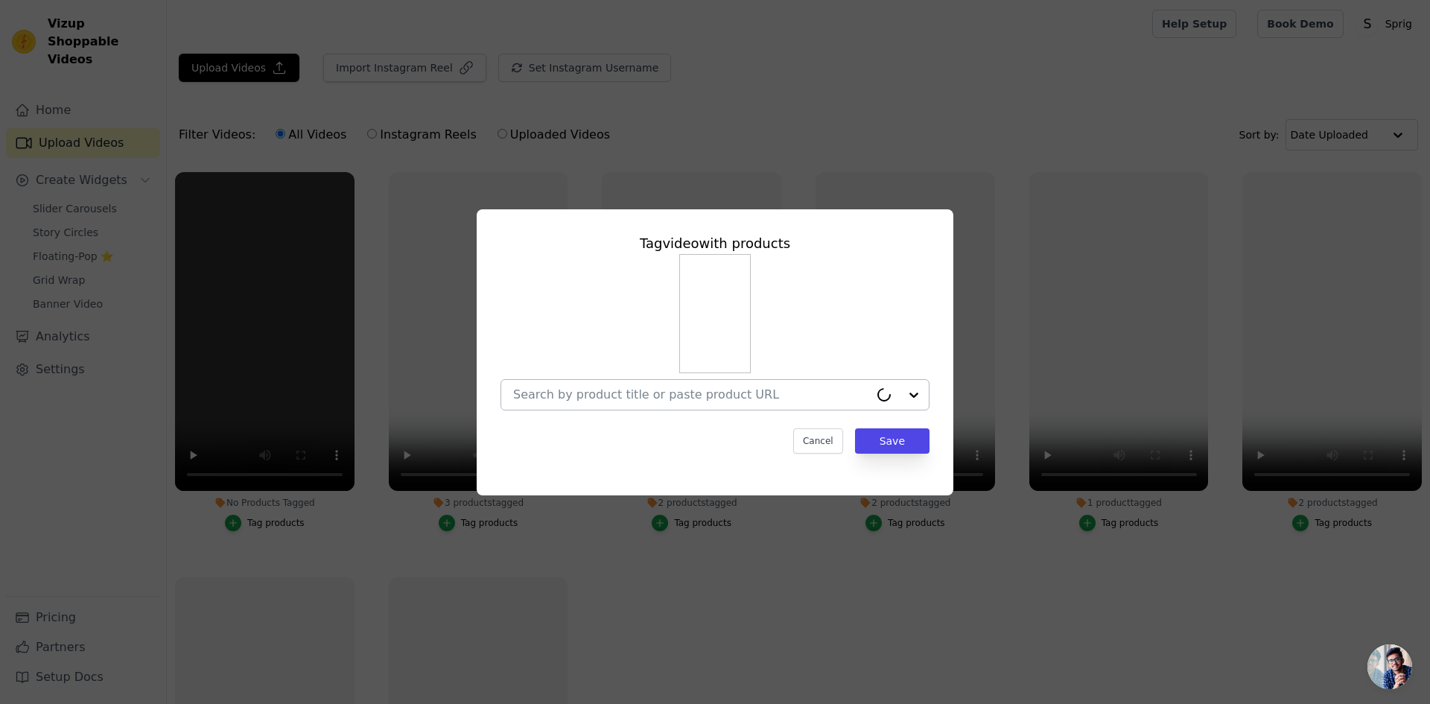
click at [674, 385] on div at bounding box center [691, 395] width 356 height 30
paste input "Moto G86 Power 5G"
type input "Moto G86 Power 5G"
click at [807, 399] on input "No Products Tagged Tag video with products Option undefined, selected. Select i…" at bounding box center [706, 394] width 386 height 14
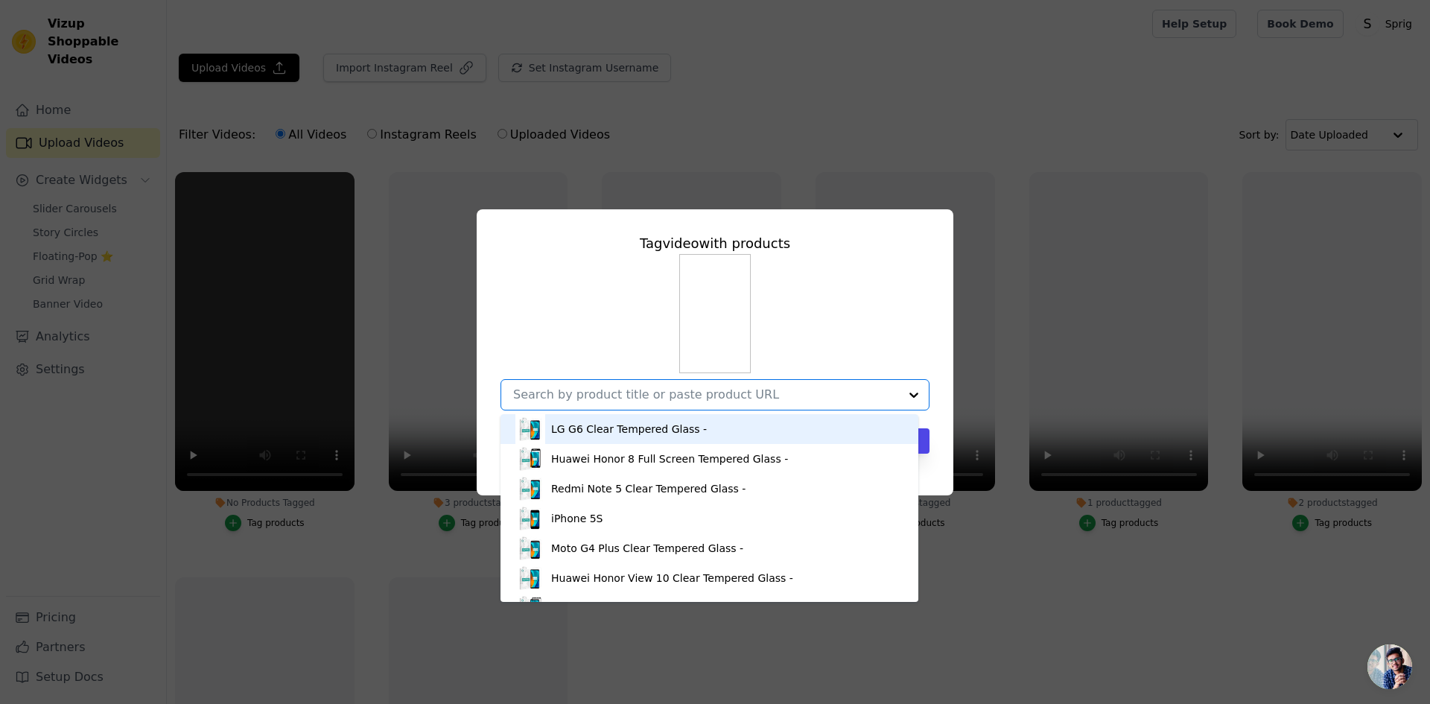
paste input "Moto G86 Power 5G"
type input "Moto G86 Power 5G"
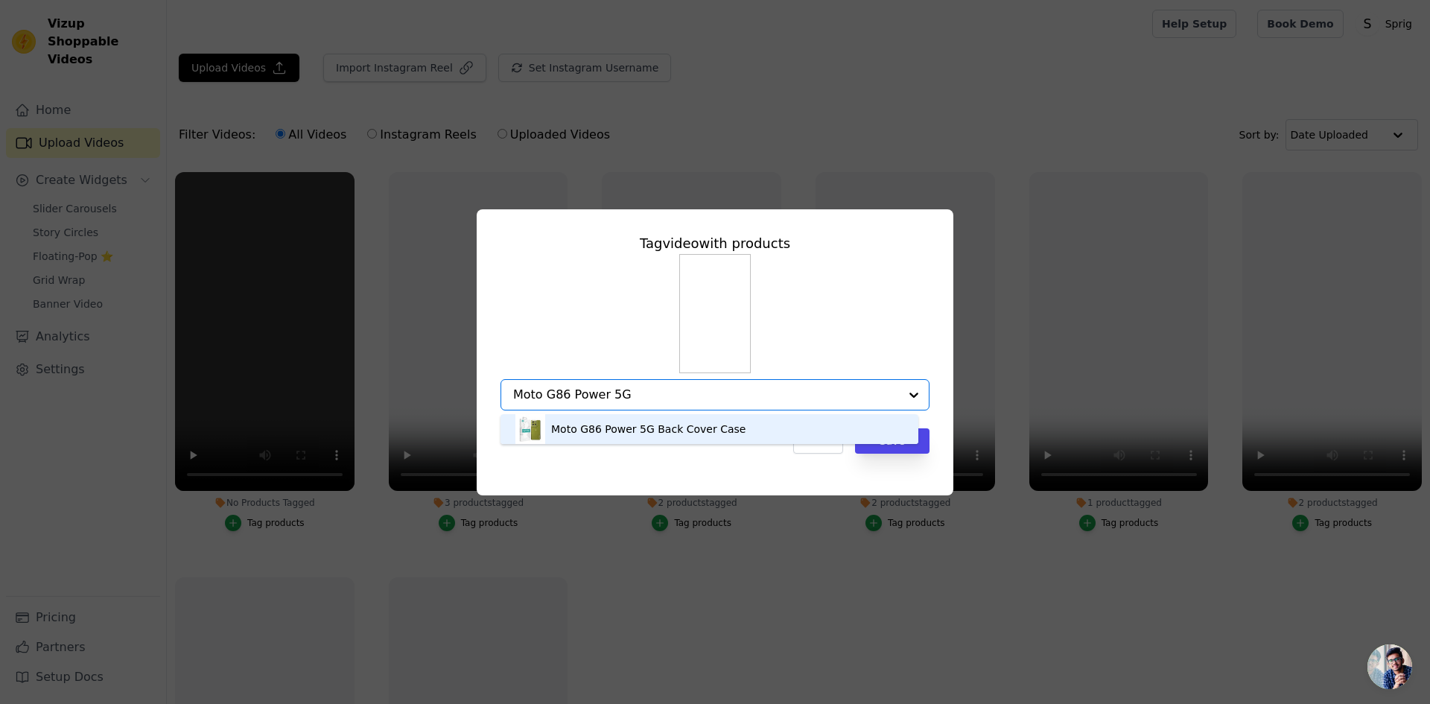
click at [610, 429] on div "Moto G86 Power 5G Back Cover Case" at bounding box center [648, 428] width 194 height 15
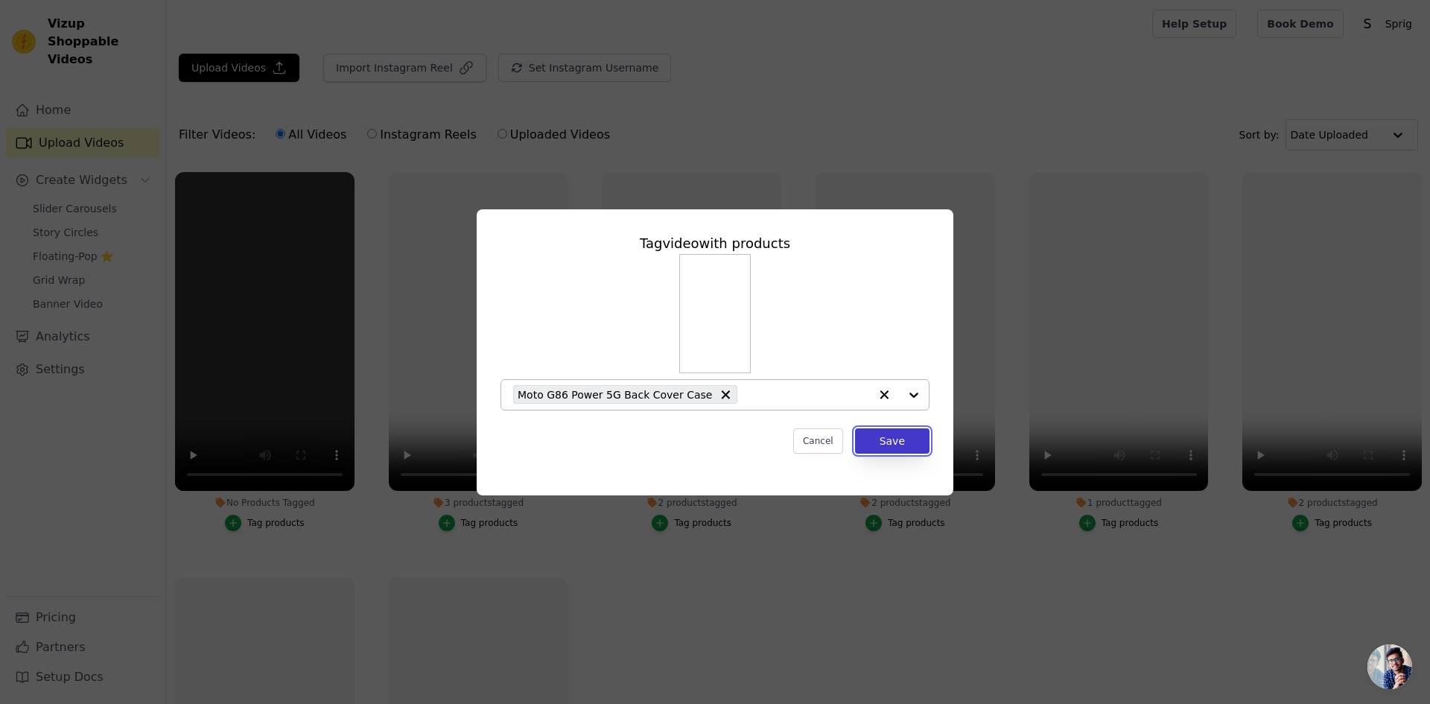
click at [902, 441] on button "Save" at bounding box center [892, 440] width 74 height 25
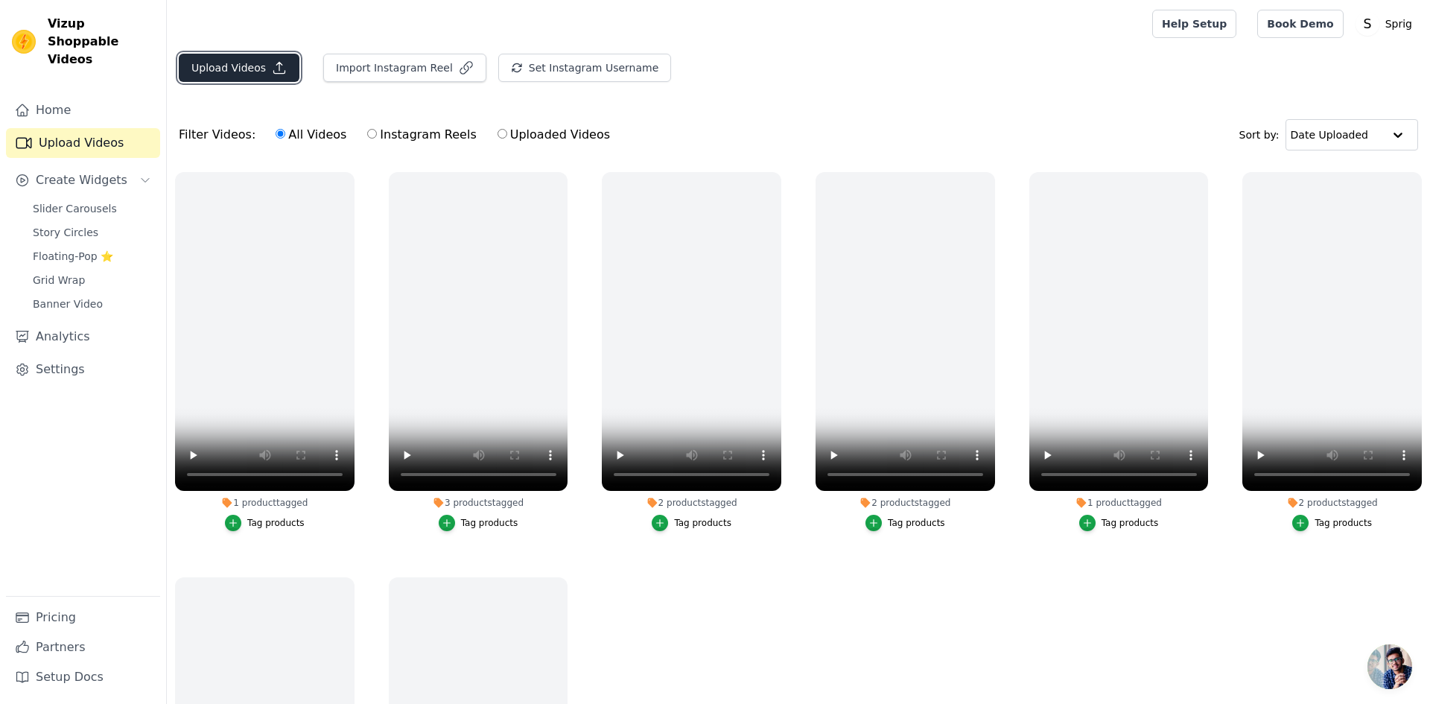
click at [246, 75] on button "Upload Videos" at bounding box center [239, 68] width 121 height 28
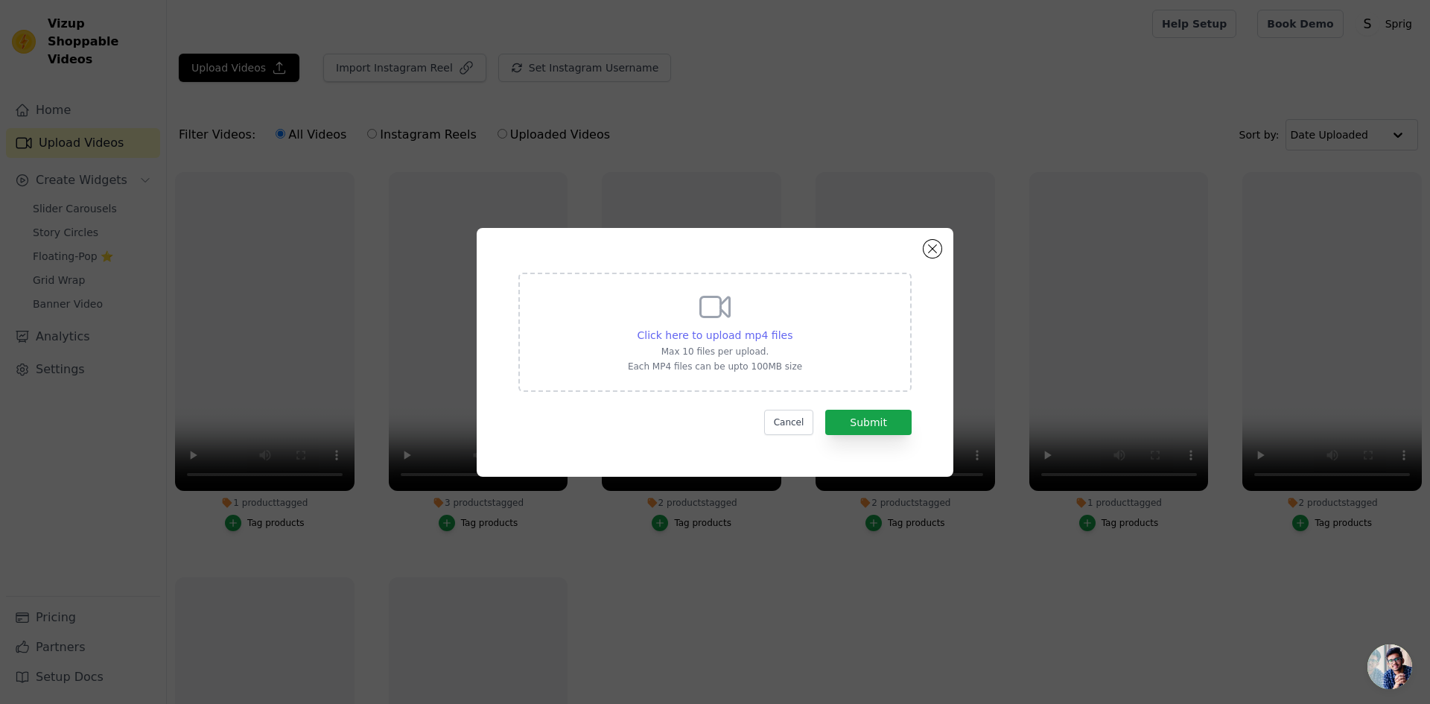
click at [734, 336] on span "Click here to upload mp4 files" at bounding box center [715, 335] width 156 height 12
click at [792, 328] on input "Click here to upload mp4 files Max 10 files per upload. Each MP4 files can be u…" at bounding box center [792, 327] width 1 height 1
type input "C:\fakepath\moto edge 60 pro(1).mp4"
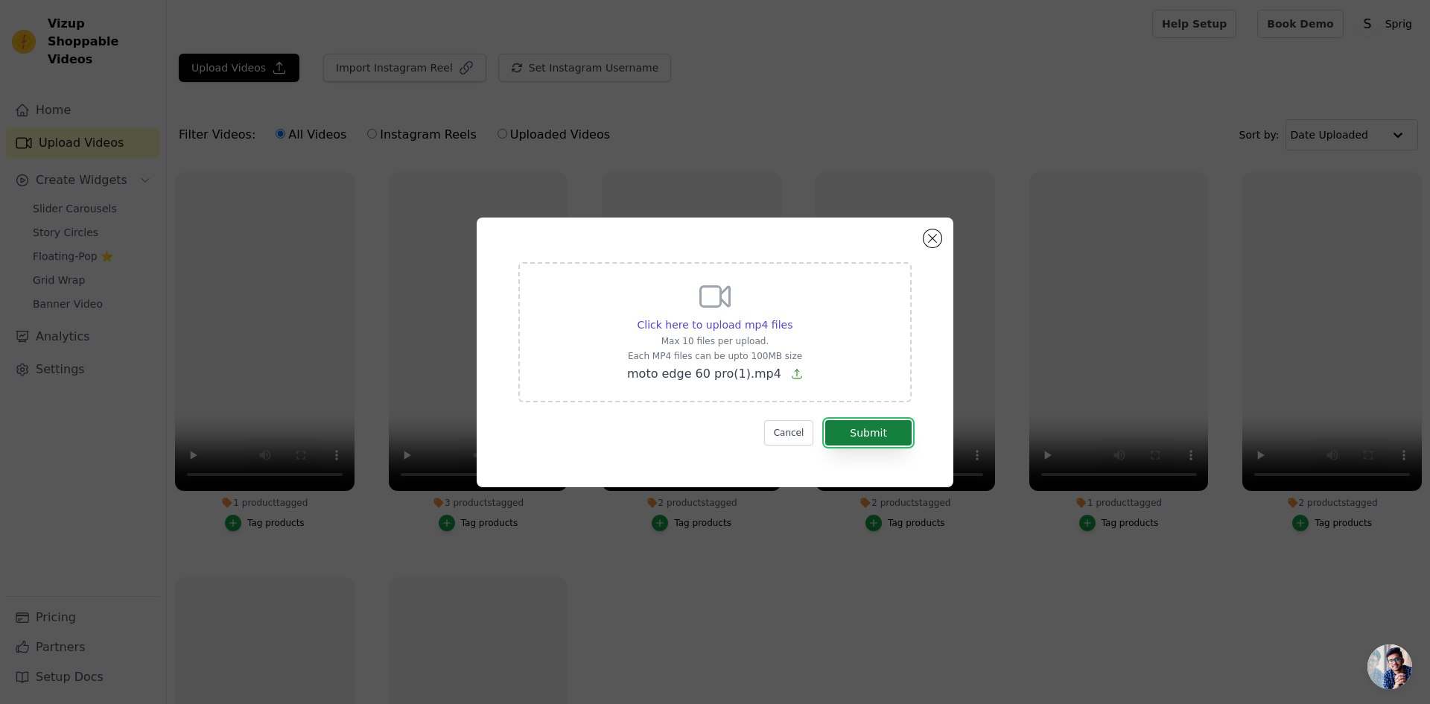
click at [856, 436] on button "Submit" at bounding box center [868, 432] width 86 height 25
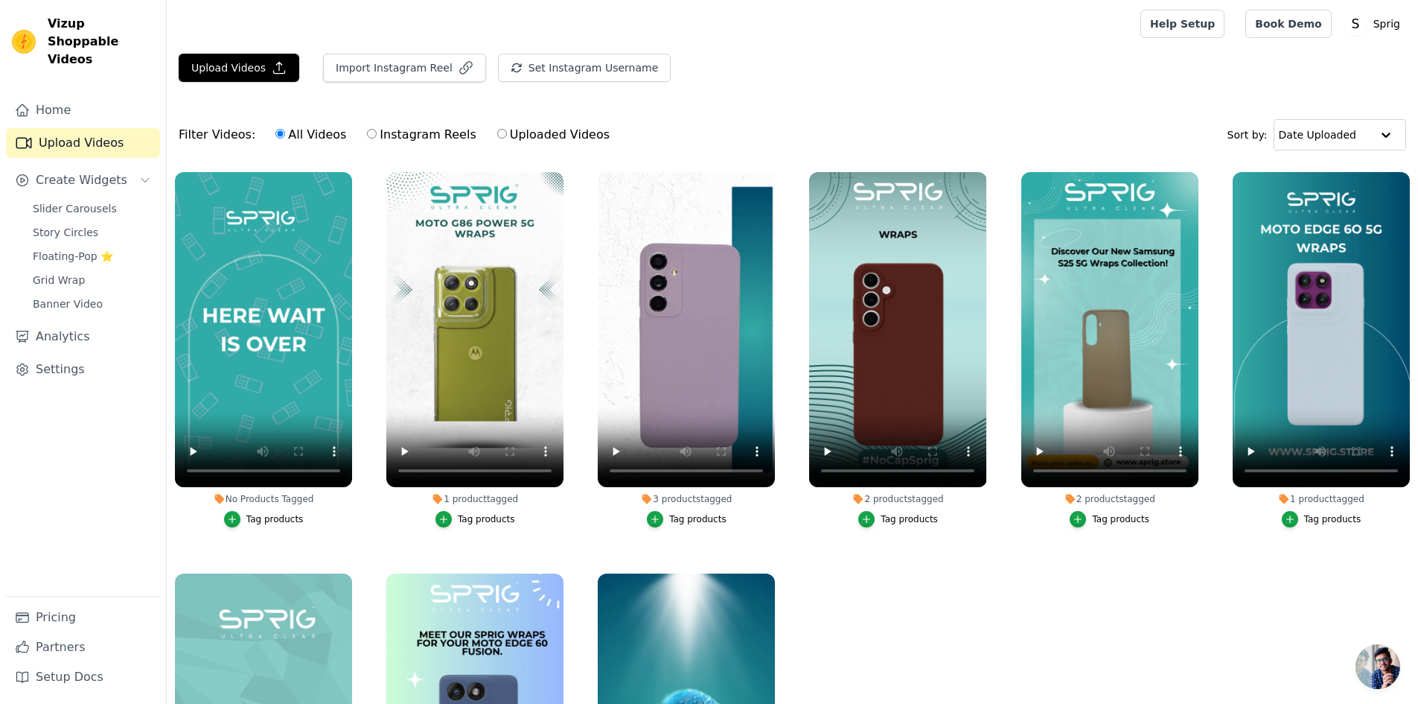
click at [292, 519] on div "Tag products" at bounding box center [274, 519] width 57 height 12
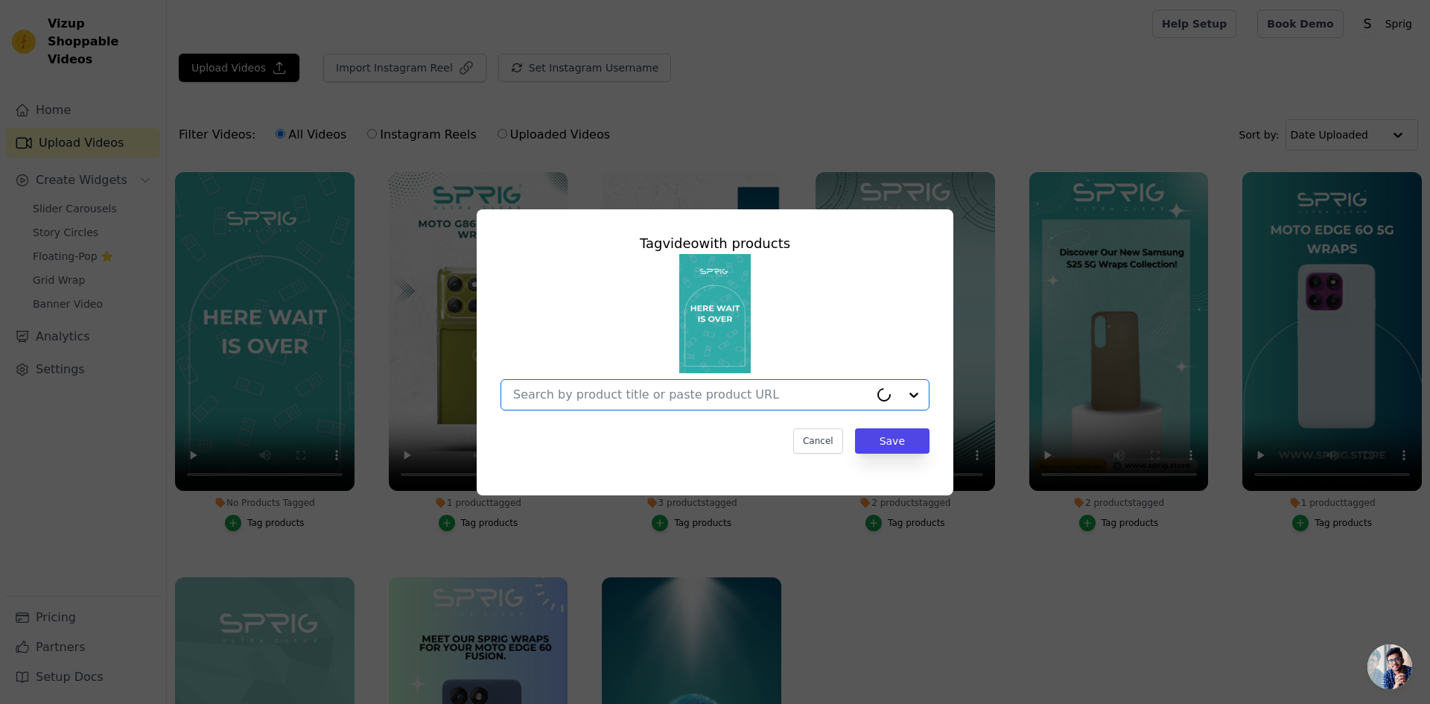
click at [549, 389] on input "No Products Tagged Tag video with products Option undefined, selected. Select i…" at bounding box center [691, 394] width 356 height 14
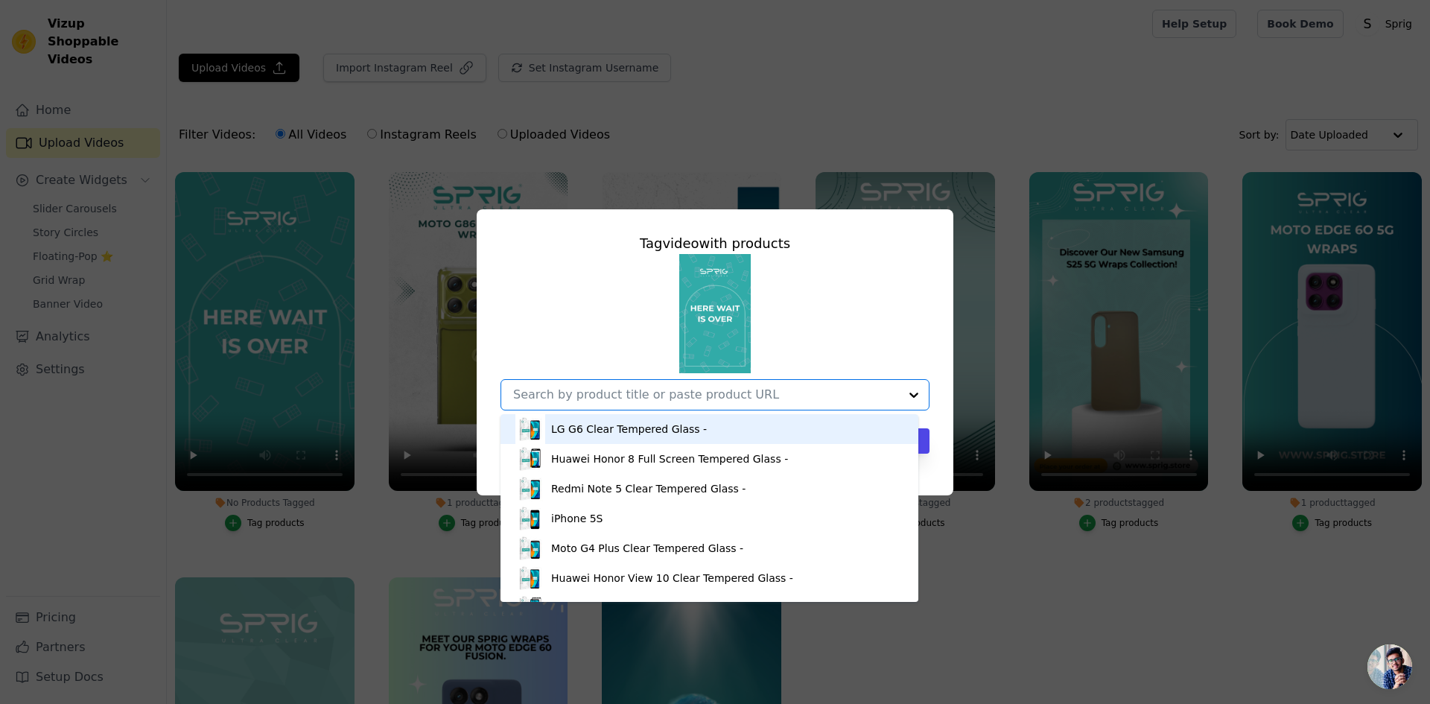
paste input "moto edge 60 pro"
type input "moto edge 60 pro"
drag, startPoint x: 601, startPoint y: 518, endPoint x: 793, endPoint y: 375, distance: 239.9
click at [793, 375] on div "Moto Edge 60 Fusion Back Cover Case Moto Edge 60 Stylus Back Cover Case Moto Ed…" at bounding box center [714, 332] width 429 height 156
drag, startPoint x: 609, startPoint y: 512, endPoint x: 724, endPoint y: 397, distance: 162.7
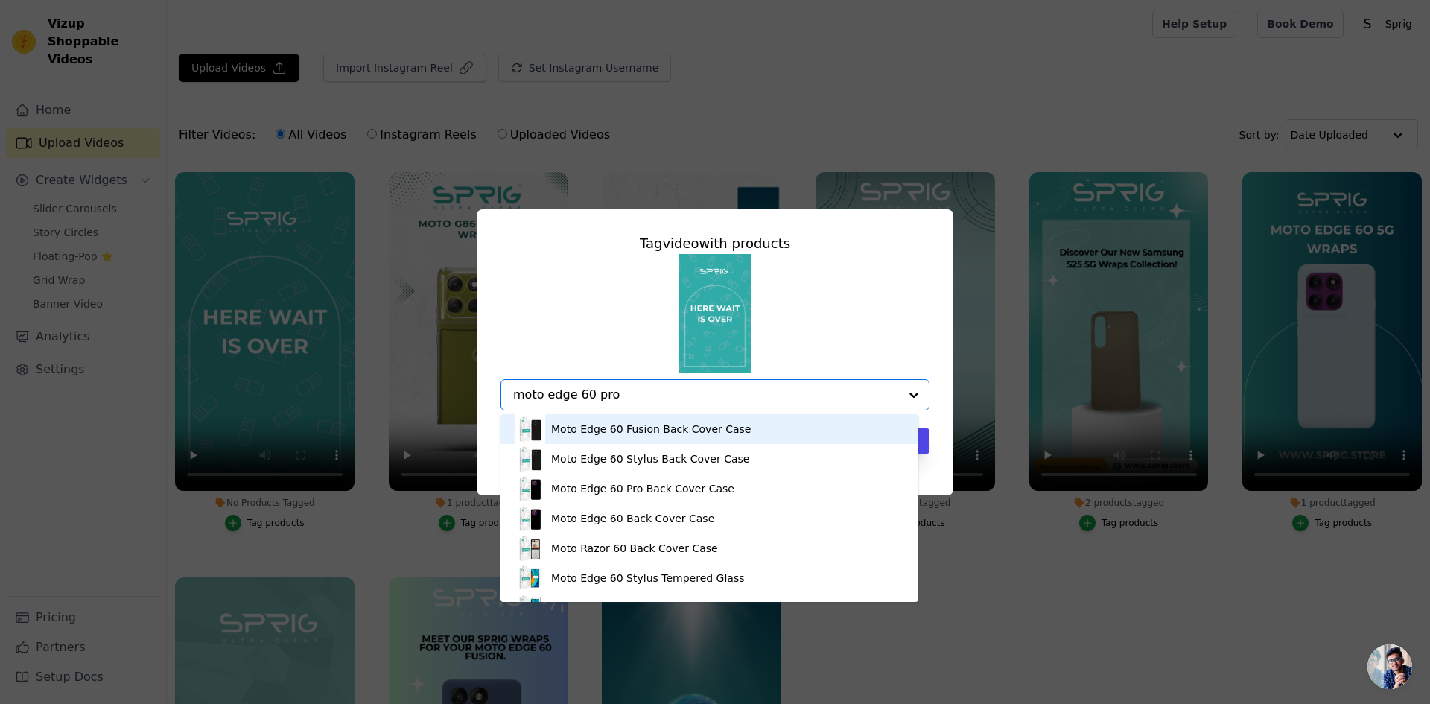
click at [724, 397] on div "Moto Edge 60 Fusion Back Cover Case Moto Edge 60 Stylus Back Cover Case Moto Ed…" at bounding box center [714, 394] width 429 height 31
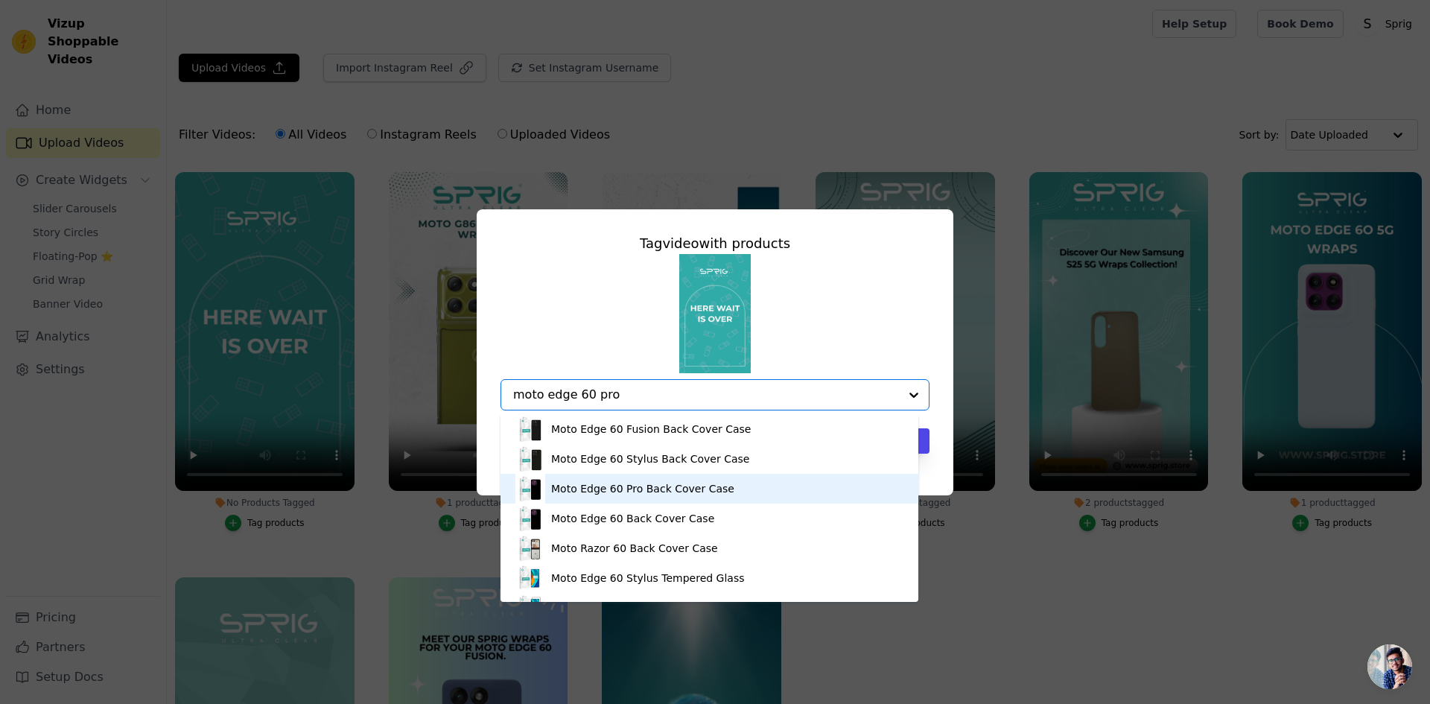
click at [638, 489] on div "Moto Edge 60 Pro Back Cover Case" at bounding box center [642, 488] width 183 height 15
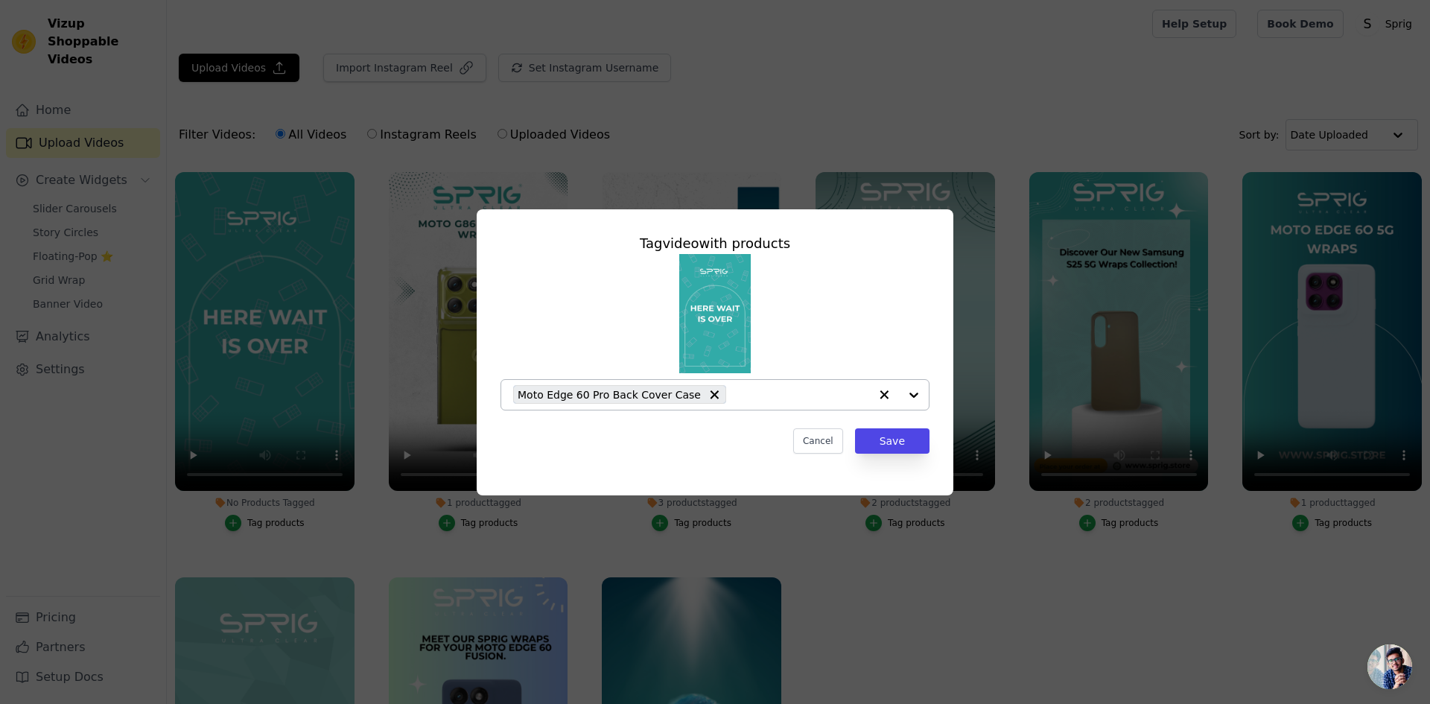
paste input "moto edge 60 pro"
type input "moto edge 60 pro"
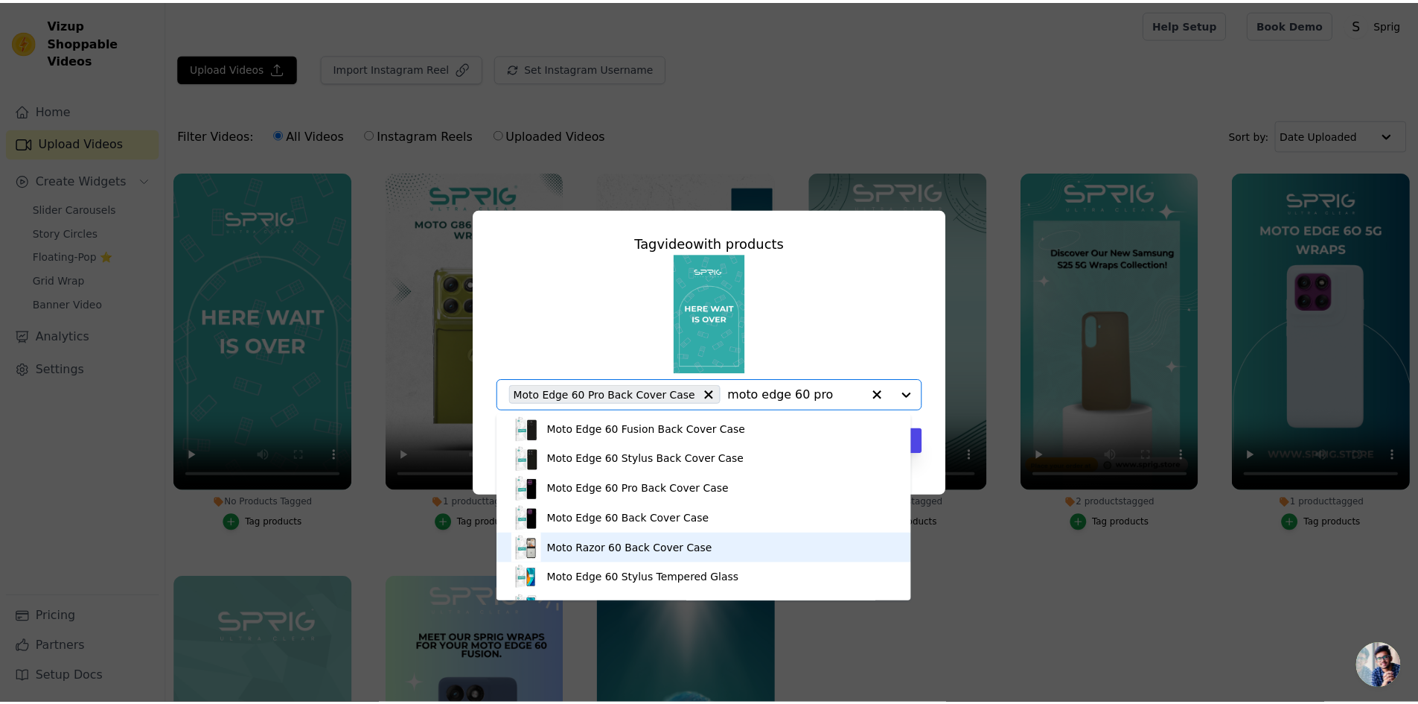
scroll to position [51, 0]
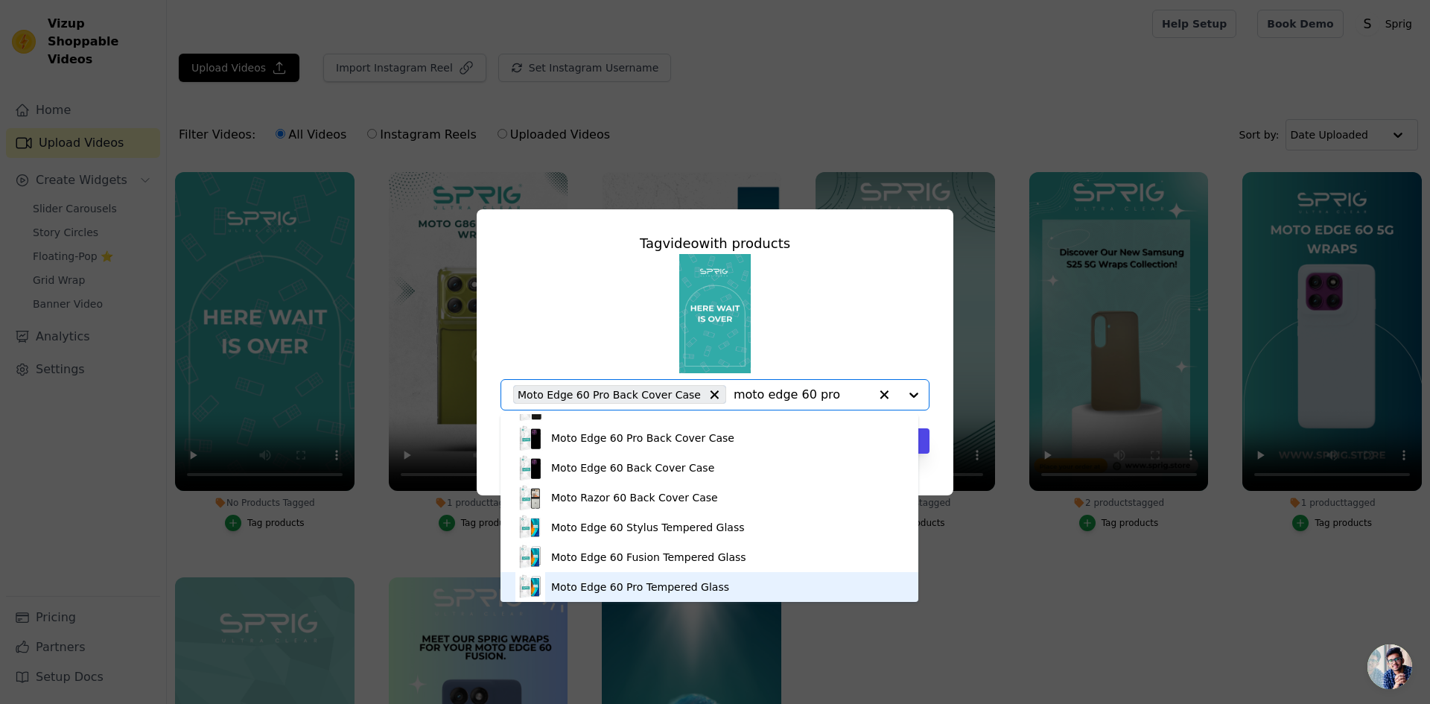
click at [689, 588] on div "Moto Edge 60 Pro Tempered Glass" at bounding box center [640, 586] width 178 height 15
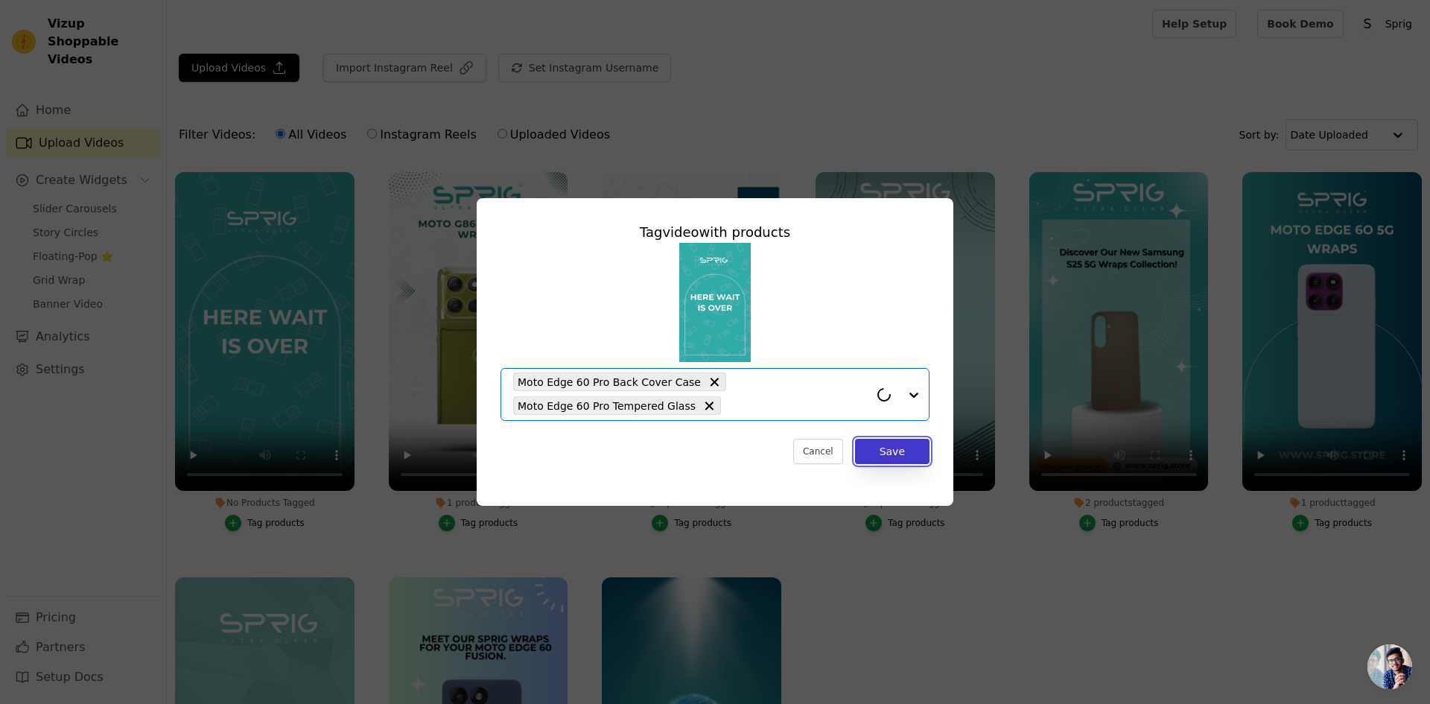
click at [893, 453] on button "Save" at bounding box center [892, 451] width 74 height 25
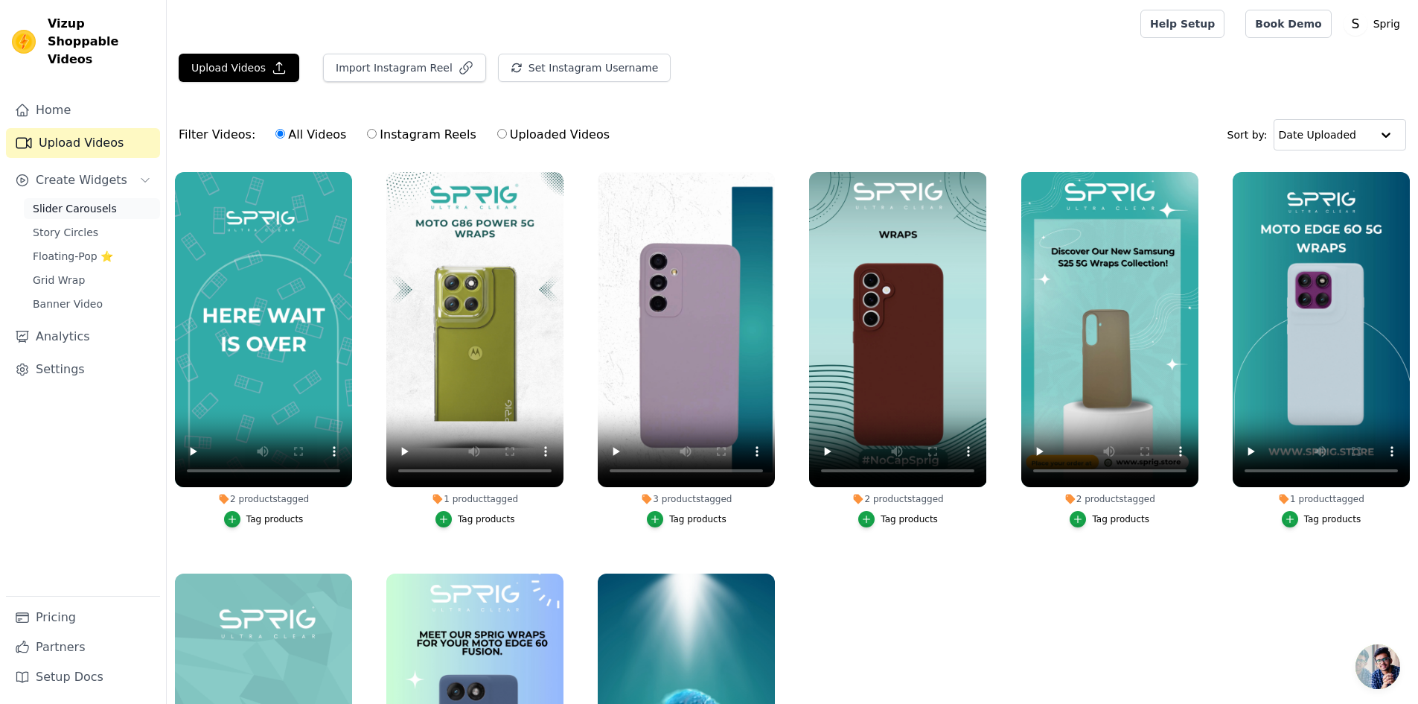
click at [95, 201] on span "Slider Carousels" at bounding box center [75, 208] width 84 height 15
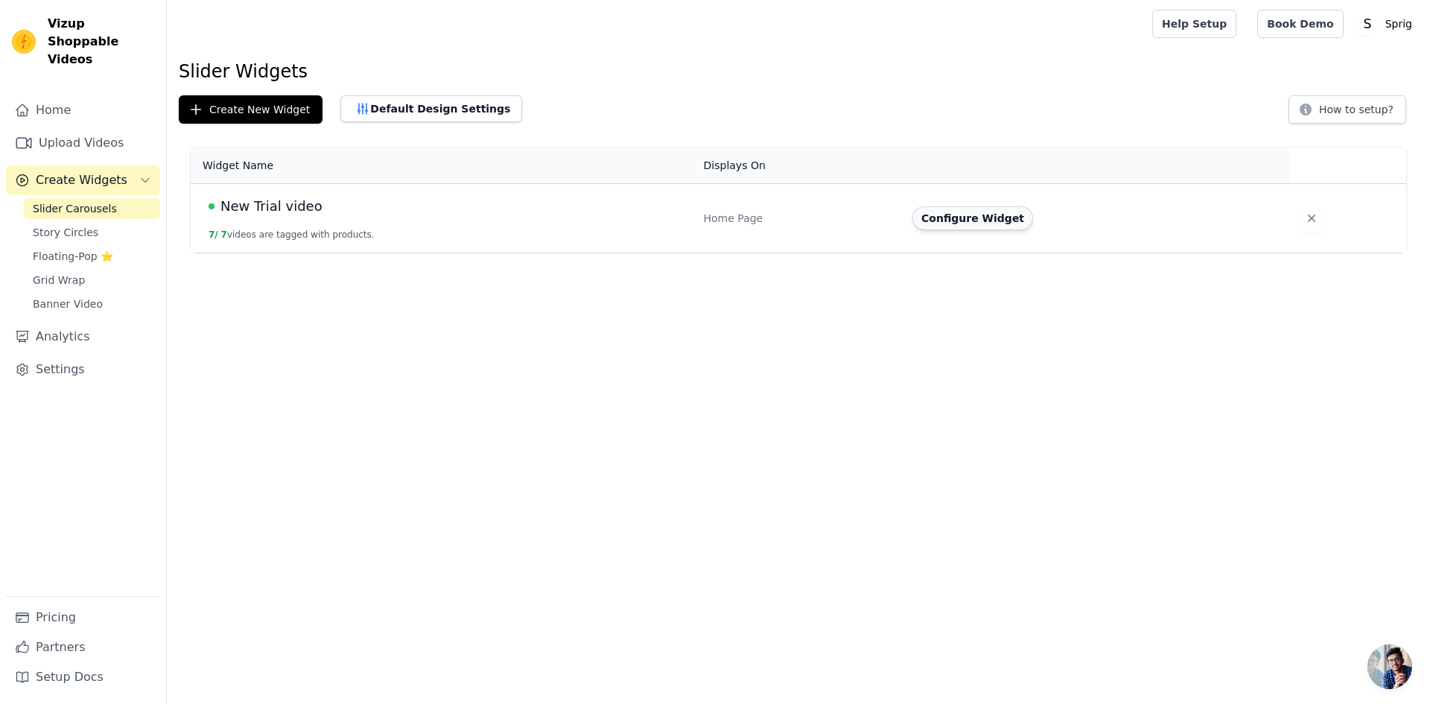
click at [942, 222] on button "Configure Widget" at bounding box center [972, 218] width 121 height 24
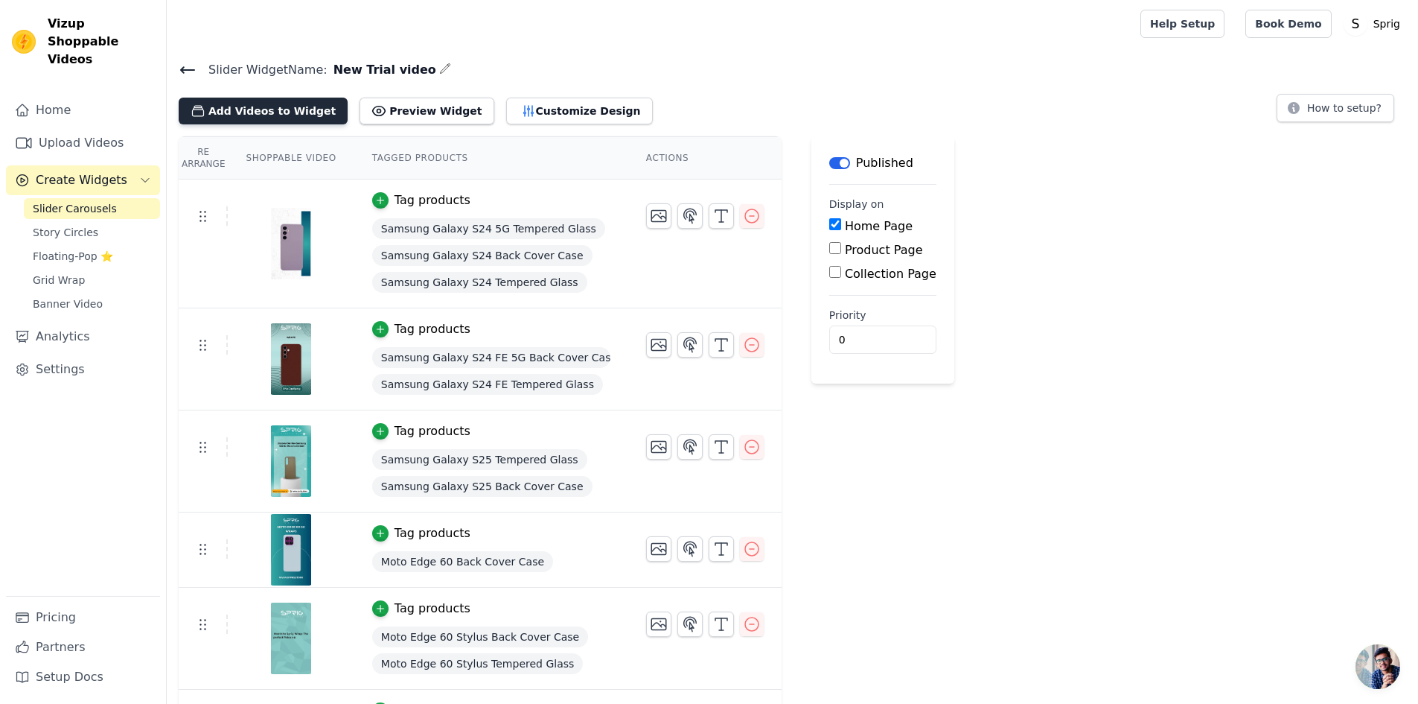
click at [273, 115] on button "Add Videos to Widget" at bounding box center [263, 111] width 169 height 27
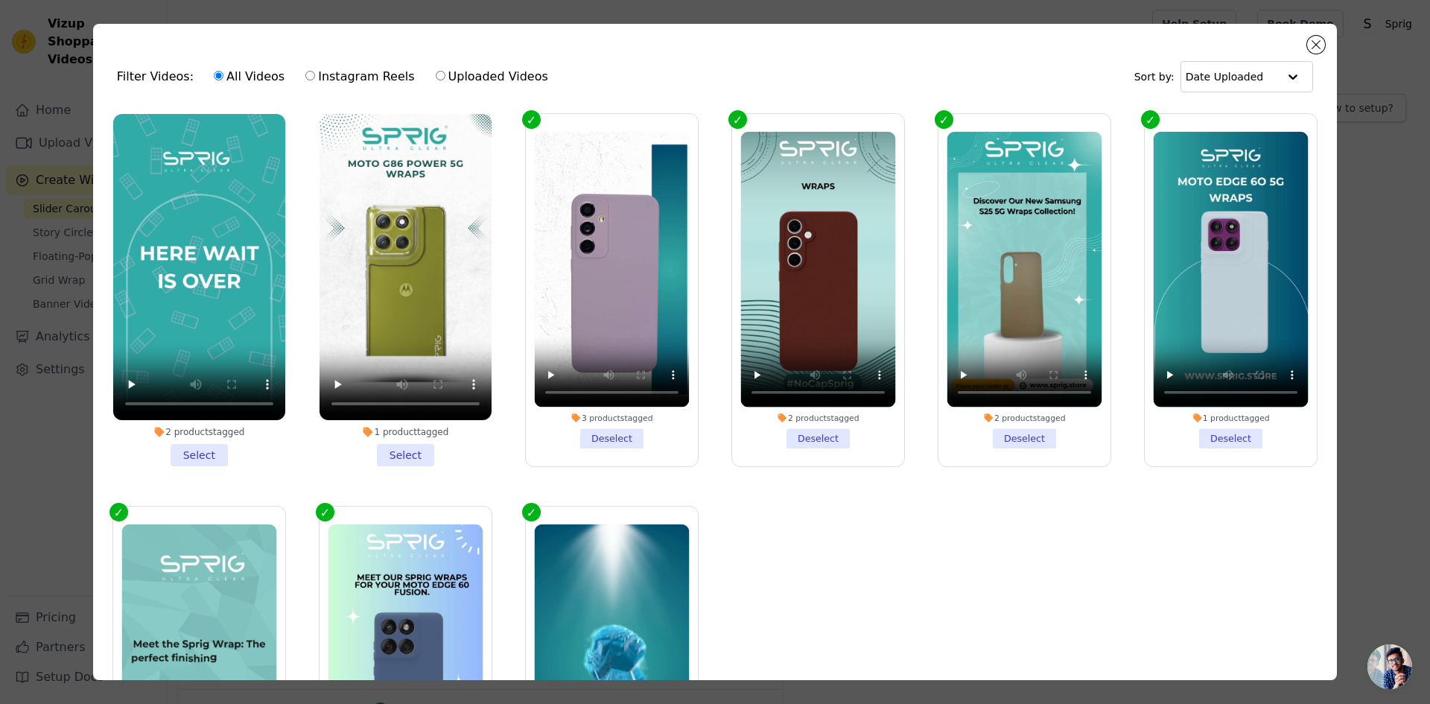
click at [201, 450] on li "2 products tagged Select" at bounding box center [199, 290] width 172 height 352
click at [0, 0] on input "2 products tagged Select" at bounding box center [0, 0] width 0 height 0
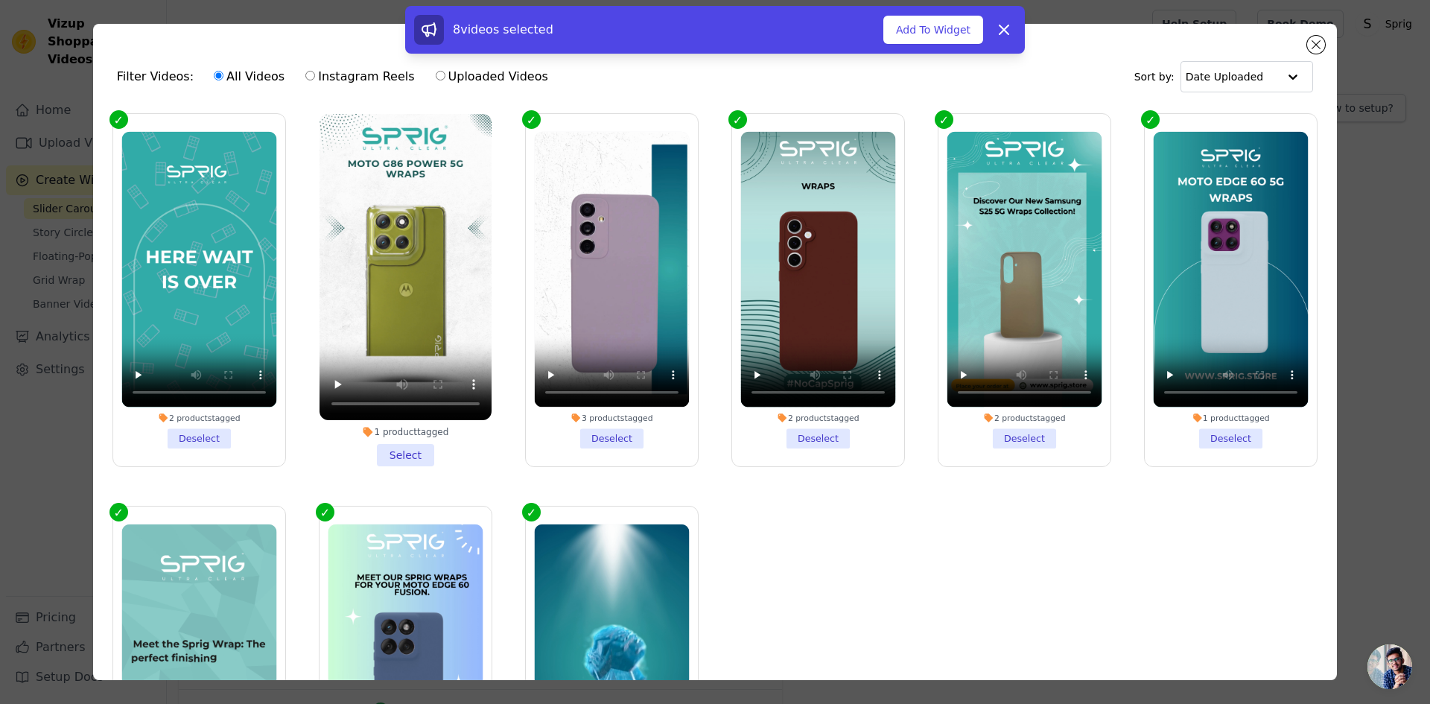
click at [391, 442] on li "1 product tagged Select" at bounding box center [405, 290] width 172 height 352
click at [0, 0] on input "1 product tagged Select" at bounding box center [0, 0] width 0 height 0
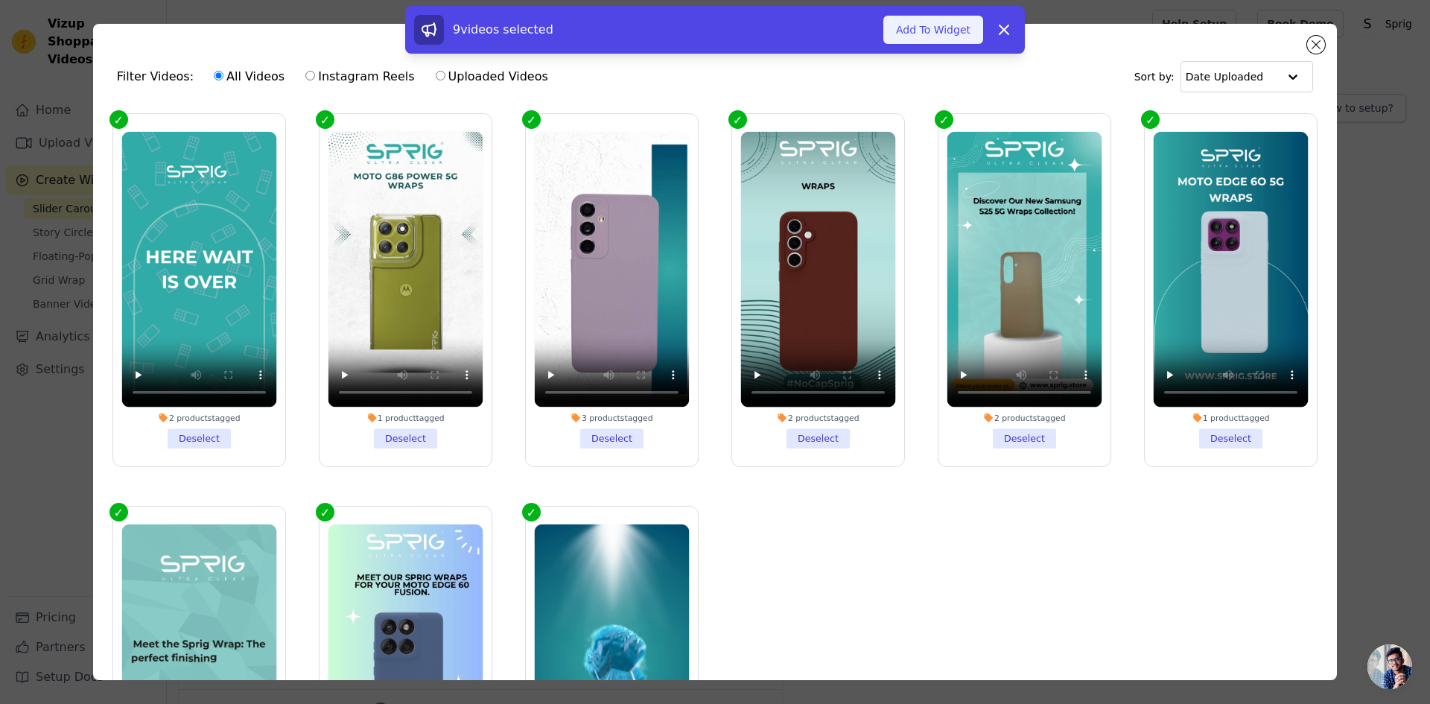
click at [941, 33] on button "Add To Widget" at bounding box center [933, 30] width 100 height 28
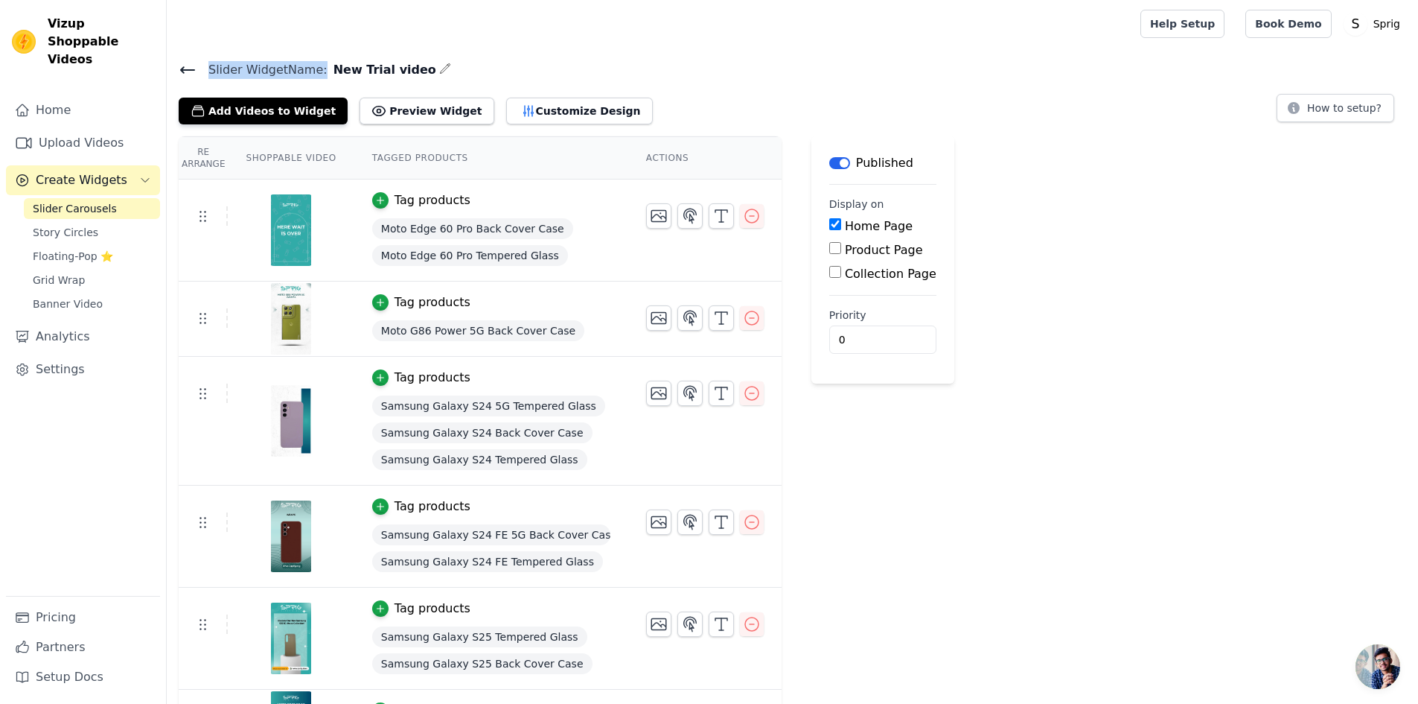
drag, startPoint x: 207, startPoint y: 68, endPoint x: 315, endPoint y: 69, distance: 108.0
click at [315, 69] on span "Slider Widget Name:" at bounding box center [262, 70] width 131 height 18
copy span "Slider Widget Name"
click at [412, 112] on button "Preview Widget" at bounding box center [427, 111] width 134 height 27
click at [650, 217] on icon "button" at bounding box center [659, 216] width 18 height 18
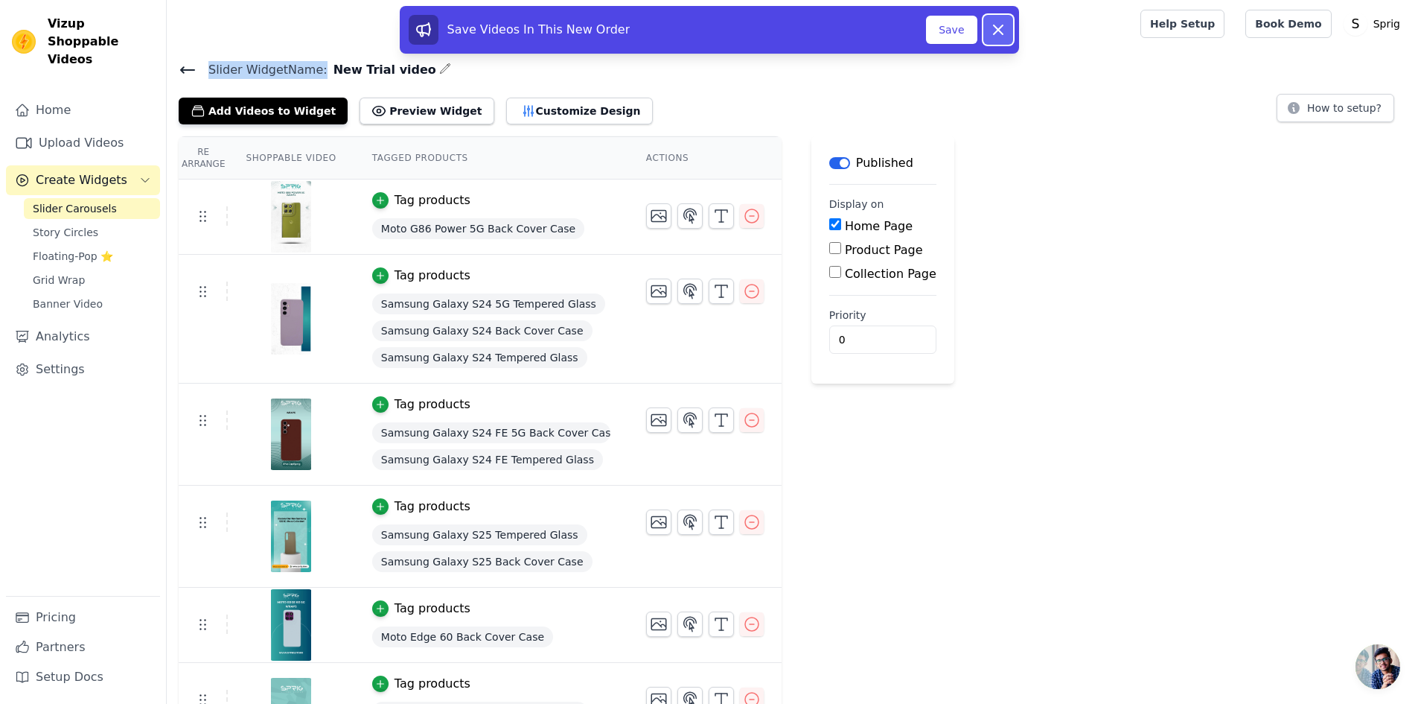
click at [1004, 31] on icon at bounding box center [999, 30] width 18 height 18
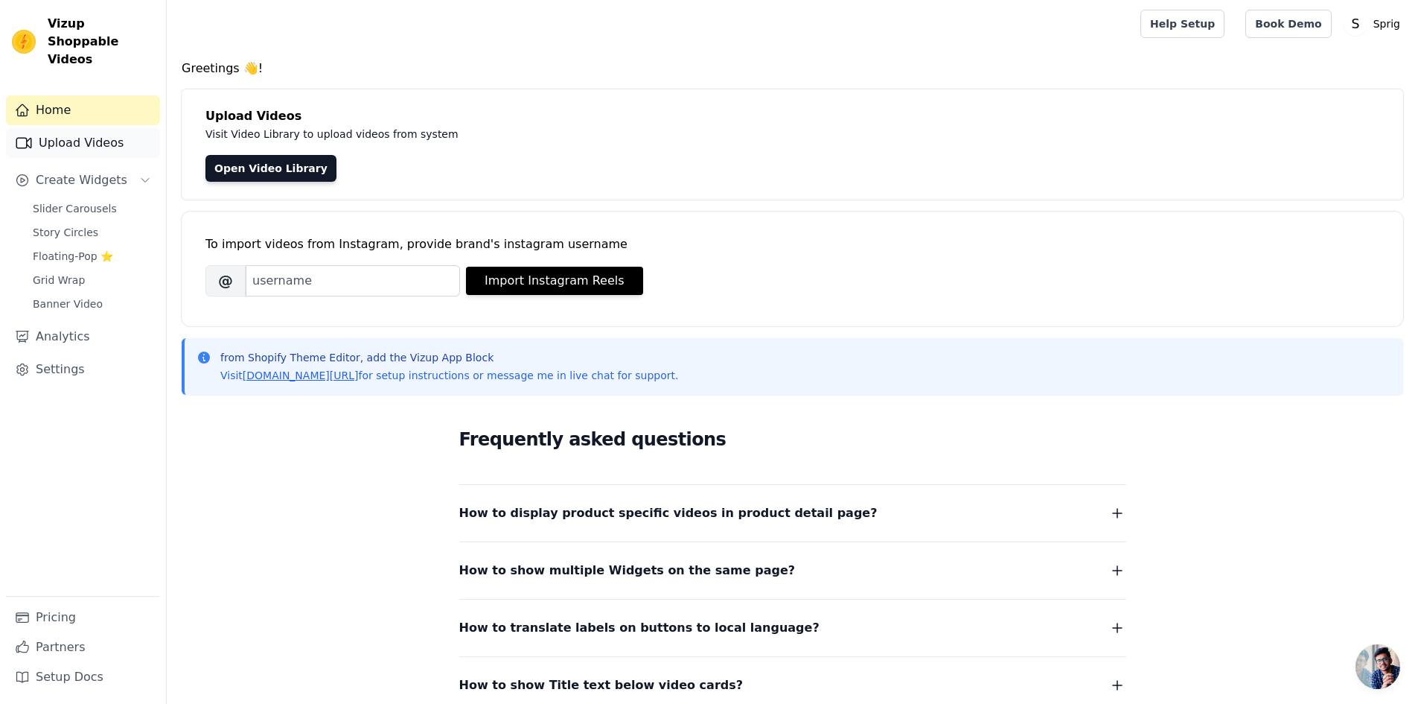
click at [60, 128] on link "Upload Videos" at bounding box center [83, 143] width 154 height 30
click at [66, 201] on span "Slider Carousels" at bounding box center [75, 208] width 84 height 15
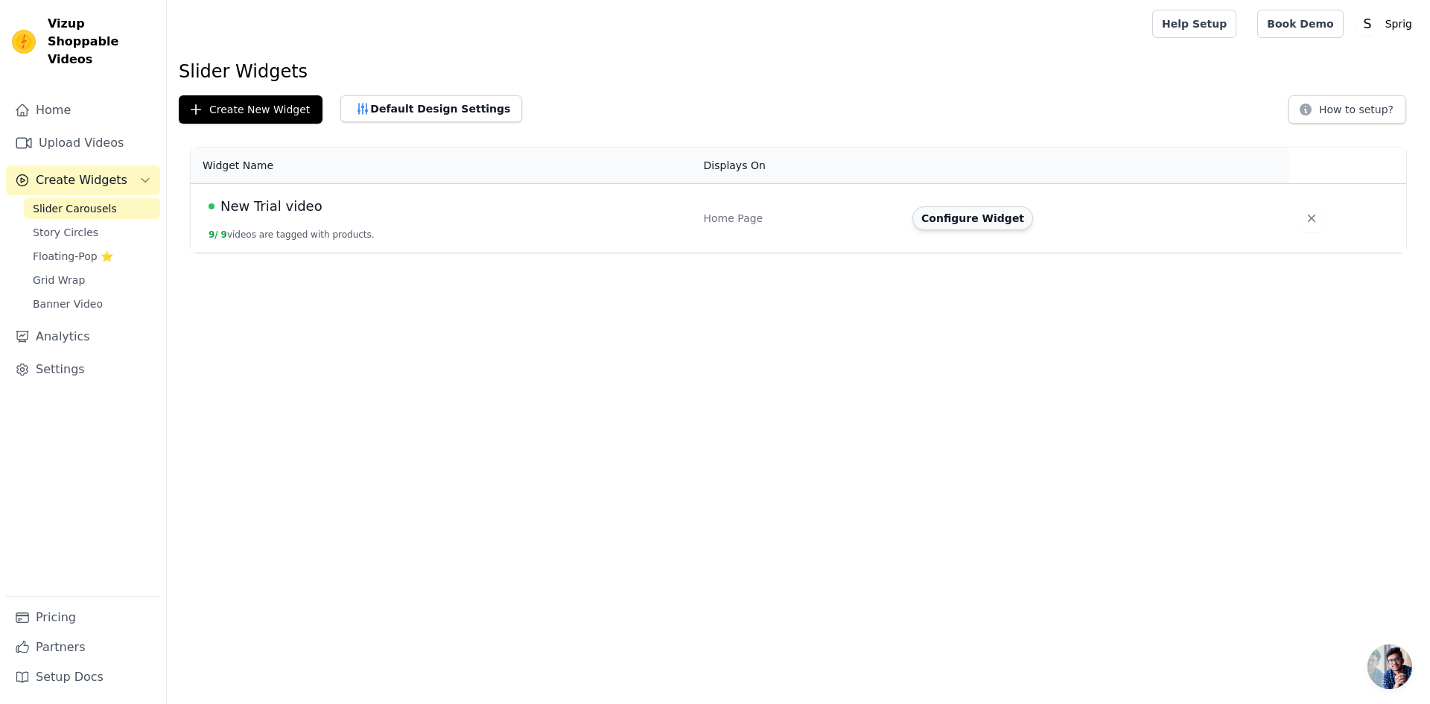
click at [966, 220] on button "Configure Widget" at bounding box center [972, 218] width 121 height 24
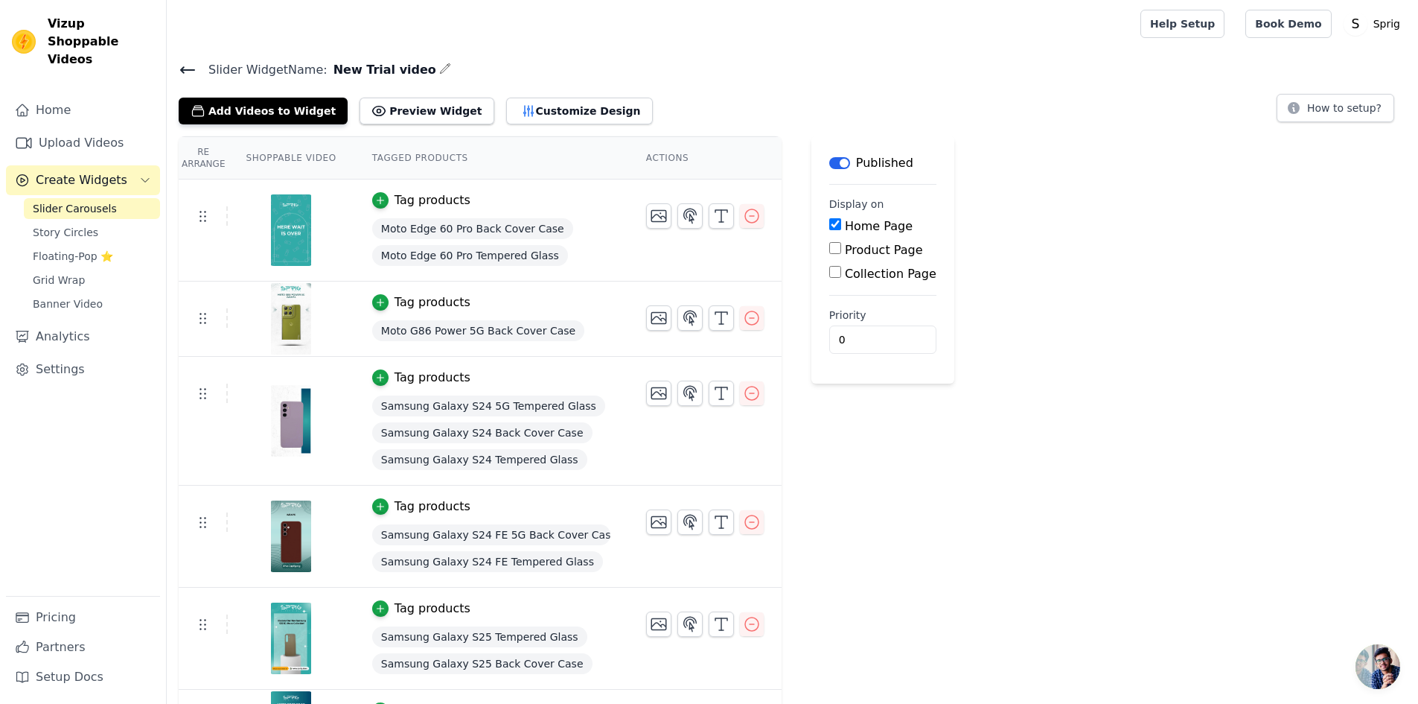
click at [829, 253] on input "Product Page" at bounding box center [835, 248] width 12 height 12
checkbox input "true"
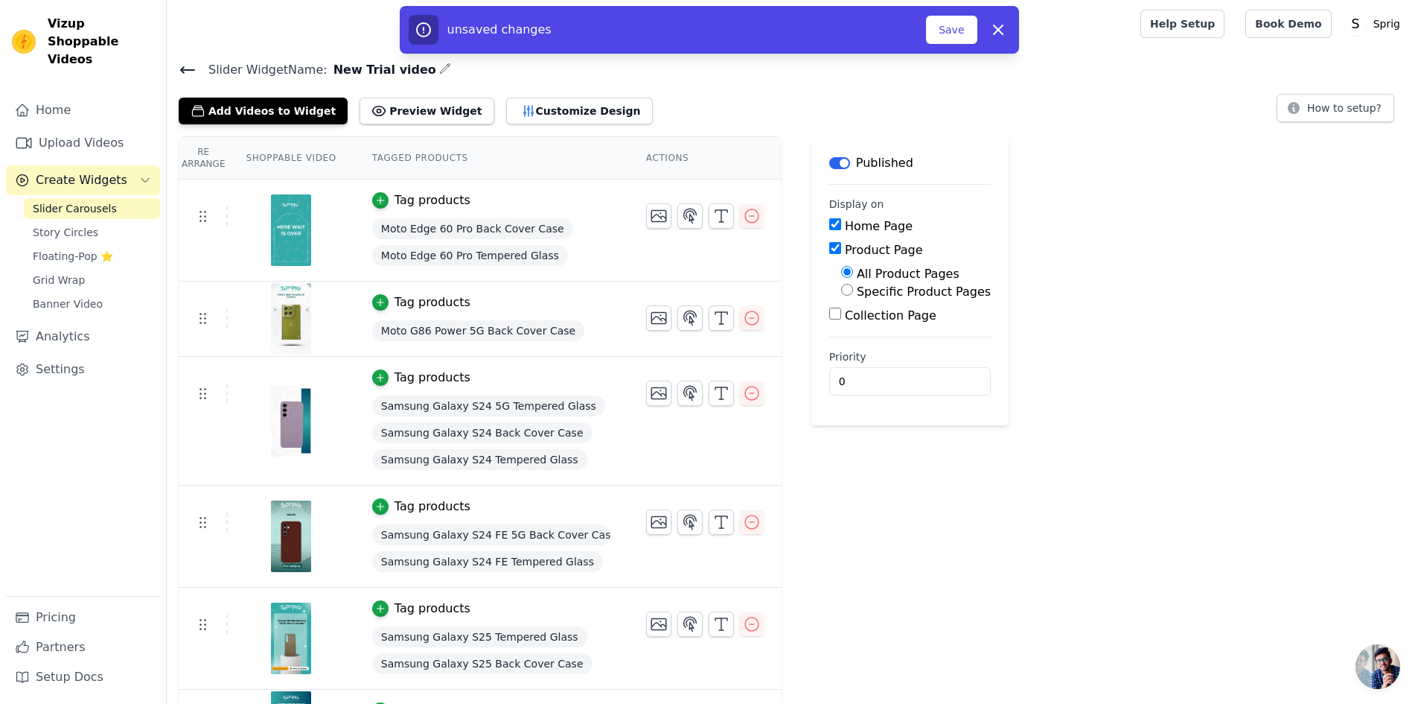
click at [841, 290] on input "Specific Product Pages" at bounding box center [847, 290] width 12 height 12
radio input "true"
click at [841, 272] on input "All Product Pages" at bounding box center [847, 272] width 12 height 12
radio input "true"
click at [859, 288] on label "Specific Product Pages" at bounding box center [924, 291] width 134 height 14
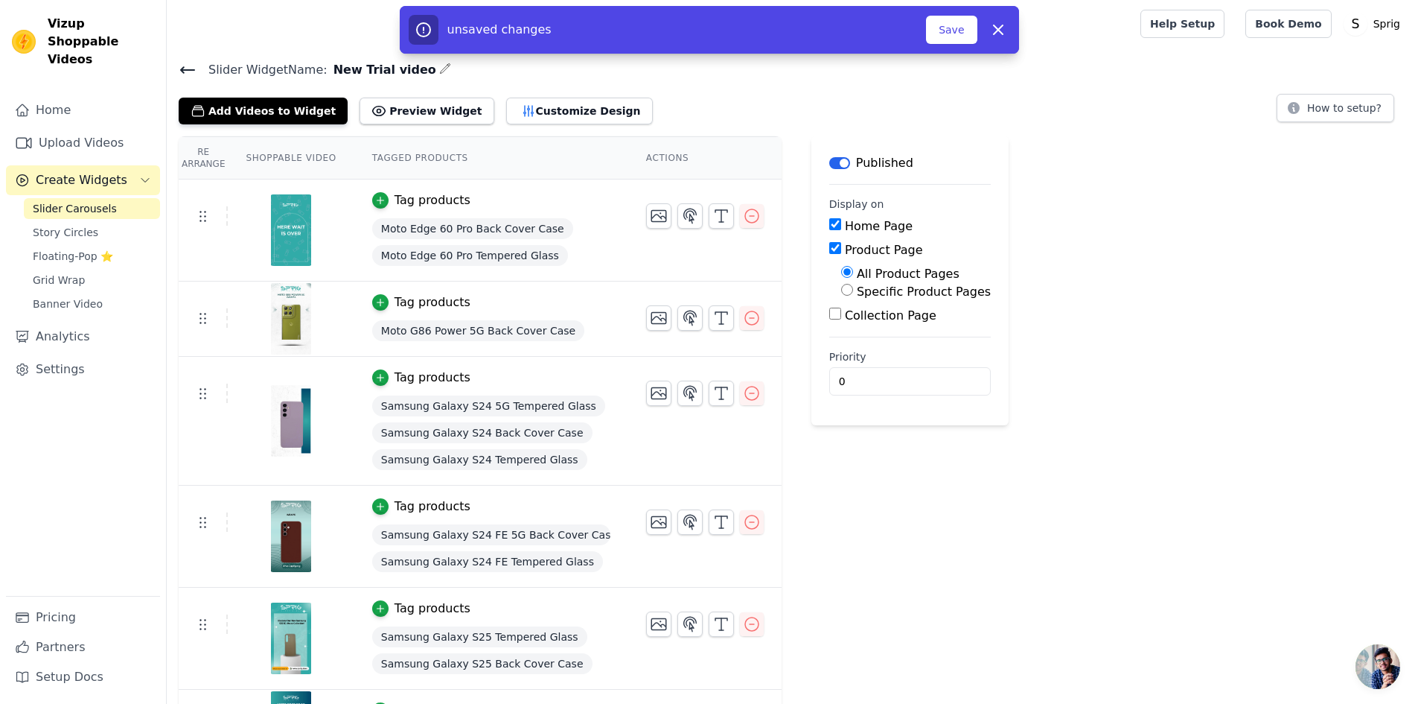
click at [853, 288] on input "Specific Product Pages" at bounding box center [847, 290] width 12 height 12
radio input "true"
click at [851, 328] on button "Select Products" at bounding box center [891, 325] width 100 height 25
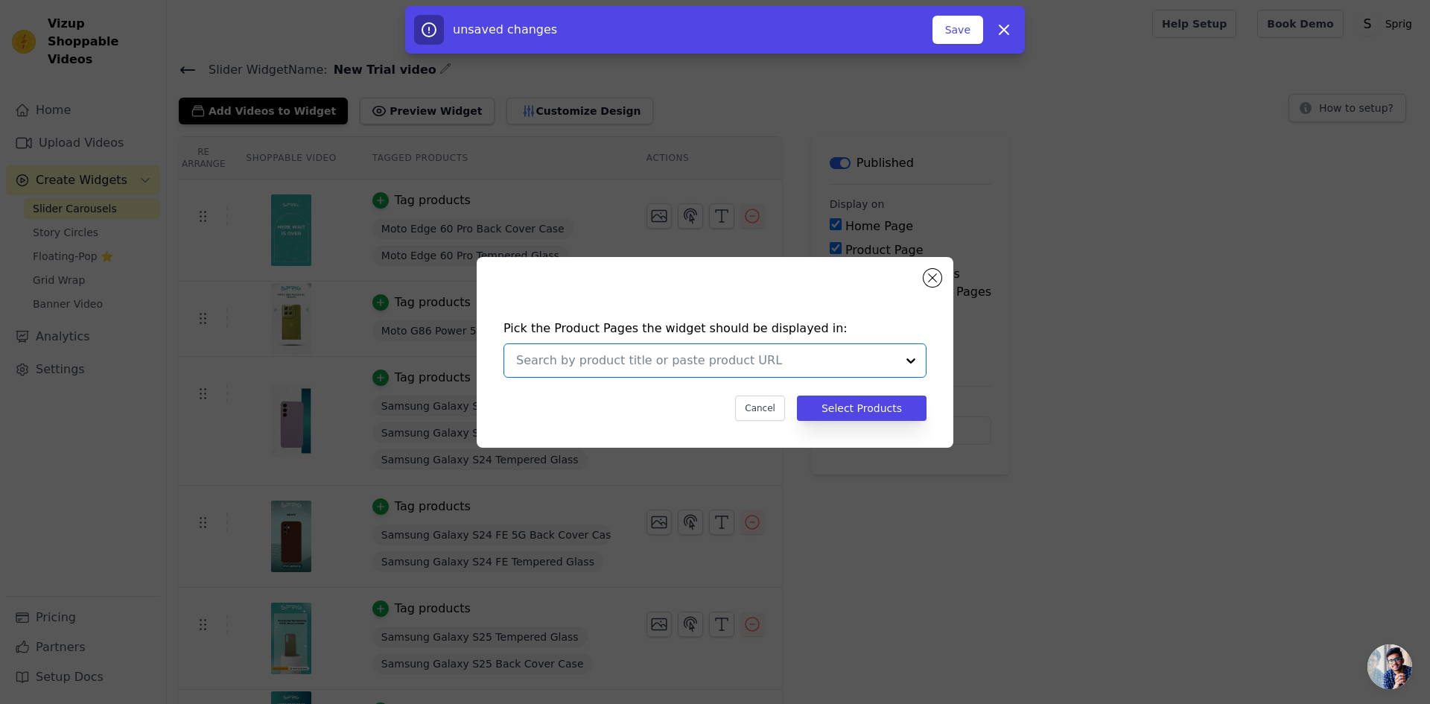
click at [748, 360] on input "text" at bounding box center [706, 360] width 380 height 18
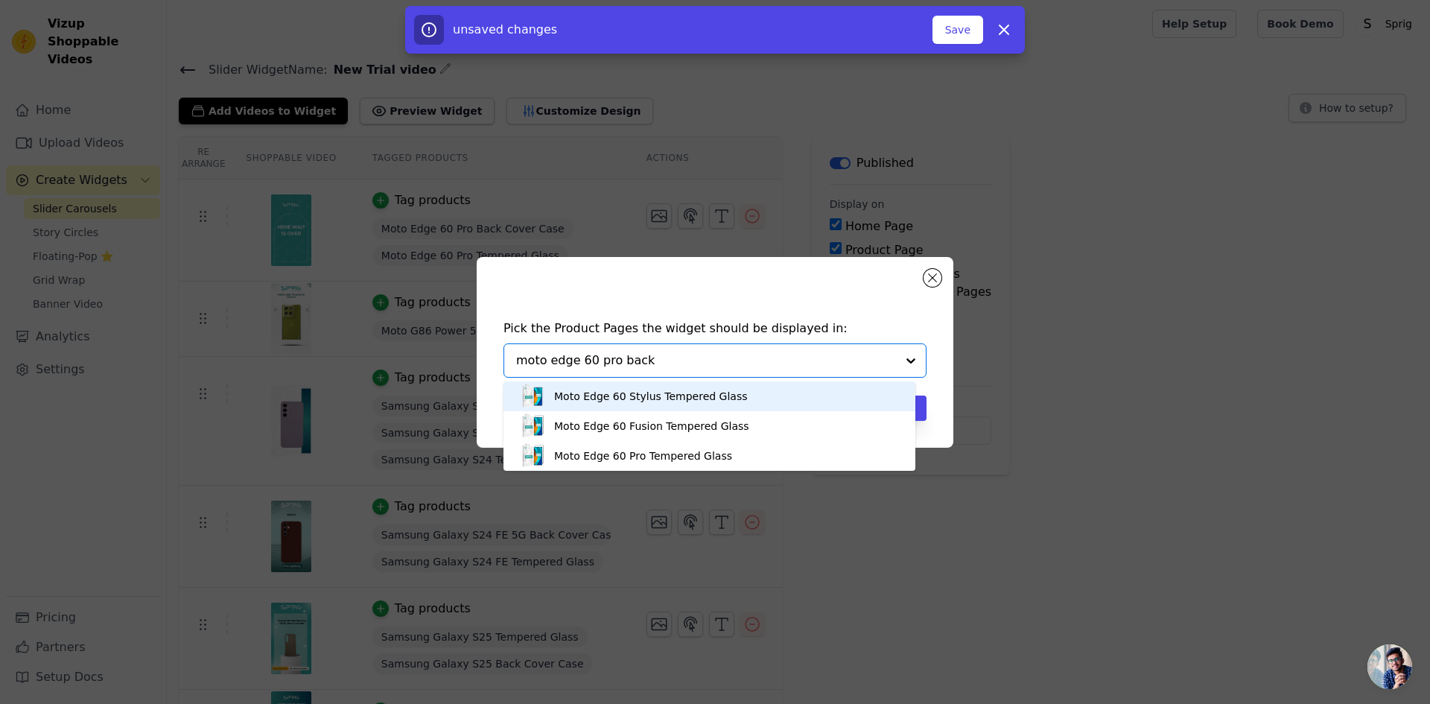
type input "moto edge 60 pro back"
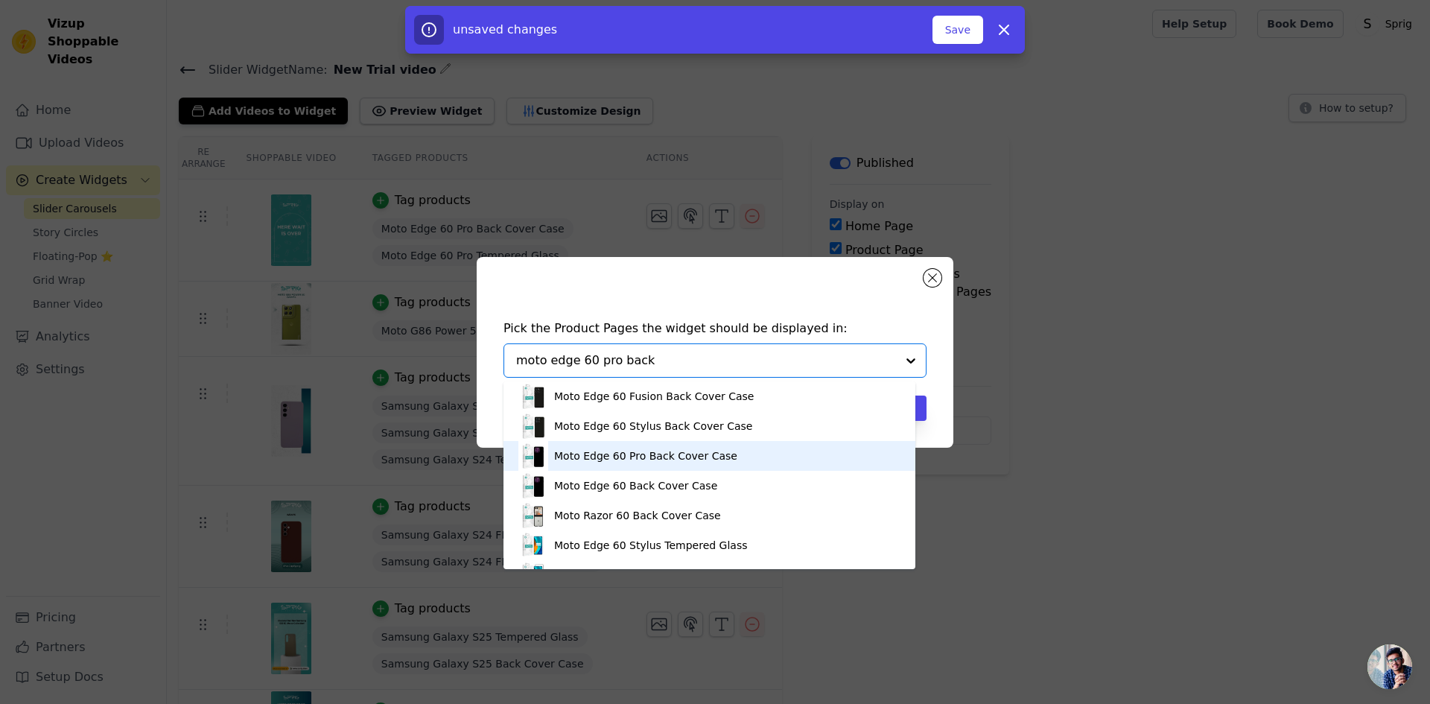
click at [655, 455] on div "Moto Edge 60 Pro Back Cover Case" at bounding box center [645, 455] width 183 height 15
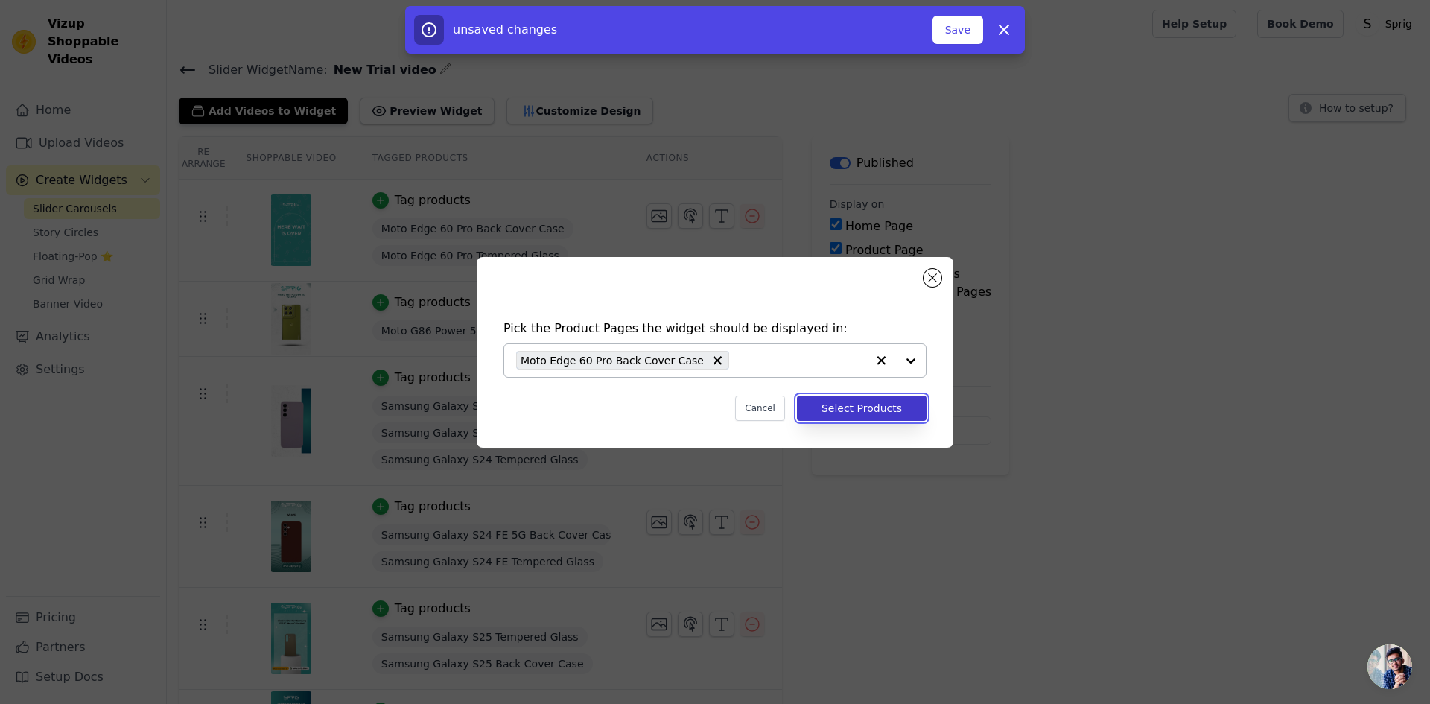
click at [864, 409] on button "Select Products" at bounding box center [862, 407] width 130 height 25
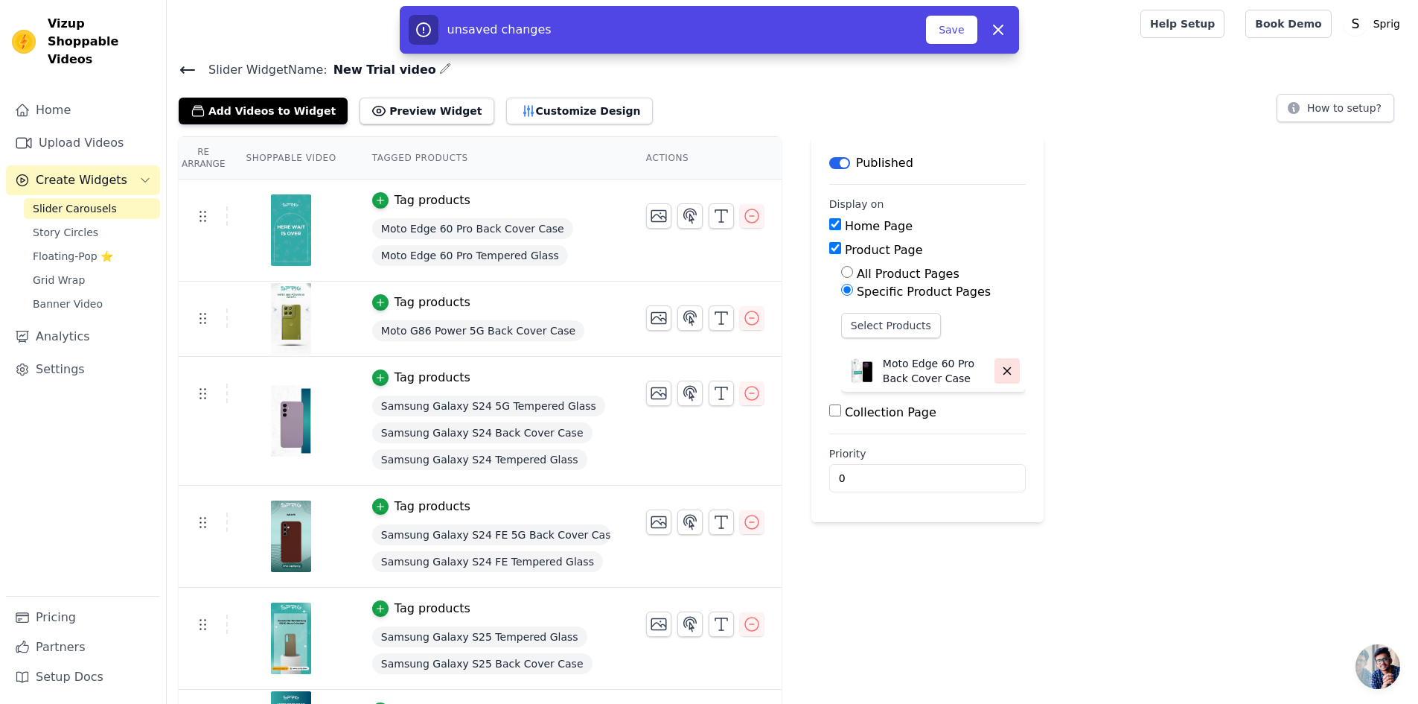
click at [995, 377] on button "button" at bounding box center [1007, 370] width 25 height 25
click at [555, 198] on div "Tag products" at bounding box center [491, 200] width 238 height 18
click at [465, 197] on div "Tag products" at bounding box center [491, 200] width 238 height 18
click at [196, 220] on icon at bounding box center [203, 216] width 18 height 18
click at [58, 128] on link "Upload Videos" at bounding box center [83, 143] width 154 height 30
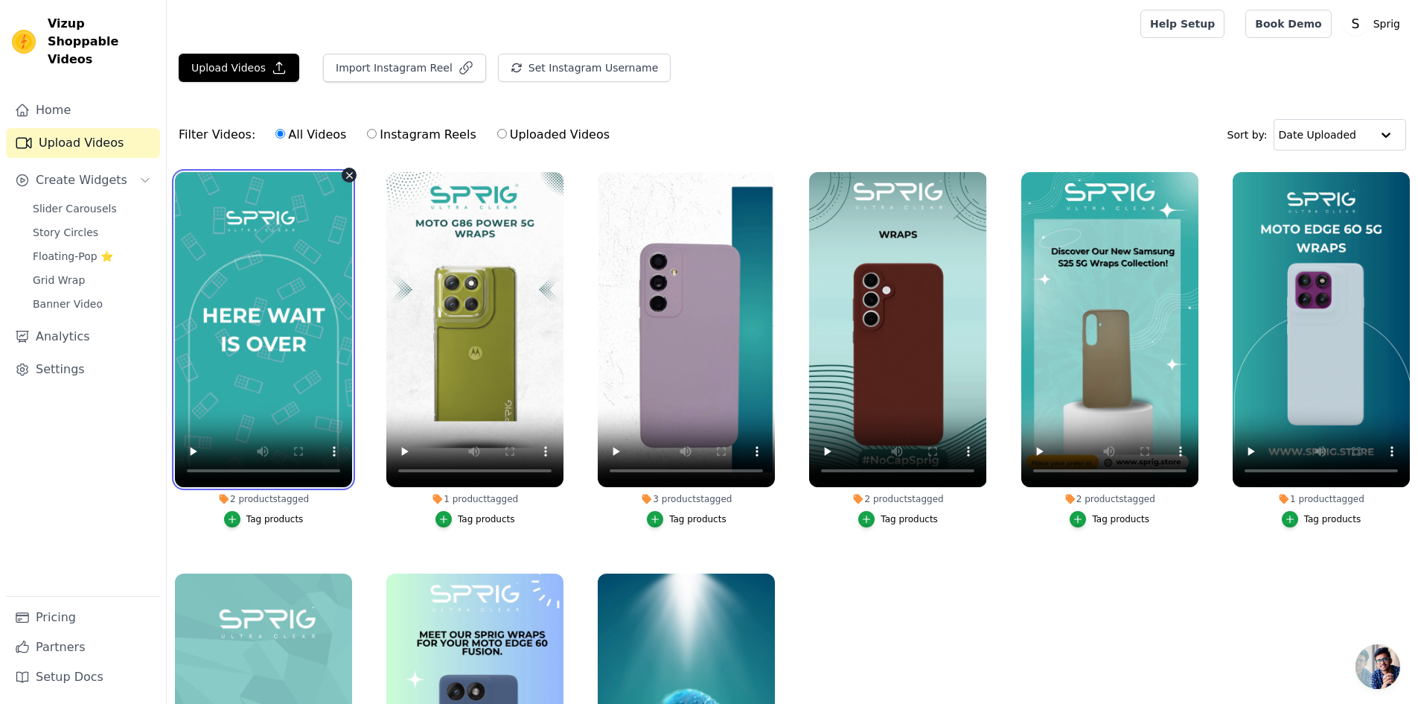
click at [291, 240] on video at bounding box center [263, 329] width 177 height 315
